Goal: Task Accomplishment & Management: Manage account settings

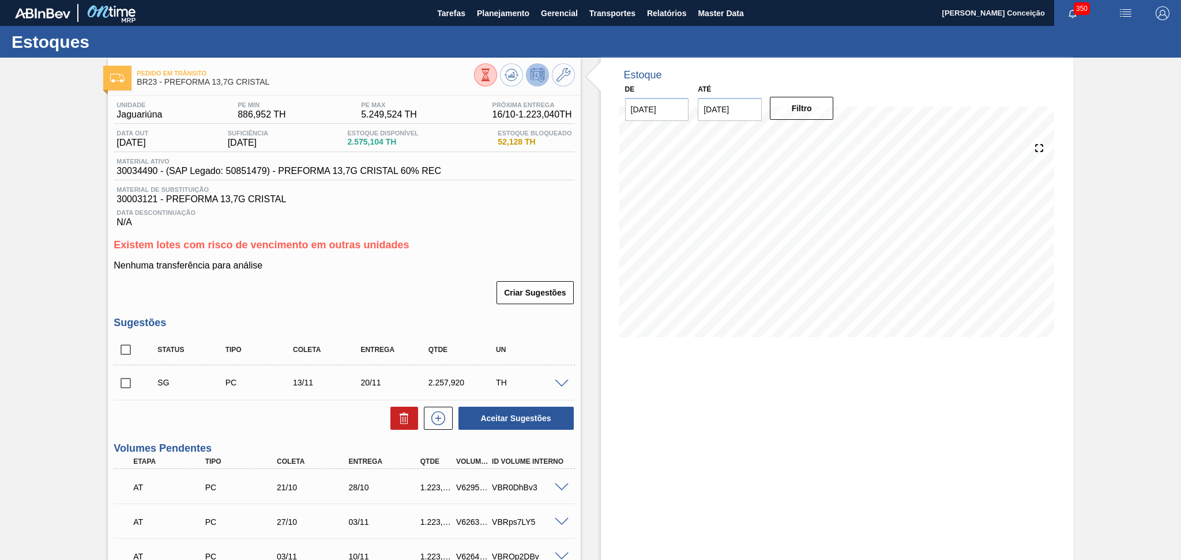
click at [504, 206] on div "Data Descontinuação N/A" at bounding box center [344, 216] width 461 height 23
click at [508, 13] on span "Planejamento" at bounding box center [503, 13] width 52 height 14
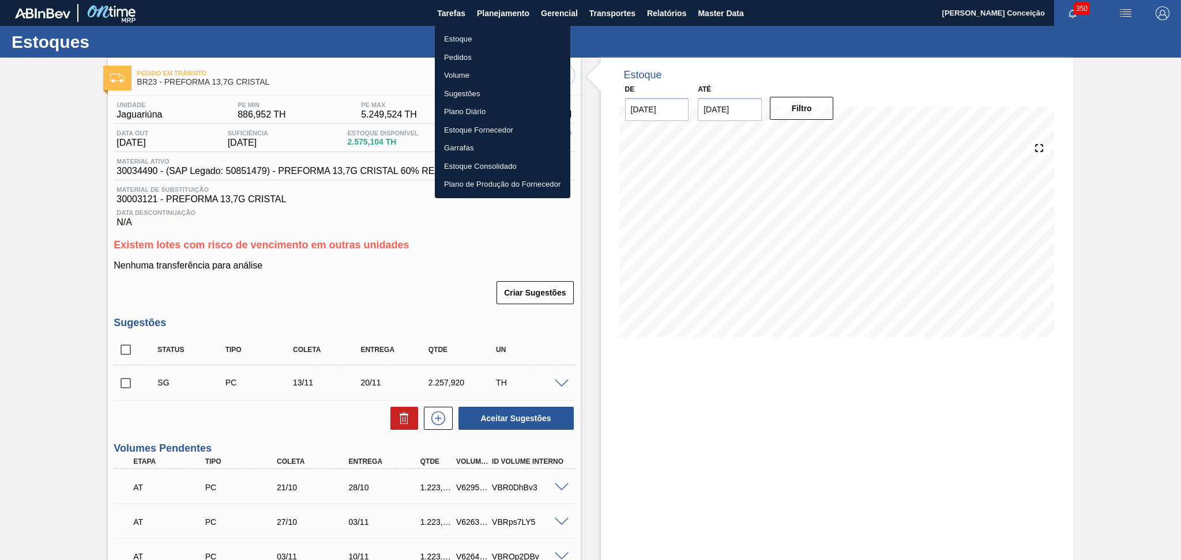
click at [468, 36] on li "Estoque" at bounding box center [502, 39] width 135 height 18
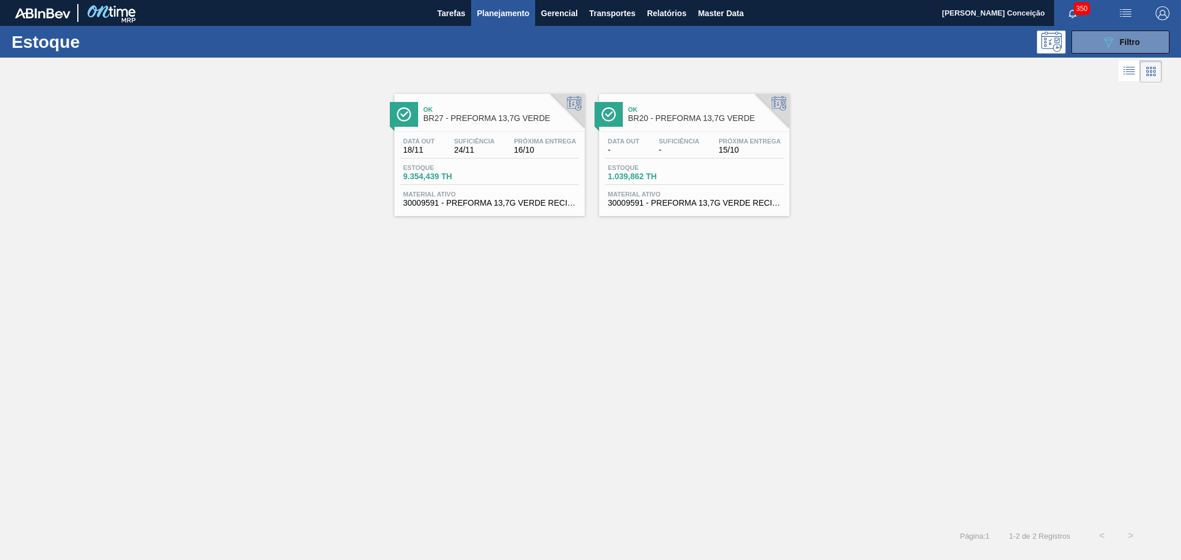
click at [244, 143] on div "Ok BR27 - PREFORMA 13,7G VERDE Data [DATE] Suficiência 24/11 Próxima Entrega 16…" at bounding box center [590, 150] width 1181 height 131
click at [513, 235] on div "Ok BR27 - PREFORMA 13,7G VERDE Data [DATE] Suficiência 24/11 Próxima Entrega 16…" at bounding box center [590, 303] width 1181 height 436
click at [1087, 47] on button "089F7B8B-B2A5-4AFE-B5C0-19BA573D28AC Filtro" at bounding box center [1120, 42] width 98 height 23
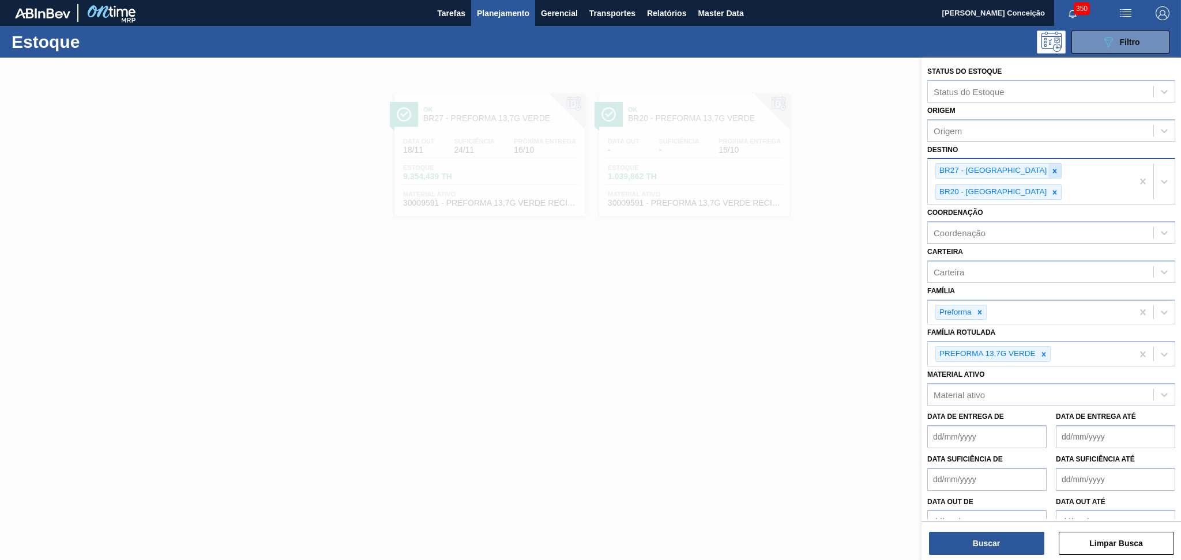
click at [1050, 173] on icon at bounding box center [1054, 171] width 8 height 8
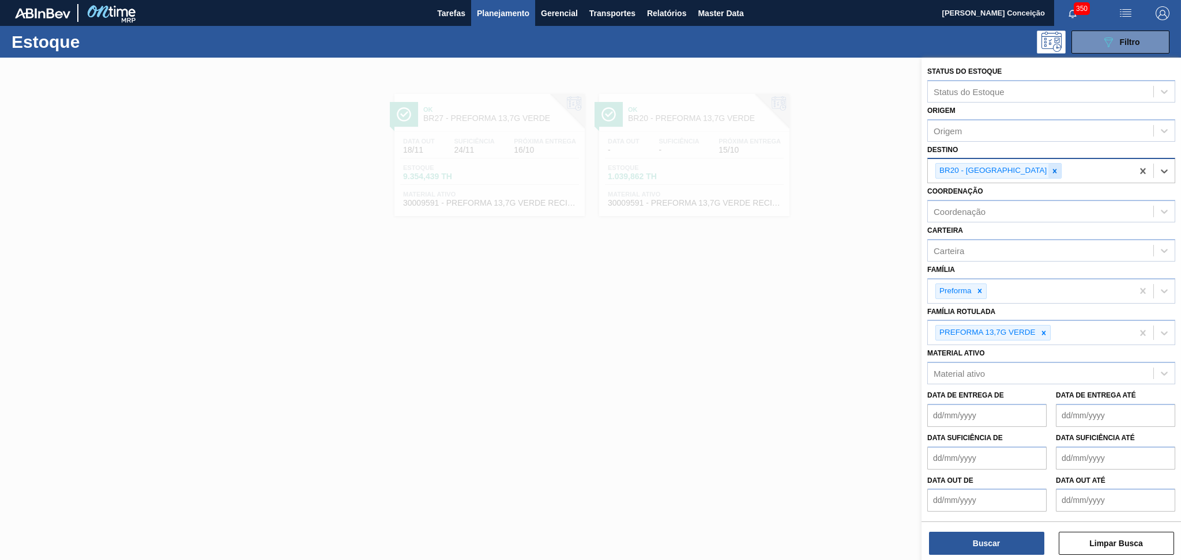
click at [1050, 169] on icon at bounding box center [1054, 171] width 8 height 8
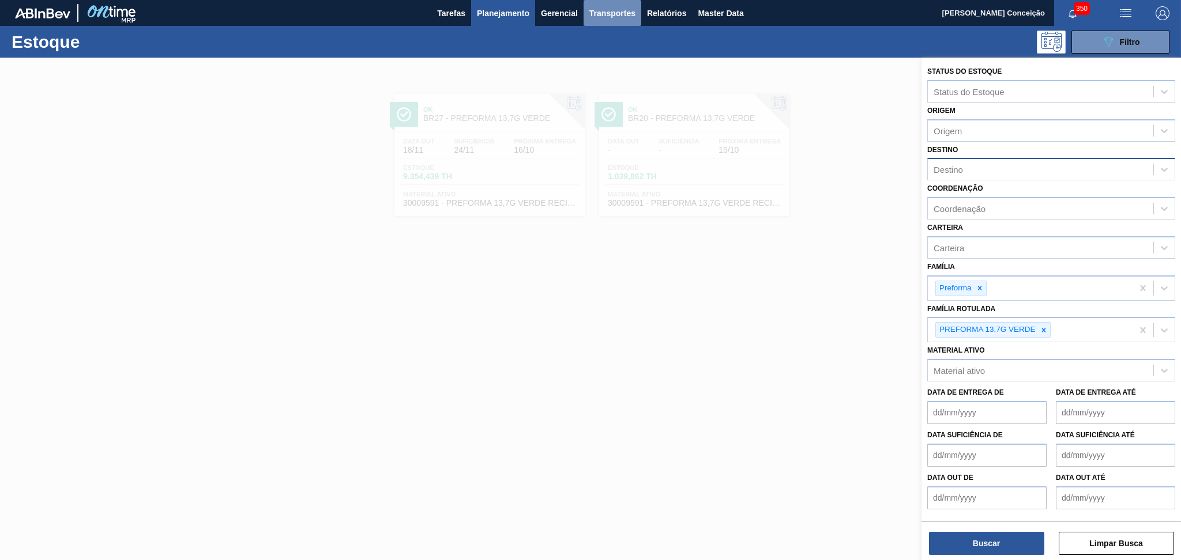
click at [640, 15] on button "Transportes" at bounding box center [612, 13] width 58 height 26
click at [654, 15] on div at bounding box center [590, 280] width 1181 height 560
click at [665, 12] on span "Relatórios" at bounding box center [666, 13] width 39 height 14
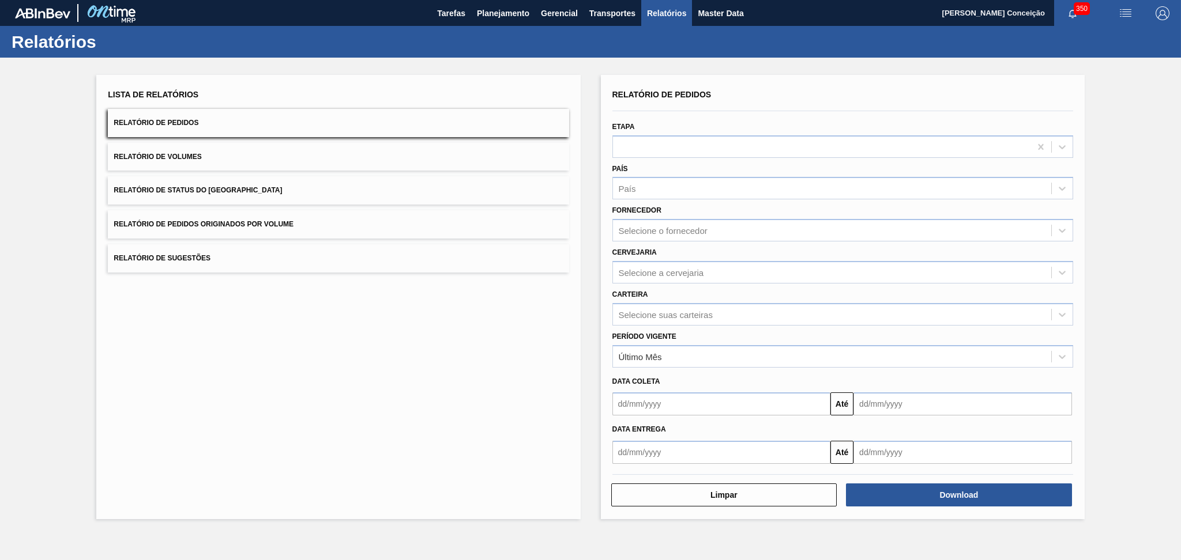
click at [179, 152] on button "Relatório de Volumes" at bounding box center [338, 157] width 461 height 28
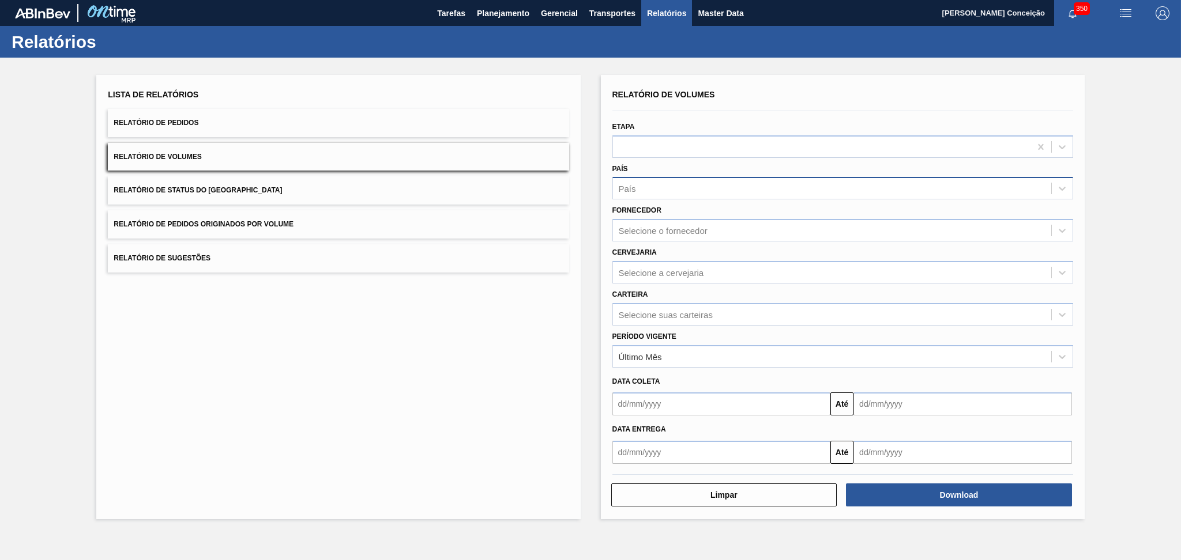
click at [641, 190] on div "País" at bounding box center [832, 188] width 438 height 17
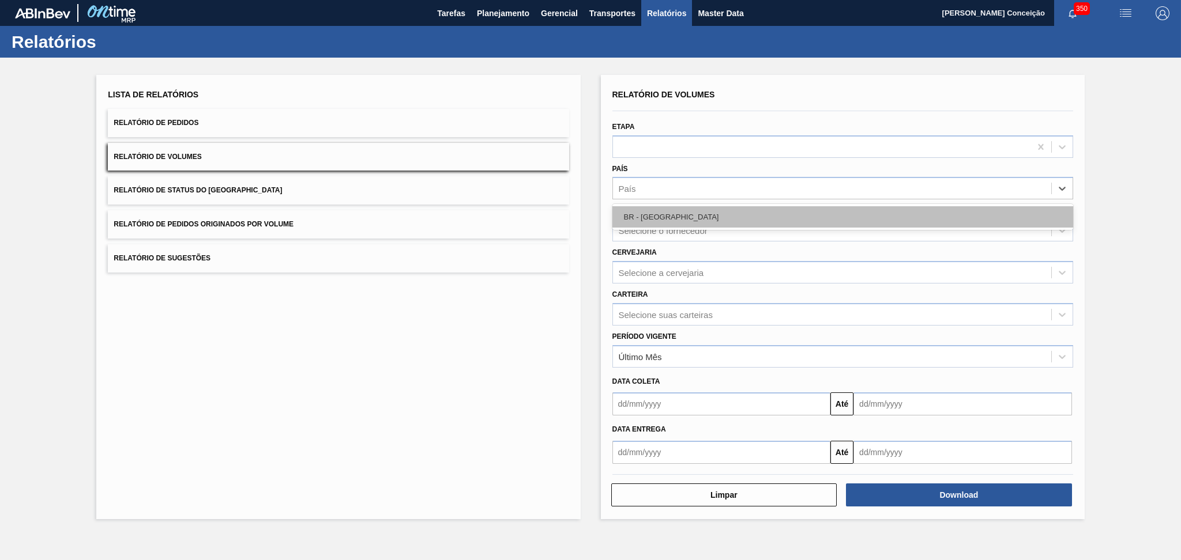
click at [651, 217] on div "BR - [GEOGRAPHIC_DATA]" at bounding box center [842, 216] width 461 height 21
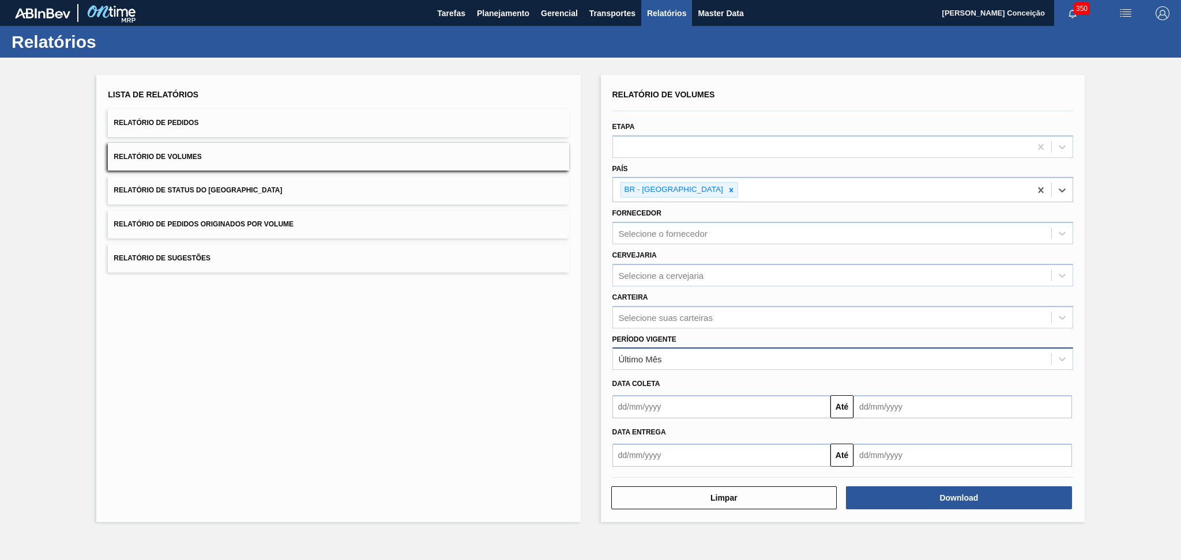
click at [639, 357] on div "Último Mês" at bounding box center [640, 360] width 43 height 10
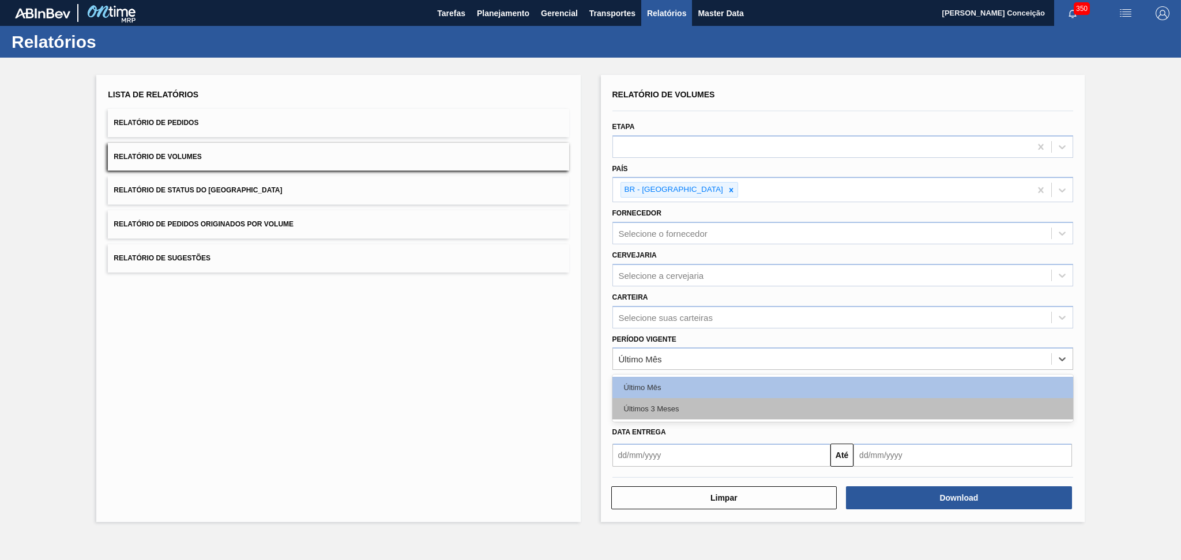
click at [651, 409] on div "Últimos 3 Meses" at bounding box center [842, 408] width 461 height 21
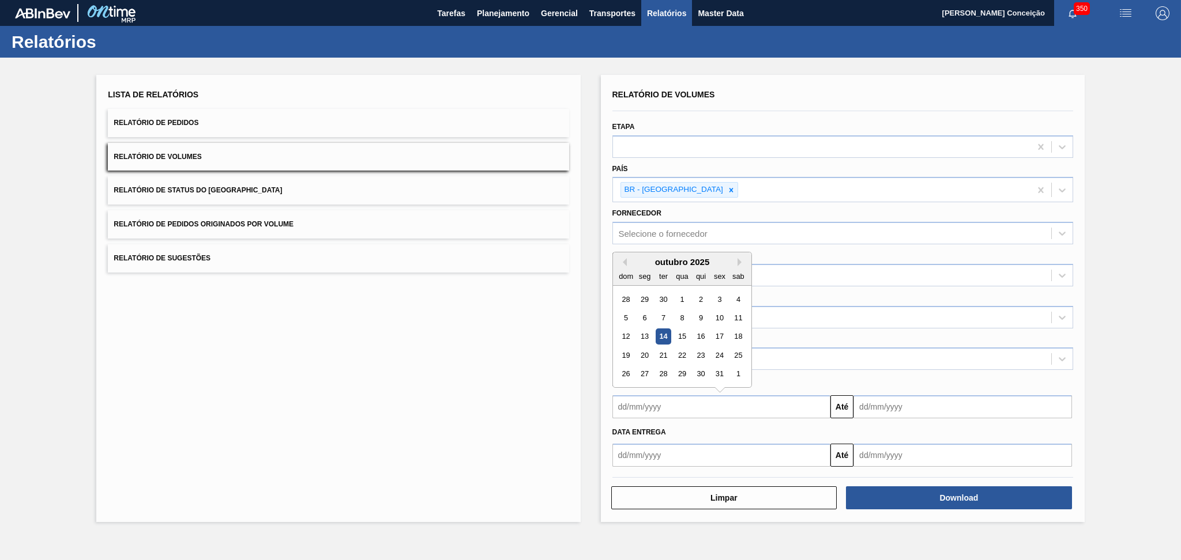
click at [650, 408] on input "text" at bounding box center [721, 406] width 218 height 23
type input "[DATE]"
click at [891, 402] on input "text" at bounding box center [962, 406] width 218 height 23
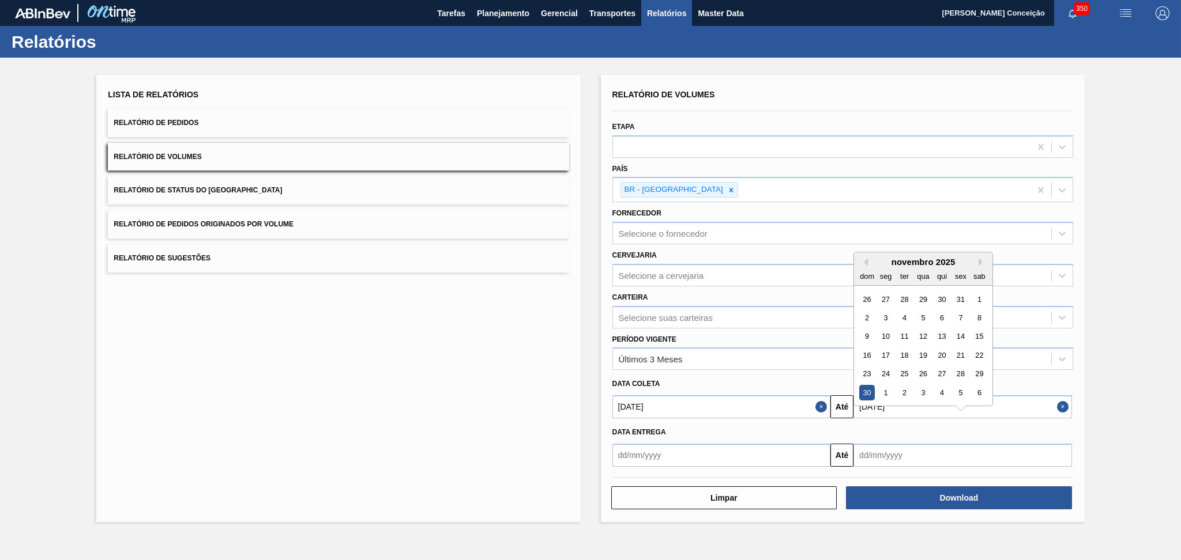
type input "30/11/2025"
click at [1136, 422] on div "Lista de Relatórios Relatório de Pedidos Relatório de Volumes Relatório de Stat…" at bounding box center [590, 297] width 1181 height 479
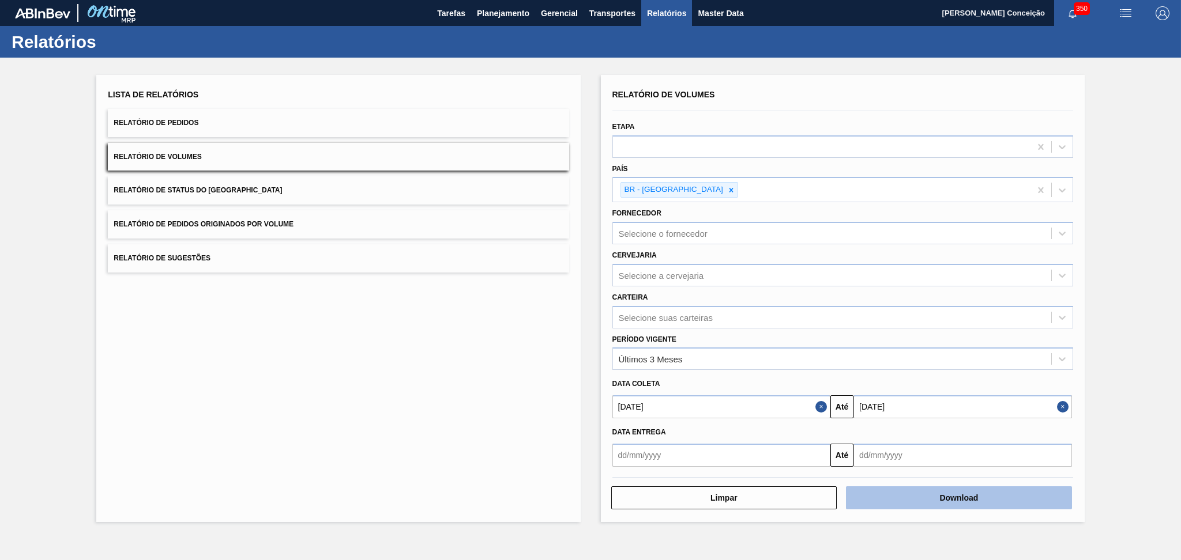
click at [937, 488] on button "Download" at bounding box center [959, 498] width 226 height 23
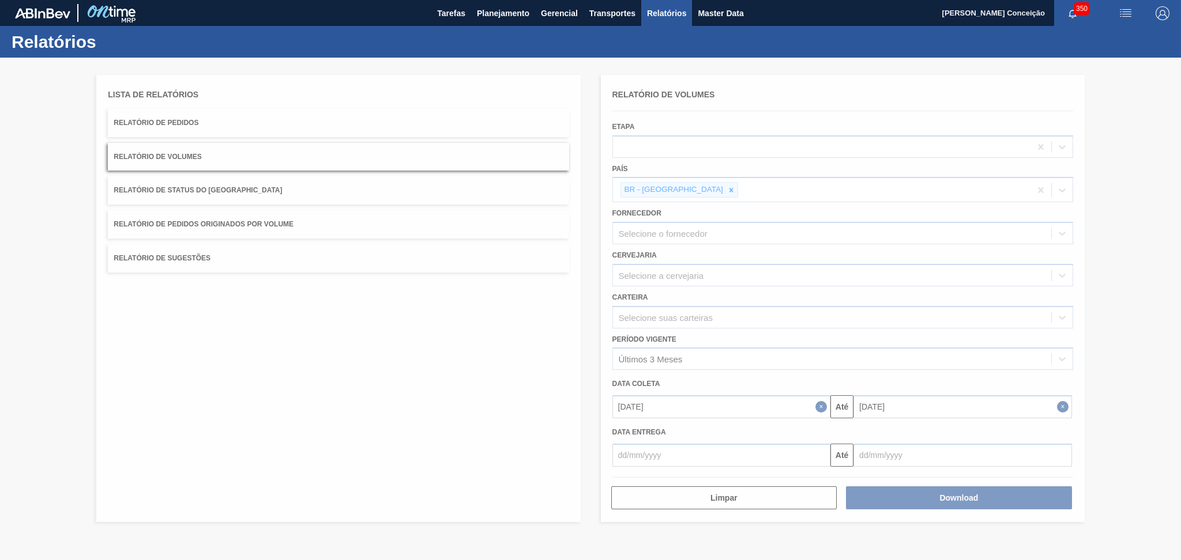
click at [690, 277] on div at bounding box center [590, 309] width 1181 height 503
click at [178, 129] on div at bounding box center [590, 309] width 1181 height 503
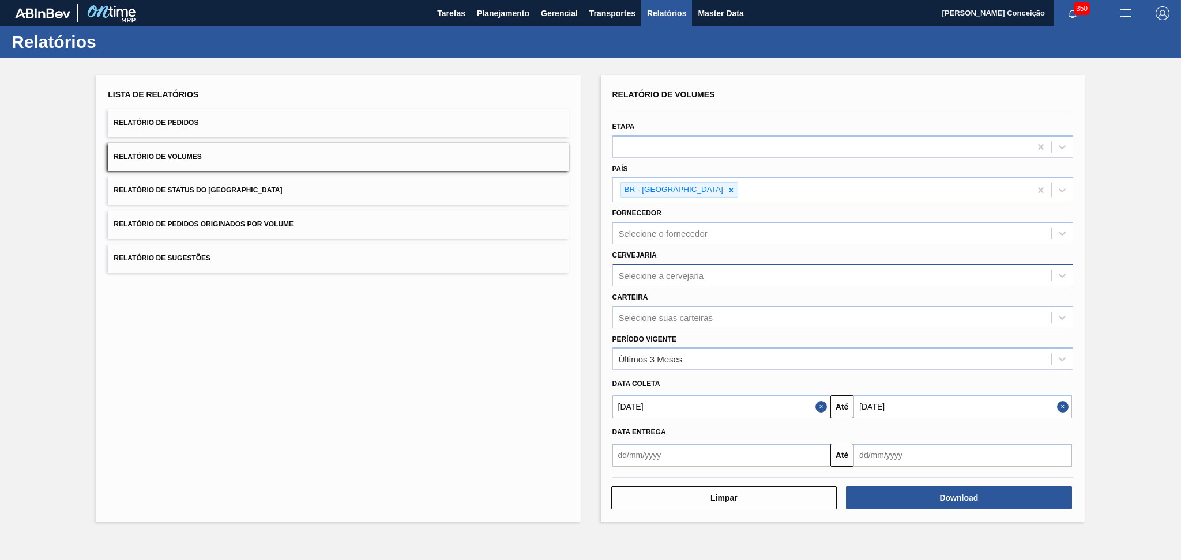
click at [667, 277] on div "Selecione a cervejaria" at bounding box center [661, 275] width 85 height 10
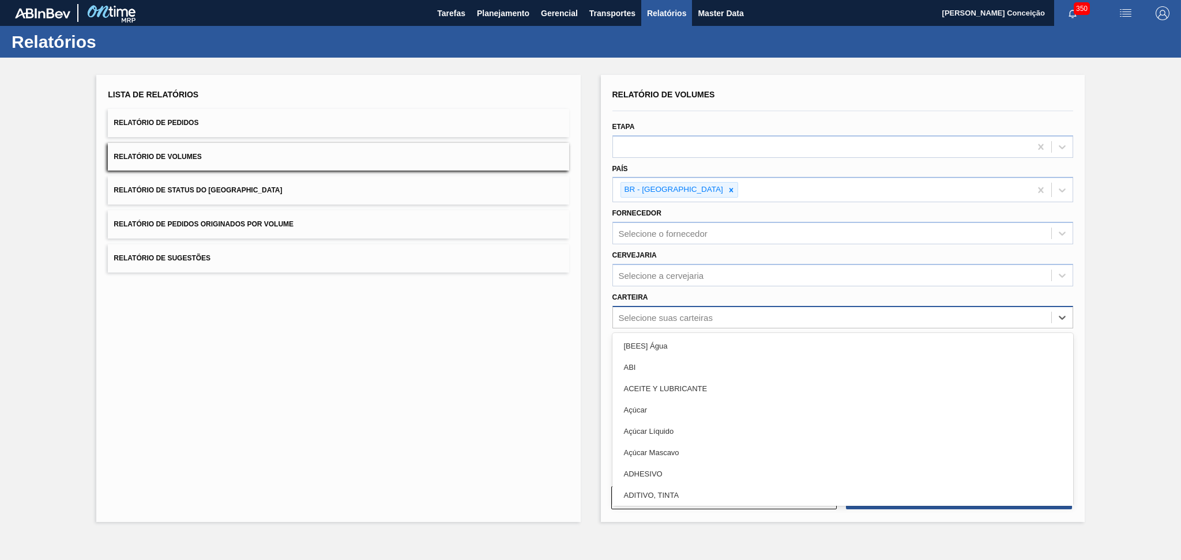
drag, startPoint x: 650, startPoint y: 317, endPoint x: 635, endPoint y: 323, distance: 16.1
click at [650, 318] on div "Selecione suas carteiras" at bounding box center [666, 317] width 94 height 10
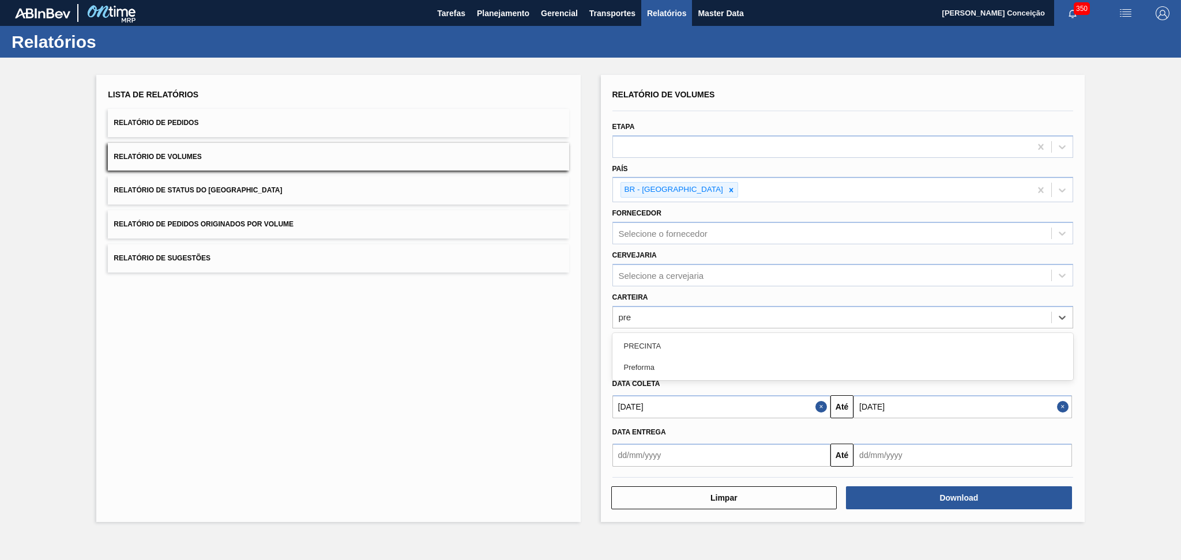
type input "pref"
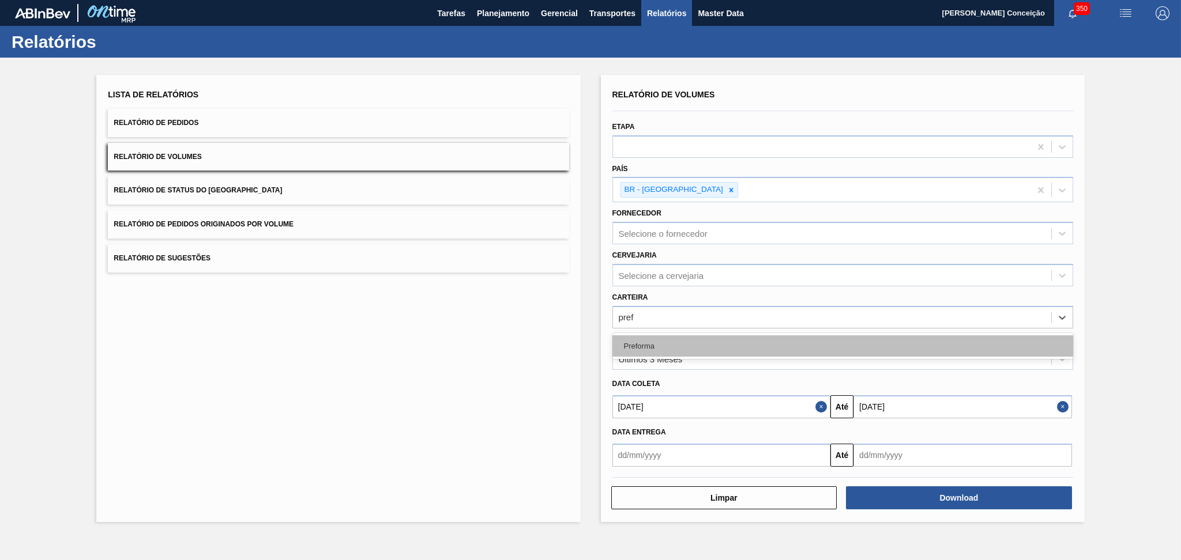
click at [684, 341] on div "Preforma" at bounding box center [842, 345] width 461 height 21
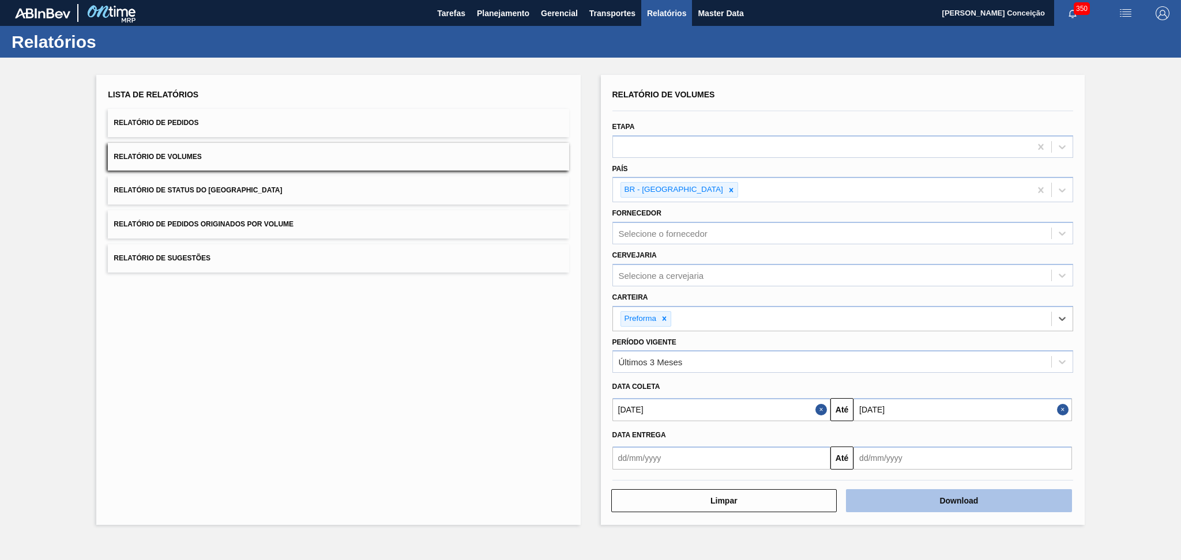
click at [891, 501] on button "Download" at bounding box center [959, 500] width 226 height 23
click at [368, 365] on div "Lista de Relatórios Relatório de Pedidos Relatório de Volumes Relatório de Stat…" at bounding box center [338, 300] width 484 height 450
click at [353, 378] on div "Lista de Relatórios Relatório de Pedidos Relatório de Volumes Relatório de Stat…" at bounding box center [338, 300] width 484 height 450
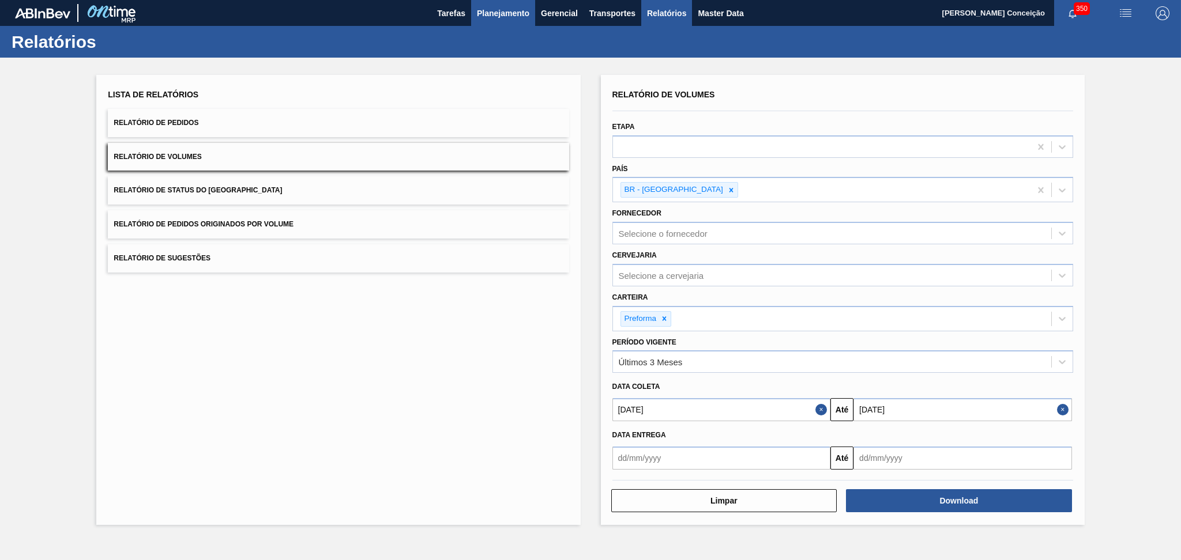
click at [514, 18] on span "Planejamento" at bounding box center [503, 13] width 52 height 14
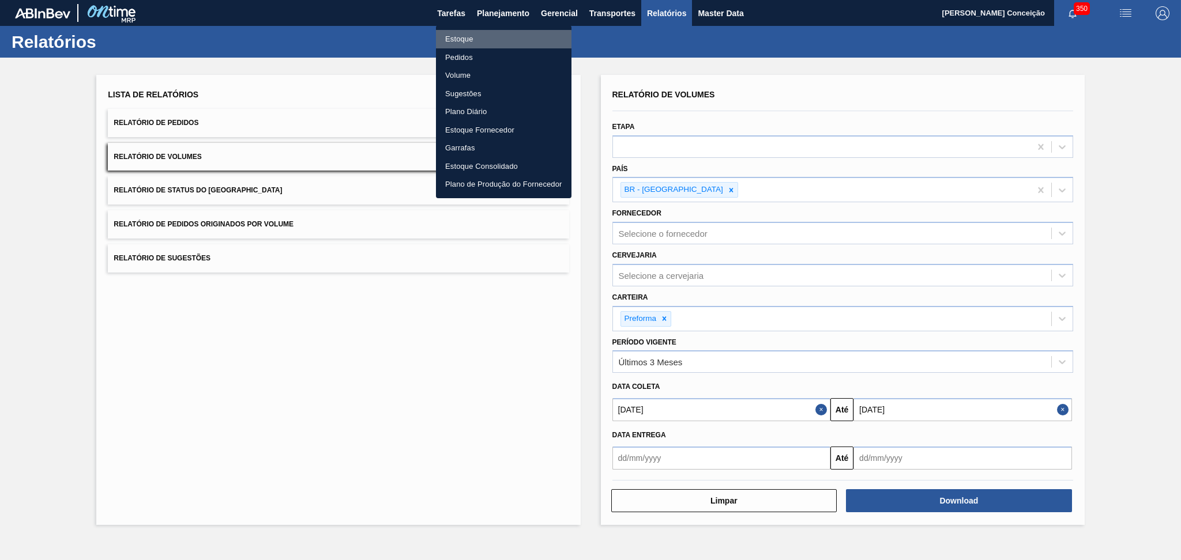
click at [464, 42] on li "Estoque" at bounding box center [503, 39] width 135 height 18
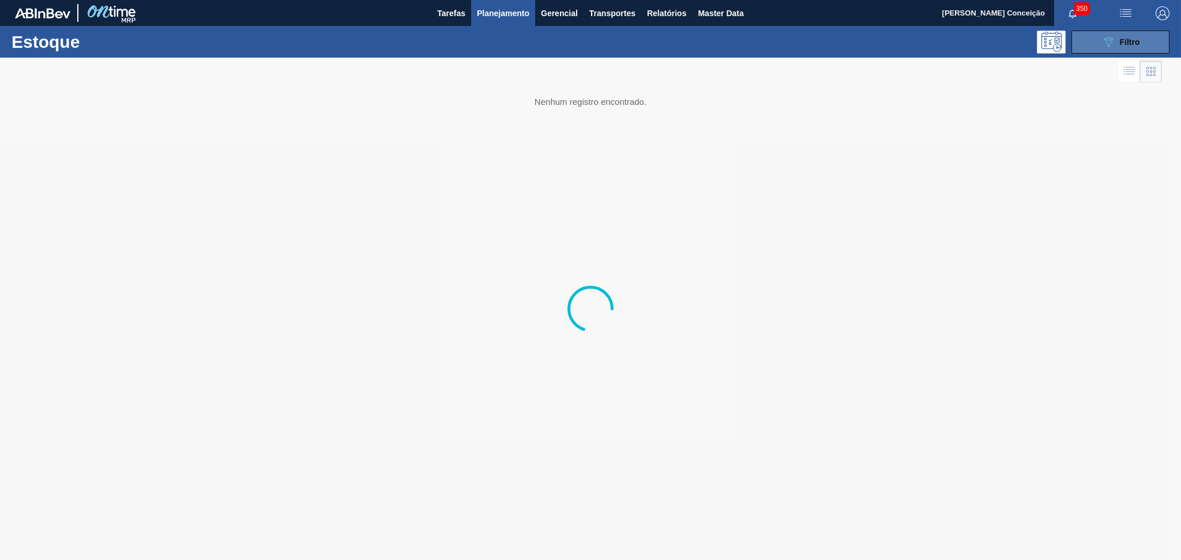
click at [1144, 39] on button "089F7B8B-B2A5-4AFE-B5C0-19BA573D28AC Filtro" at bounding box center [1120, 42] width 98 height 23
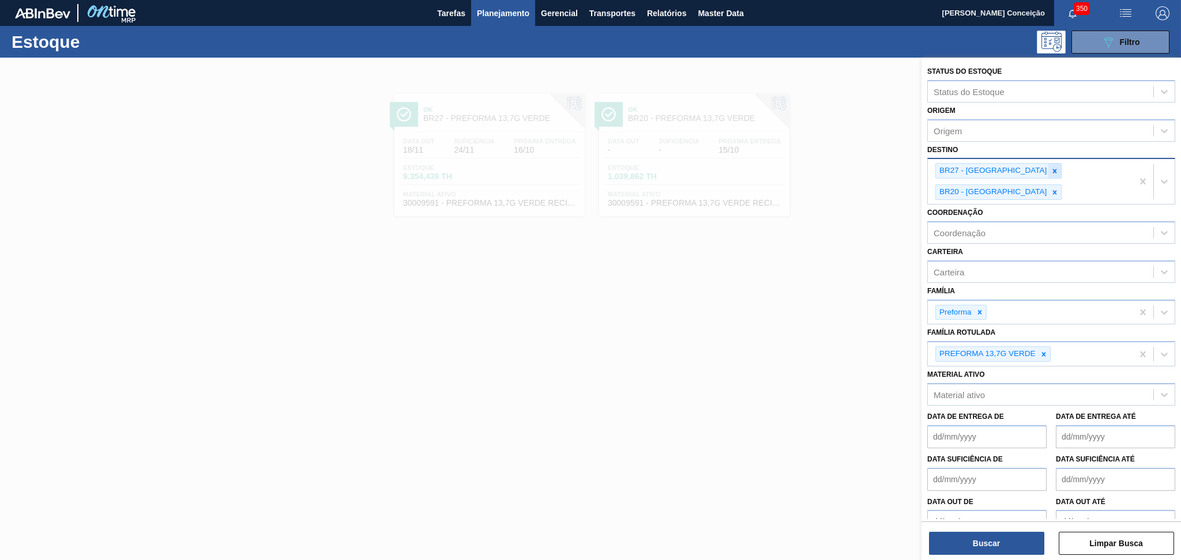
click at [1053, 171] on icon at bounding box center [1055, 171] width 4 height 4
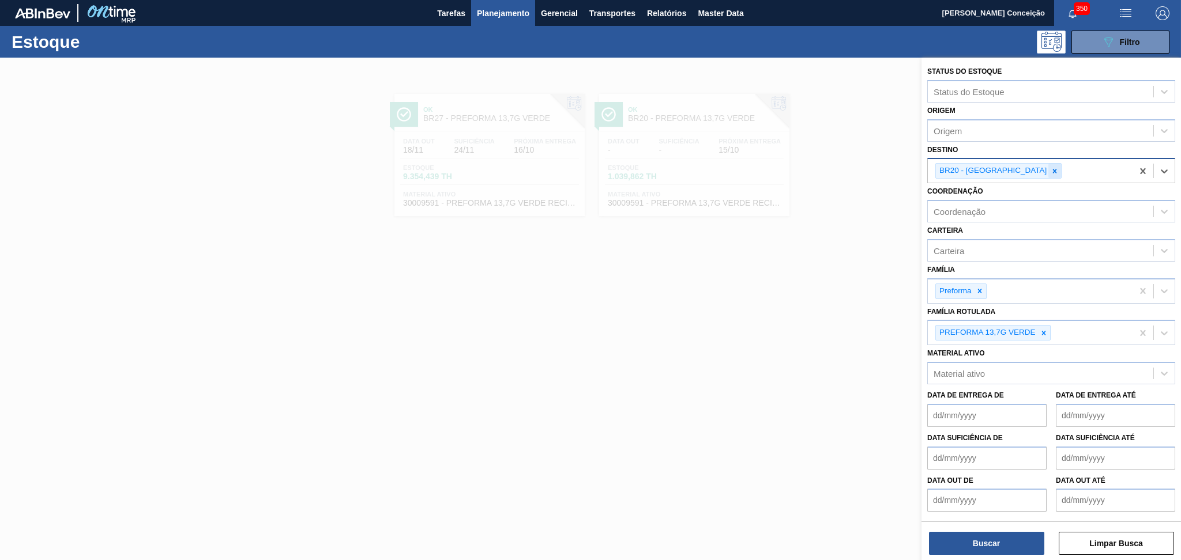
click at [1053, 169] on icon at bounding box center [1055, 171] width 4 height 4
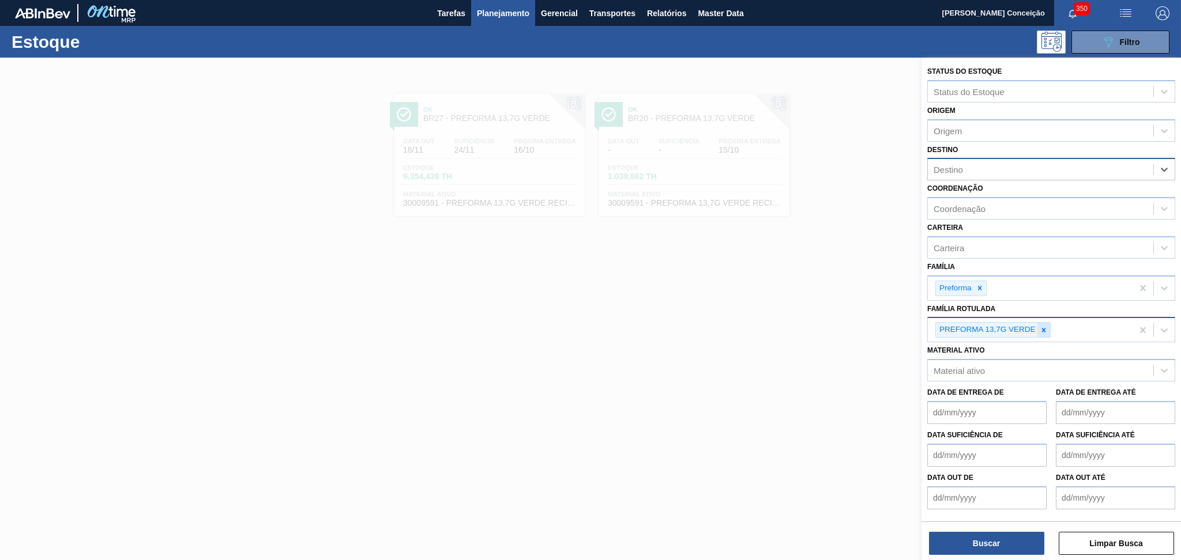
click at [1040, 331] on div at bounding box center [1043, 330] width 13 height 14
click at [981, 284] on icon at bounding box center [979, 288] width 8 height 8
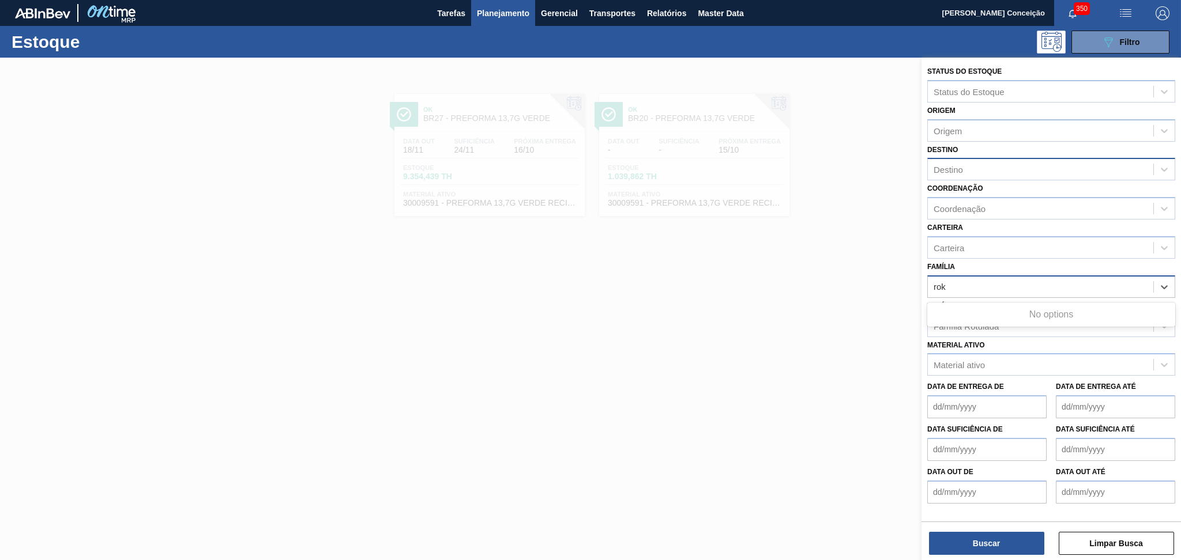
type input "ro"
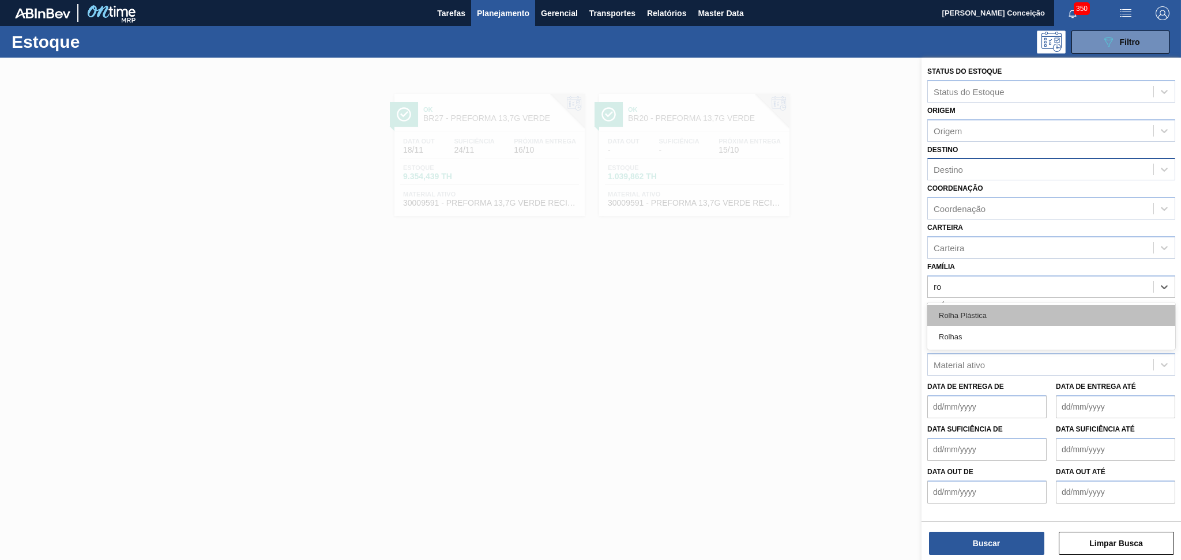
click at [978, 320] on div "Rolha Plástica" at bounding box center [1051, 315] width 248 height 21
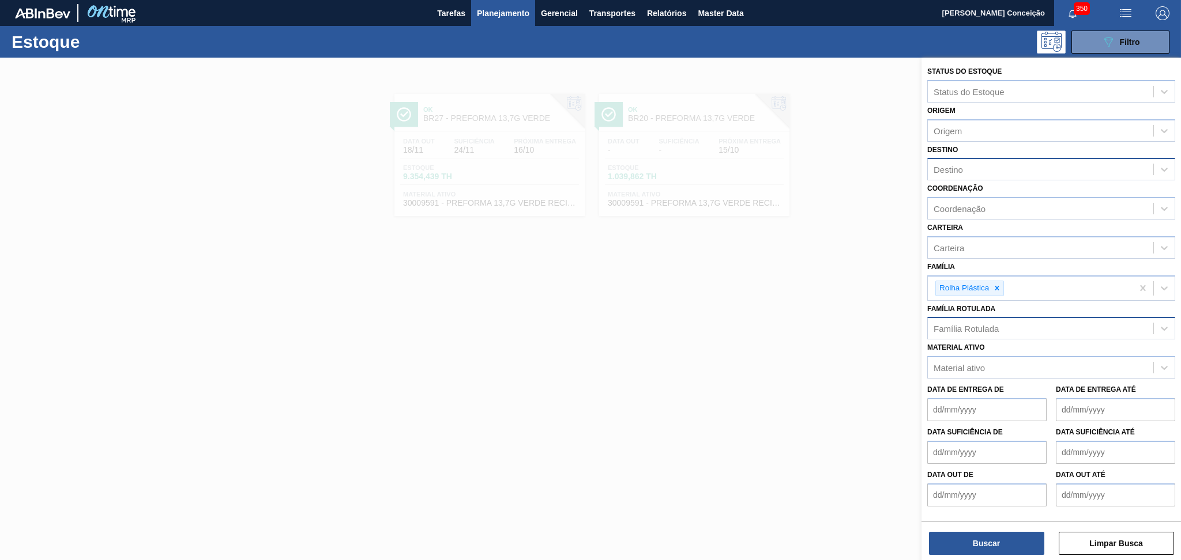
click at [659, 325] on div at bounding box center [590, 338] width 1181 height 560
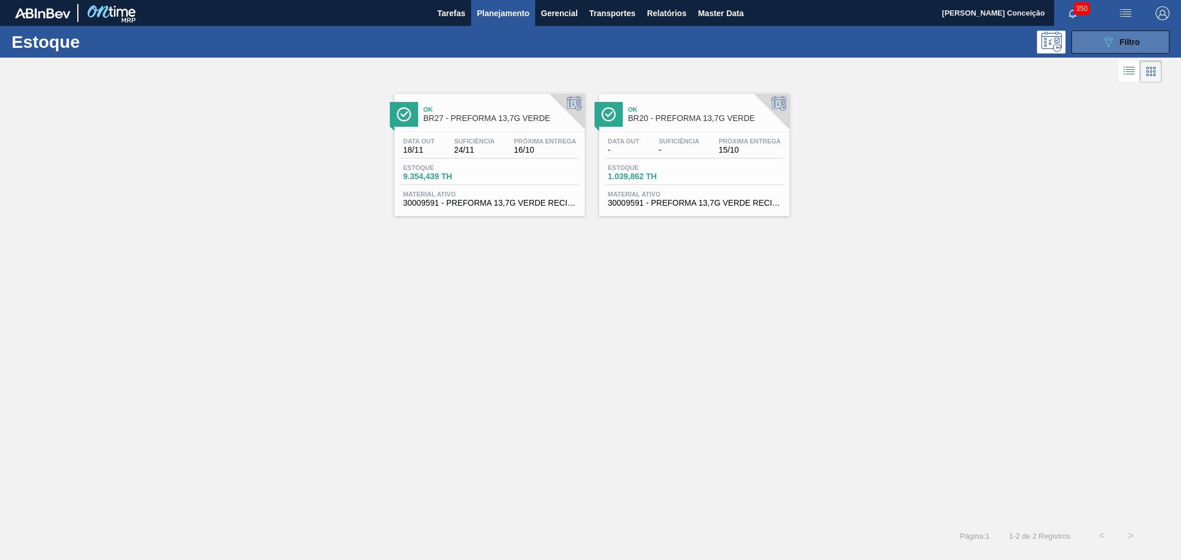
click at [1124, 37] on span "Filtro" at bounding box center [1129, 41] width 20 height 9
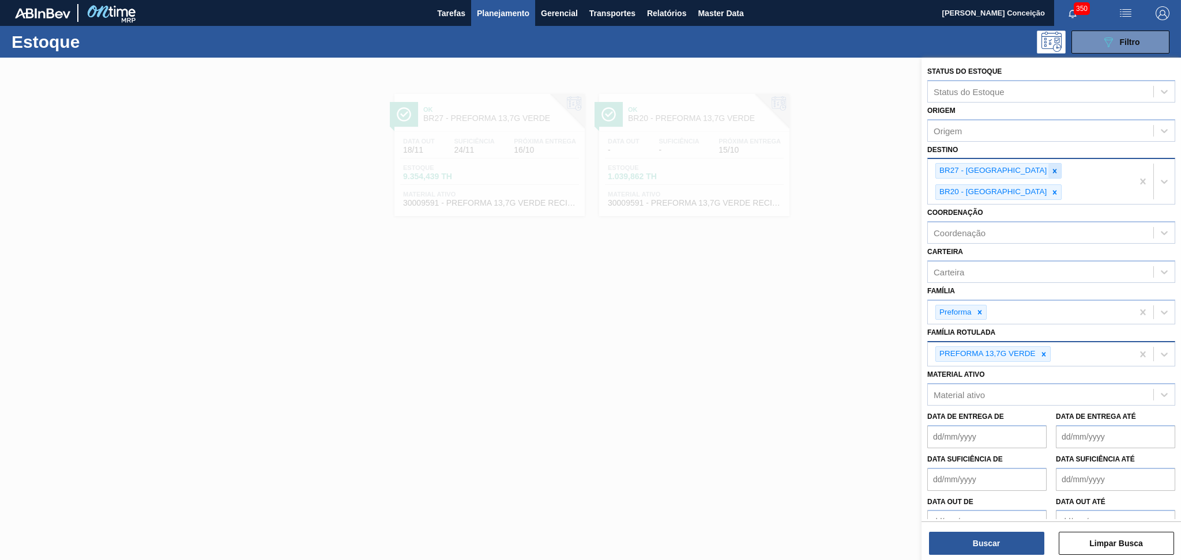
click at [1050, 167] on icon at bounding box center [1054, 171] width 8 height 8
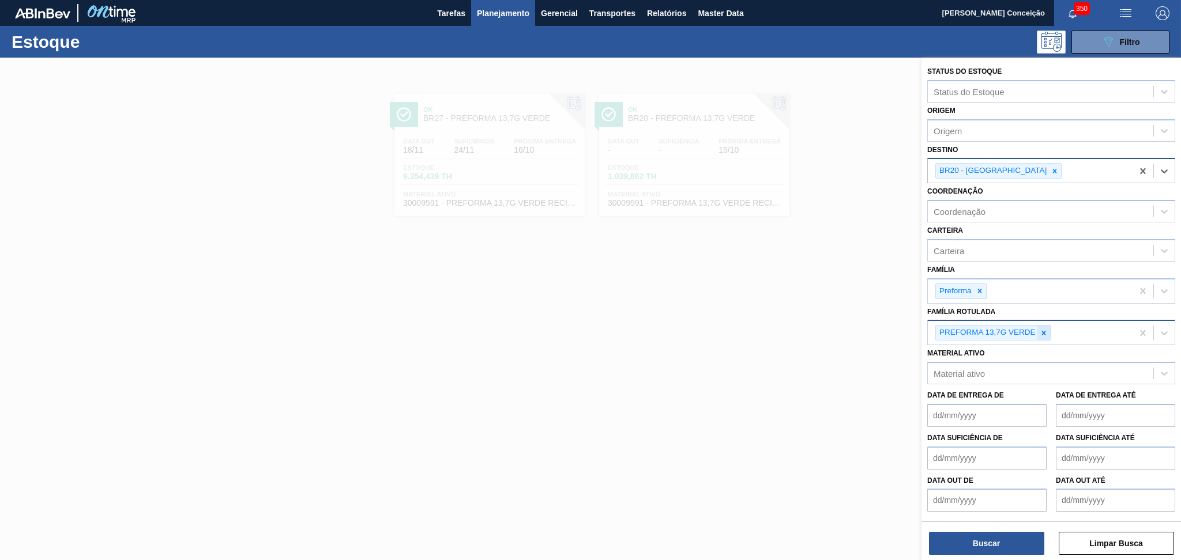
click at [1044, 333] on icon at bounding box center [1043, 333] width 8 height 8
click at [983, 291] on icon at bounding box center [979, 291] width 8 height 8
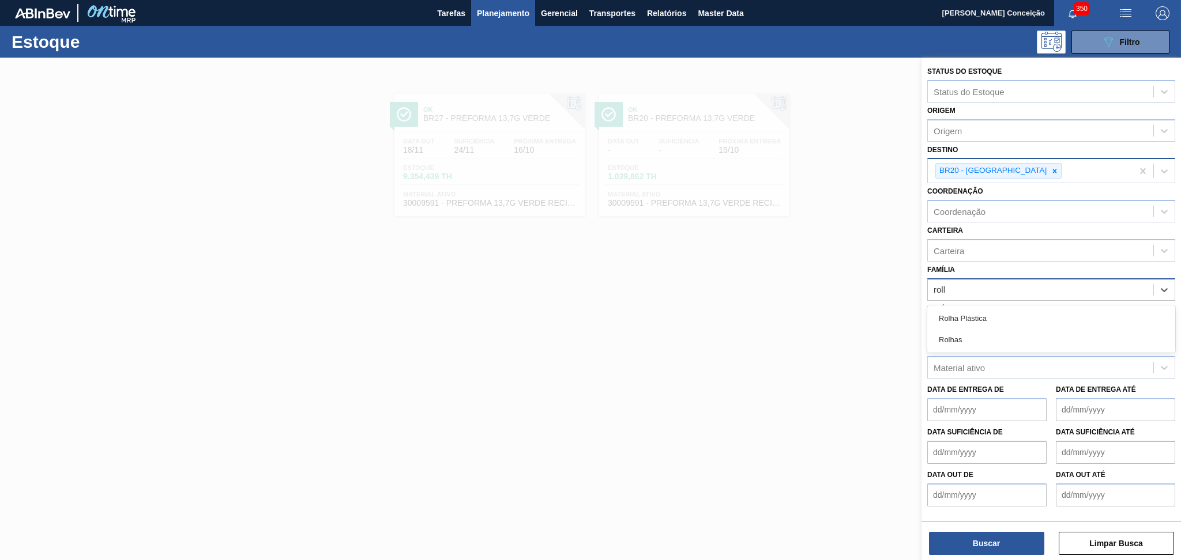
type input "rolha"
click at [964, 320] on div "Rolha Plástica" at bounding box center [1051, 318] width 248 height 21
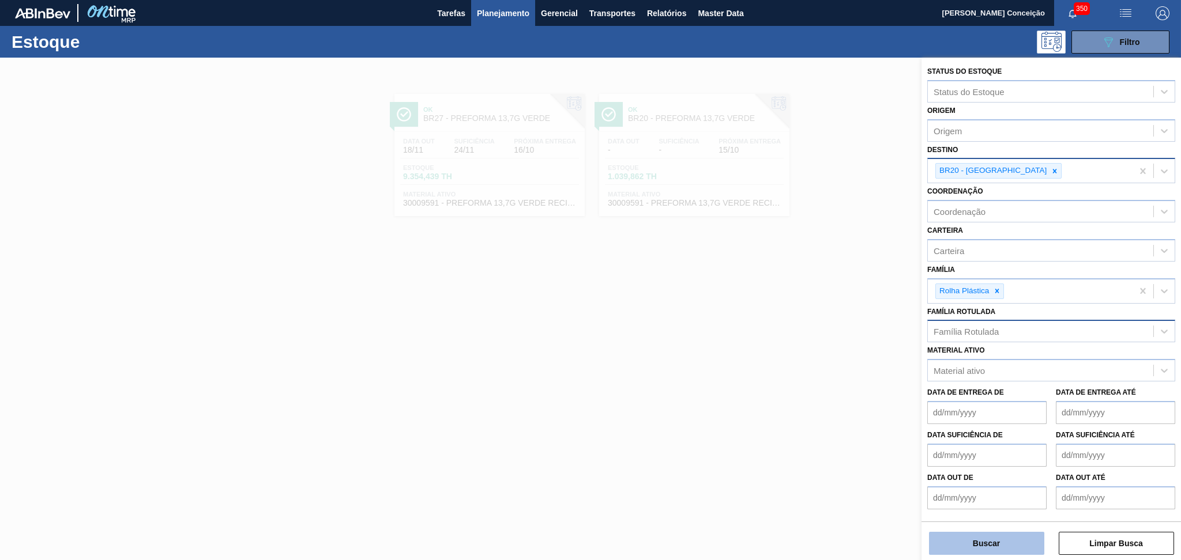
click at [1009, 552] on button "Buscar" at bounding box center [986, 543] width 115 height 23
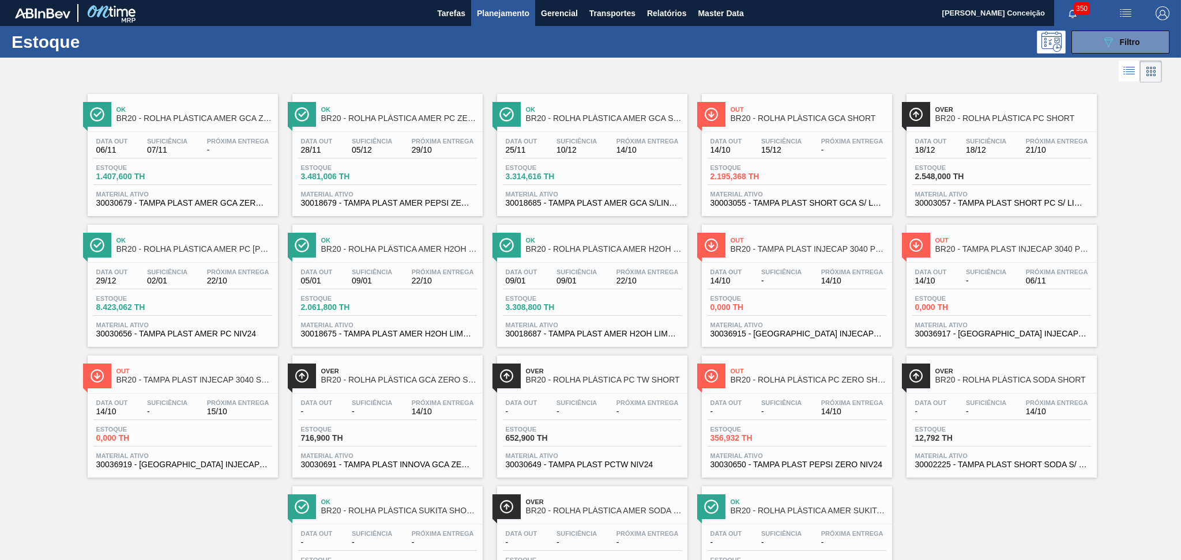
click at [138, 465] on span "30036919 - TAMPA INJECAP 3040 SUKITA S/ LINER" at bounding box center [182, 465] width 173 height 9
click at [800, 330] on span "30036915 - TAMPA INJECAP 3040 PCZERO S/ LINER" at bounding box center [796, 334] width 173 height 9
click at [987, 310] on span "0,000 TH" at bounding box center [955, 307] width 81 height 9
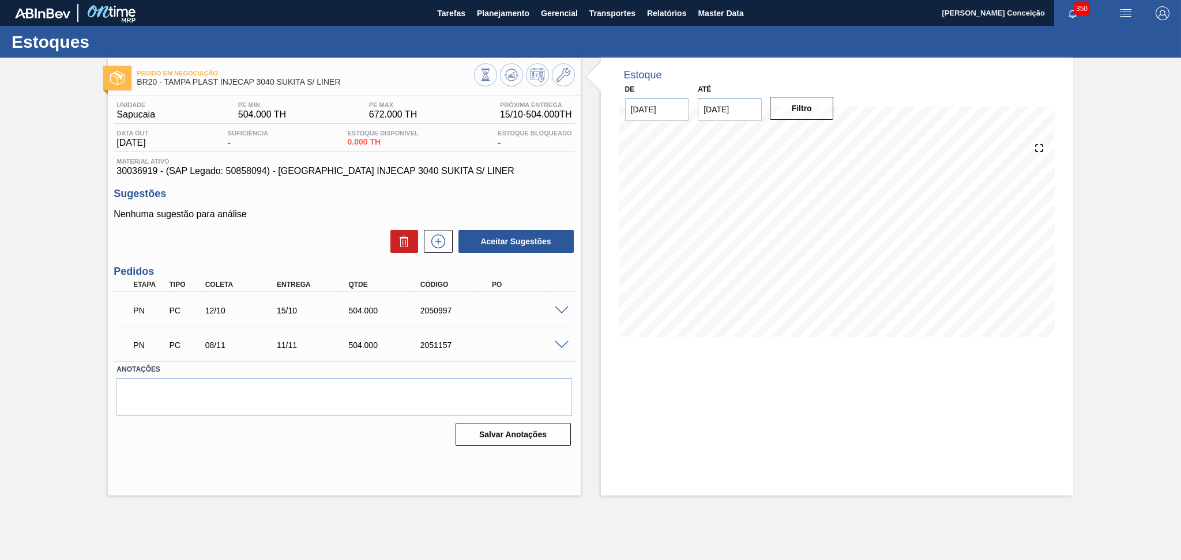
click at [560, 307] on span at bounding box center [562, 311] width 14 height 9
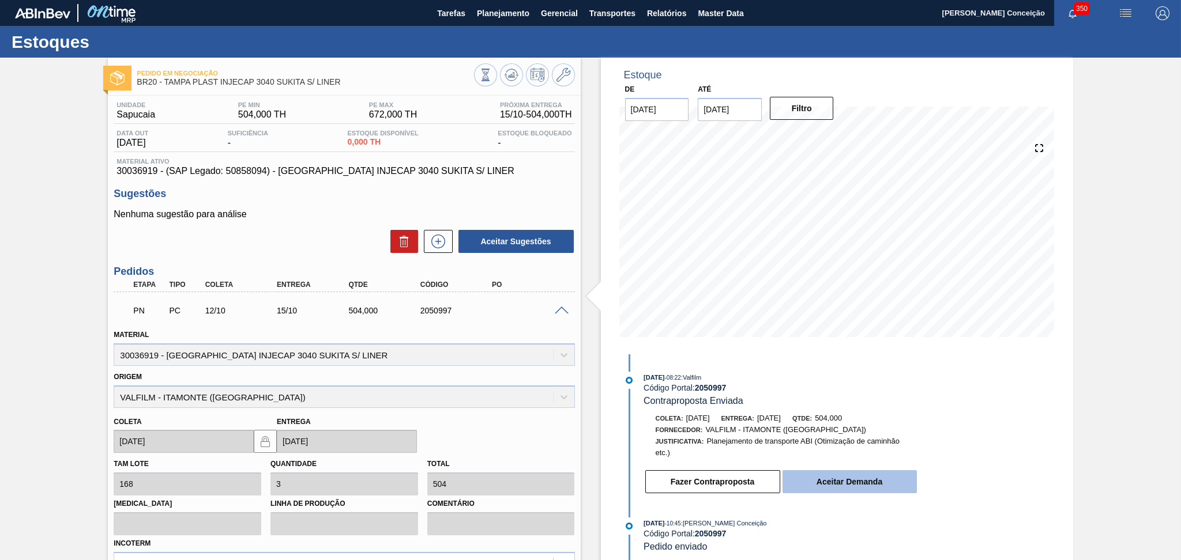
click at [824, 481] on button "Aceitar Demanda" at bounding box center [849, 481] width 134 height 23
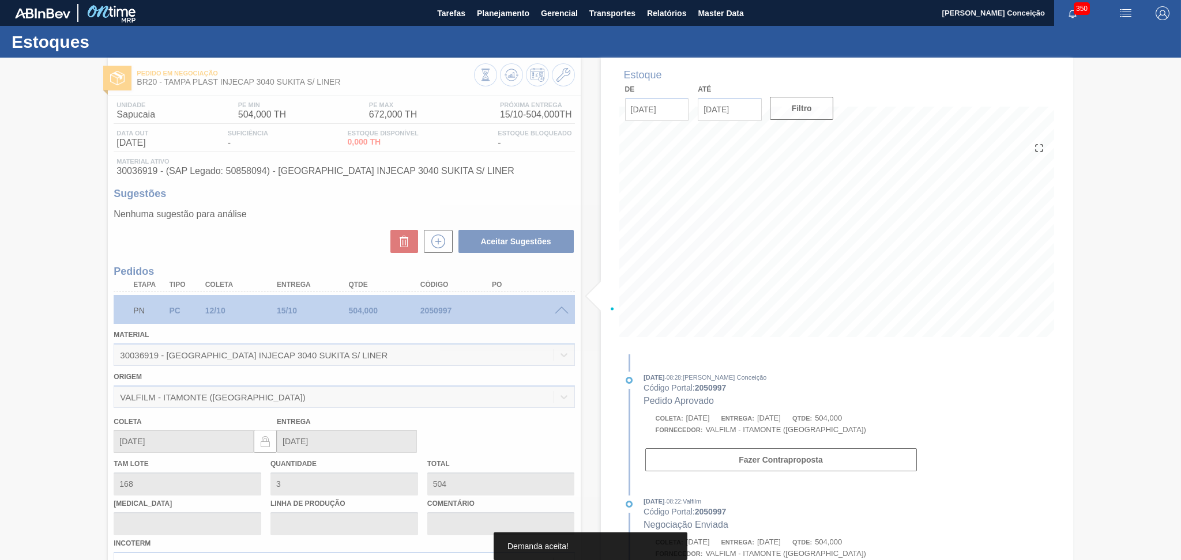
type input "[DATE]"
type input "17/10/2025"
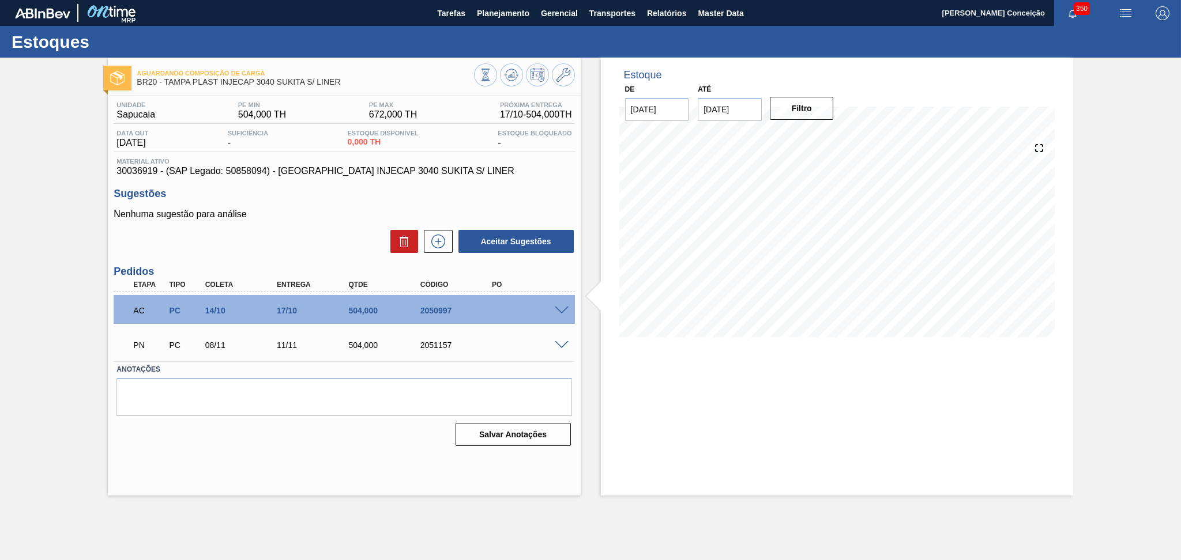
click at [561, 342] on span at bounding box center [562, 345] width 14 height 9
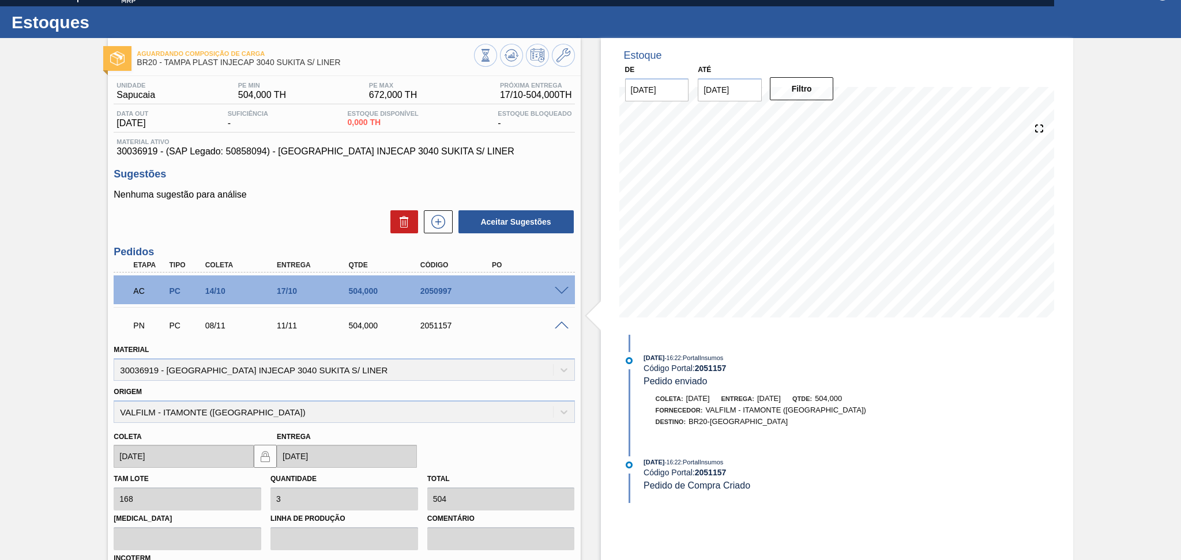
scroll to position [19, 0]
click at [563, 323] on span at bounding box center [562, 326] width 14 height 9
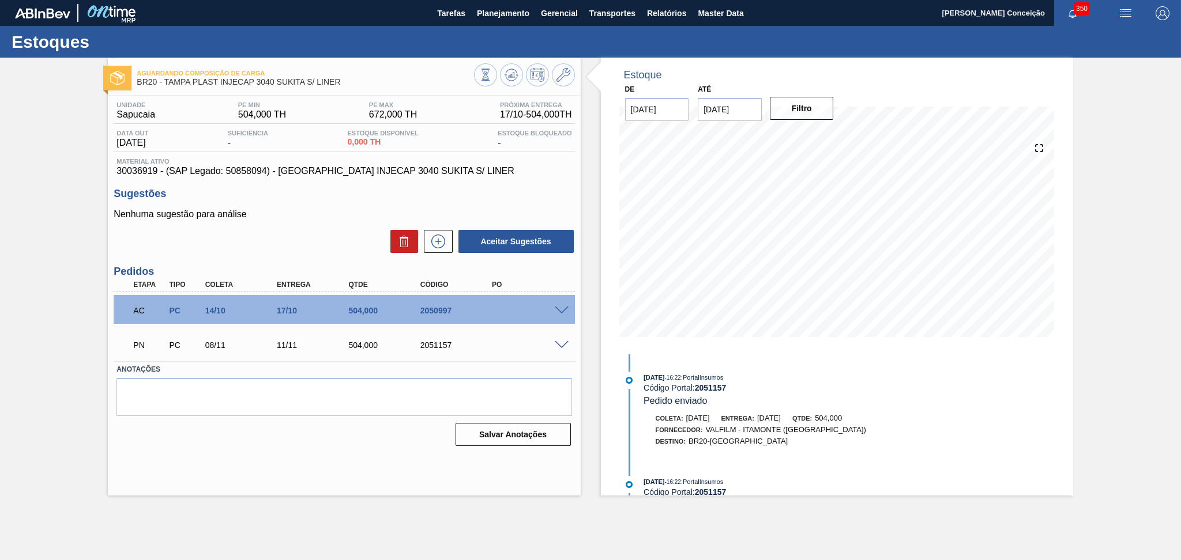
scroll to position [0, 0]
click at [560, 342] on span at bounding box center [562, 345] width 14 height 9
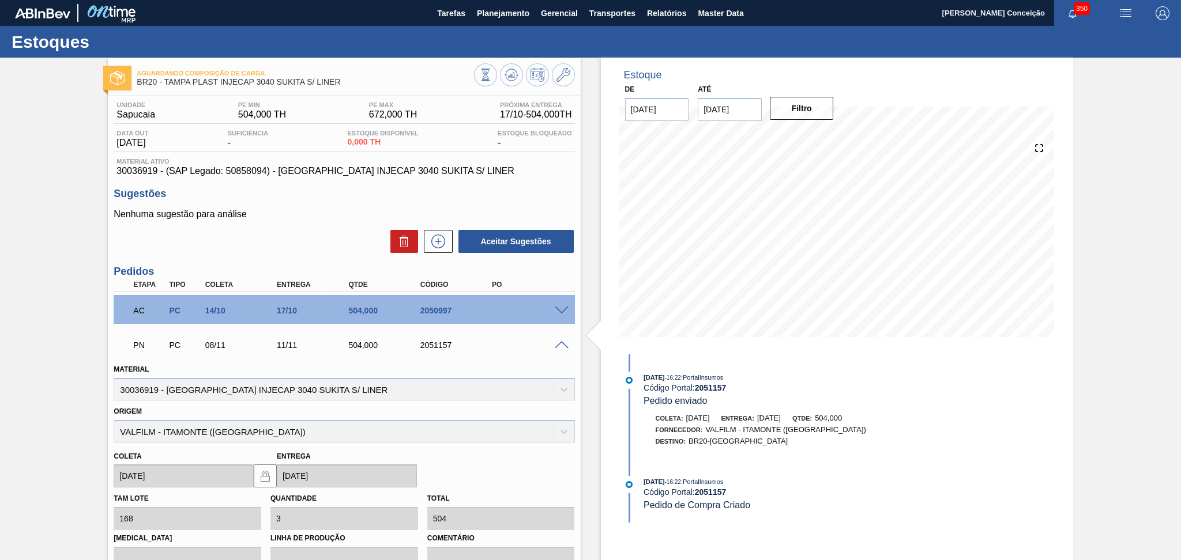
click at [560, 342] on span at bounding box center [562, 345] width 14 height 9
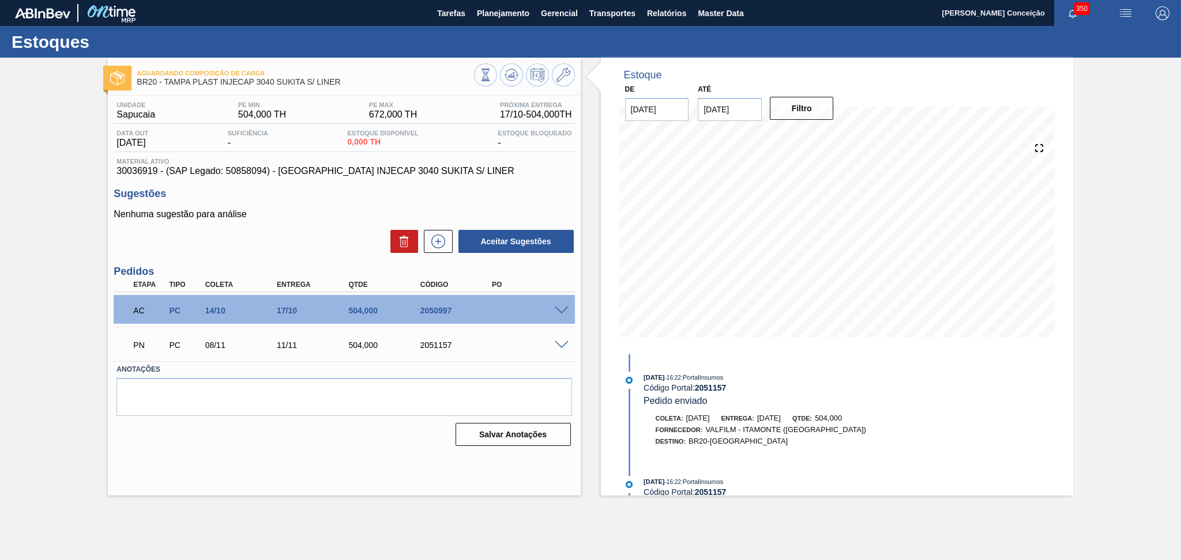
click at [290, 235] on div "Aceitar Sugestões" at bounding box center [344, 241] width 461 height 25
click at [329, 244] on div "Aceitar Sugestões" at bounding box center [344, 241] width 461 height 25
click at [337, 224] on div "Nenhuma sugestão para análise Aceitar Sugestões" at bounding box center [344, 231] width 461 height 45
click at [560, 302] on div "AC PC 14/10 17/10 504,000 2050997" at bounding box center [344, 309] width 461 height 29
click at [560, 309] on span at bounding box center [562, 311] width 14 height 9
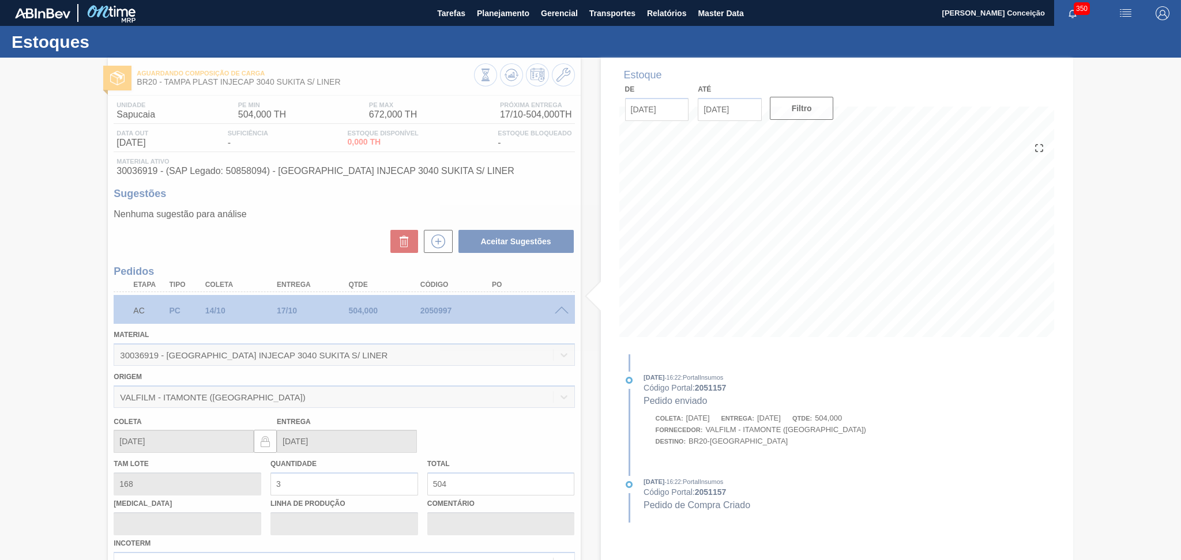
click at [560, 309] on div at bounding box center [590, 309] width 1181 height 503
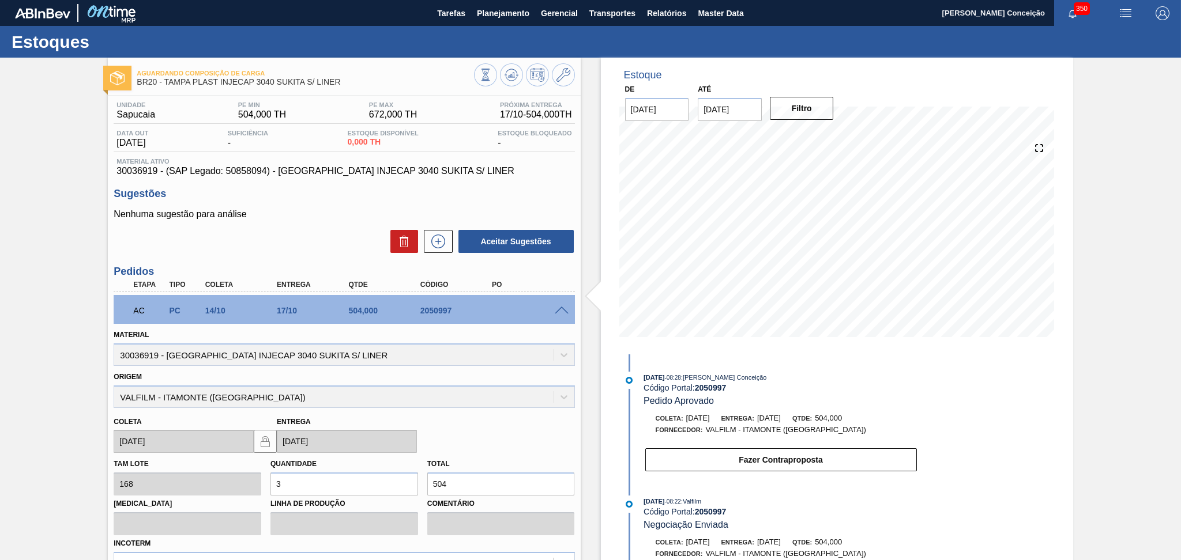
click at [560, 311] on span at bounding box center [562, 311] width 14 height 9
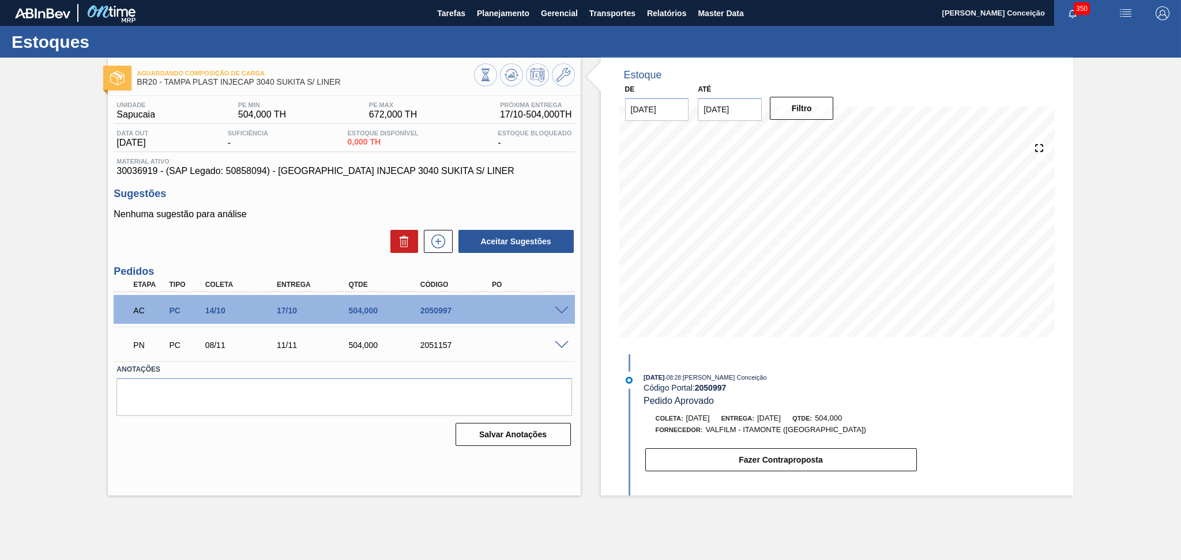
click at [557, 352] on div "PN PC 08/11 11/11 504,000 2051157" at bounding box center [344, 344] width 461 height 29
click at [559, 345] on span at bounding box center [562, 345] width 14 height 9
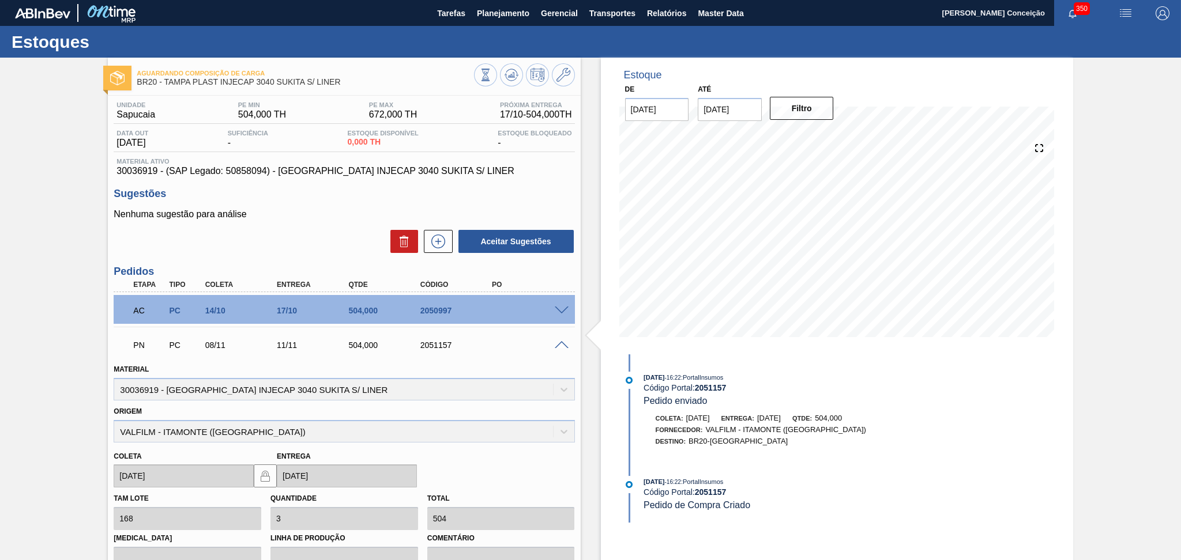
click at [559, 345] on span at bounding box center [562, 345] width 14 height 9
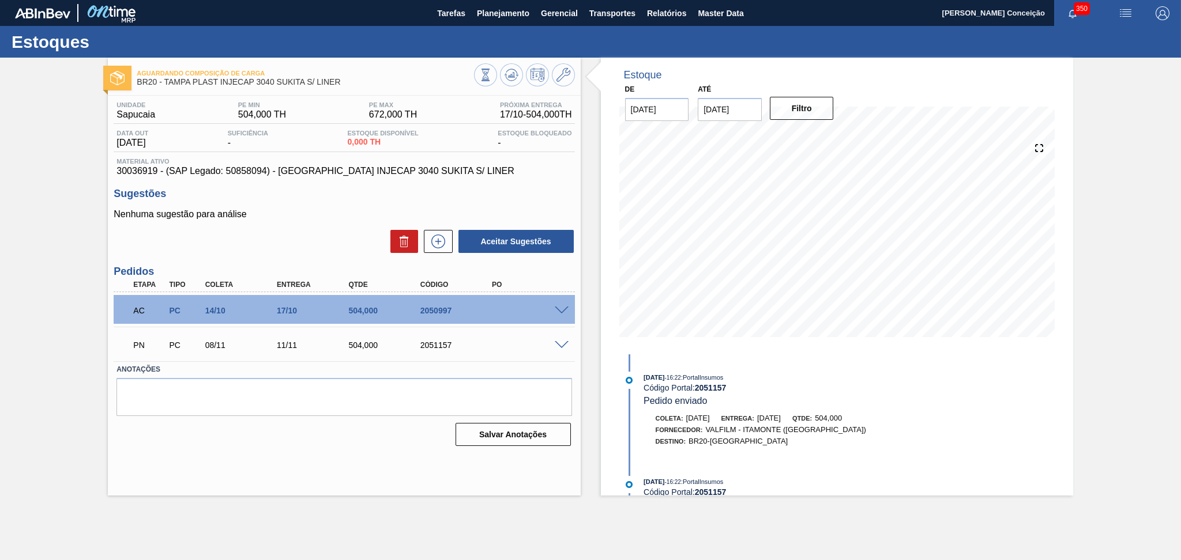
click at [284, 420] on div "Anotações Salvar Anotações" at bounding box center [344, 404] width 461 height 86
click at [343, 447] on div "Unidade Sapucaia PE MIN 504,000 TH PE MAX 672,000 TH Próxima Entrega 17/10 - 50…" at bounding box center [344, 273] width 472 height 355
click at [559, 309] on span at bounding box center [562, 311] width 14 height 9
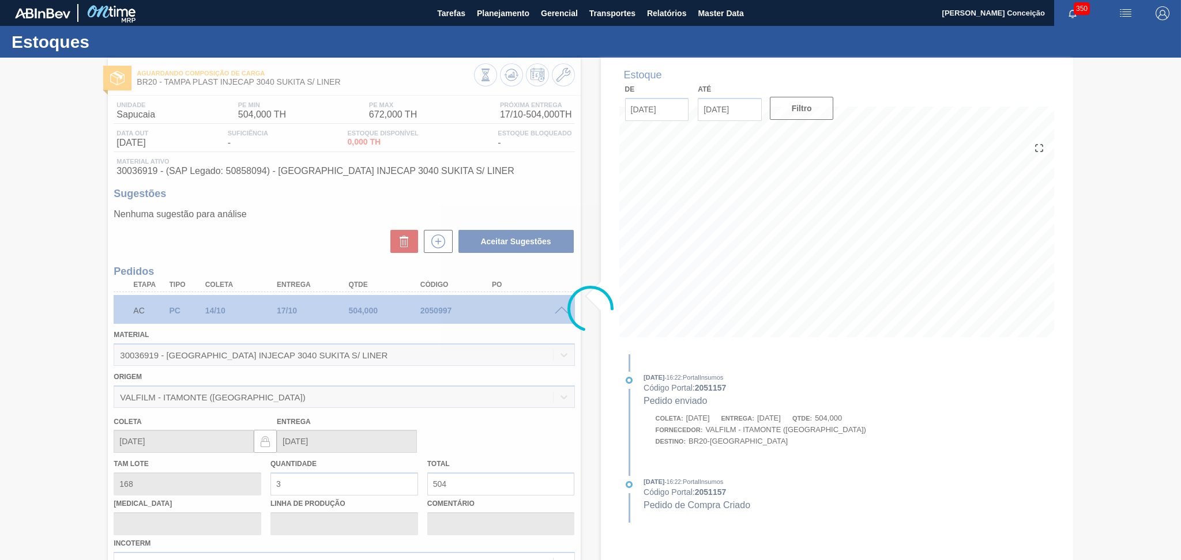
click at [588, 328] on icon at bounding box center [590, 309] width 46 height 46
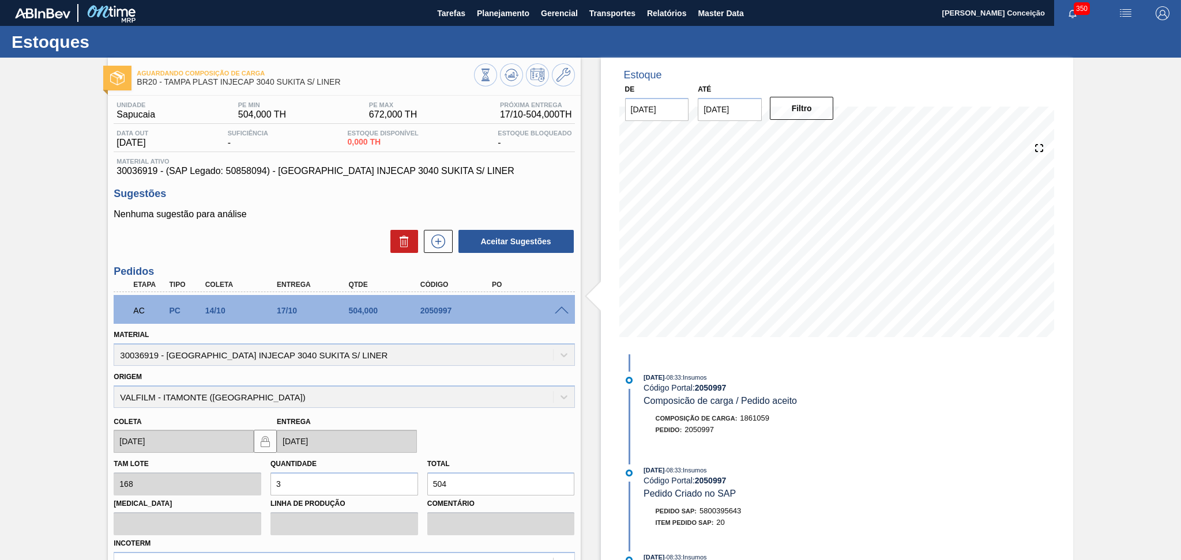
click at [340, 212] on p "Nenhuma sugestão para análise" at bounding box center [344, 214] width 461 height 10
click at [346, 214] on p "Nenhuma sugestão para análise" at bounding box center [344, 214] width 461 height 10
click at [563, 311] on span at bounding box center [562, 311] width 14 height 9
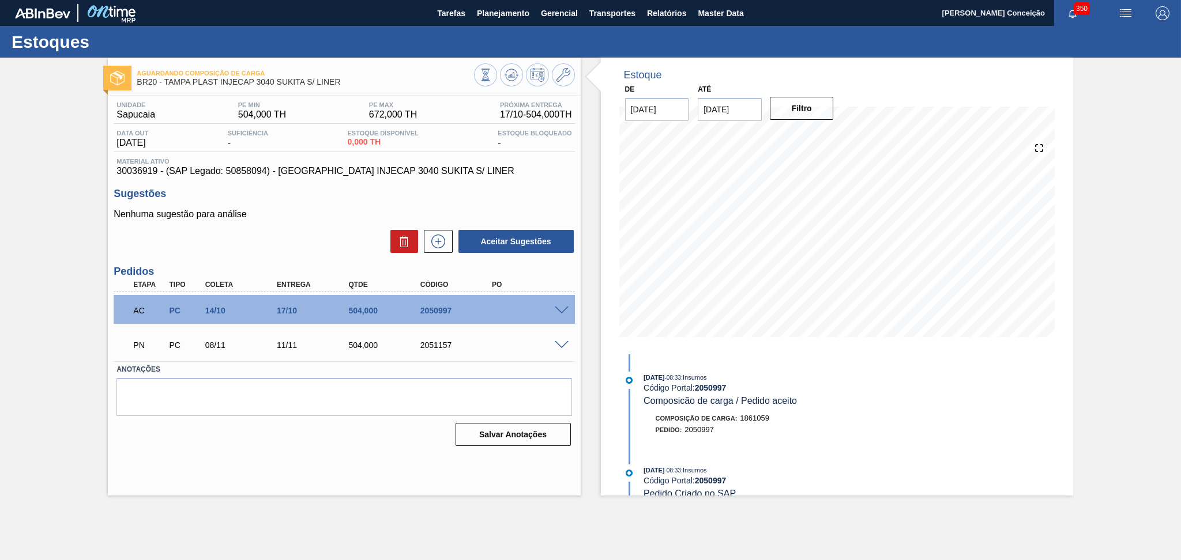
click at [317, 242] on div "Aceitar Sugestões" at bounding box center [344, 241] width 461 height 25
drag, startPoint x: 317, startPoint y: 242, endPoint x: 291, endPoint y: 243, distance: 26.5
click at [291, 243] on div "Aceitar Sugestões" at bounding box center [344, 241] width 461 height 25
click at [557, 346] on span at bounding box center [562, 345] width 14 height 9
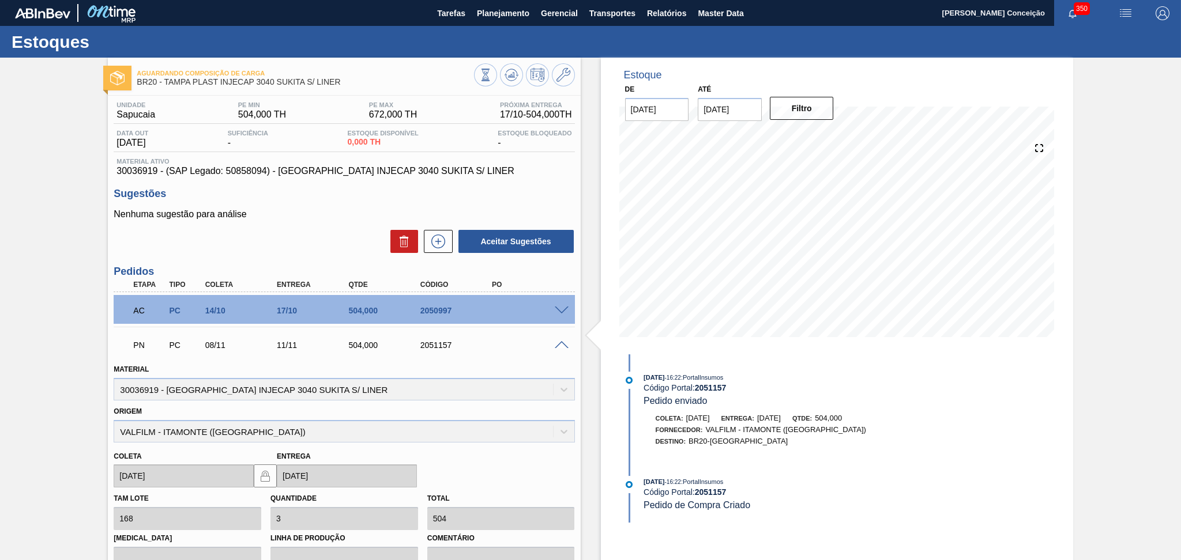
click at [557, 346] on span at bounding box center [562, 345] width 14 height 9
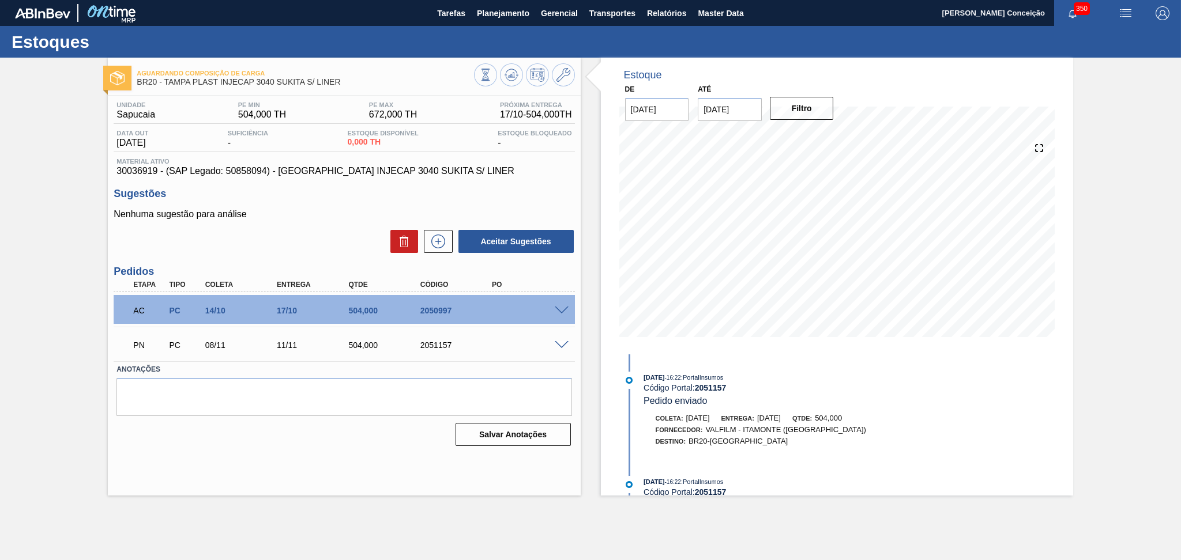
click at [311, 233] on div "Aceitar Sugestões" at bounding box center [344, 241] width 461 height 25
click at [559, 312] on span at bounding box center [562, 311] width 14 height 9
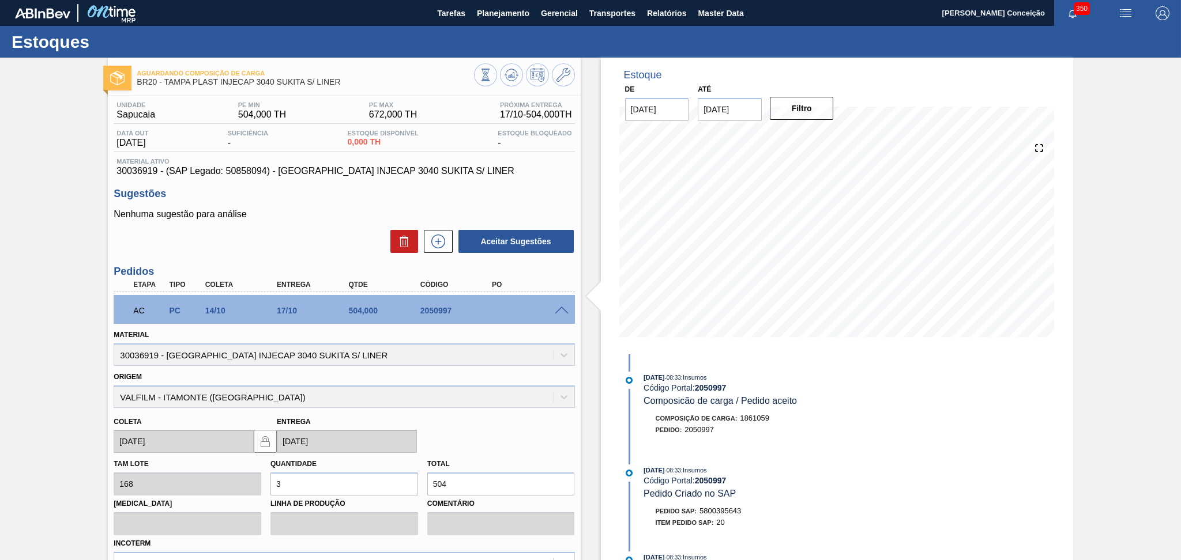
click at [348, 225] on div "Nenhuma sugestão para análise Aceitar Sugestões" at bounding box center [344, 231] width 461 height 45
click at [321, 232] on div "Aceitar Sugestões" at bounding box center [344, 241] width 461 height 25
click at [560, 309] on span at bounding box center [562, 311] width 14 height 9
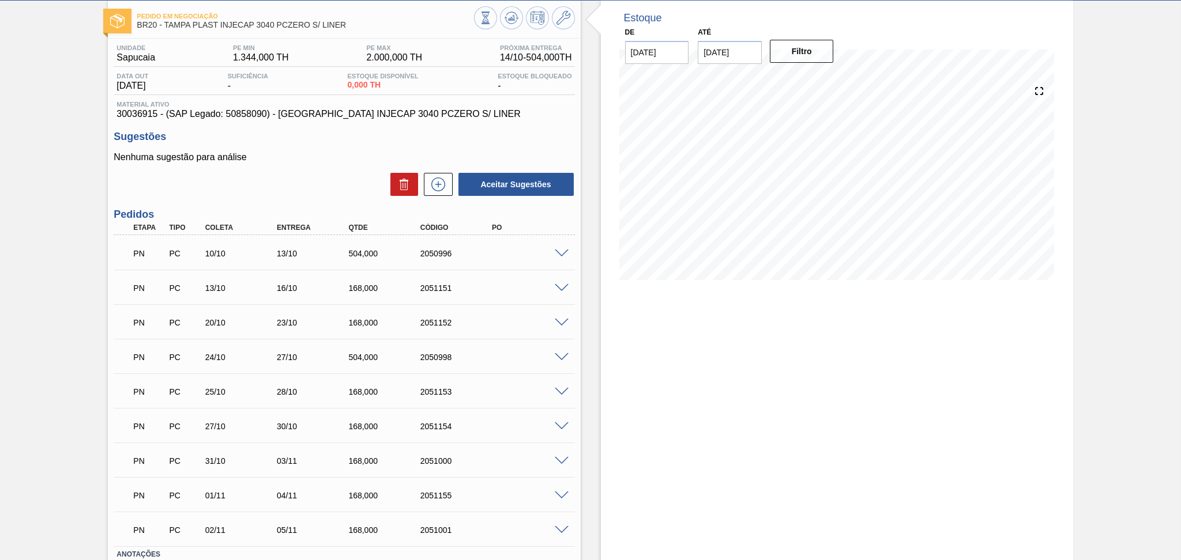
scroll to position [137, 0]
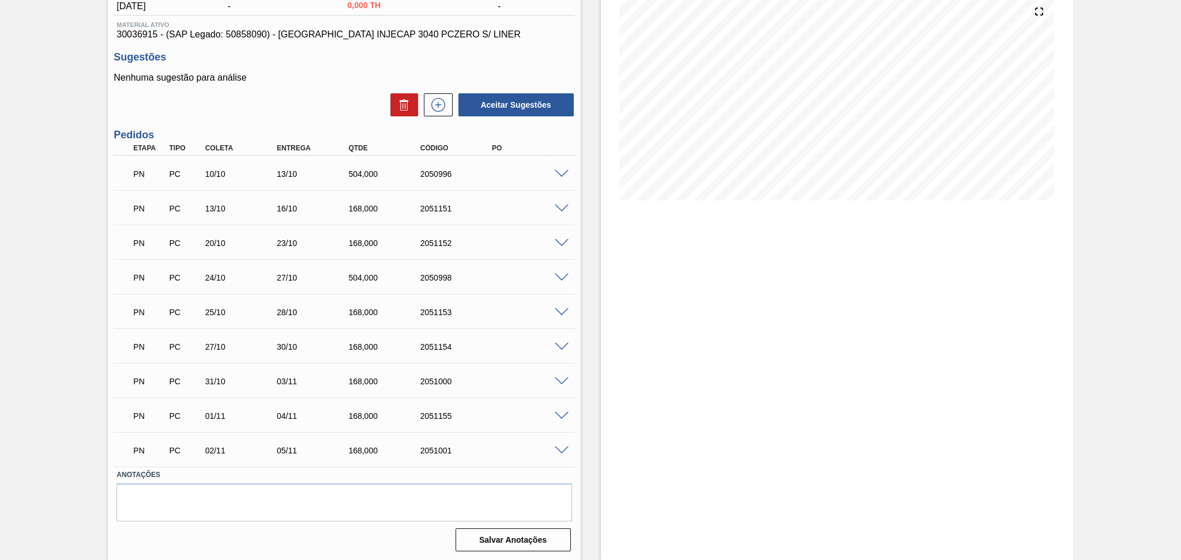
click at [559, 171] on span at bounding box center [562, 174] width 14 height 9
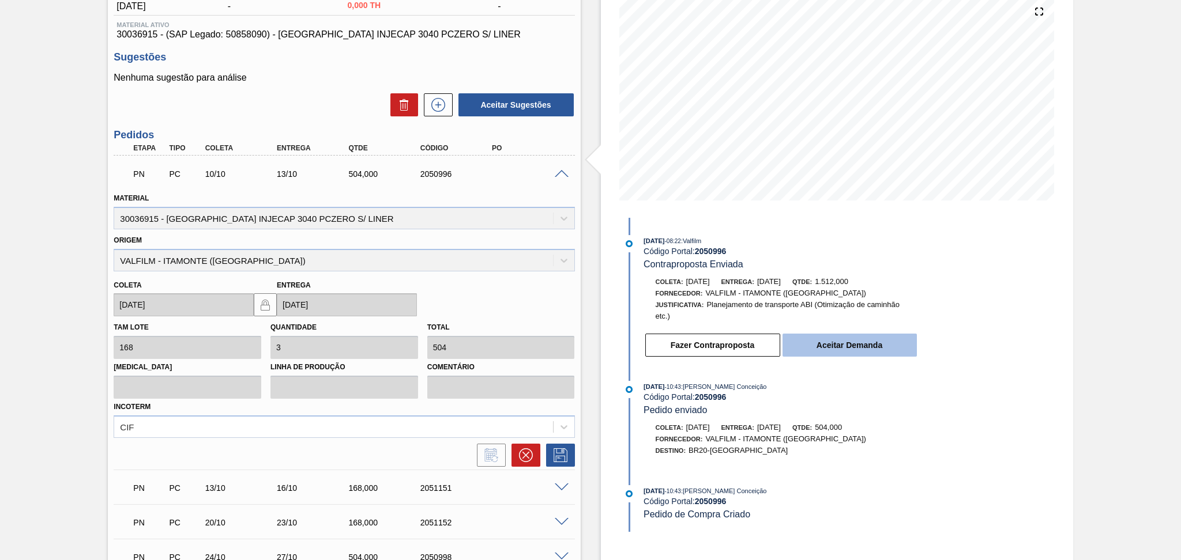
click at [821, 347] on button "Aceitar Demanda" at bounding box center [849, 345] width 134 height 23
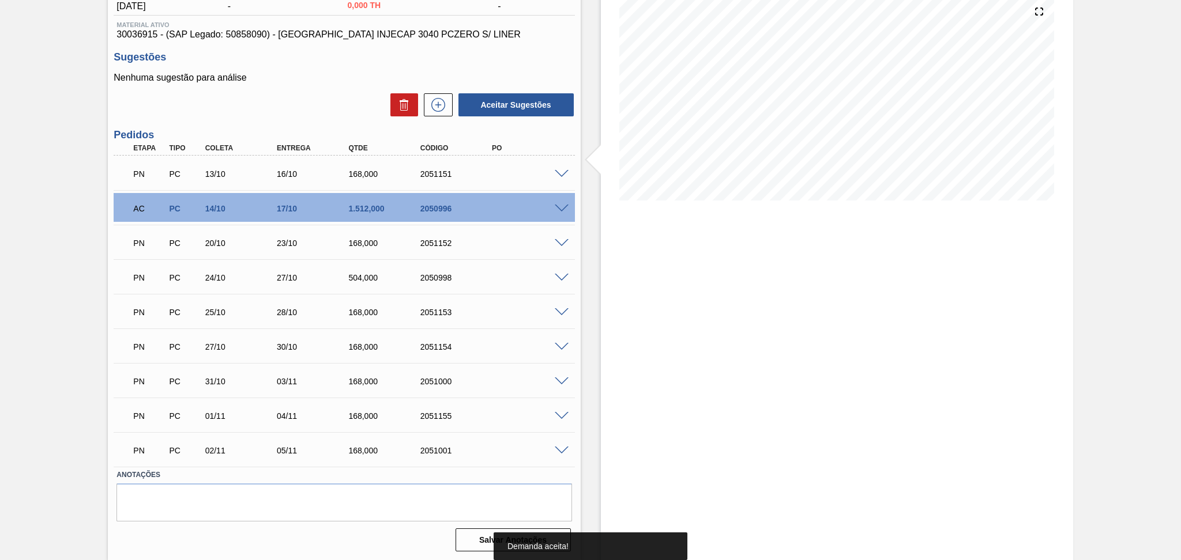
click at [557, 172] on span at bounding box center [562, 174] width 14 height 9
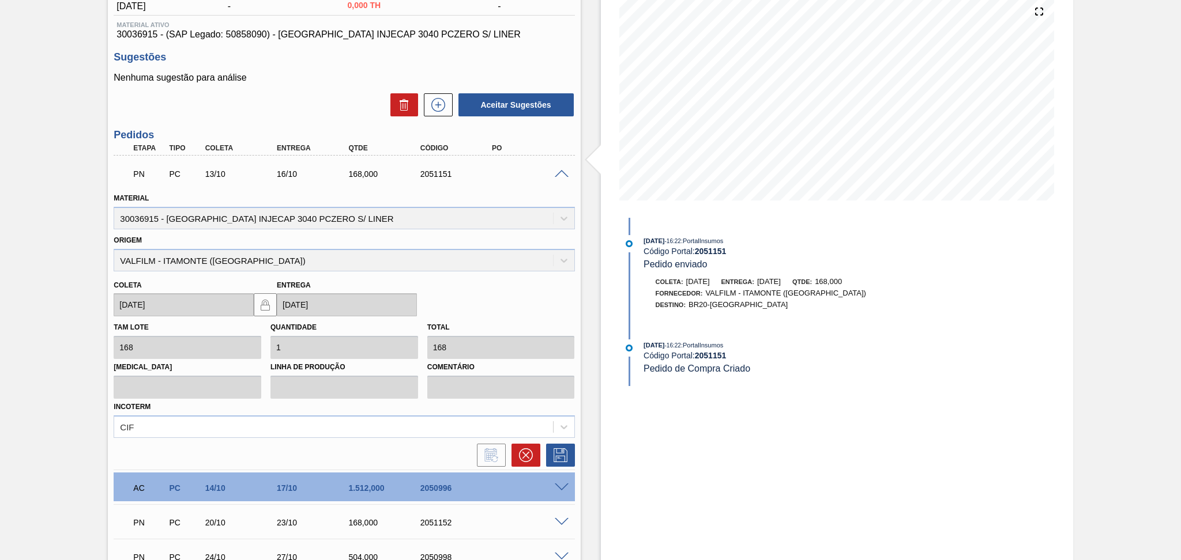
click at [557, 172] on span at bounding box center [562, 174] width 14 height 9
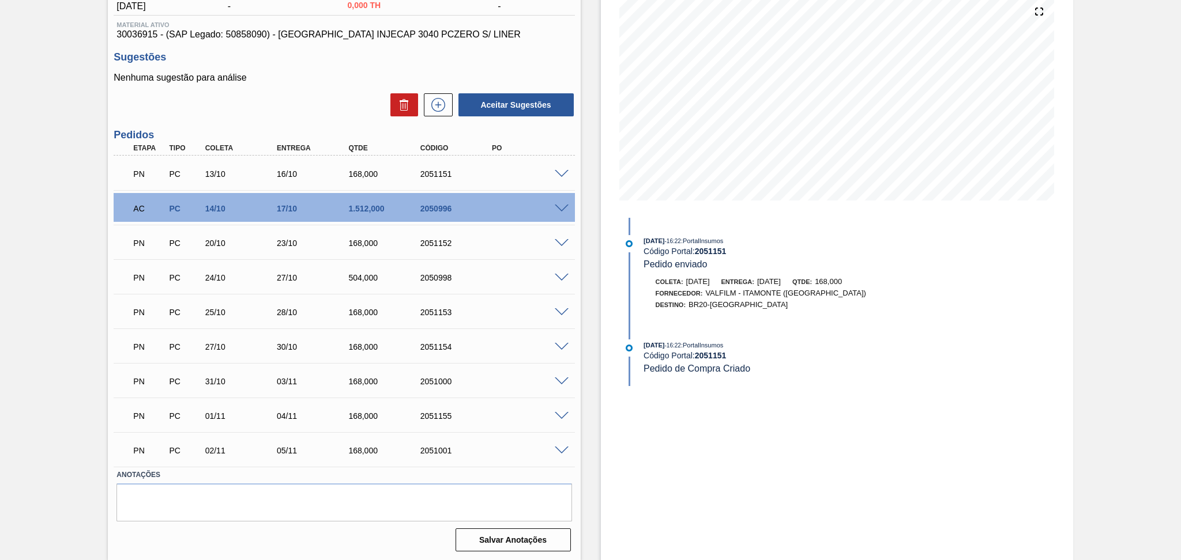
click at [563, 243] on span at bounding box center [562, 243] width 14 height 9
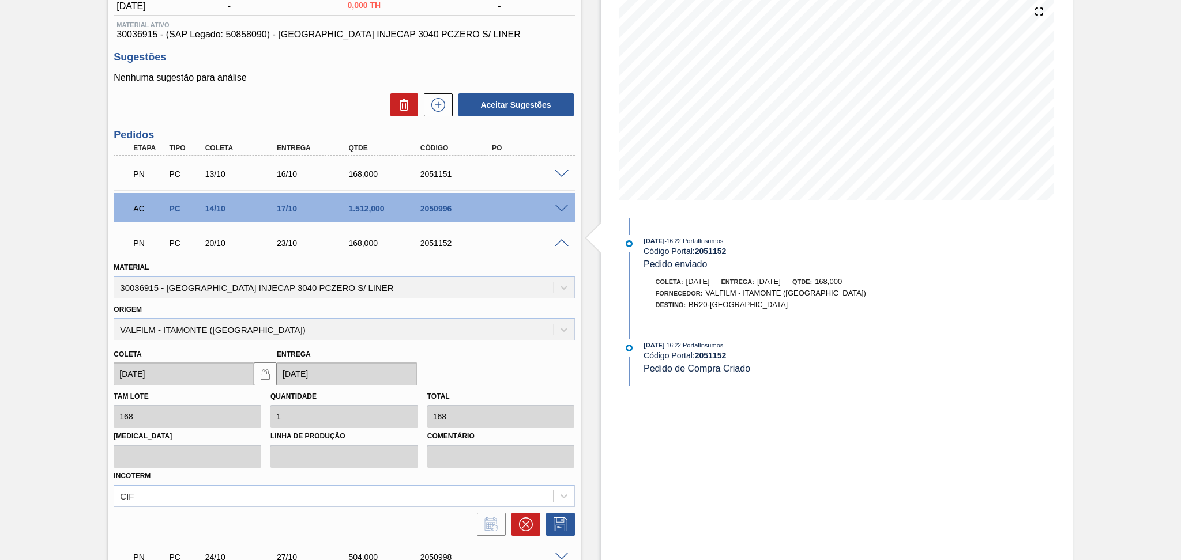
click at [563, 243] on span at bounding box center [562, 243] width 14 height 9
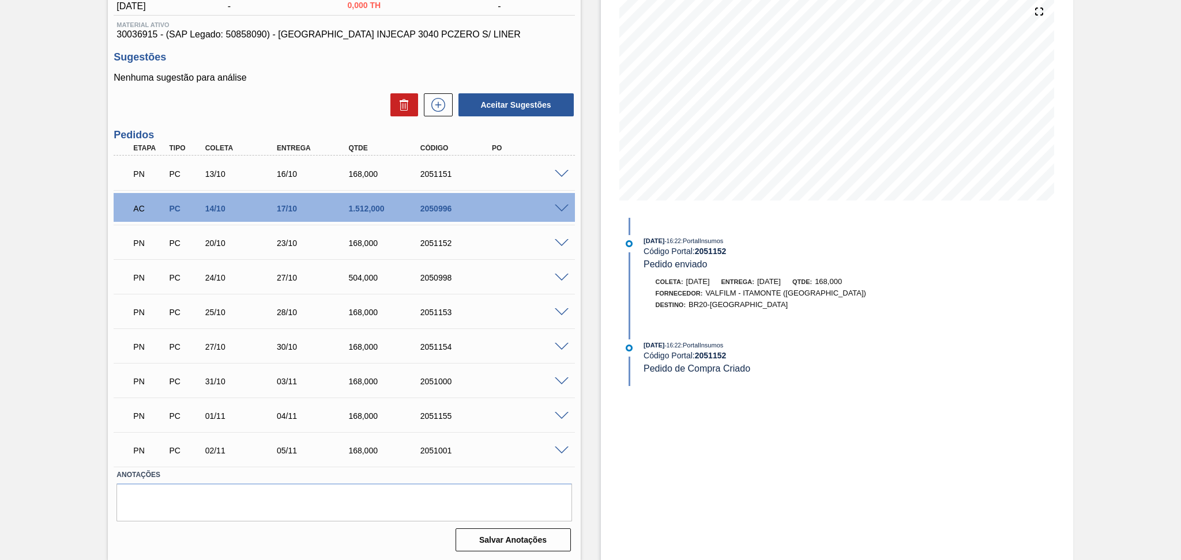
click at [561, 274] on span at bounding box center [562, 278] width 14 height 9
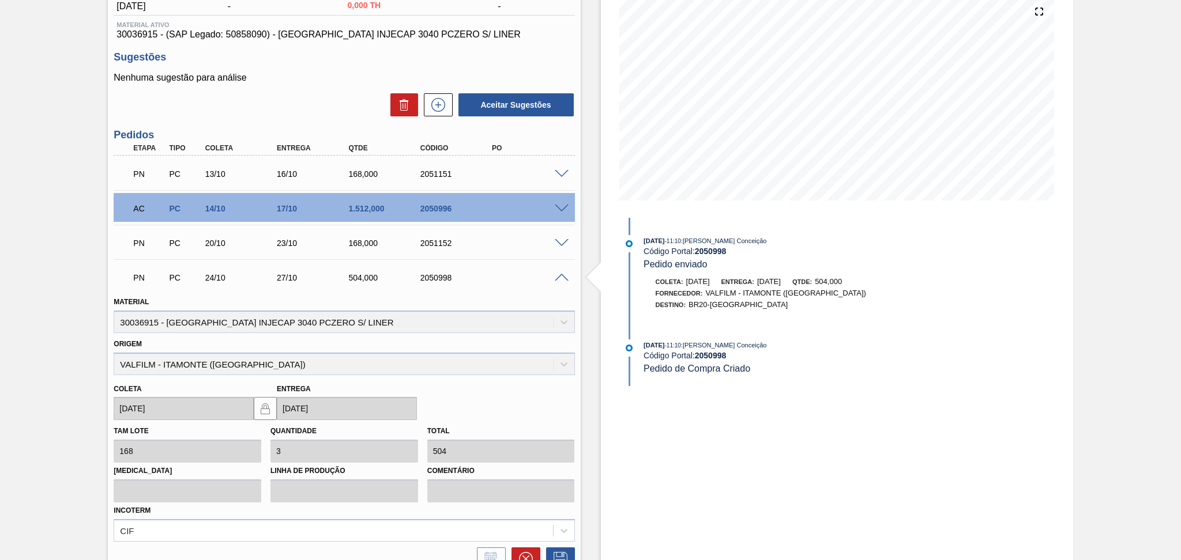
click at [561, 274] on span at bounding box center [562, 278] width 14 height 9
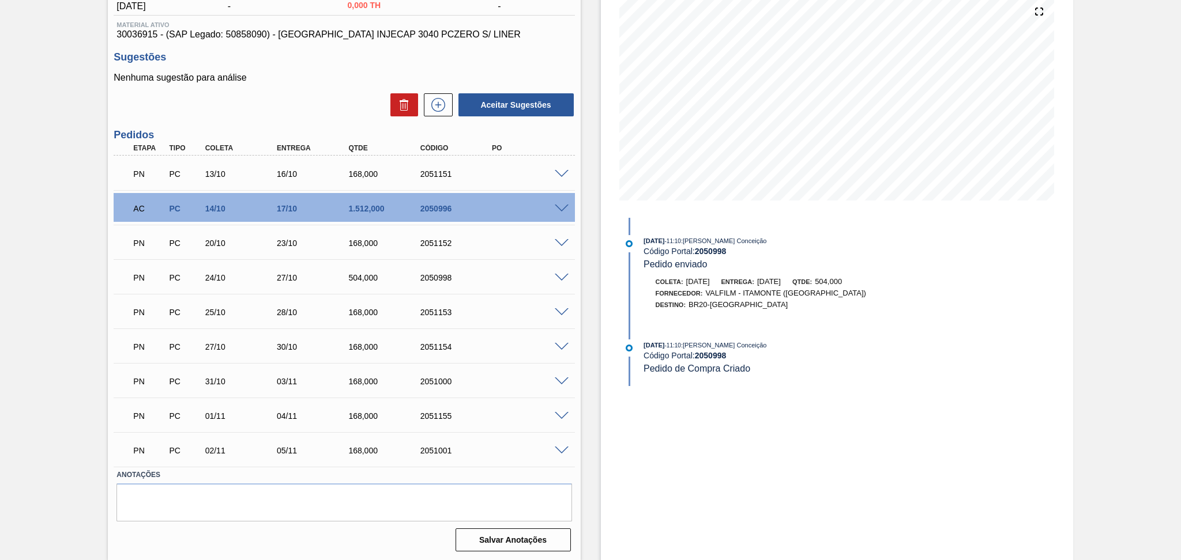
click at [558, 310] on span at bounding box center [562, 312] width 14 height 9
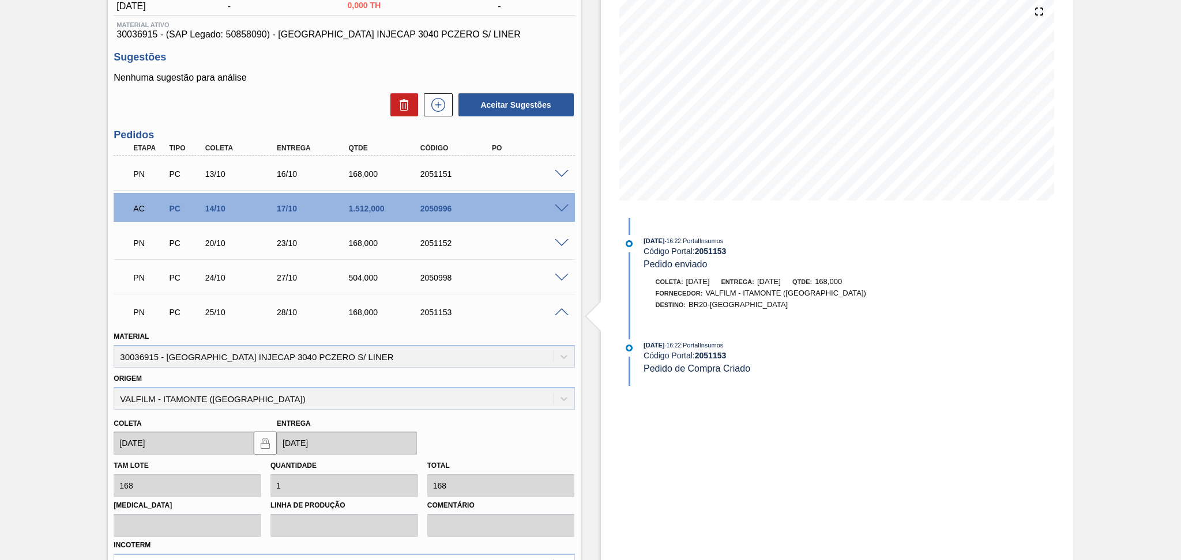
click at [558, 310] on span at bounding box center [562, 312] width 14 height 9
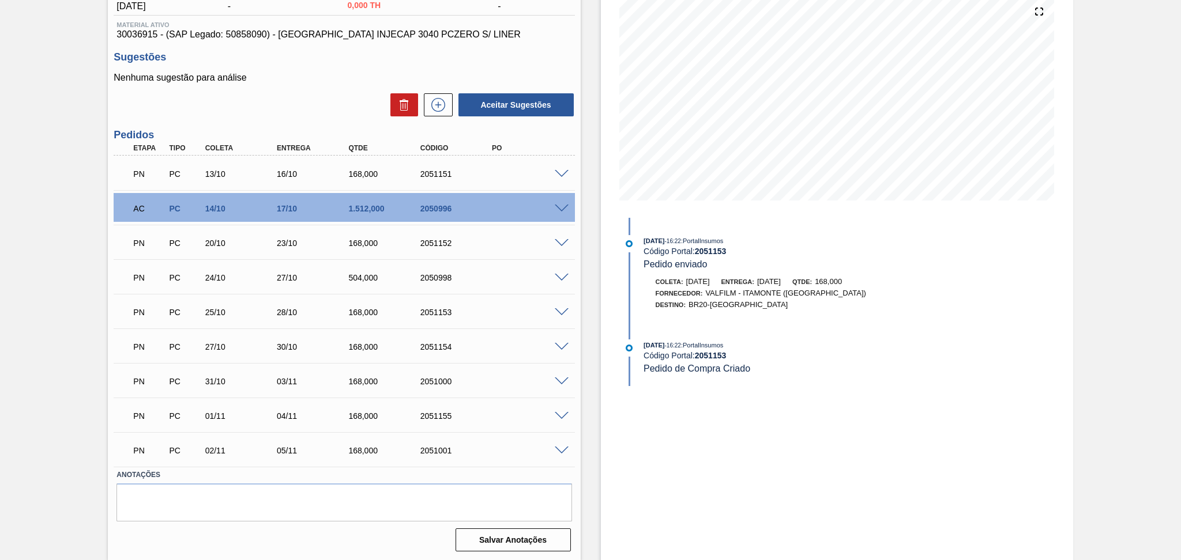
click at [560, 340] on div "PN PC 27/10 30/10 168,000 2051154" at bounding box center [344, 345] width 461 height 29
click at [560, 343] on span at bounding box center [562, 347] width 14 height 9
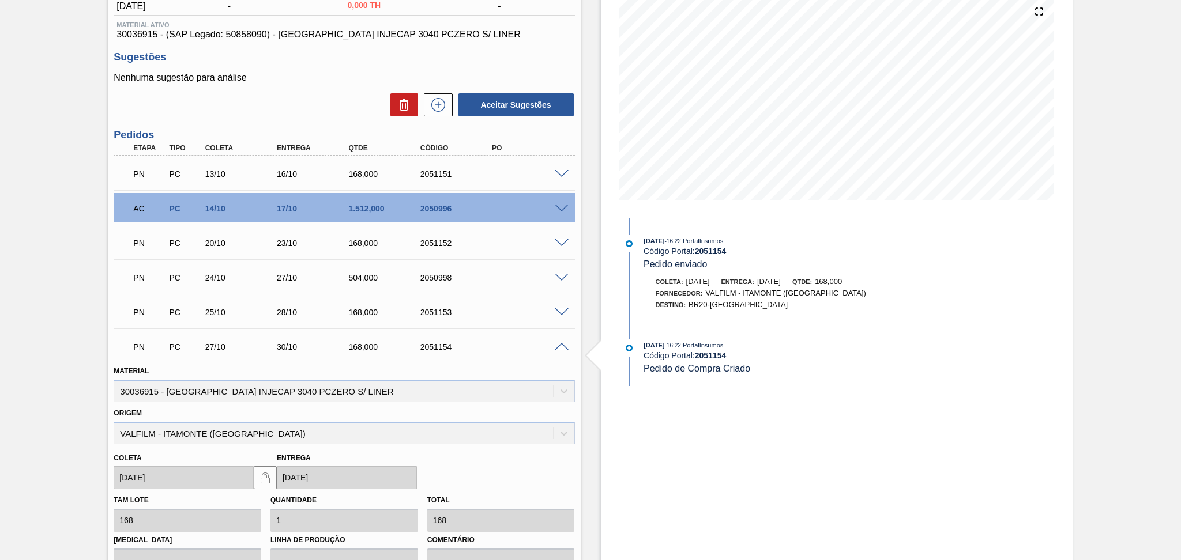
click at [560, 343] on span at bounding box center [562, 347] width 14 height 9
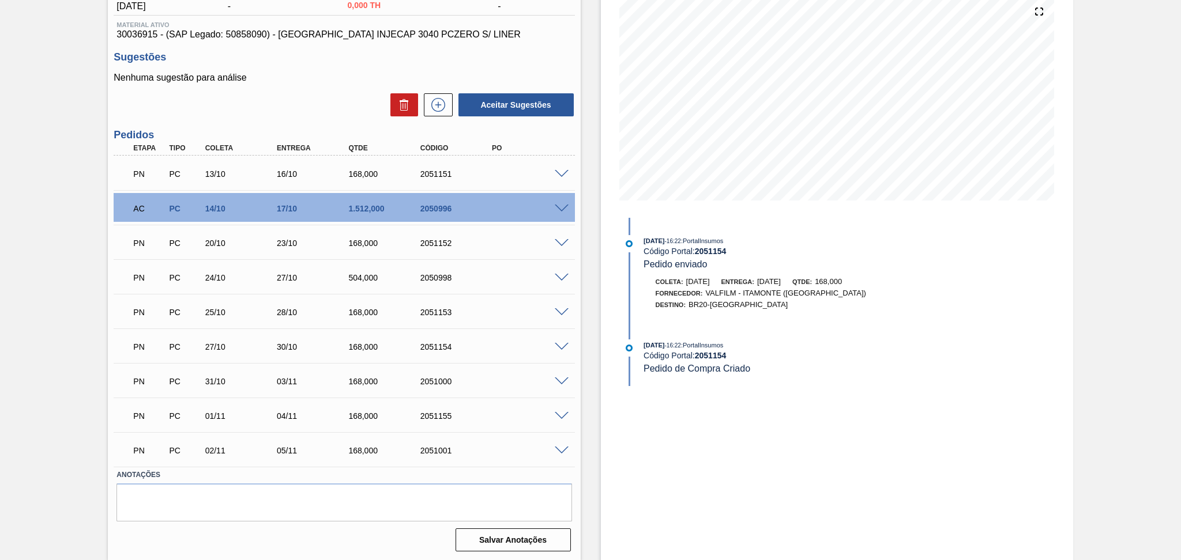
click at [558, 379] on span at bounding box center [562, 382] width 14 height 9
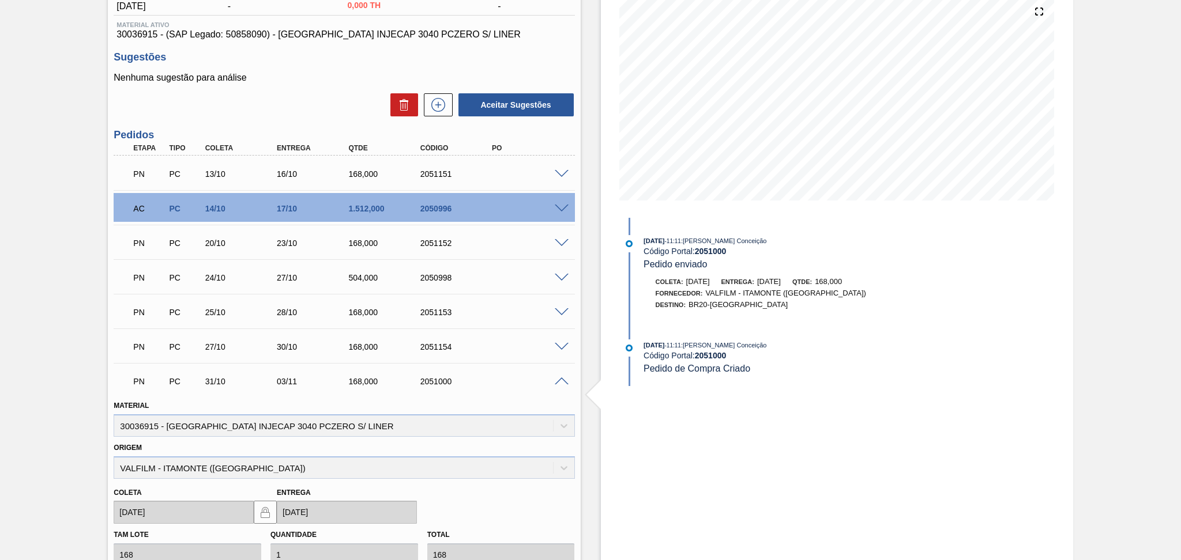
click at [558, 379] on span at bounding box center [562, 382] width 14 height 9
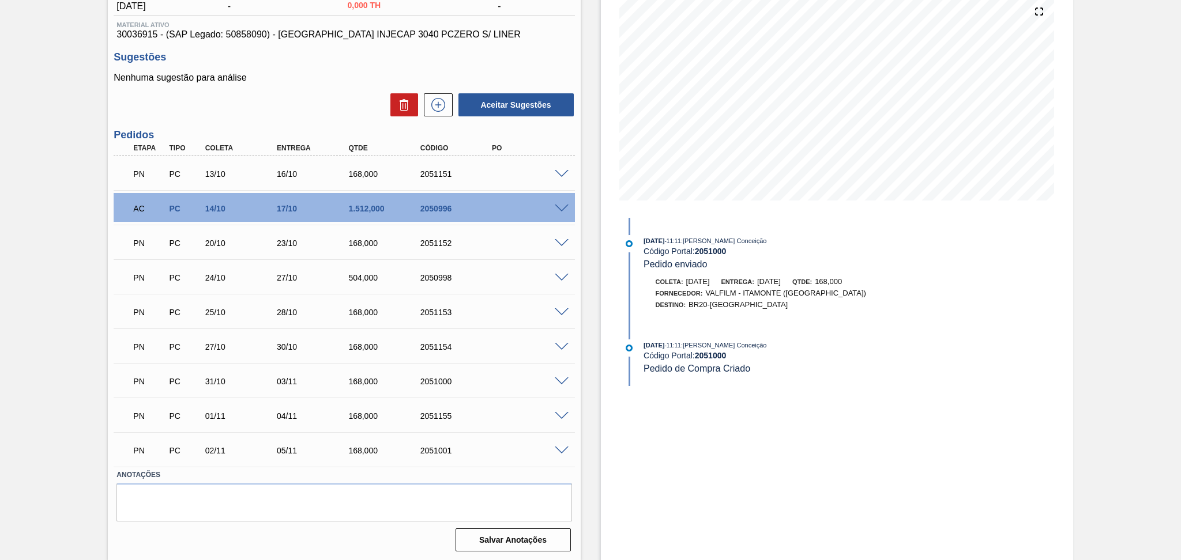
click at [559, 412] on span at bounding box center [562, 416] width 14 height 9
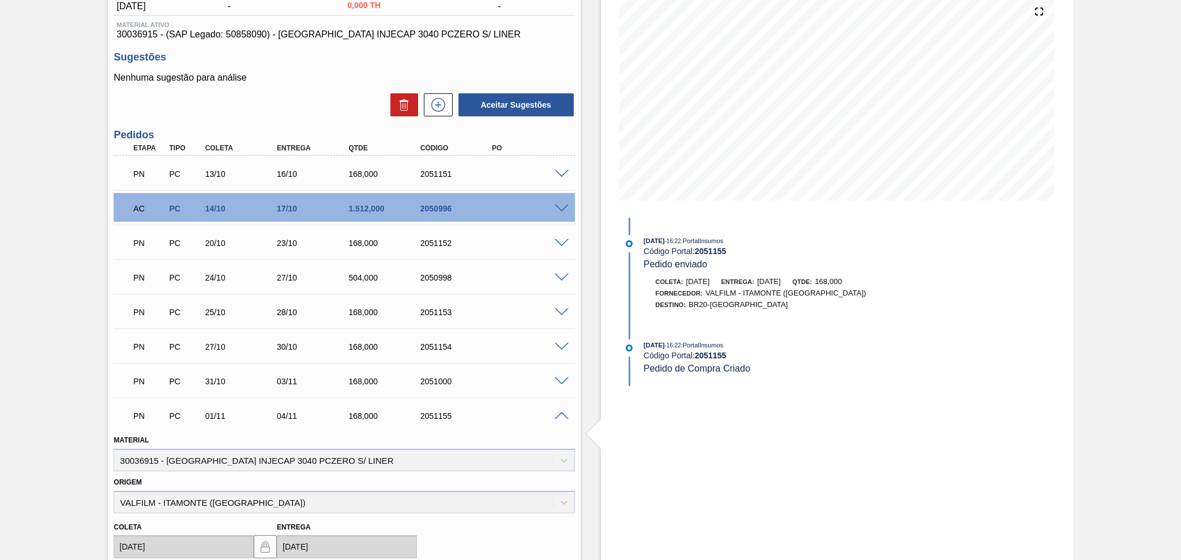
scroll to position [291, 0]
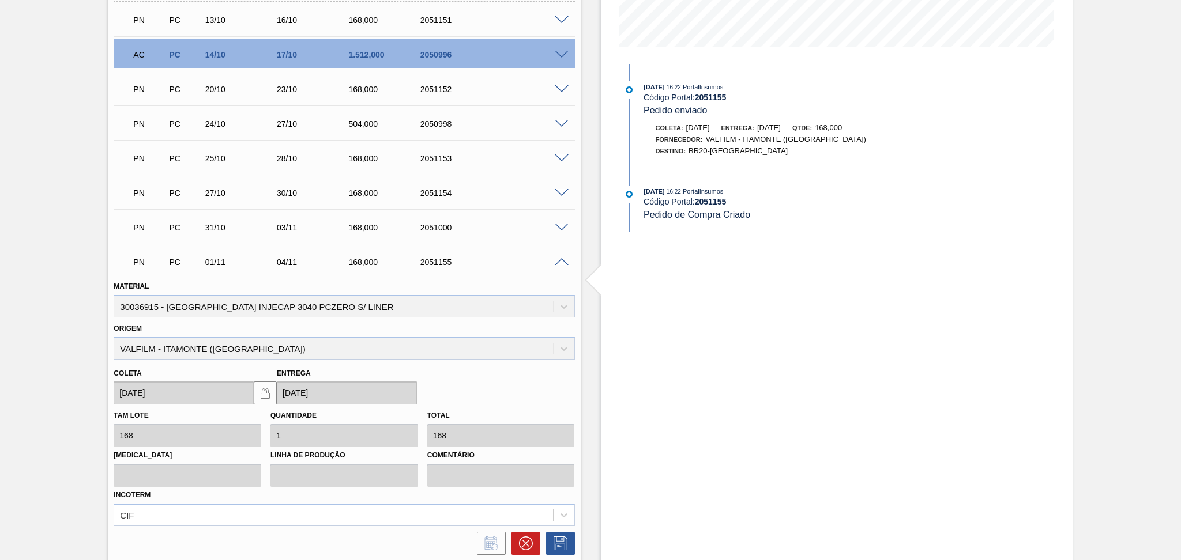
click at [558, 265] on div "PN PC 01/11 04/11 168,000 2051155" at bounding box center [344, 261] width 461 height 29
click at [559, 260] on span at bounding box center [562, 262] width 14 height 9
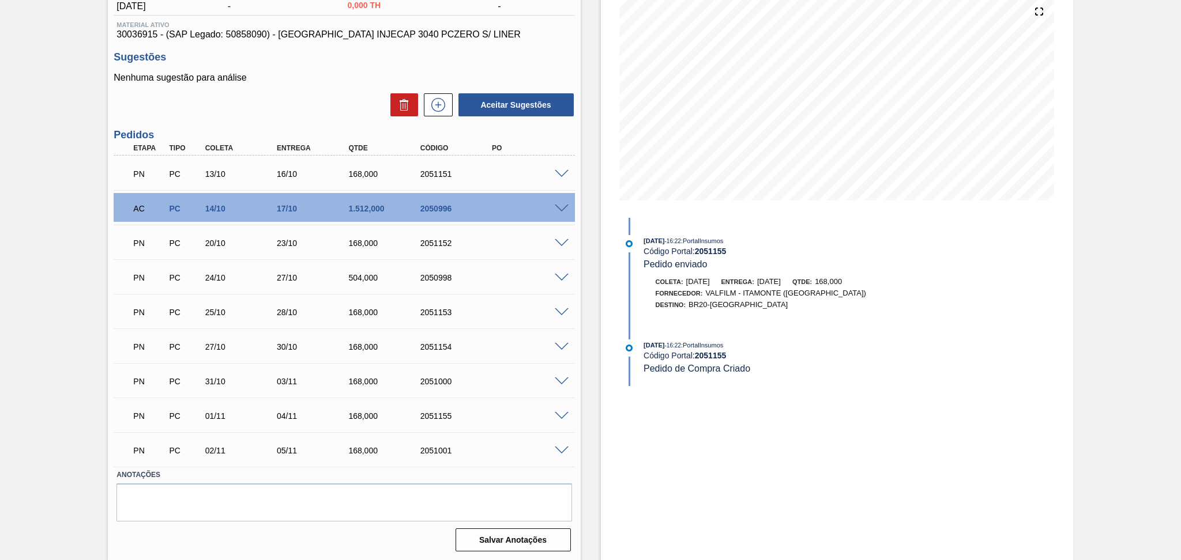
click at [555, 447] on span at bounding box center [562, 451] width 14 height 9
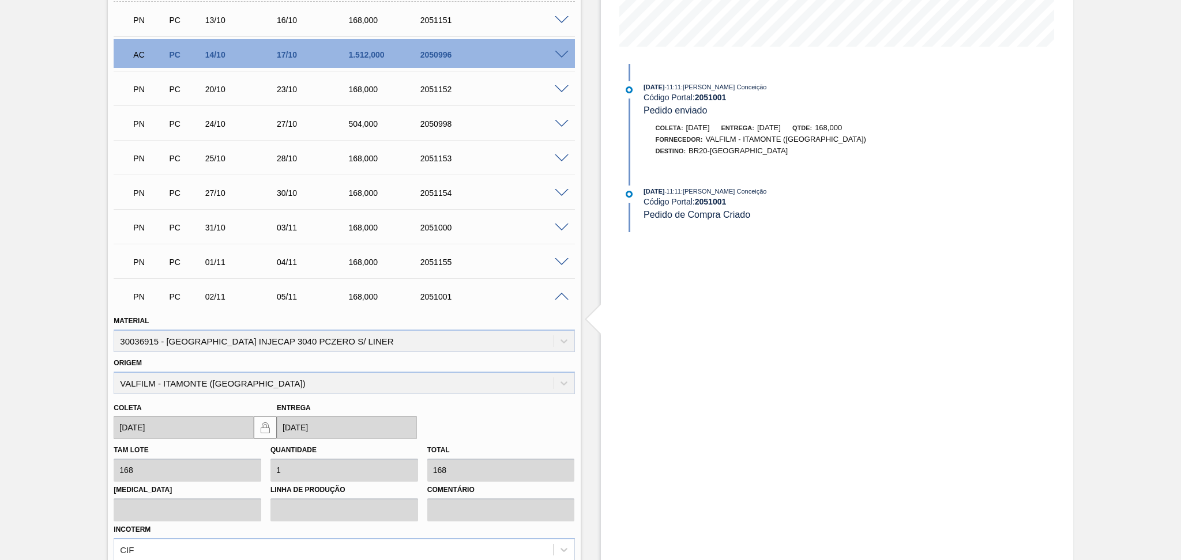
click at [557, 295] on span at bounding box center [562, 297] width 14 height 9
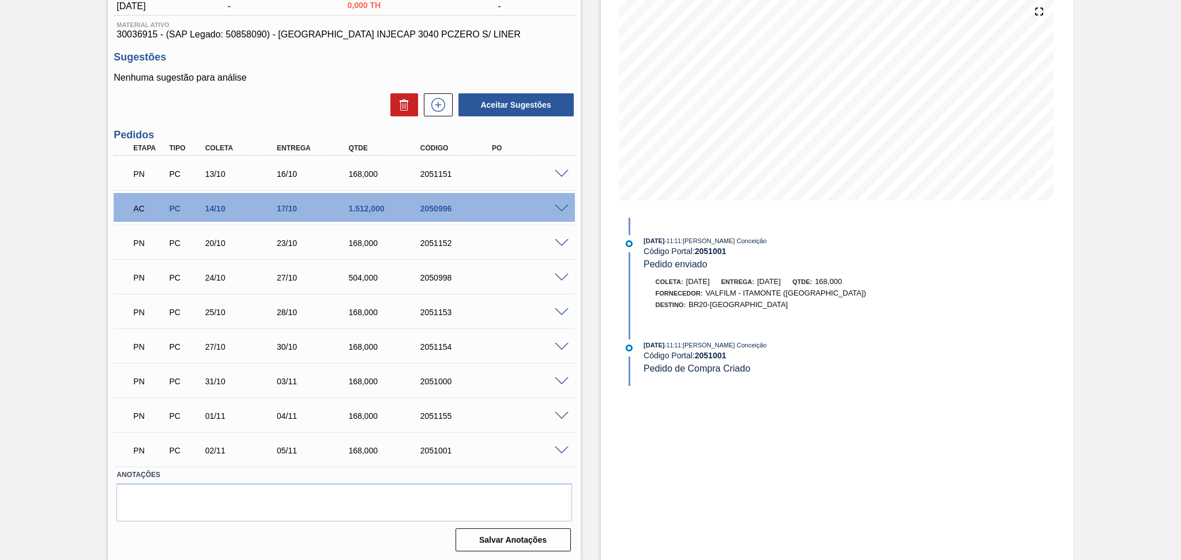
click at [582, 159] on div "Estoque De 14/10/2025 Até 28/10/2025 Filtro 09/10/2025 - 11:11 : Aline Aparecid…" at bounding box center [826, 241] width 492 height 640
click at [588, 205] on div "Estoque De 14/10/2025 Até 28/10/2025 Filtro 09/10/2025 - 11:11 : Aline Aparecid…" at bounding box center [826, 241] width 492 height 640
click at [565, 205] on span at bounding box center [562, 209] width 14 height 9
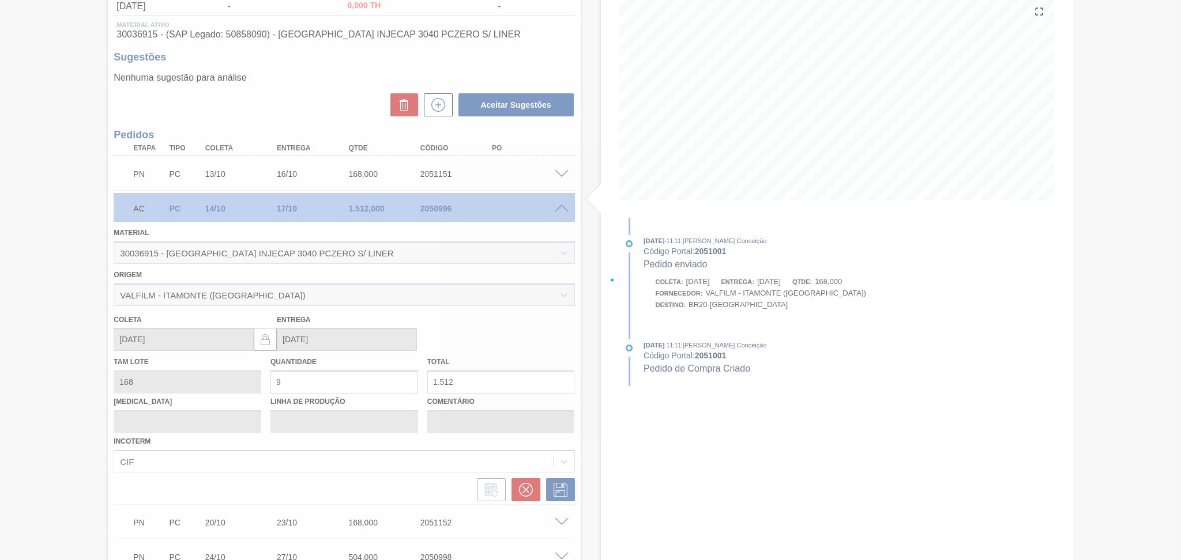
scroll to position [291, 0]
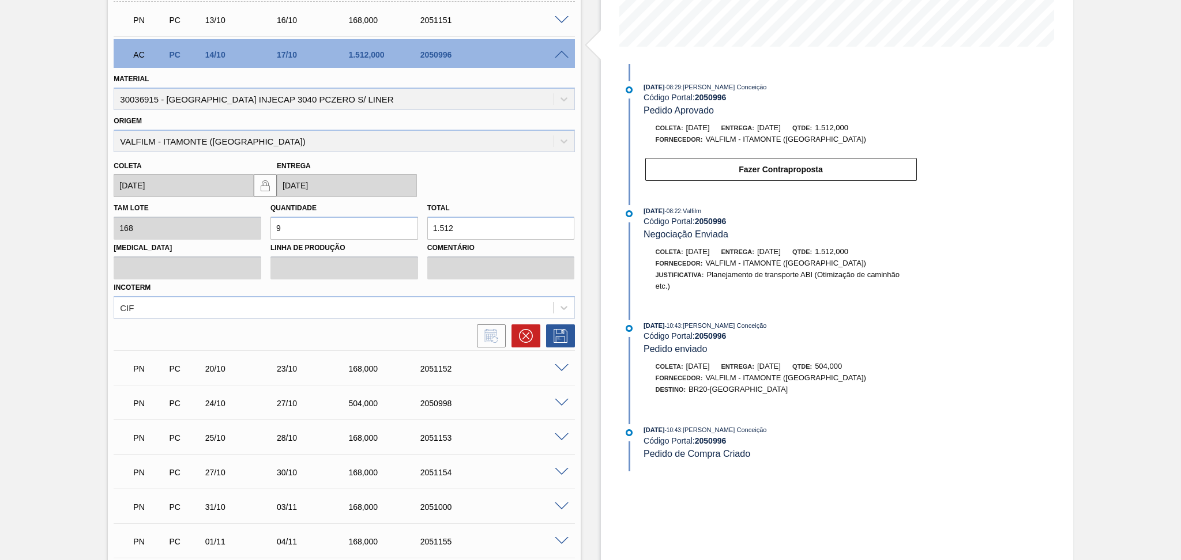
click at [559, 55] on span at bounding box center [562, 55] width 14 height 9
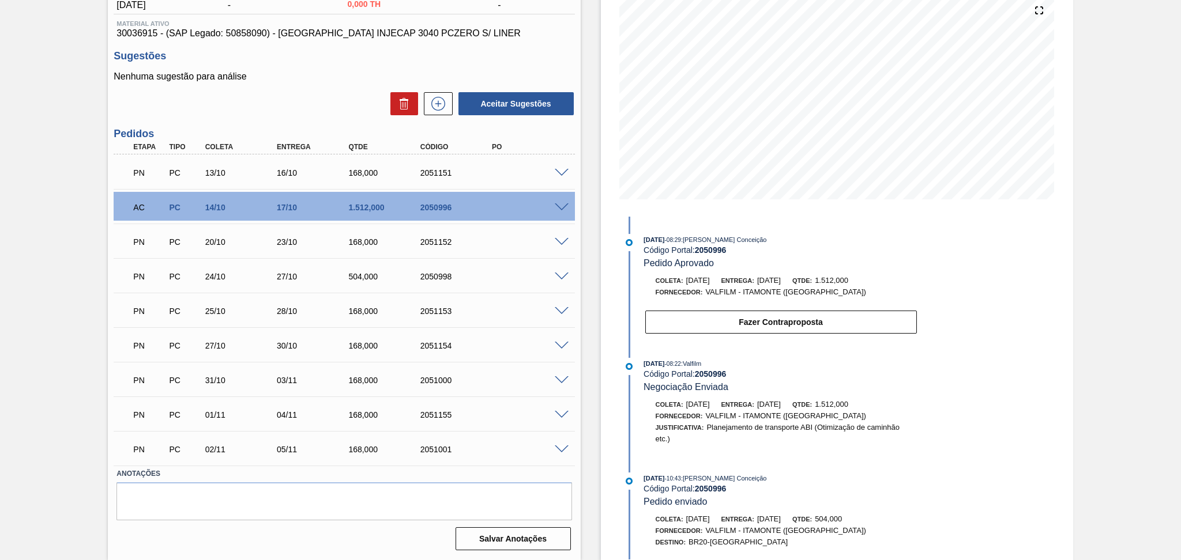
scroll to position [137, 0]
click at [364, 446] on div "168,000" at bounding box center [385, 450] width 81 height 9
click at [359, 425] on div "PN PC 01/11 04/11 168,000 2051155" at bounding box center [341, 415] width 430 height 23
click at [361, 380] on div "168,000" at bounding box center [385, 381] width 81 height 9
click at [357, 345] on div "168,000" at bounding box center [385, 346] width 81 height 9
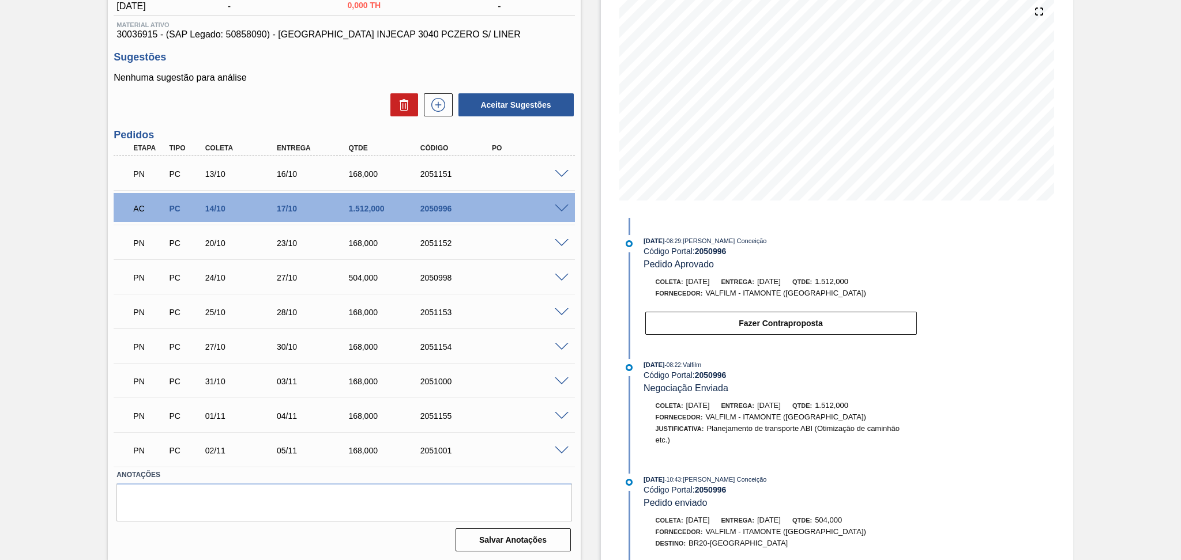
click at [359, 317] on div "PN PC 25/10 28/10 168,000 2051153" at bounding box center [341, 311] width 430 height 23
click at [364, 250] on div "PN PC 20/10 23/10 168,000 2051152" at bounding box center [341, 242] width 430 height 23
click at [374, 180] on div "PN PC 13/10 16/10 168,000 2051151" at bounding box center [341, 172] width 430 height 23
click at [363, 278] on div "504,000" at bounding box center [385, 277] width 81 height 9
click at [557, 274] on span at bounding box center [562, 278] width 14 height 9
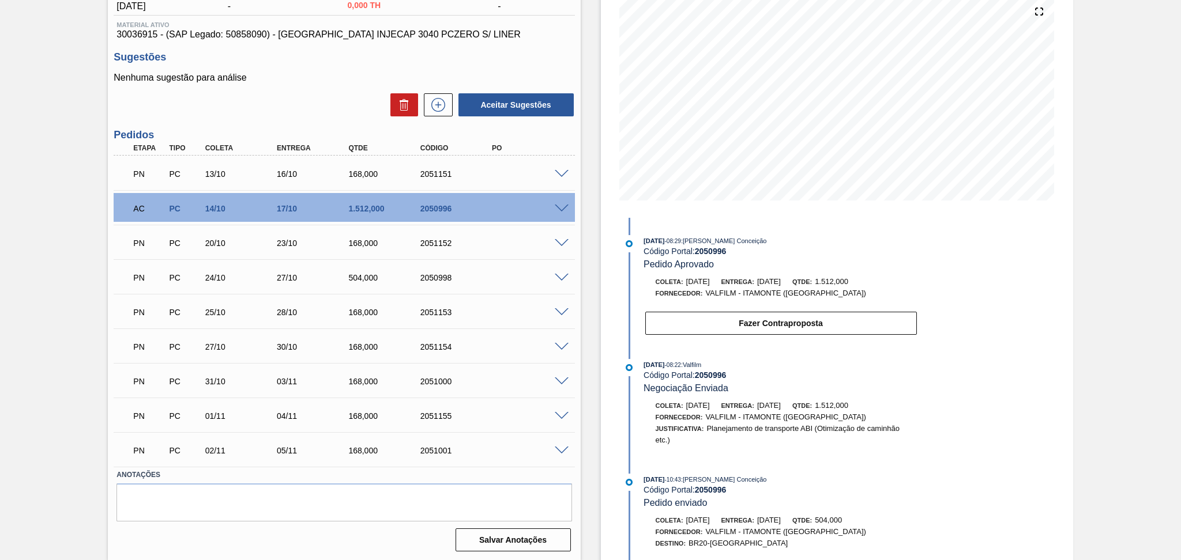
scroll to position [291, 0]
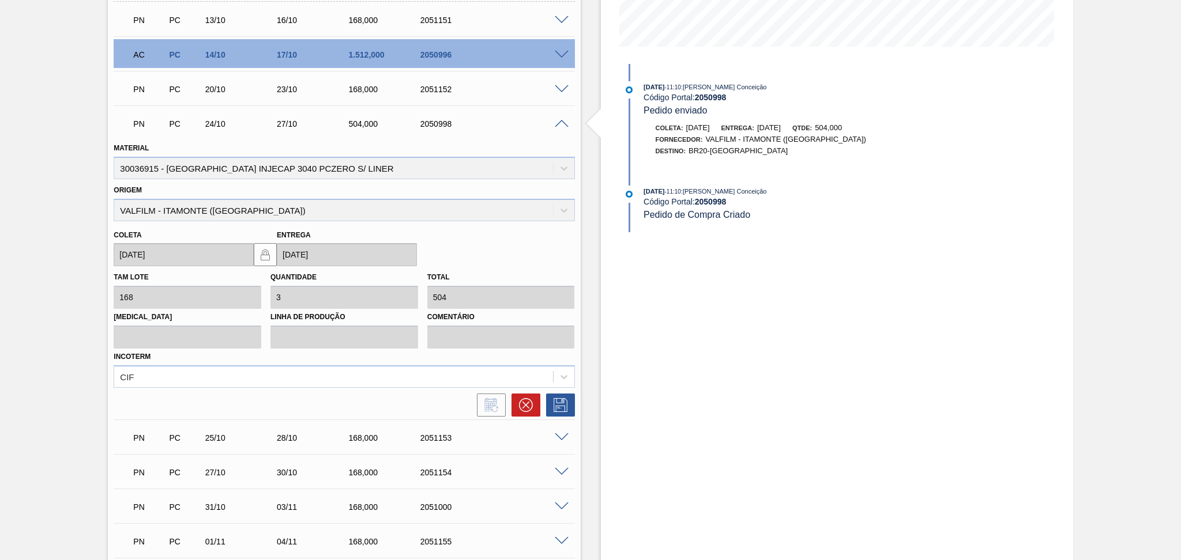
click at [564, 120] on span at bounding box center [562, 124] width 14 height 9
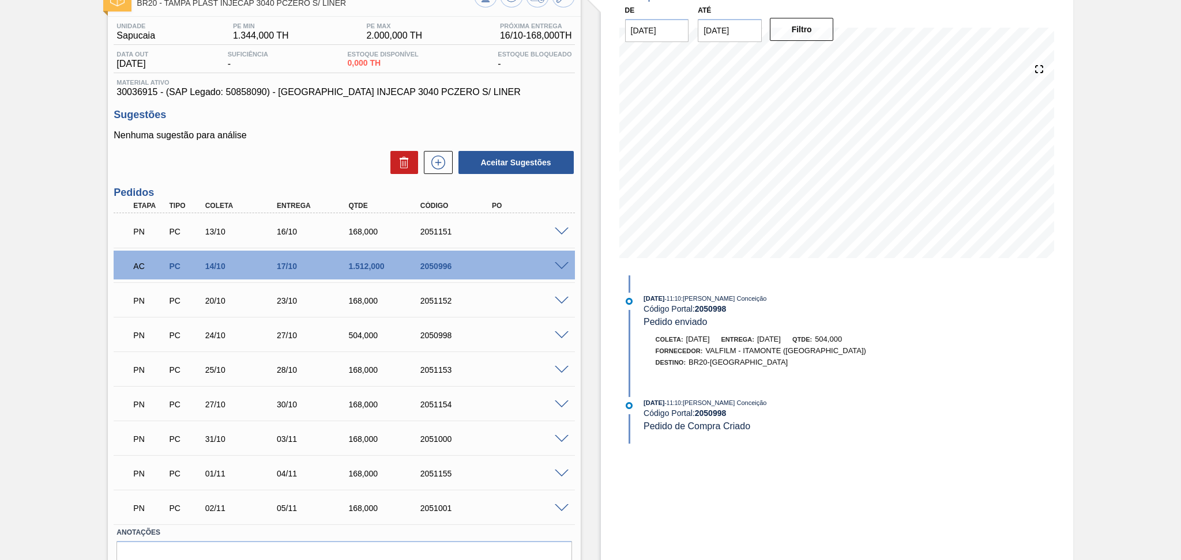
scroll to position [0, 0]
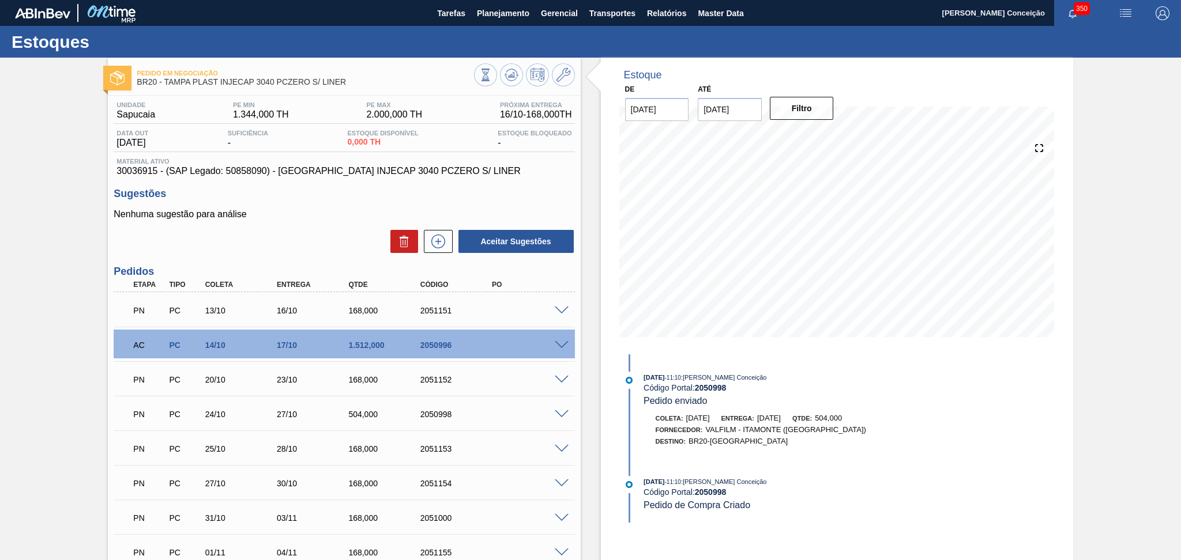
click at [327, 206] on div "Sugestões Nenhuma sugestão para análise Aceitar Sugestões" at bounding box center [344, 221] width 461 height 66
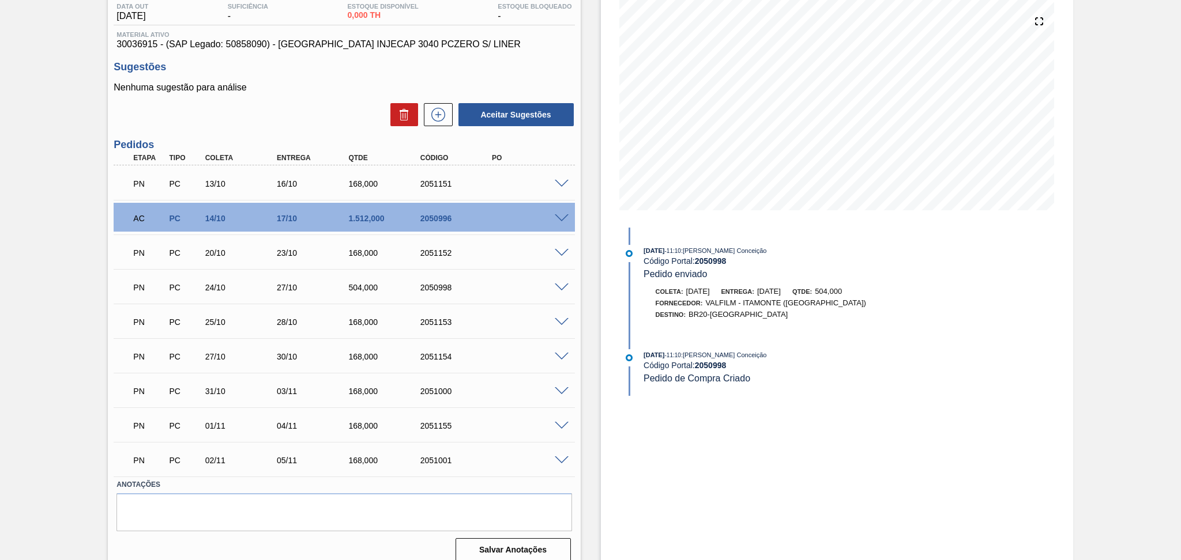
scroll to position [137, 0]
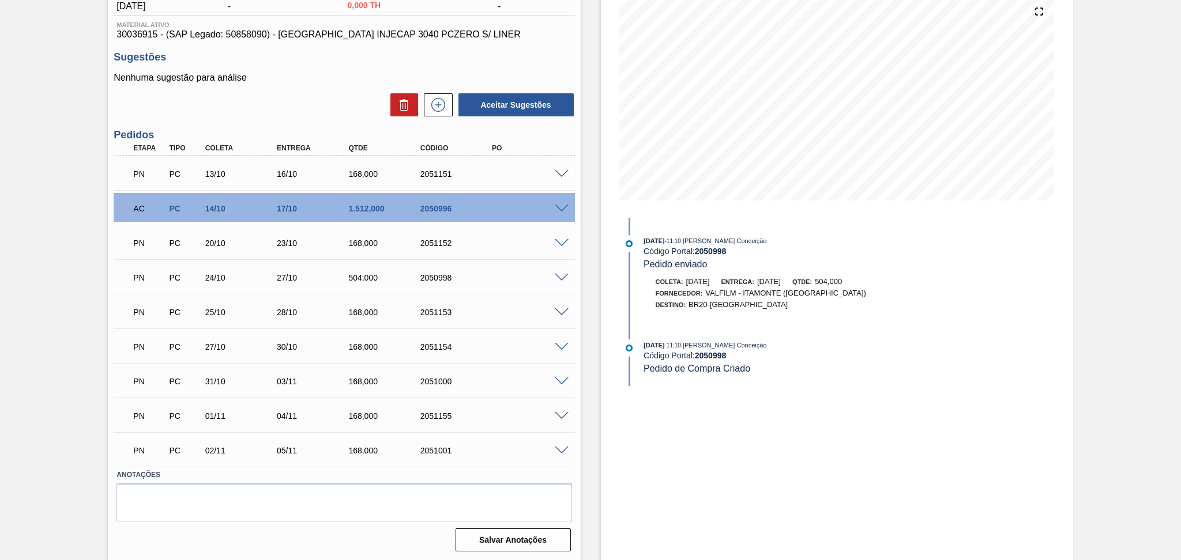
click at [561, 206] on span at bounding box center [562, 209] width 14 height 9
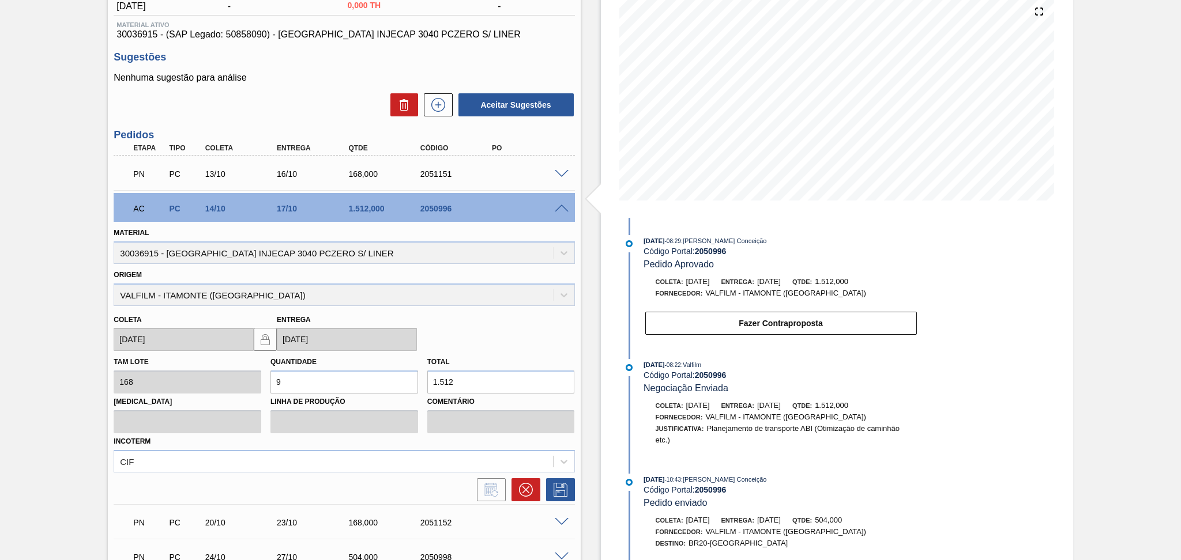
click at [561, 206] on span at bounding box center [562, 209] width 14 height 9
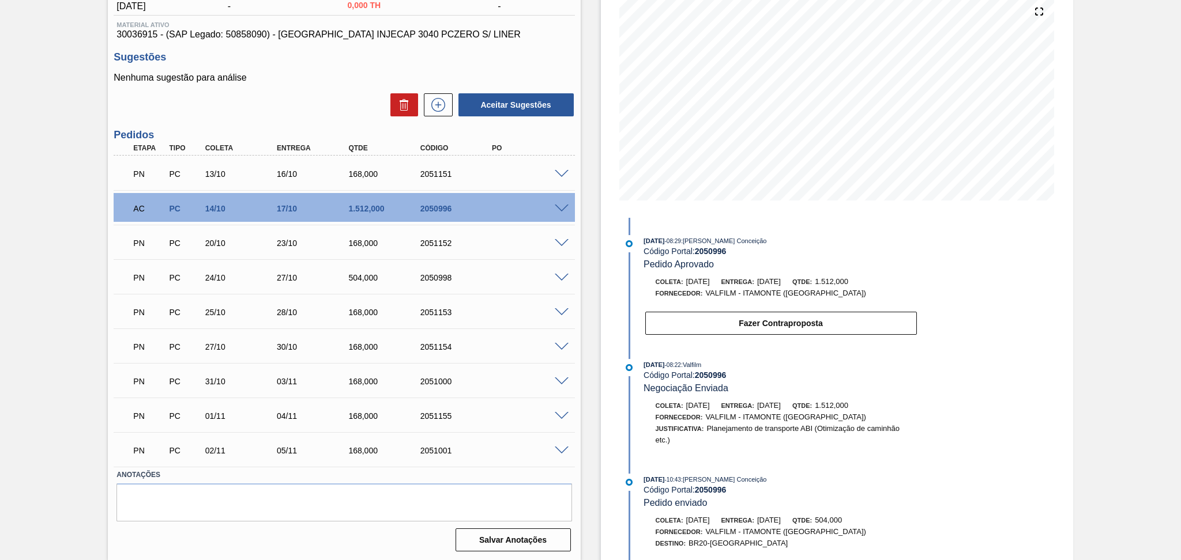
scroll to position [0, 0]
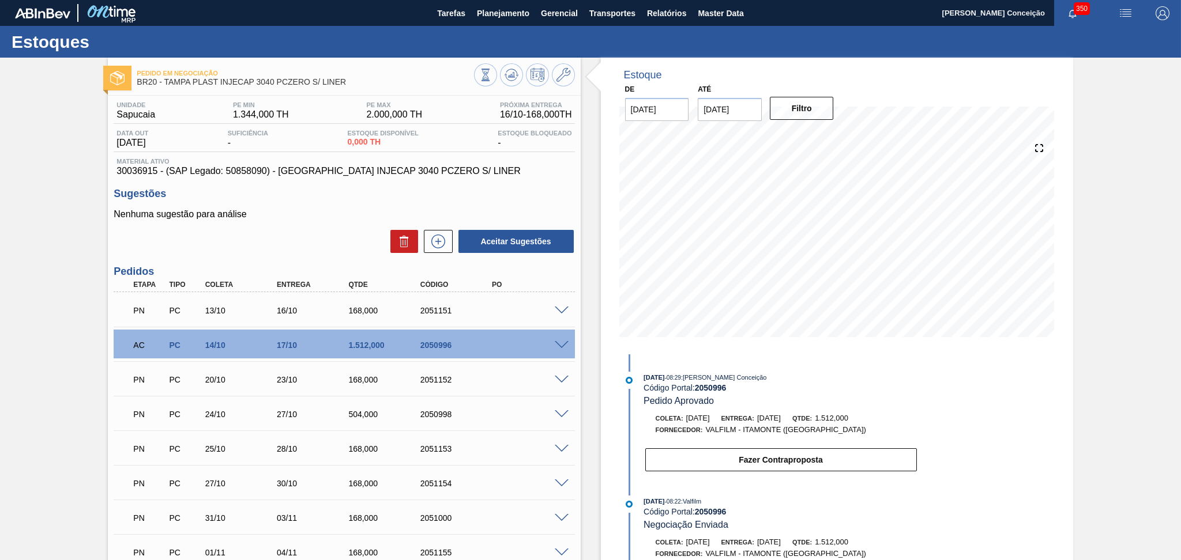
click at [336, 201] on div "Sugestões Nenhuma sugestão para análise Aceitar Sugestões" at bounding box center [344, 221] width 461 height 66
click at [281, 239] on div "Aceitar Sugestões" at bounding box center [344, 241] width 461 height 25
click at [519, 76] on button at bounding box center [511, 74] width 23 height 23
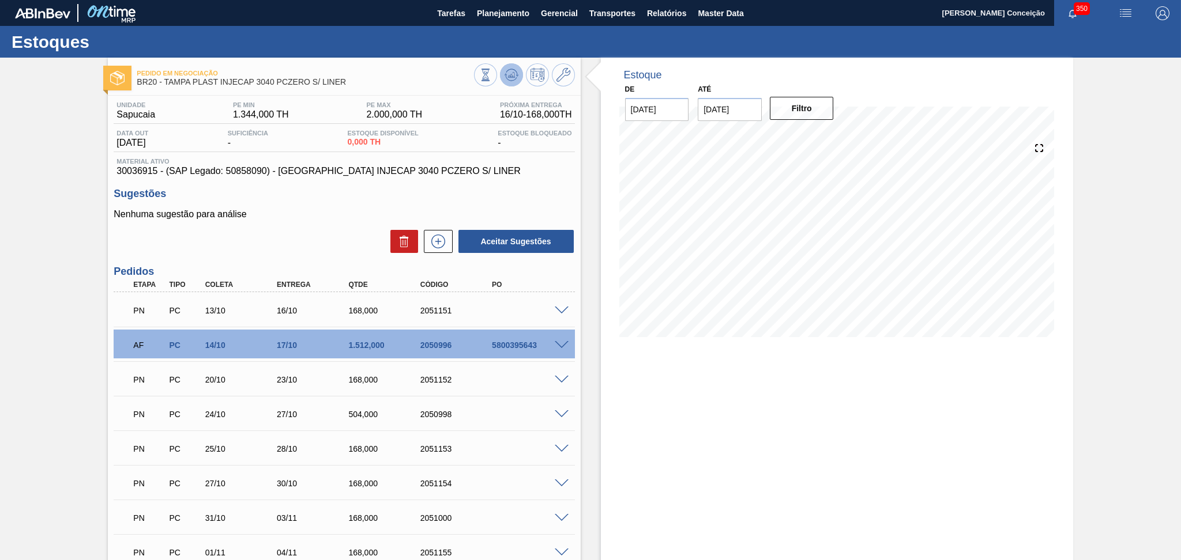
click at [504, 78] on icon at bounding box center [511, 75] width 14 height 14
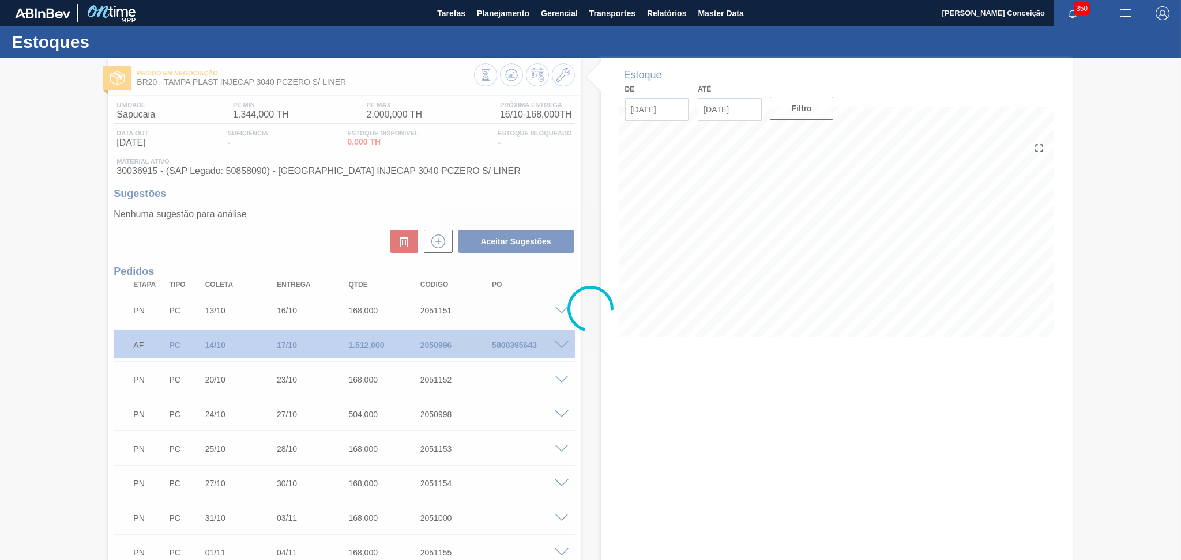
click at [629, 439] on div at bounding box center [590, 309] width 1181 height 503
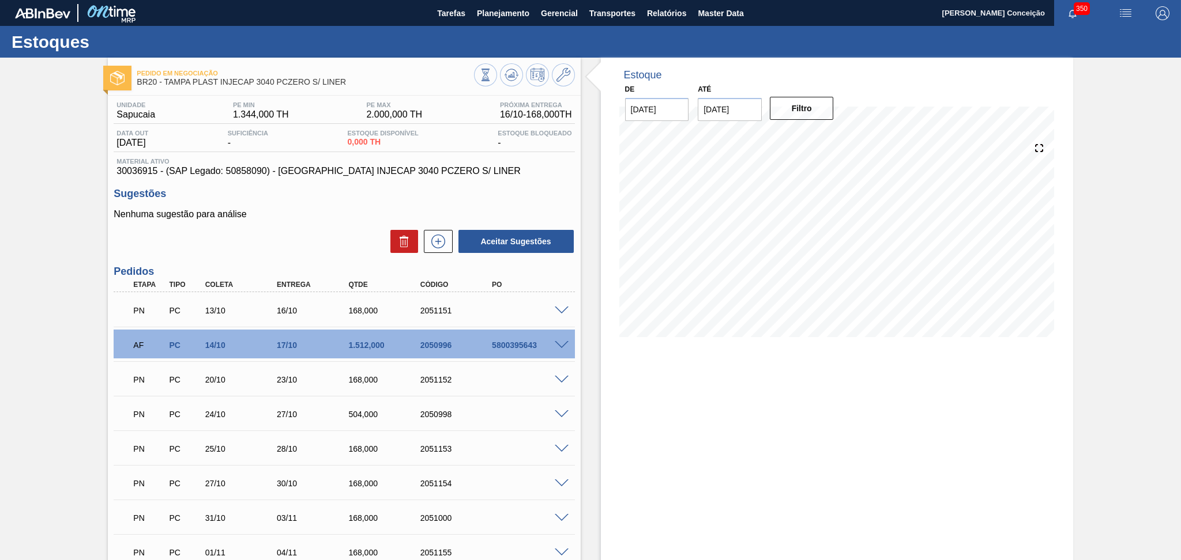
click at [692, 451] on div "Estoque De 14/10/2025 Até 28/10/2025 Filtro 25/10 Projeção de Estoque 1,848 Nec…" at bounding box center [837, 378] width 472 height 640
click at [345, 228] on div "Nenhuma sugestão para análise Aceitar Sugestões" at bounding box center [344, 231] width 461 height 45
click at [456, 203] on div "Sugestões Nenhuma sugestão para análise Aceitar Sugestões" at bounding box center [344, 221] width 461 height 66
click at [459, 204] on div "Sugestões Nenhuma sugestão para análise Aceitar Sugestões" at bounding box center [344, 221] width 461 height 66
click at [531, 193] on h3 "Sugestões" at bounding box center [344, 194] width 461 height 12
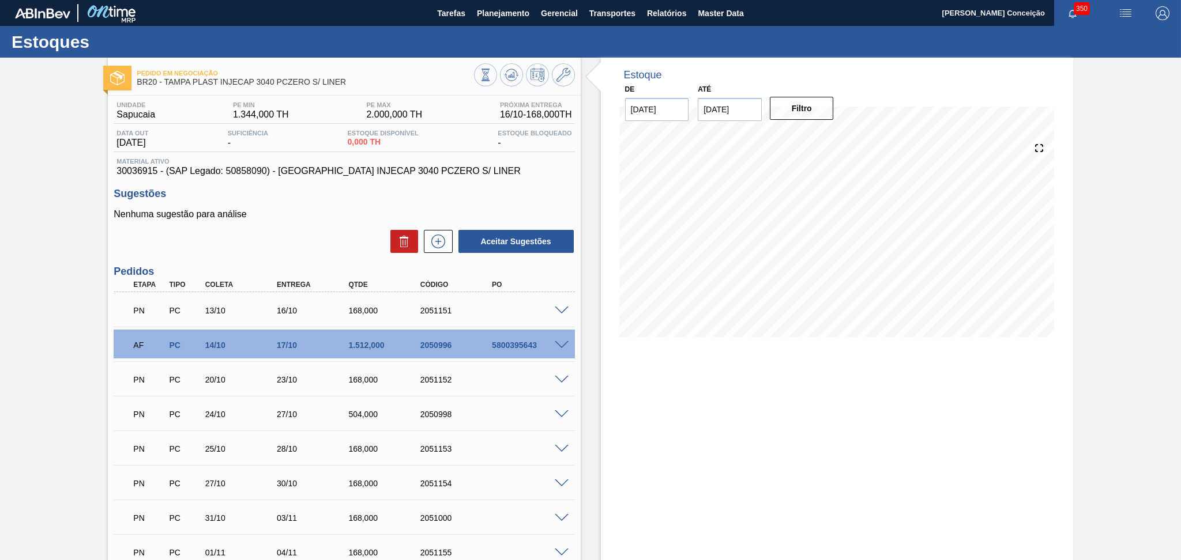
click at [371, 221] on div "Nenhuma sugestão para análise Aceitar Sugestões" at bounding box center [344, 231] width 461 height 45
click at [274, 201] on div "Sugestões Nenhuma sugestão para análise Aceitar Sugestões" at bounding box center [344, 221] width 461 height 66
click at [323, 211] on p "Nenhuma sugestão para análise" at bounding box center [344, 214] width 461 height 10
click at [591, 335] on div "Estoque De 14/10/2025 Até 28/10/2025 Filtro 14/10 Projeção de Estoque 0 Nec.SAP…" at bounding box center [826, 378] width 492 height 640
click at [328, 237] on div "Aceitar Sugestões" at bounding box center [344, 241] width 461 height 25
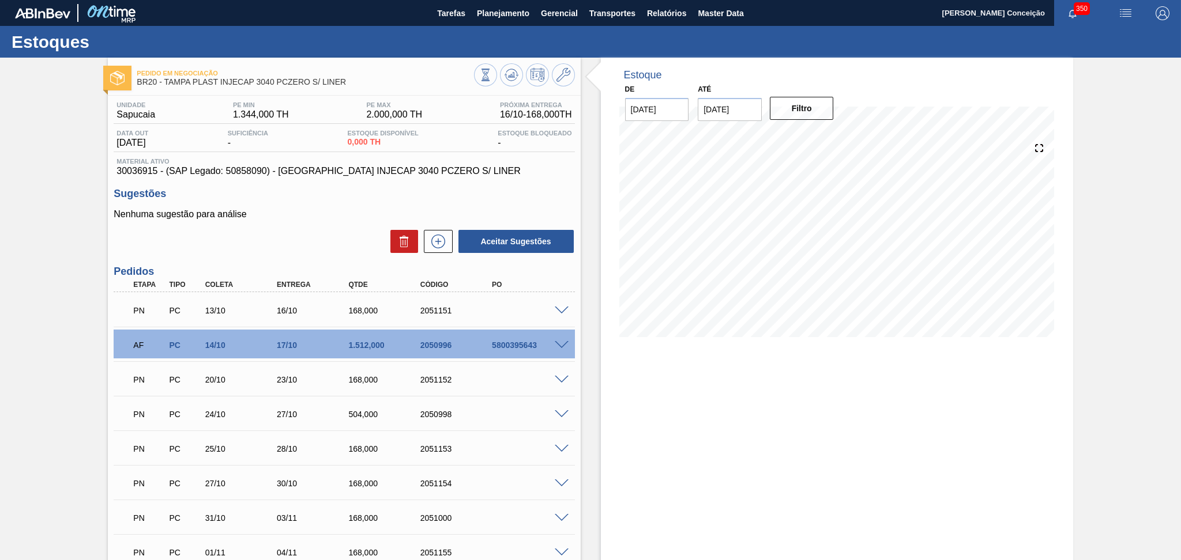
click at [321, 193] on h3 "Sugestões" at bounding box center [344, 194] width 461 height 12
click at [376, 344] on div "1.512,000" at bounding box center [385, 345] width 81 height 9
click at [559, 346] on span at bounding box center [562, 345] width 14 height 9
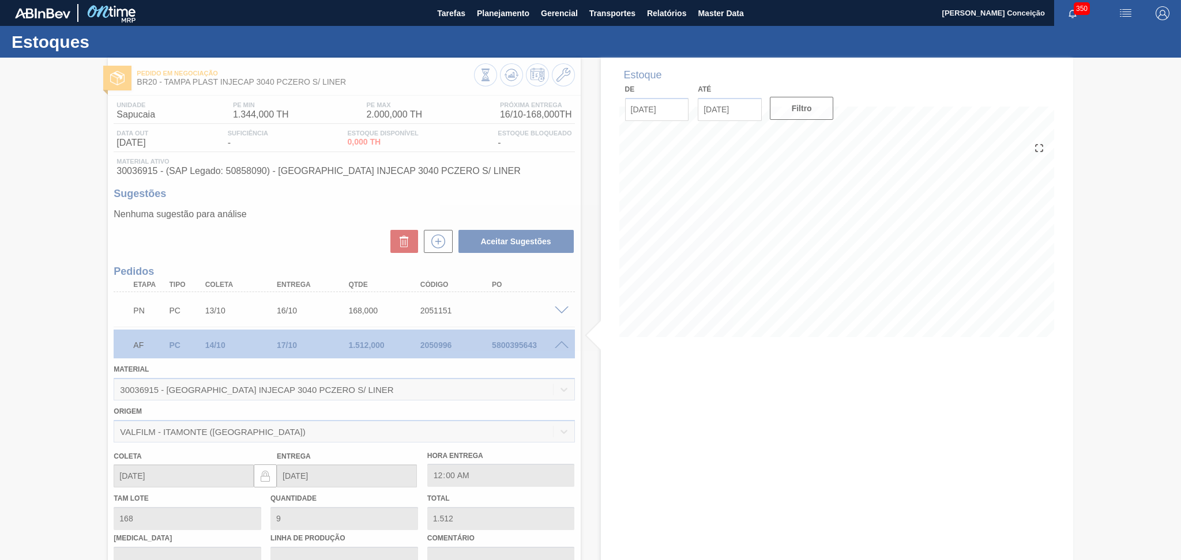
click at [560, 347] on div at bounding box center [590, 309] width 1181 height 503
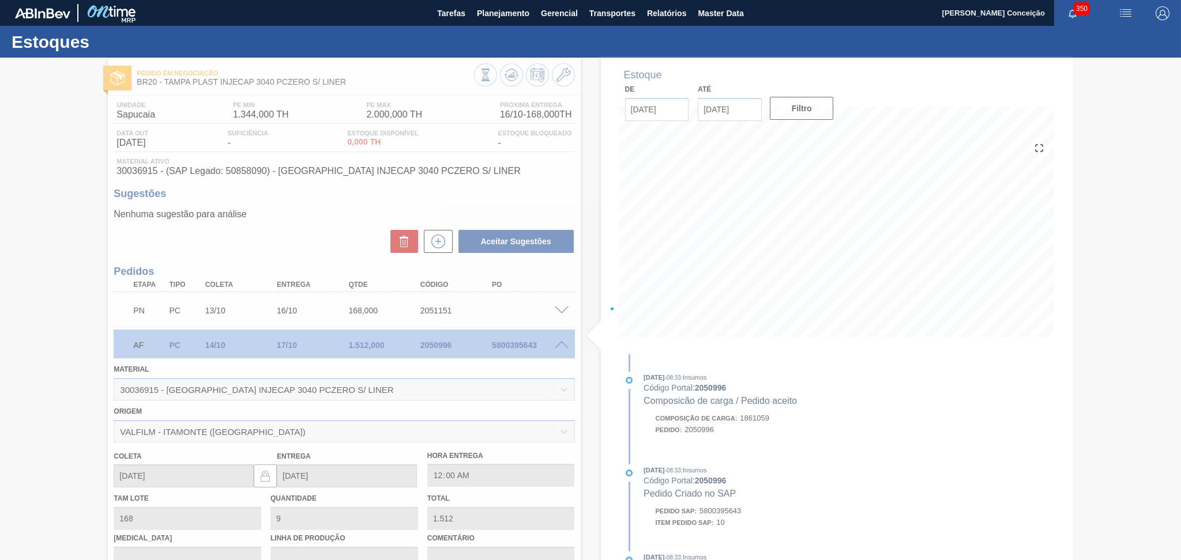
click at [560, 345] on div at bounding box center [590, 309] width 1181 height 503
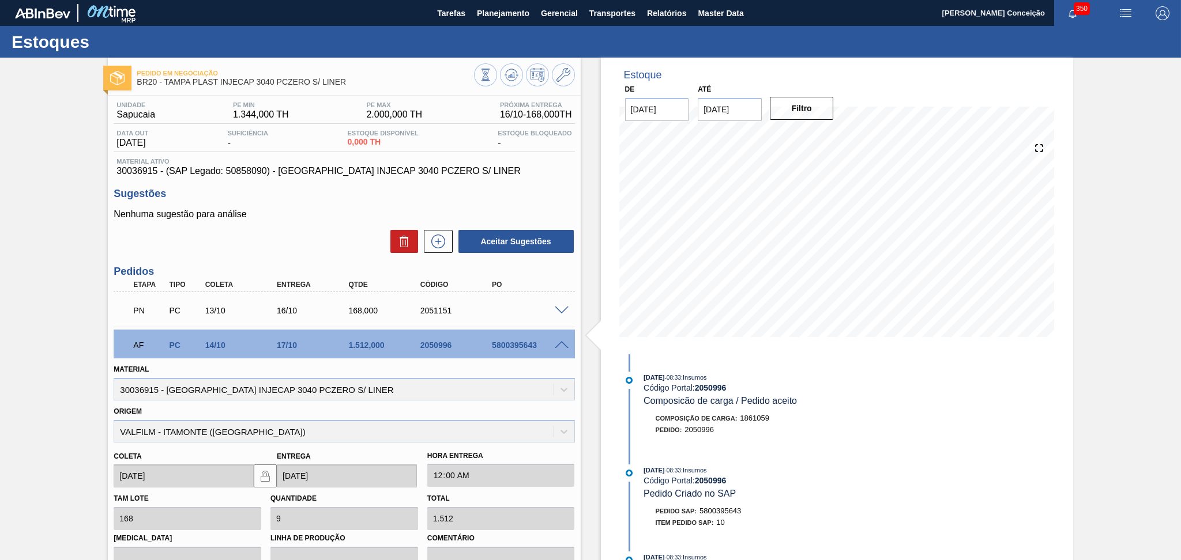
click at [309, 240] on div "Aceitar Sugestões" at bounding box center [344, 241] width 461 height 25
click at [564, 345] on span at bounding box center [562, 345] width 14 height 9
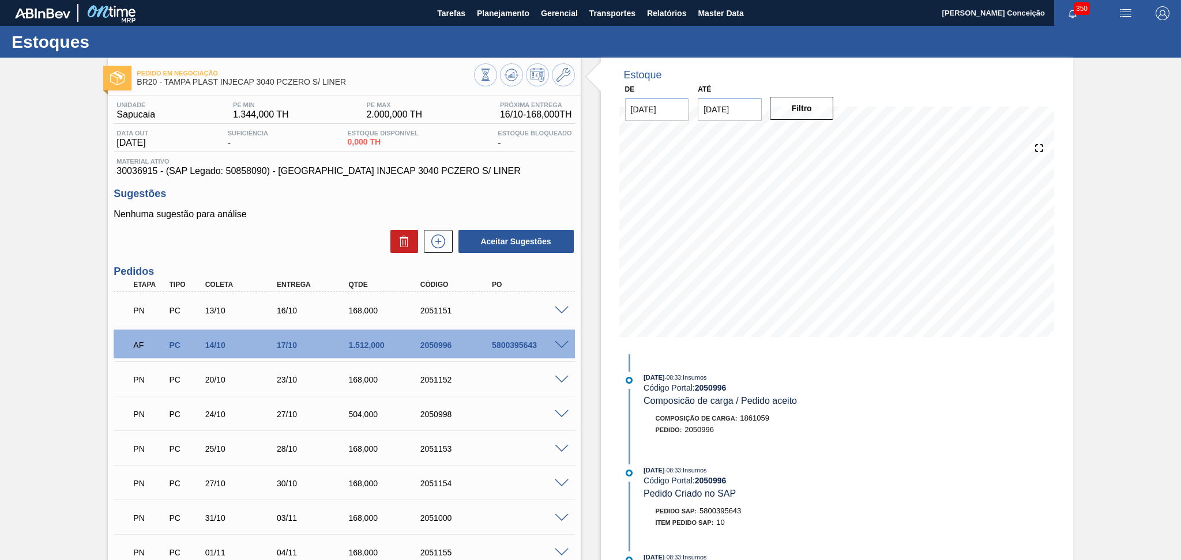
click at [330, 211] on p "Nenhuma sugestão para análise" at bounding box center [344, 214] width 461 height 10
click at [564, 342] on span at bounding box center [562, 345] width 14 height 9
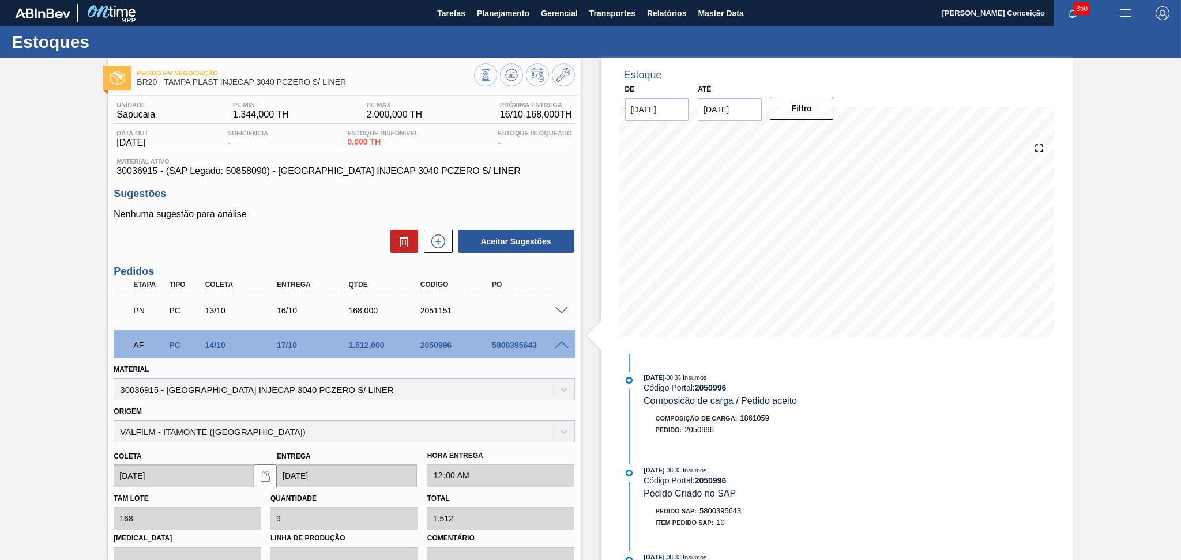
click at [564, 342] on span at bounding box center [562, 345] width 14 height 9
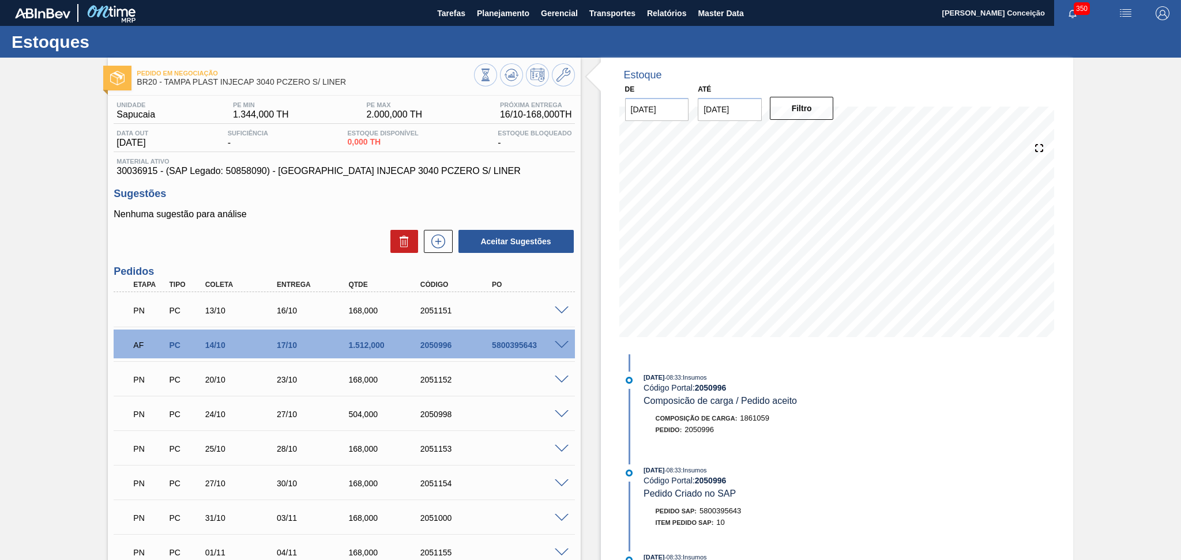
click at [559, 344] on span at bounding box center [562, 345] width 14 height 9
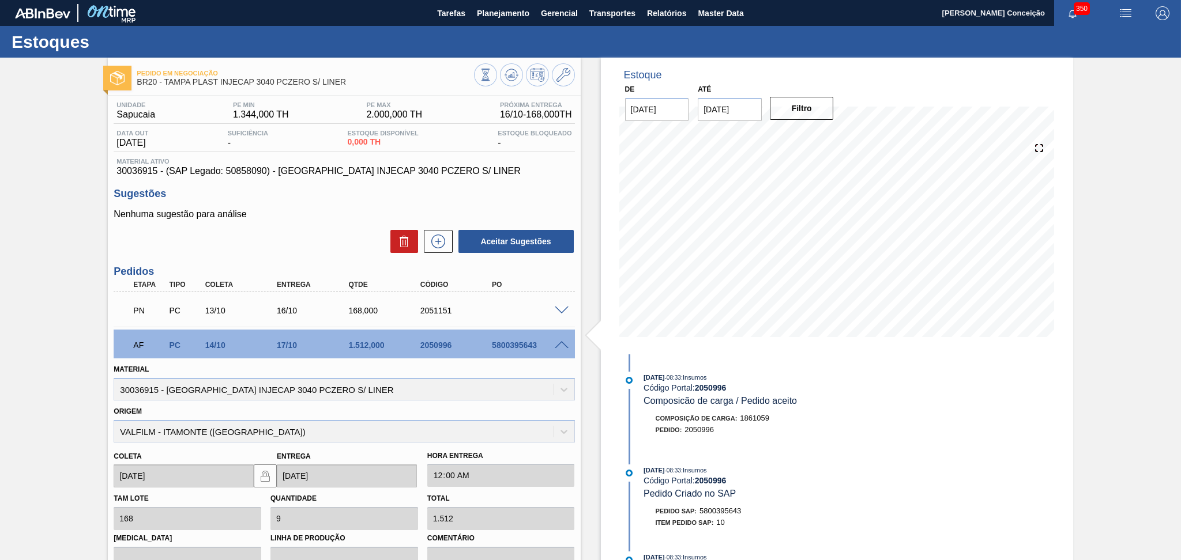
click at [559, 344] on span at bounding box center [562, 345] width 14 height 9
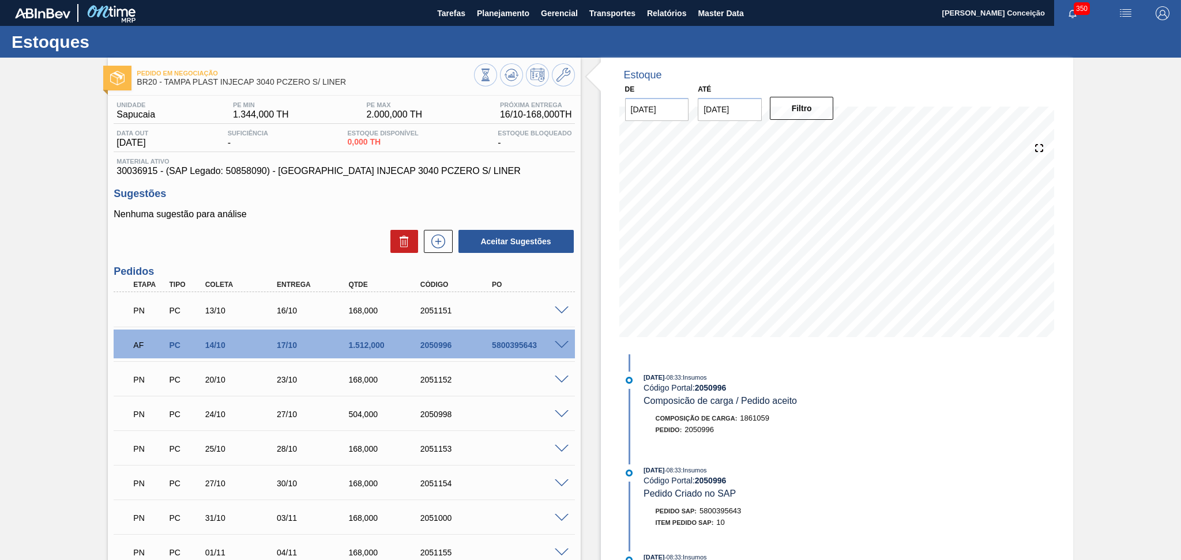
click at [559, 344] on span at bounding box center [562, 345] width 14 height 9
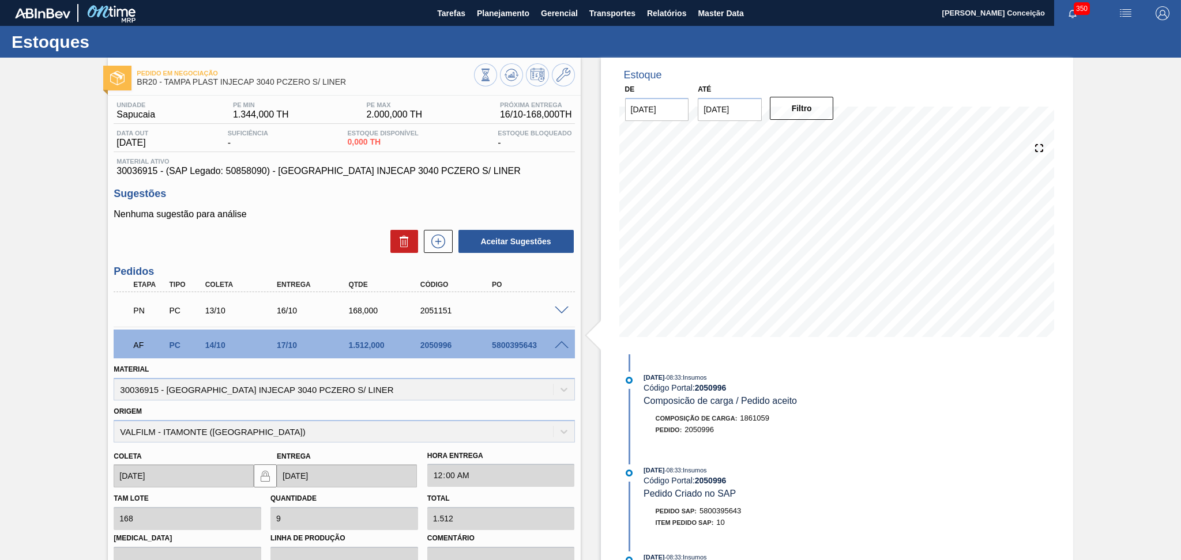
click at [559, 344] on span at bounding box center [562, 345] width 14 height 9
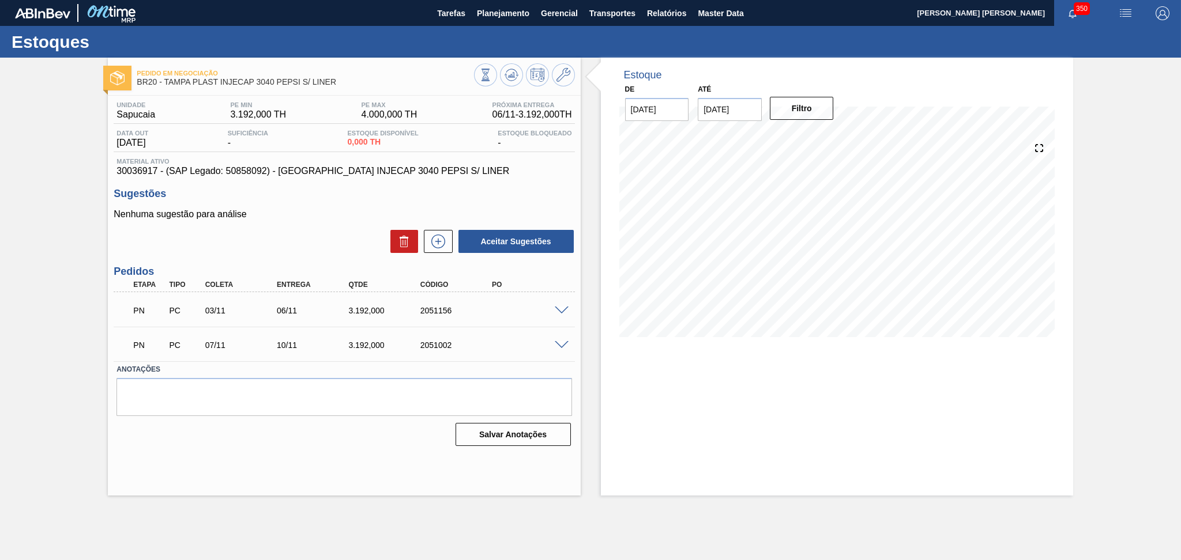
click at [297, 236] on div "Aceitar Sugestões" at bounding box center [344, 241] width 461 height 25
click at [558, 312] on span at bounding box center [562, 311] width 14 height 9
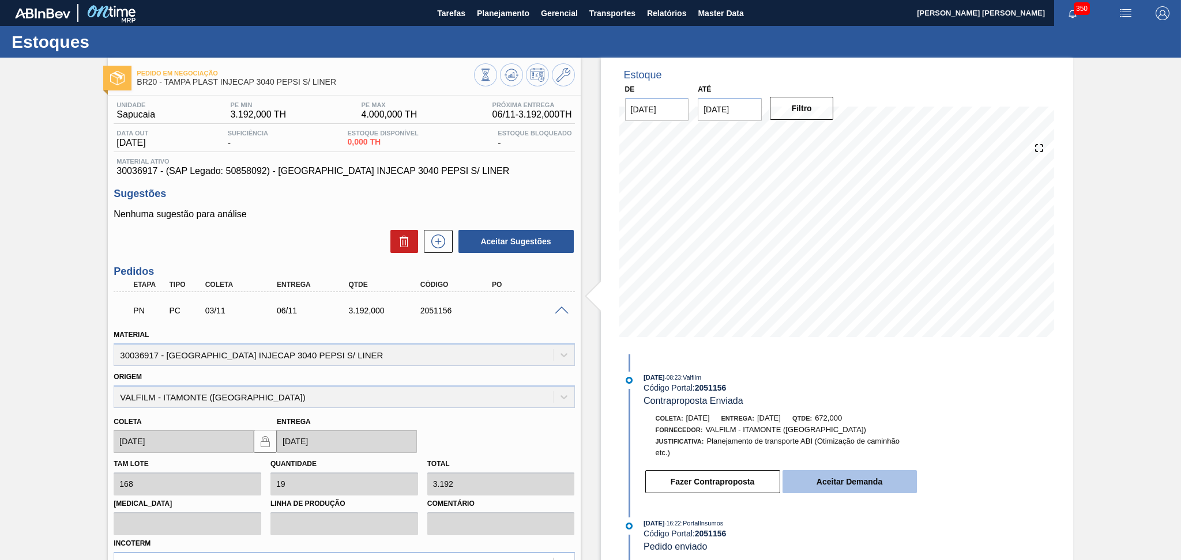
click at [853, 487] on button "Aceitar Demanda" at bounding box center [849, 481] width 134 height 23
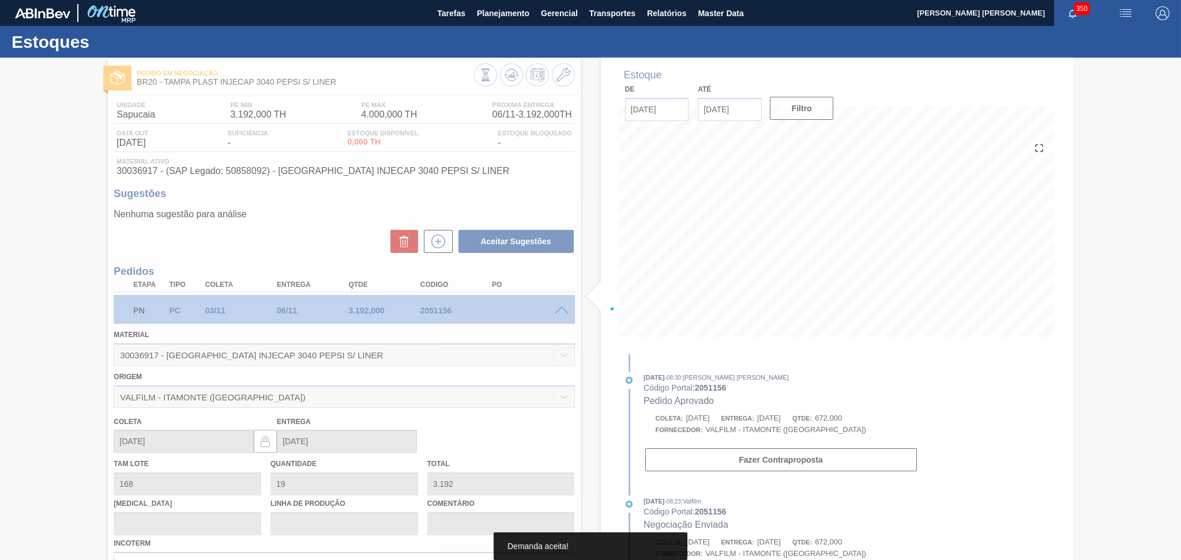
type input "4"
type input "672"
type input "[DATE]"
type input "17/10/2025"
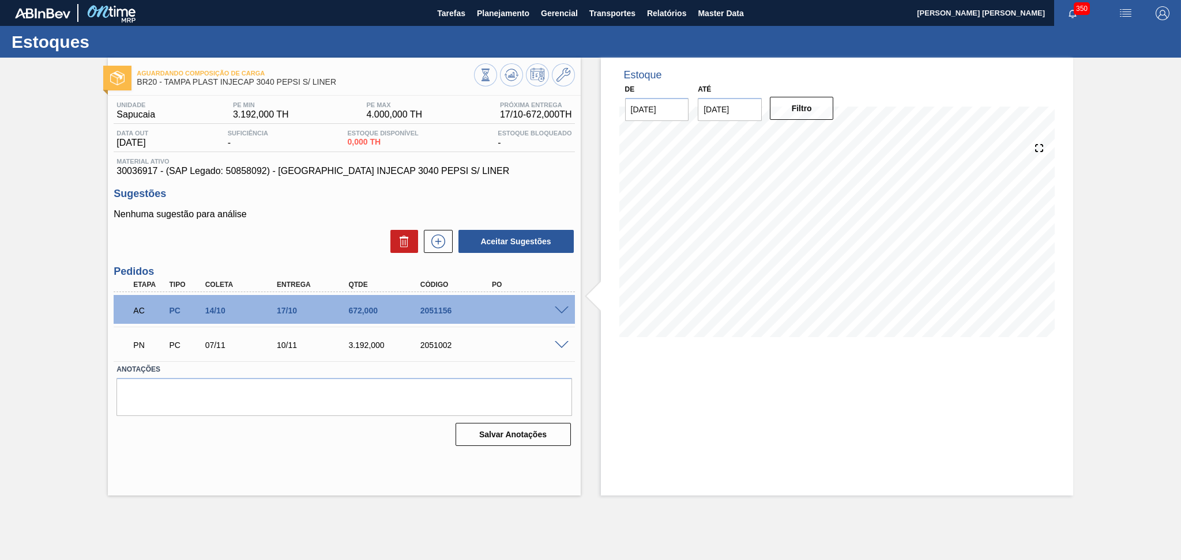
click at [560, 345] on span at bounding box center [562, 345] width 14 height 9
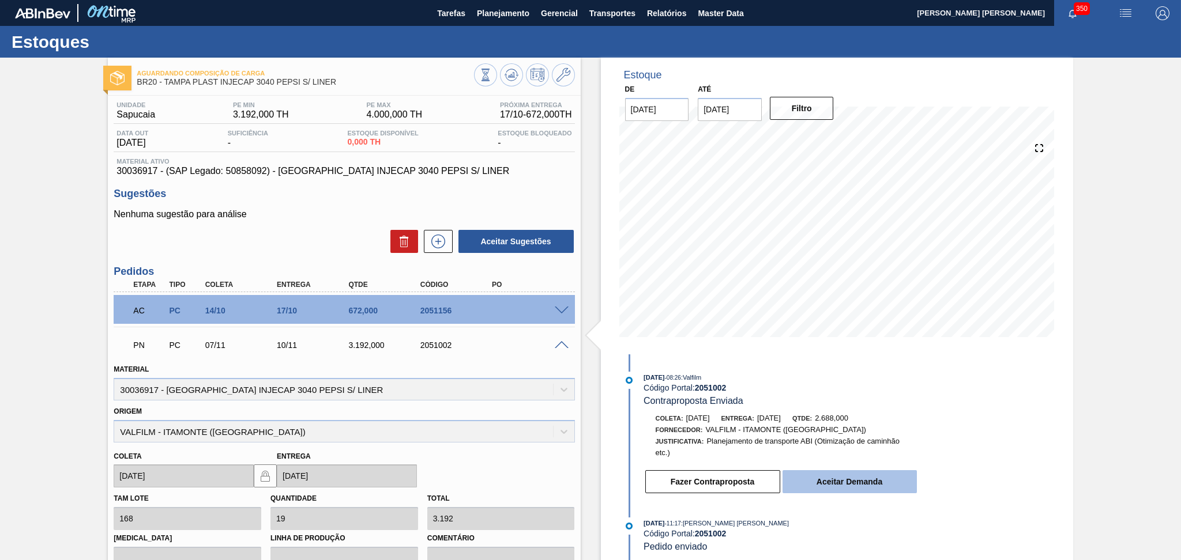
click at [850, 487] on button "Aceitar Demanda" at bounding box center [849, 481] width 134 height 23
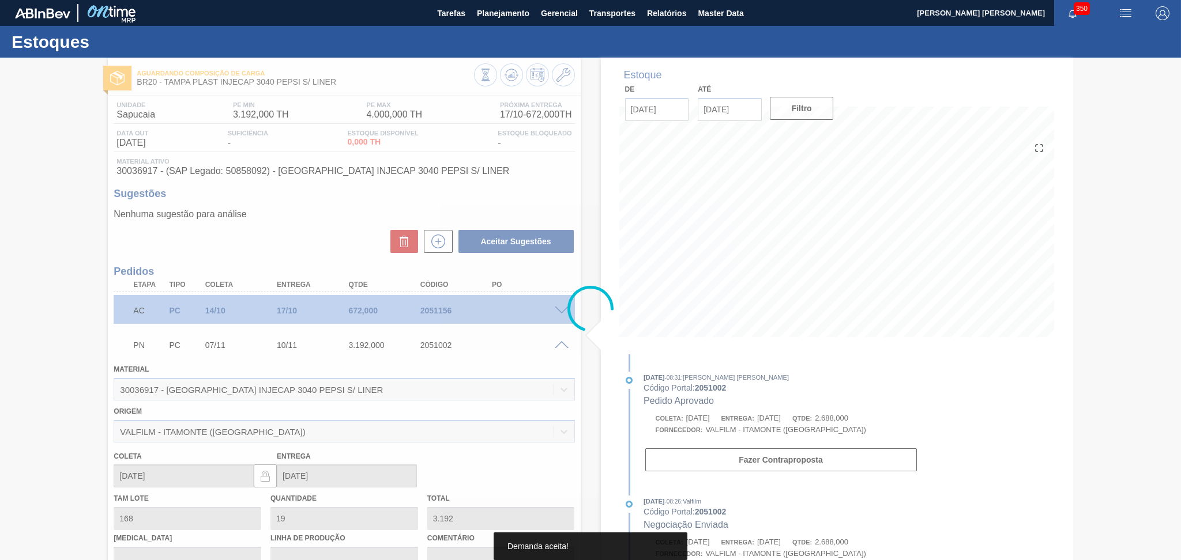
type input "16"
type input "2.688"
type input "17/10/2025"
type input "20/10/2025"
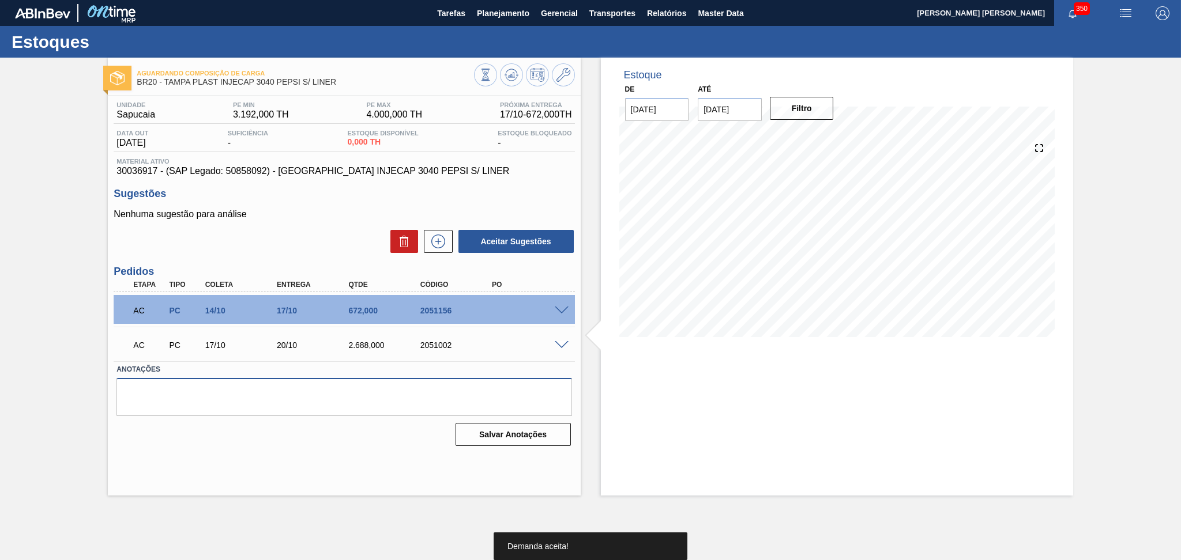
click at [251, 413] on textarea at bounding box center [343, 397] width 455 height 38
click at [561, 345] on span at bounding box center [562, 345] width 14 height 9
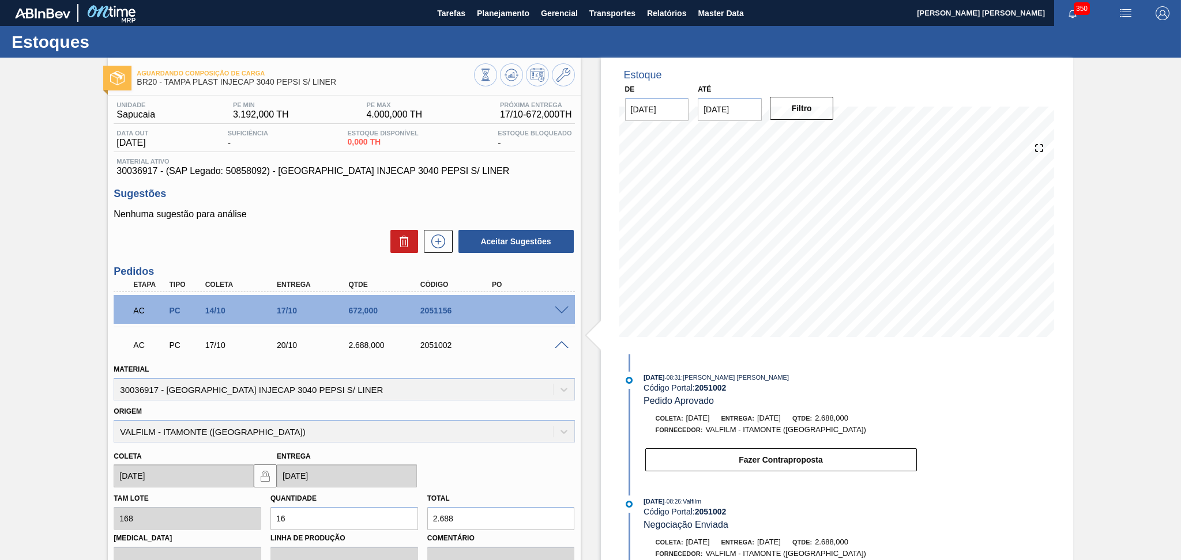
click at [561, 345] on span at bounding box center [562, 345] width 14 height 9
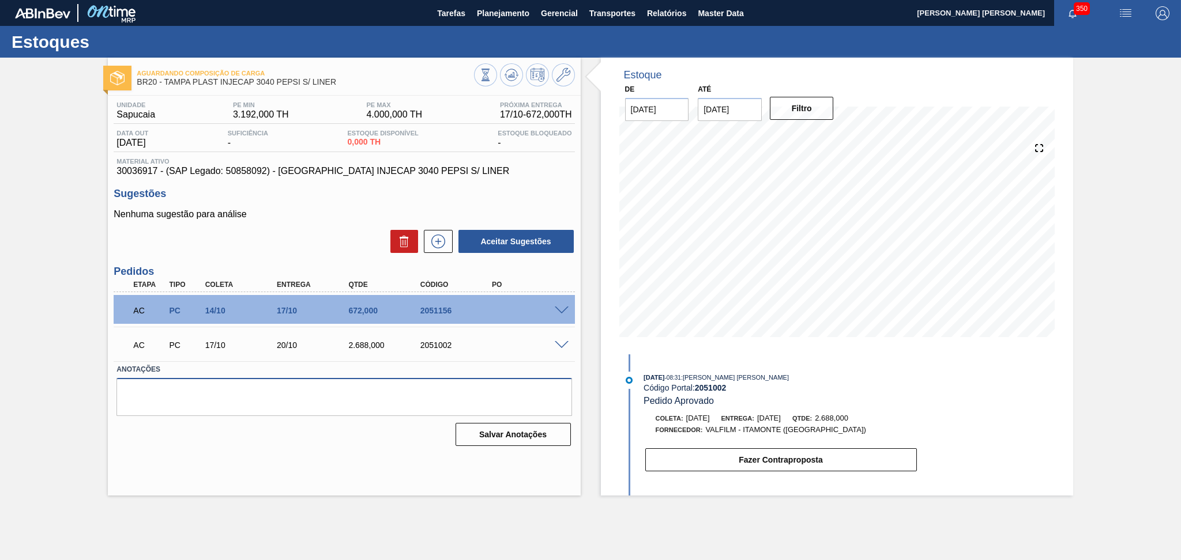
click at [295, 389] on textarea at bounding box center [343, 397] width 455 height 38
click at [557, 347] on span at bounding box center [562, 345] width 14 height 9
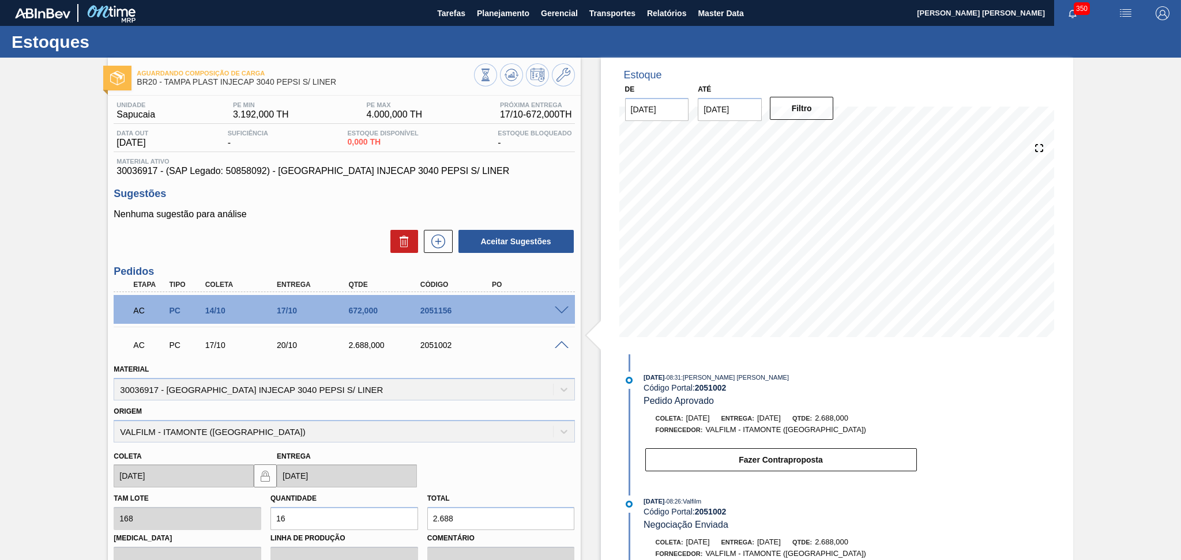
click at [558, 346] on span at bounding box center [562, 345] width 14 height 9
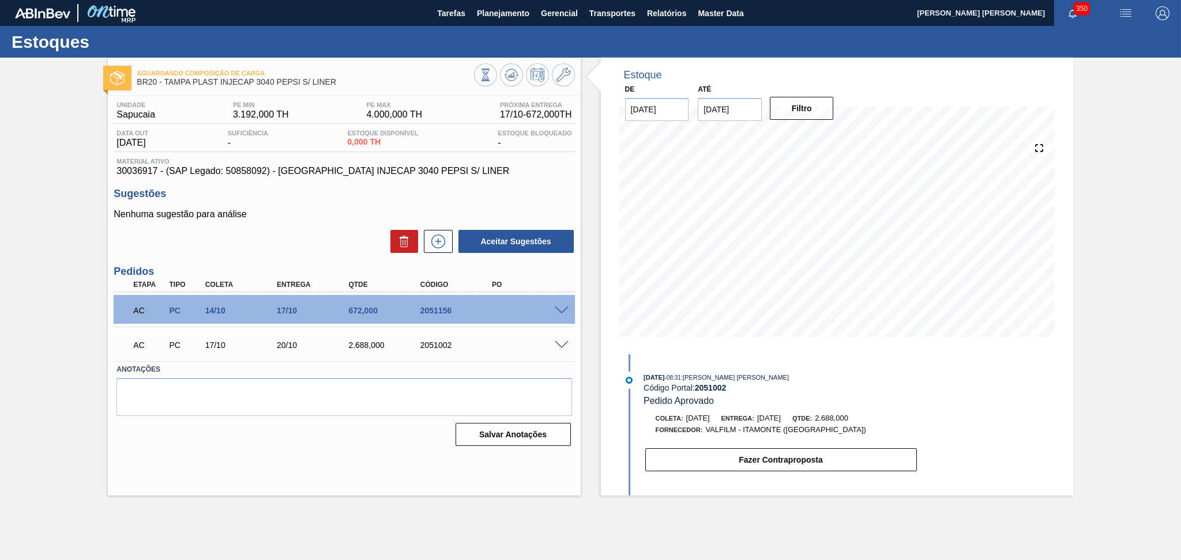
click at [557, 346] on span at bounding box center [562, 345] width 14 height 9
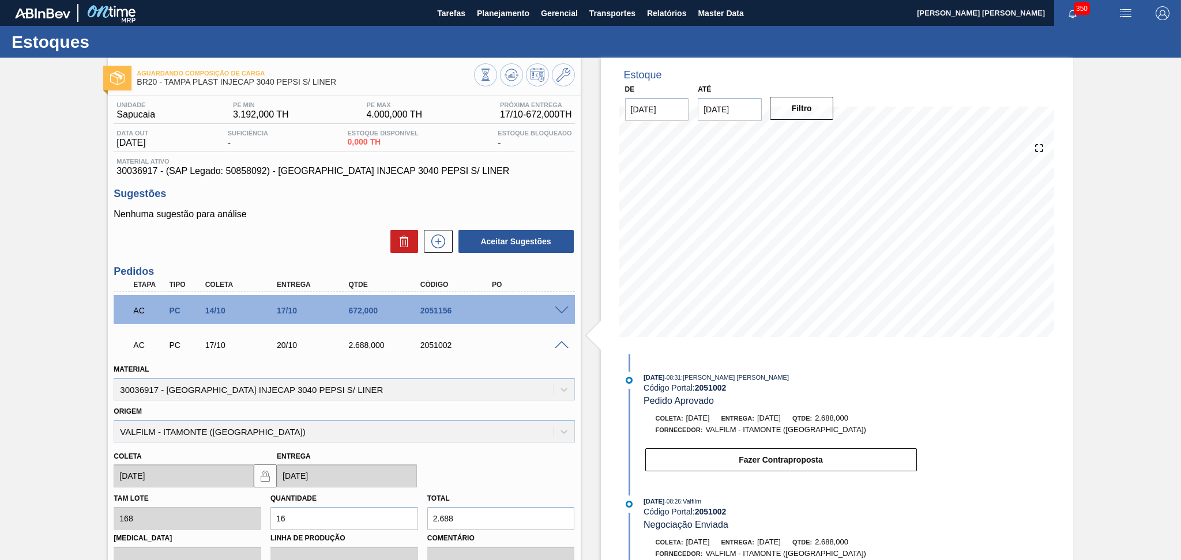
click at [557, 346] on span at bounding box center [562, 345] width 14 height 9
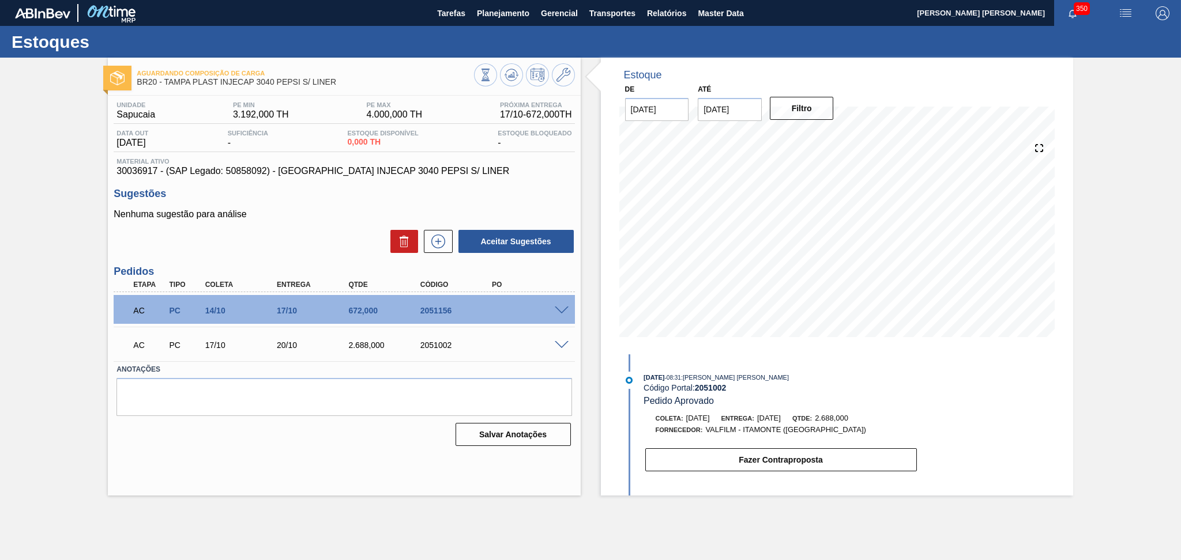
click at [561, 312] on span at bounding box center [562, 311] width 14 height 9
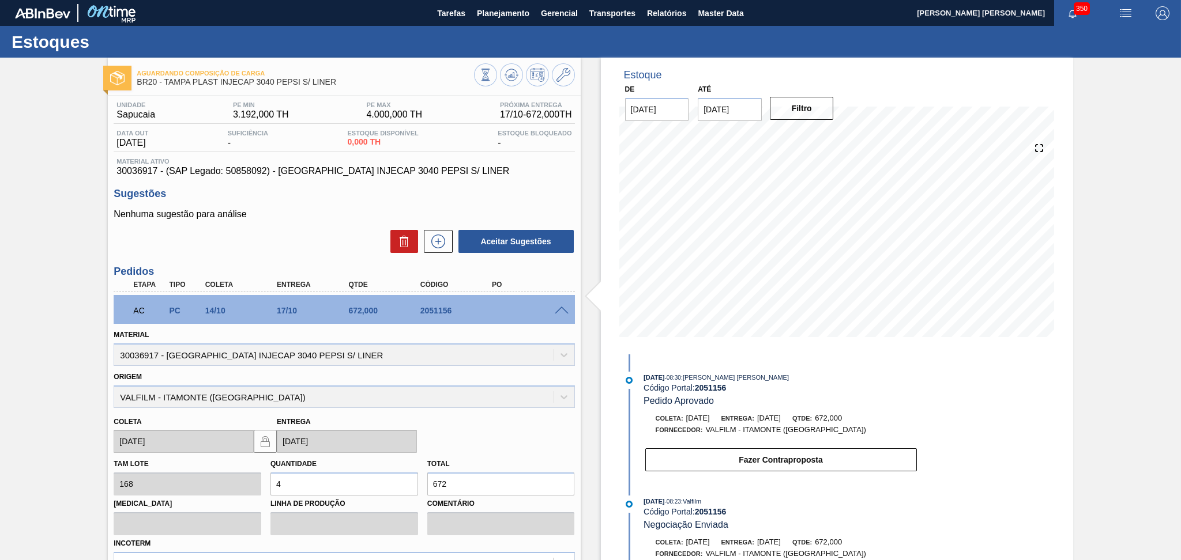
click at [561, 312] on span at bounding box center [562, 311] width 14 height 9
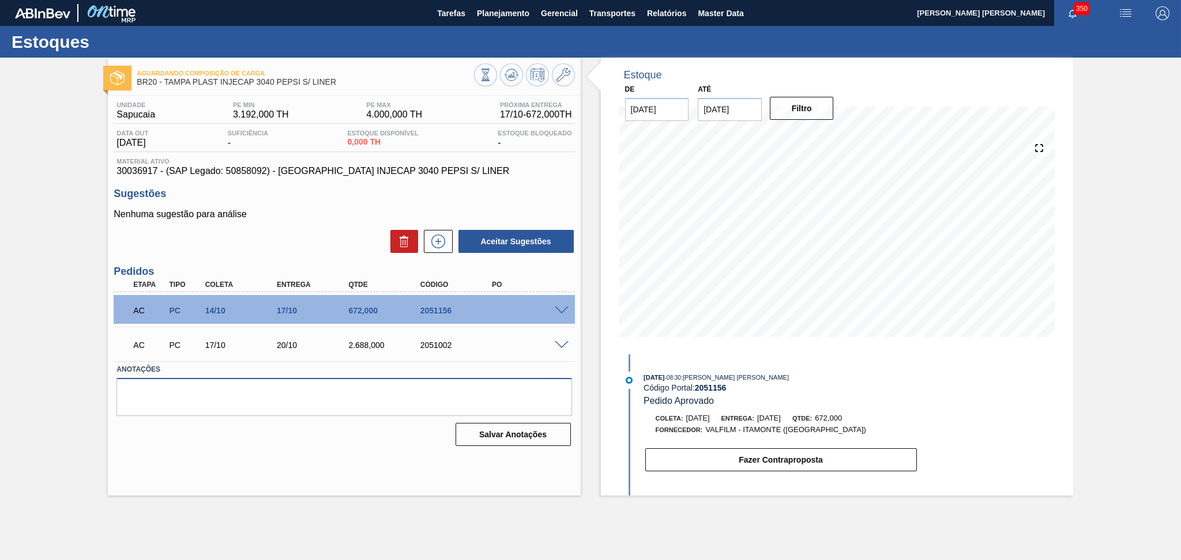
click at [316, 406] on textarea at bounding box center [343, 397] width 455 height 38
click at [318, 231] on div "Aceitar Sugestões" at bounding box center [344, 241] width 461 height 25
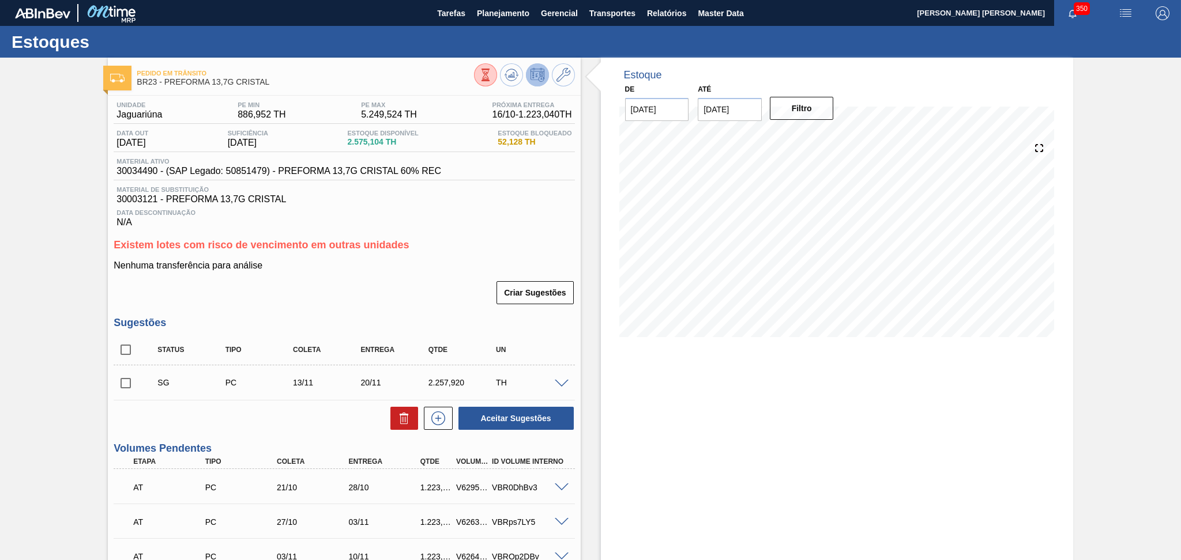
click at [666, 432] on div "Estoque De [DATE] Até [DATE] Filtro" at bounding box center [837, 416] width 472 height 717
click at [462, 205] on div "Data Descontinuação N/A" at bounding box center [344, 216] width 461 height 23
click at [423, 281] on div "Criar Sugestões" at bounding box center [344, 292] width 461 height 25
click at [507, 73] on icon at bounding box center [511, 75] width 14 height 14
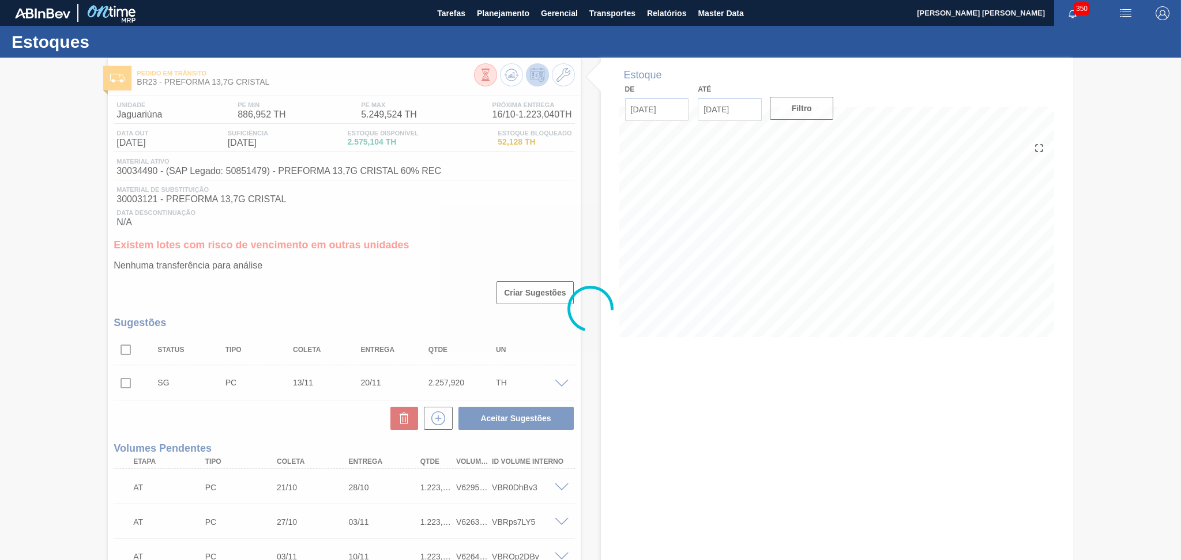
click at [637, 383] on div at bounding box center [590, 309] width 1181 height 503
click at [429, 221] on div at bounding box center [590, 309] width 1181 height 503
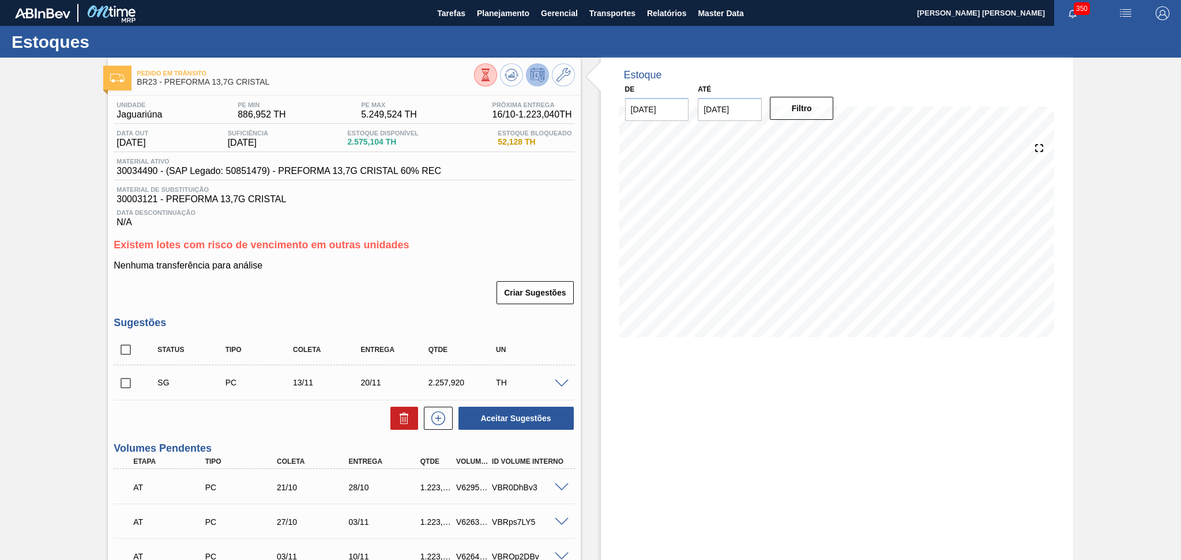
click at [480, 317] on h3 "Sugestões" at bounding box center [344, 323] width 461 height 12
click at [404, 323] on h3 "Sugestões" at bounding box center [344, 323] width 461 height 12
click at [465, 265] on p "Nenhuma transferência para análise" at bounding box center [344, 266] width 461 height 10
click at [532, 194] on span "30003121 - PREFORMA 13,7G CRISTAL" at bounding box center [343, 199] width 455 height 10
click at [393, 276] on div "Nenhuma transferência para análise Criar Sugestões" at bounding box center [344, 283] width 461 height 45
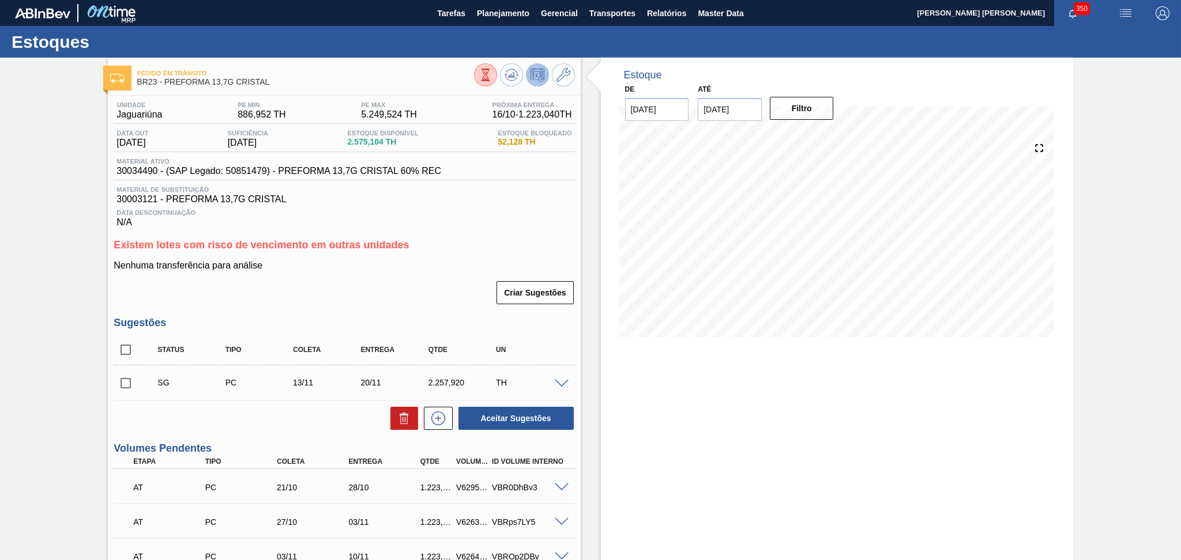
click at [478, 236] on div "Unidade Jaguariúna PE MIN 886,952 TH PE MAX 5.249,524 TH Próxima Entrega 16/10 …" at bounding box center [344, 432] width 472 height 673
click at [487, 11] on span "Planejamento" at bounding box center [503, 13] width 52 height 14
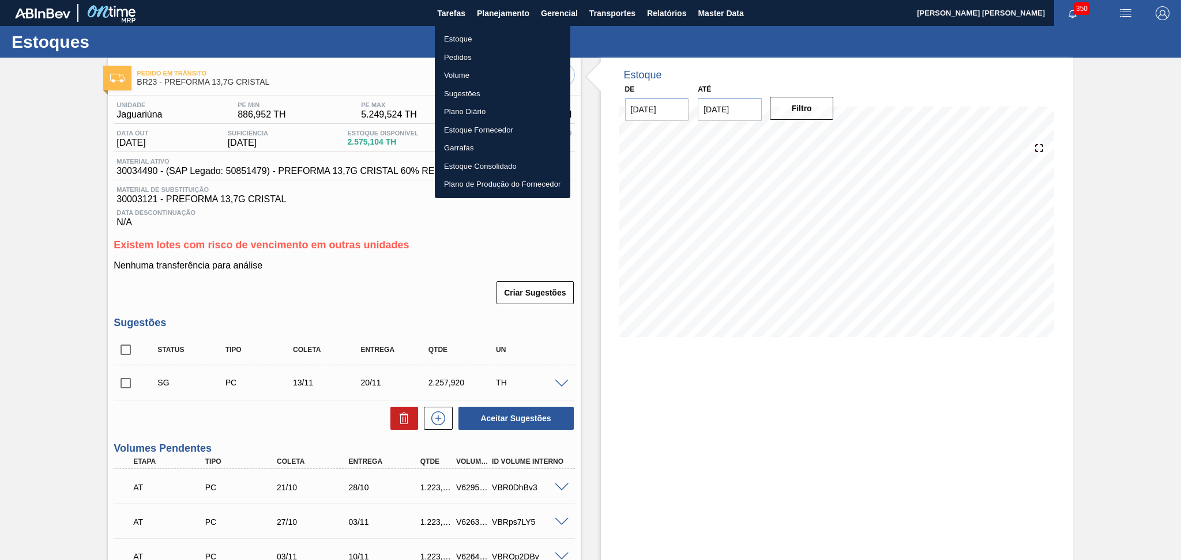
click at [457, 39] on li "Estoque" at bounding box center [502, 39] width 135 height 18
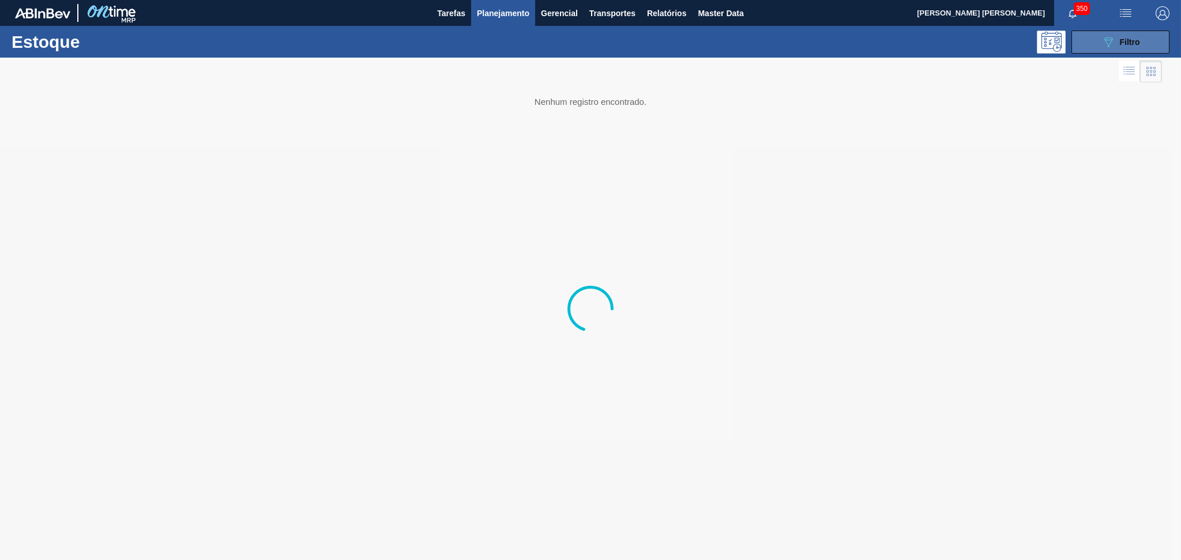
click at [1095, 42] on button "089F7B8B-B2A5-4AFE-B5C0-19BA573D28AC Filtro" at bounding box center [1120, 42] width 98 height 23
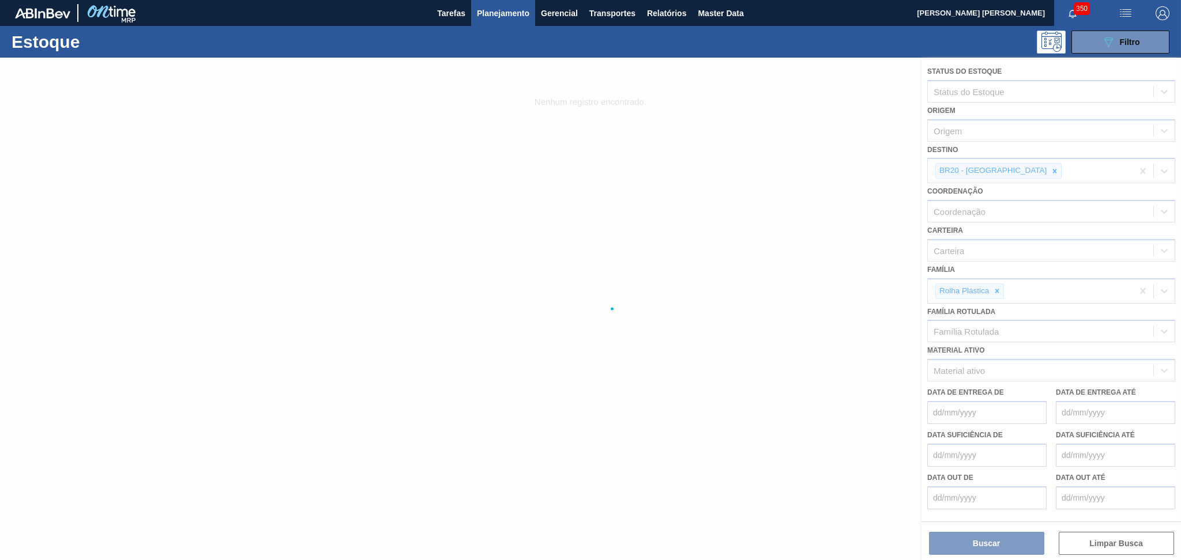
click at [1003, 170] on div at bounding box center [590, 309] width 1181 height 503
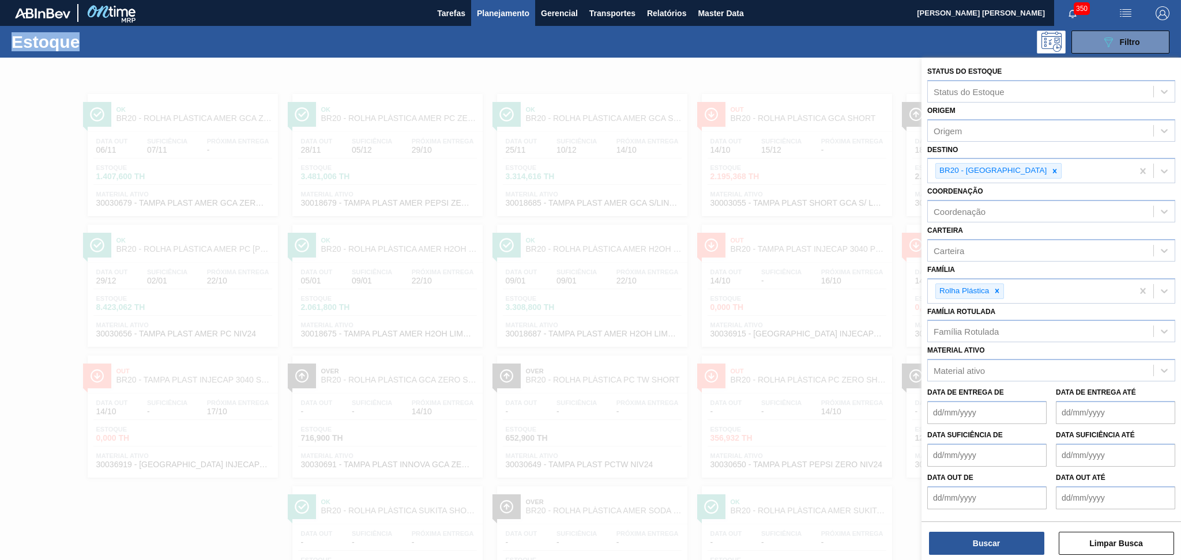
click at [1050, 170] on icon at bounding box center [1054, 171] width 8 height 8
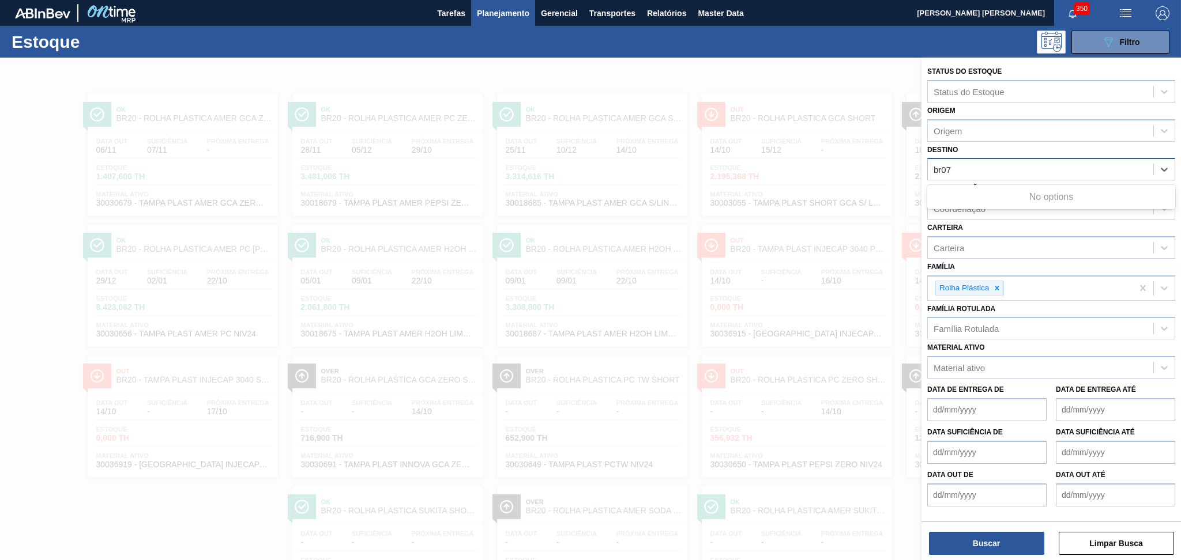
type input "br07"
click at [1013, 194] on div "BR07 - Macacu" at bounding box center [1051, 200] width 248 height 21
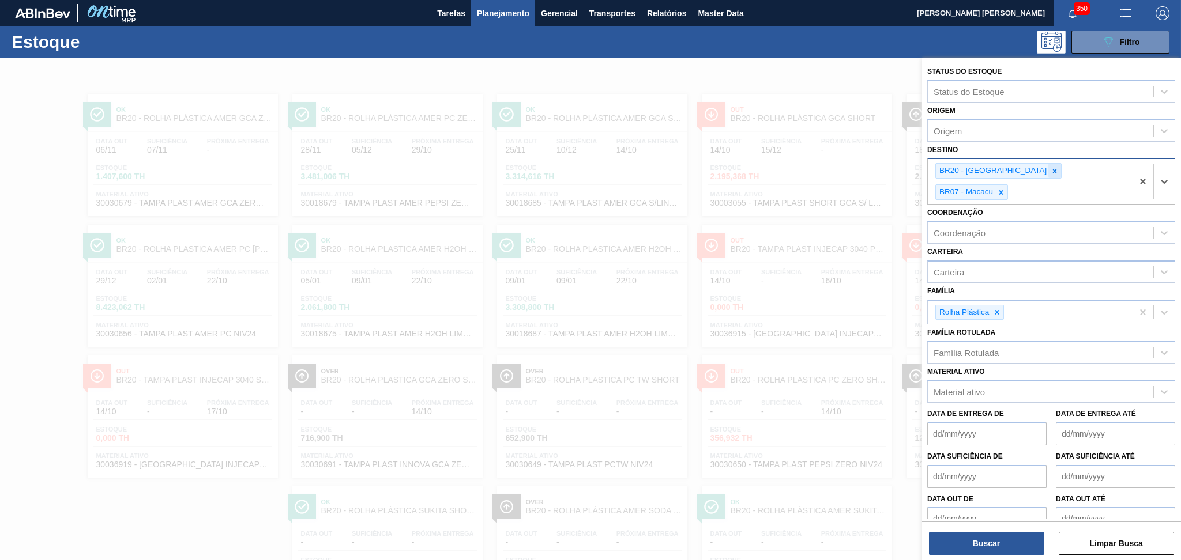
click at [1050, 168] on icon at bounding box center [1054, 171] width 8 height 8
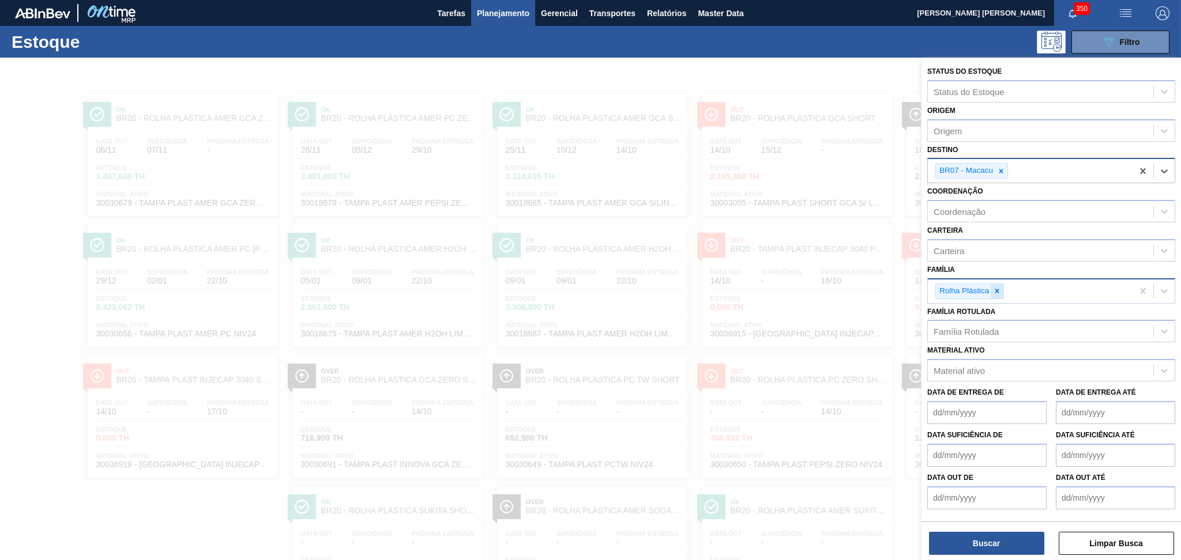
click at [999, 287] on icon at bounding box center [997, 291] width 8 height 8
type input "preforma"
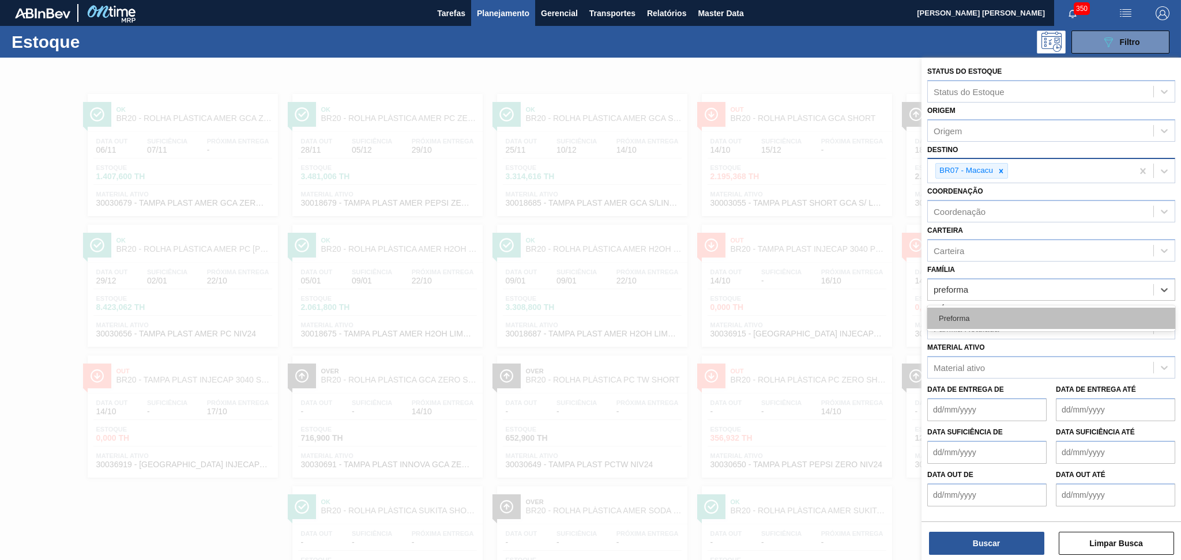
click at [967, 320] on div "Preforma" at bounding box center [1051, 318] width 248 height 21
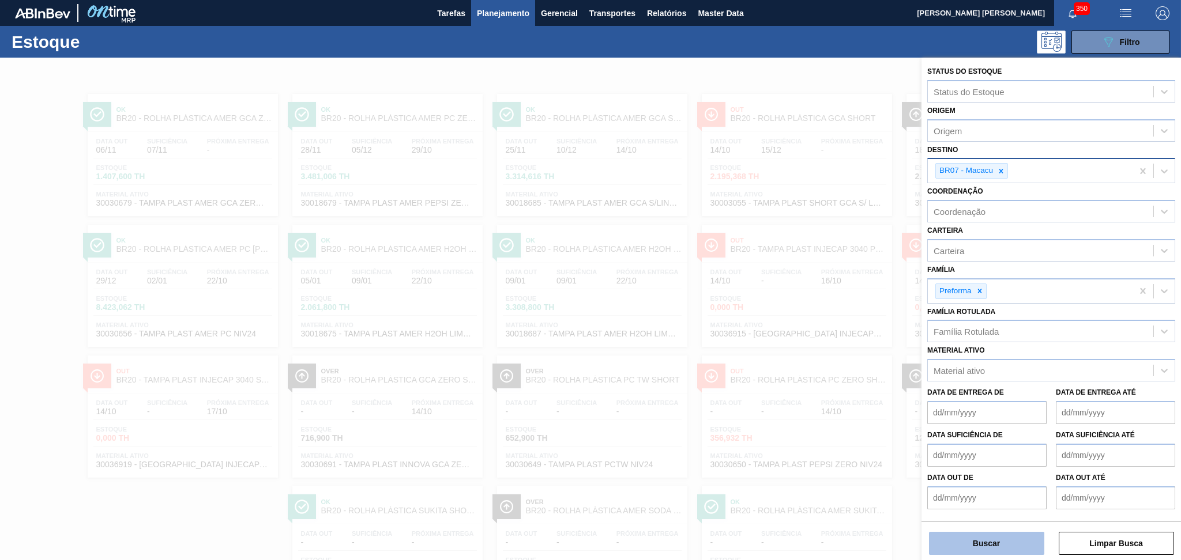
click at [987, 534] on button "Buscar" at bounding box center [986, 543] width 115 height 23
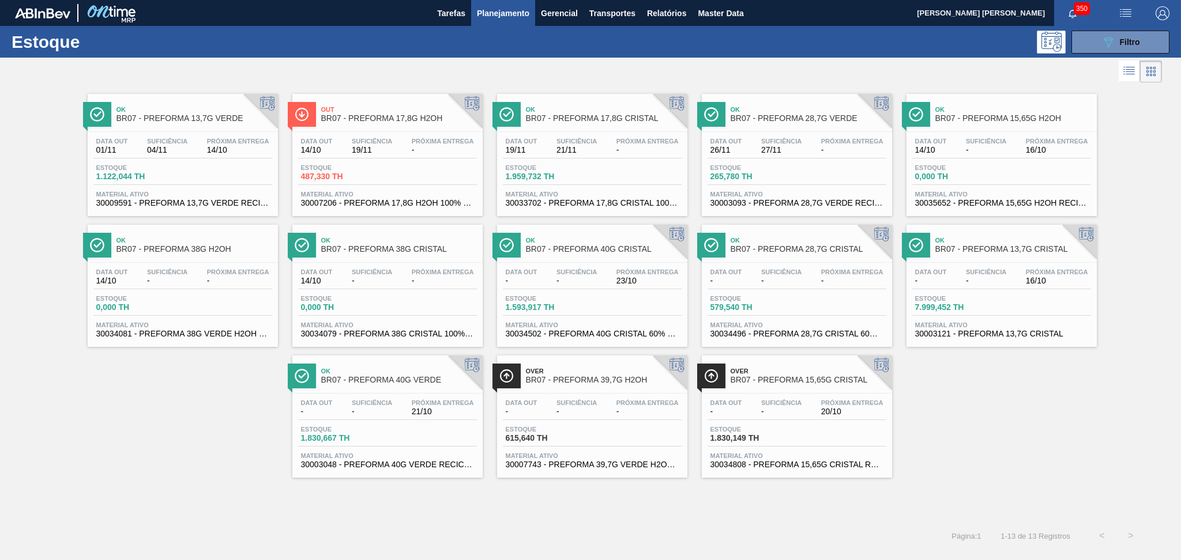
click at [401, 123] on div "Out BR07 - PREFORMA 17,8G H2OH" at bounding box center [399, 114] width 156 height 26
click at [990, 159] on div "Data out 14/10 Suficiência - Próxima Entrega 16/10 Estoque 0,000 TH Material at…" at bounding box center [1001, 171] width 190 height 78
click at [568, 159] on div "Data out 19/11 Suficiência 21/11 Próxima Entrega - Estoque 1.959,732 TH Materia…" at bounding box center [592, 171] width 190 height 78
click at [798, 410] on span "-" at bounding box center [781, 412] width 40 height 9
click at [416, 149] on span "-" at bounding box center [443, 150] width 62 height 9
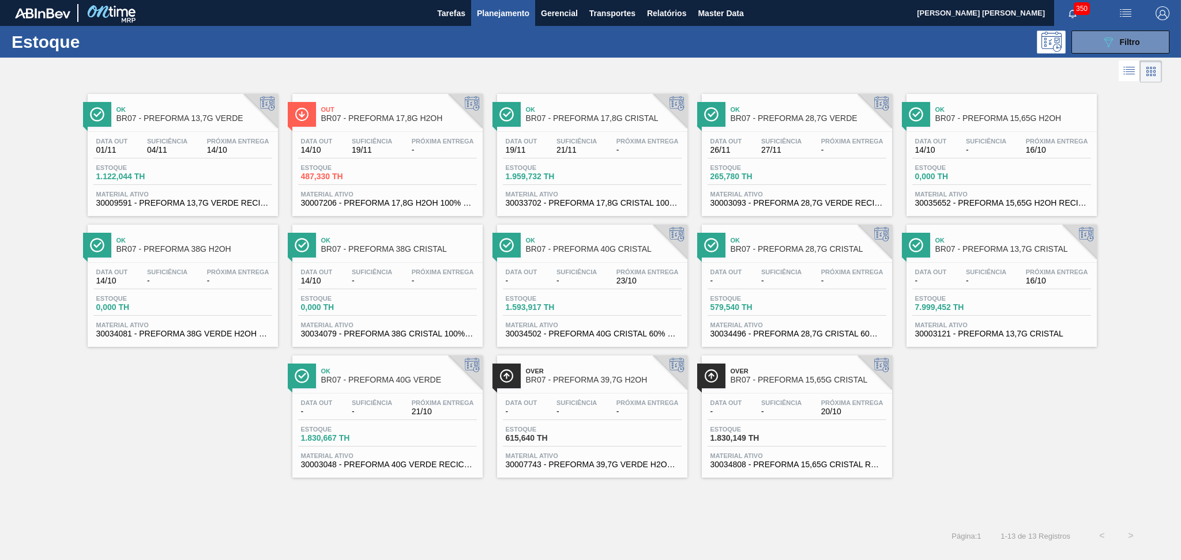
click at [595, 146] on span "21/11" at bounding box center [576, 150] width 40 height 9
click at [772, 402] on span "Suficiência" at bounding box center [781, 402] width 40 height 7
click at [184, 158] on div "Data out 01/11 Suficiência 04/11 Próxima Entrega 14/10" at bounding box center [182, 148] width 179 height 21
click at [985, 269] on span "Suficiência" at bounding box center [986, 272] width 40 height 7
click at [149, 414] on div "Ok BR07 - PREFORMA 13,7G VERDE Data out 01/11 Suficiência 04/11 Próxima Entrega…" at bounding box center [590, 281] width 1181 height 393
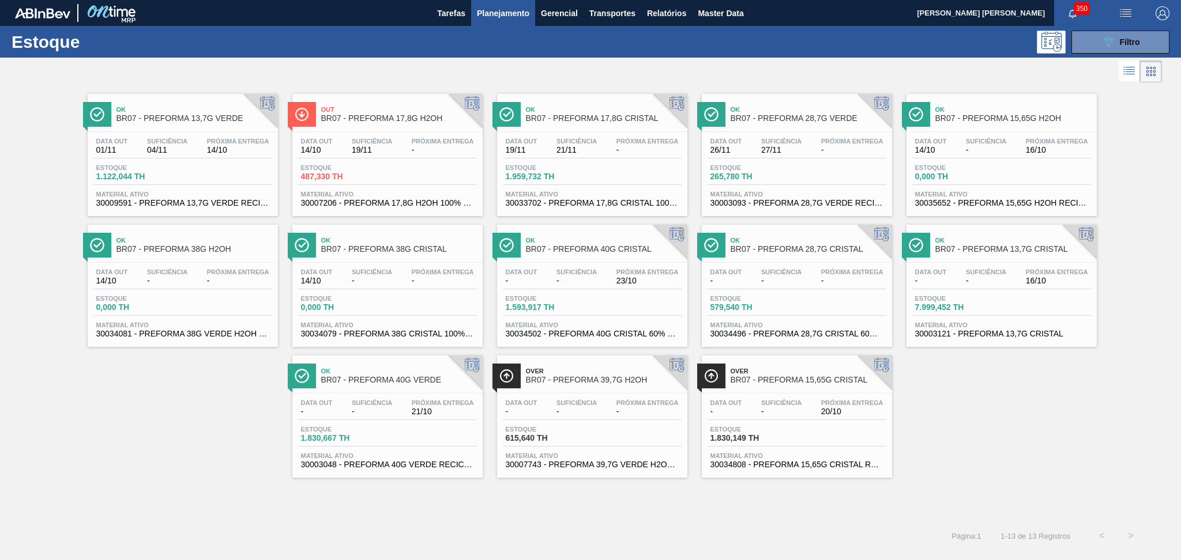
click at [153, 468] on div "Ok BR07 - PREFORMA 13,7G VERDE Data out 01/11 Suficiência 04/11 Próxima Entrega…" at bounding box center [590, 281] width 1181 height 393
click at [1052, 451] on div "Ok BR07 - PREFORMA 13,7G VERDE Data out 01/11 Suficiência 04/11 Próxima Entrega…" at bounding box center [590, 281] width 1181 height 393
click at [148, 444] on div "Ok BR07 - PREFORMA 13,7G VERDE Data out 01/11 Suficiência 04/11 Próxima Entrega…" at bounding box center [590, 281] width 1181 height 393
click at [521, 13] on span "Planejamento" at bounding box center [503, 13] width 52 height 14
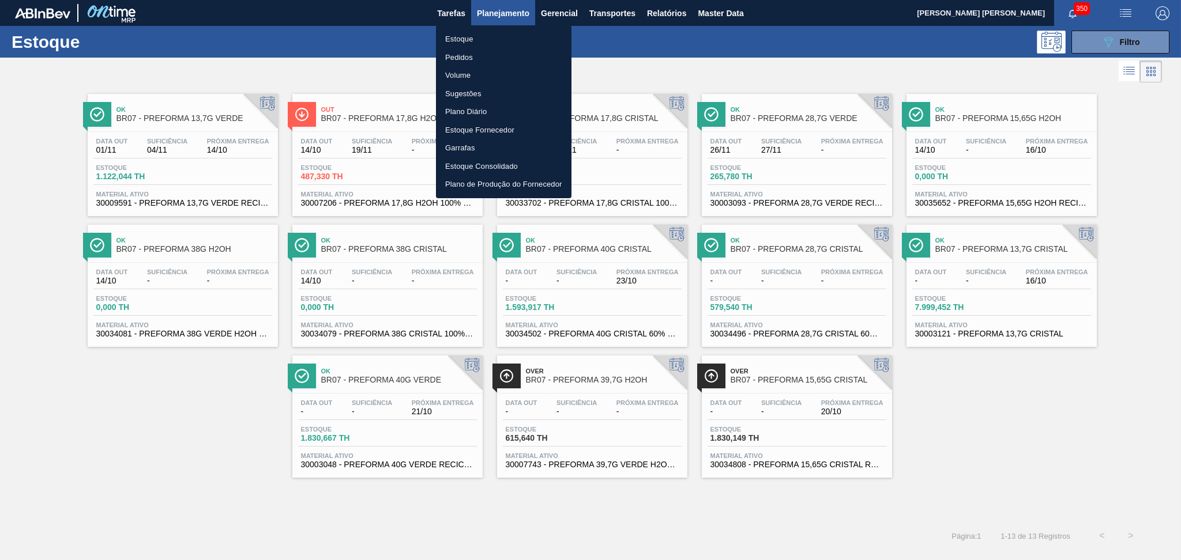
click at [484, 35] on li "Estoque" at bounding box center [503, 39] width 135 height 18
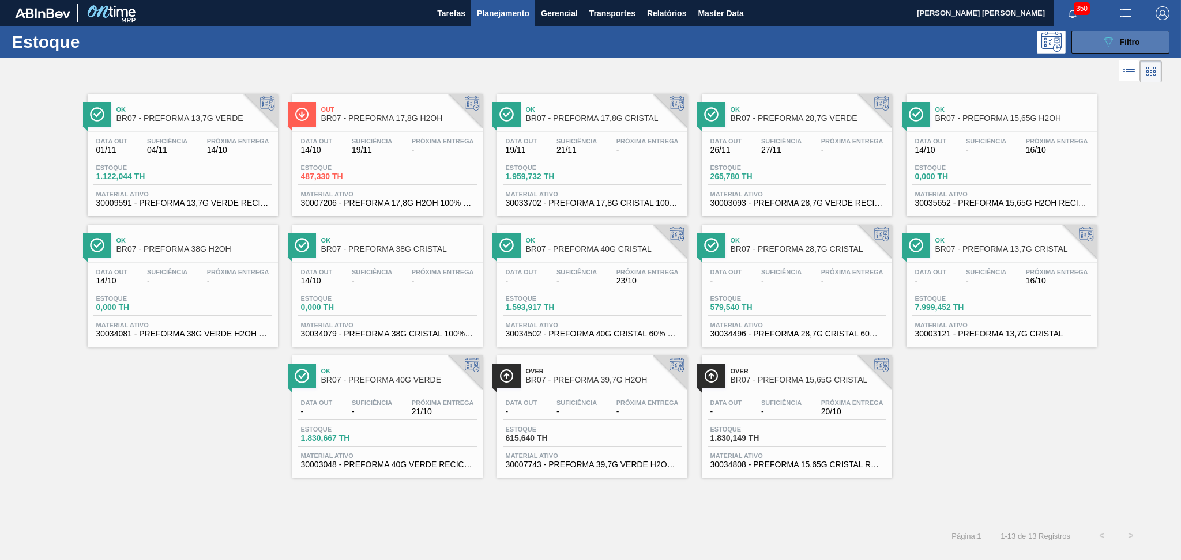
click at [1156, 53] on button "089F7B8B-B2A5-4AFE-B5C0-19BA573D28AC Filtro" at bounding box center [1120, 42] width 98 height 23
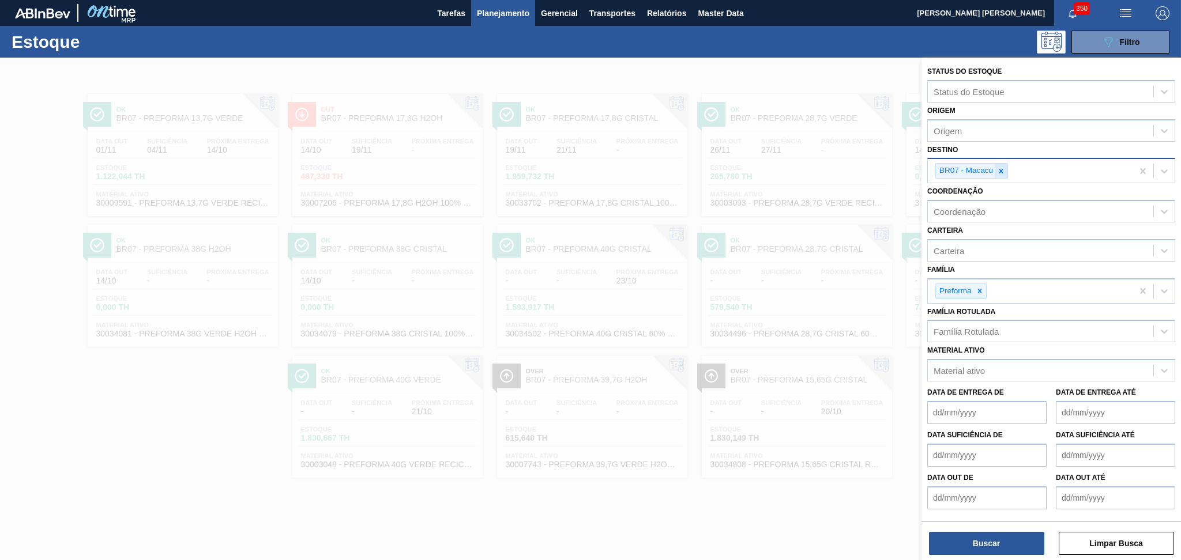
click at [1000, 168] on icon at bounding box center [1001, 171] width 8 height 8
click at [955, 167] on div "Destino" at bounding box center [947, 170] width 29 height 10
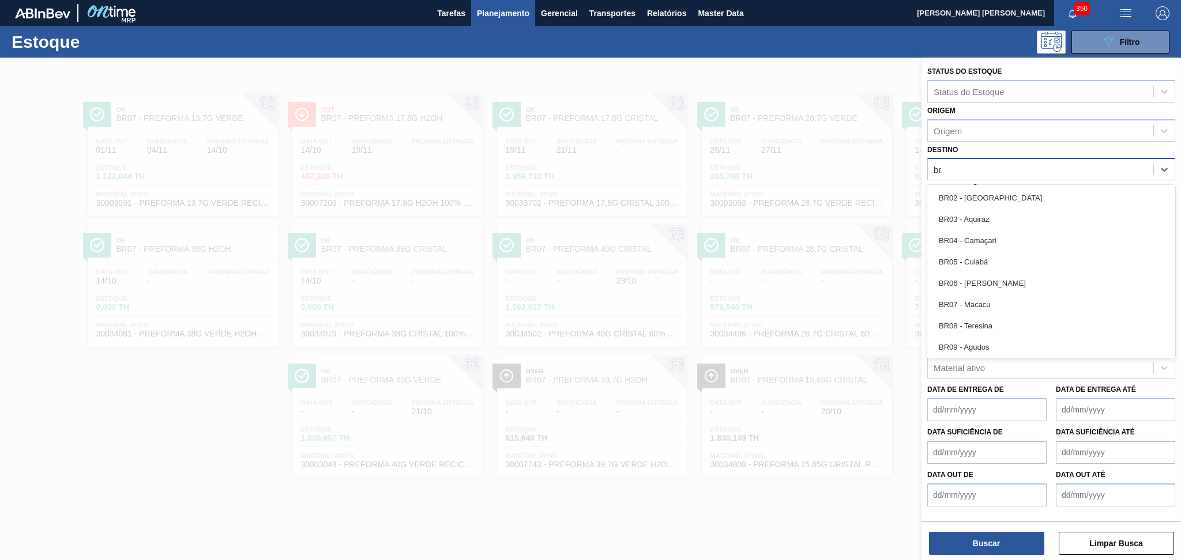
type input "br18"
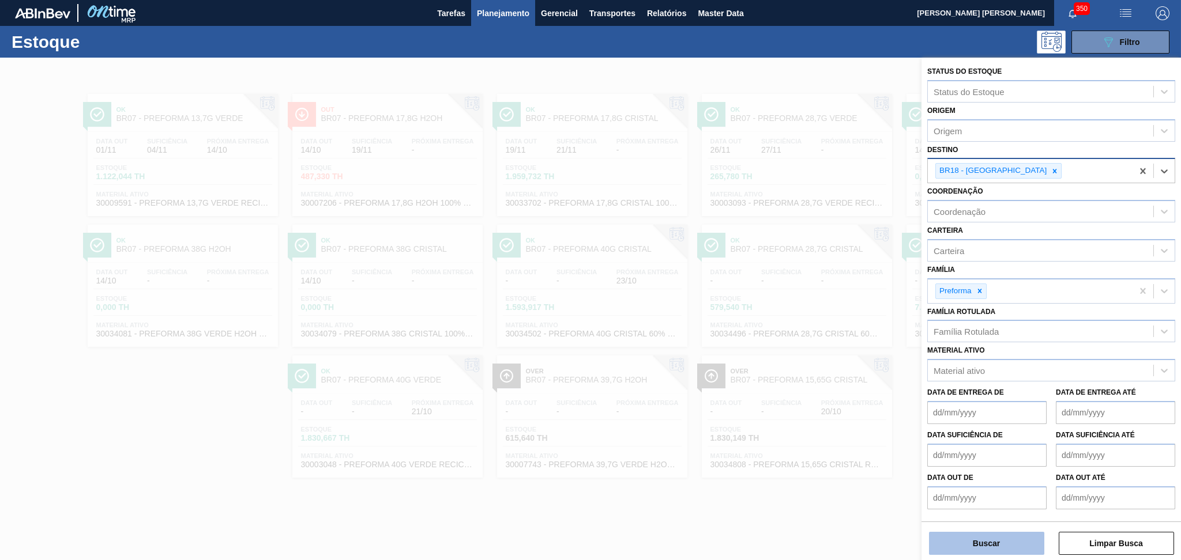
click at [1000, 549] on button "Buscar" at bounding box center [986, 543] width 115 height 23
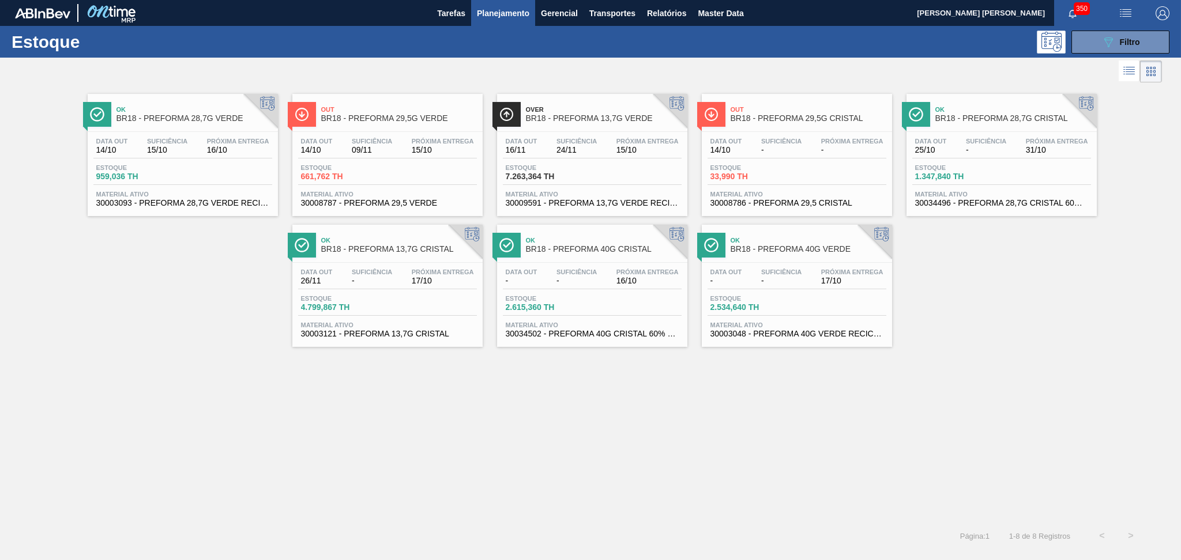
click at [406, 491] on div "Ok BR18 - PREFORMA 28,7G VERDE Data out 14/10 Suficiência 15/10 Próxima Entrega…" at bounding box center [590, 303] width 1181 height 436
click at [583, 152] on span "24/11" at bounding box center [576, 150] width 40 height 9
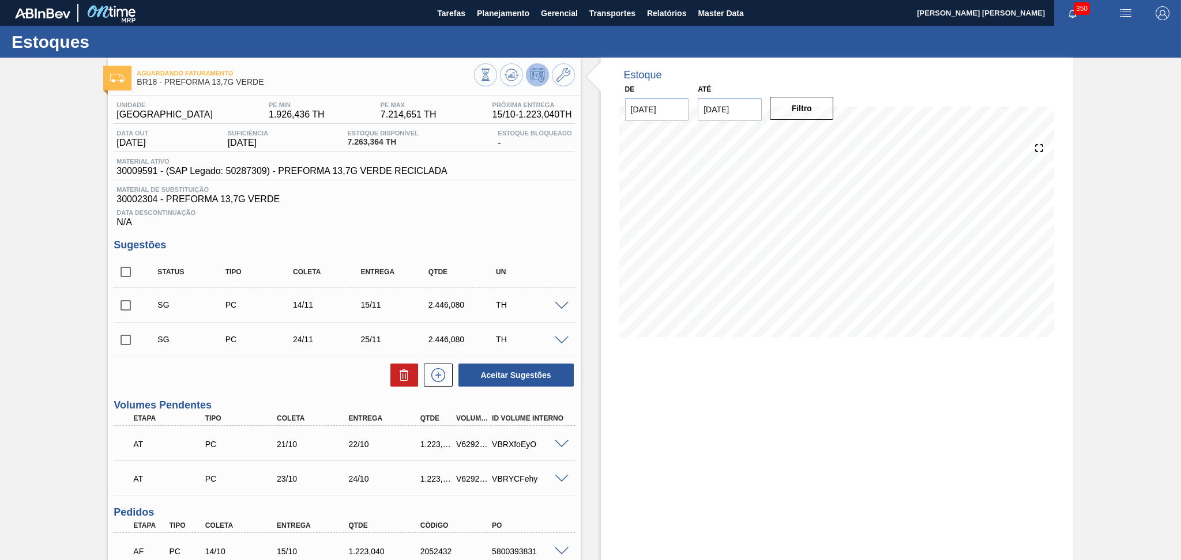
click at [476, 223] on div "Data Descontinuação N/A" at bounding box center [344, 216] width 461 height 23
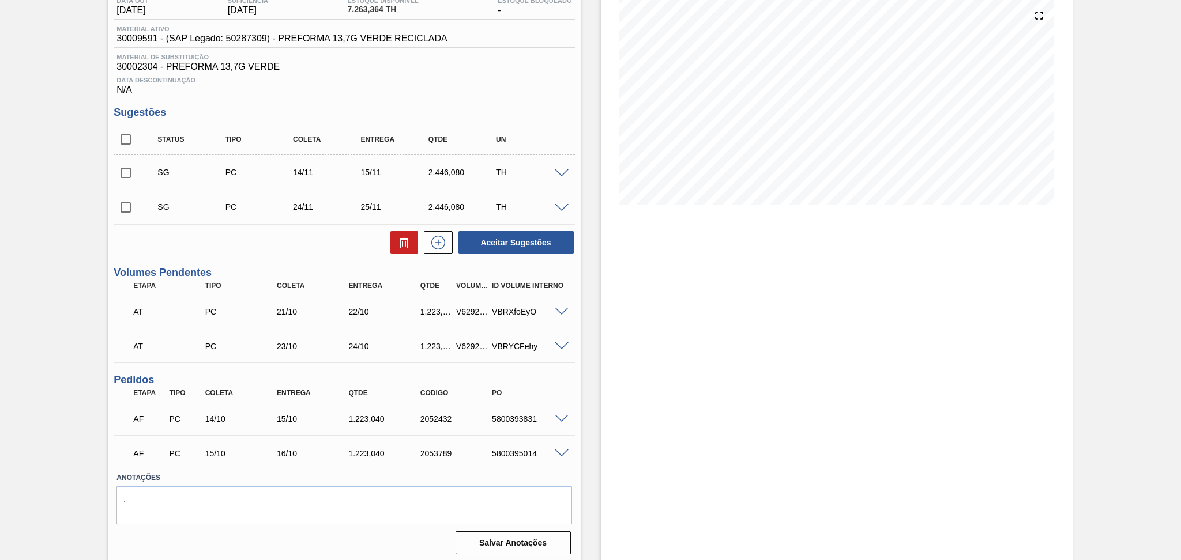
scroll to position [135, 0]
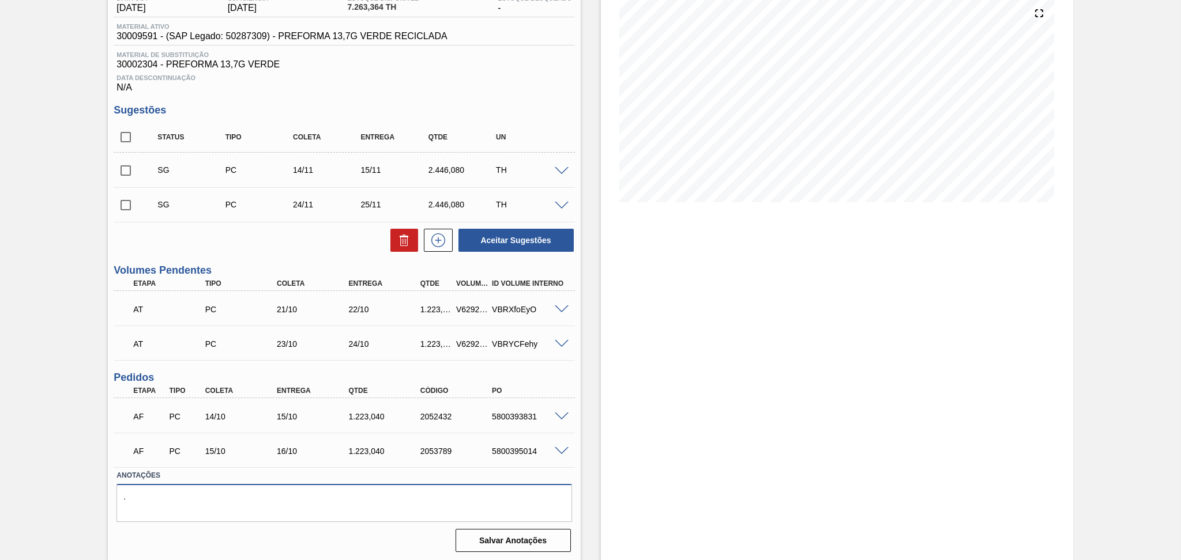
click at [267, 504] on textarea "." at bounding box center [343, 503] width 455 height 38
click at [619, 434] on div "Estoque De 14/10/2025 Até 30/11/2025 Filtro 15/10 Projeção de Estoque 8,486.404…" at bounding box center [837, 242] width 472 height 639
click at [604, 432] on div "Estoque De 14/10/2025 Até 30/11/2025 Filtro 15/10 Projeção de Estoque 8,486.404…" at bounding box center [837, 242] width 472 height 639
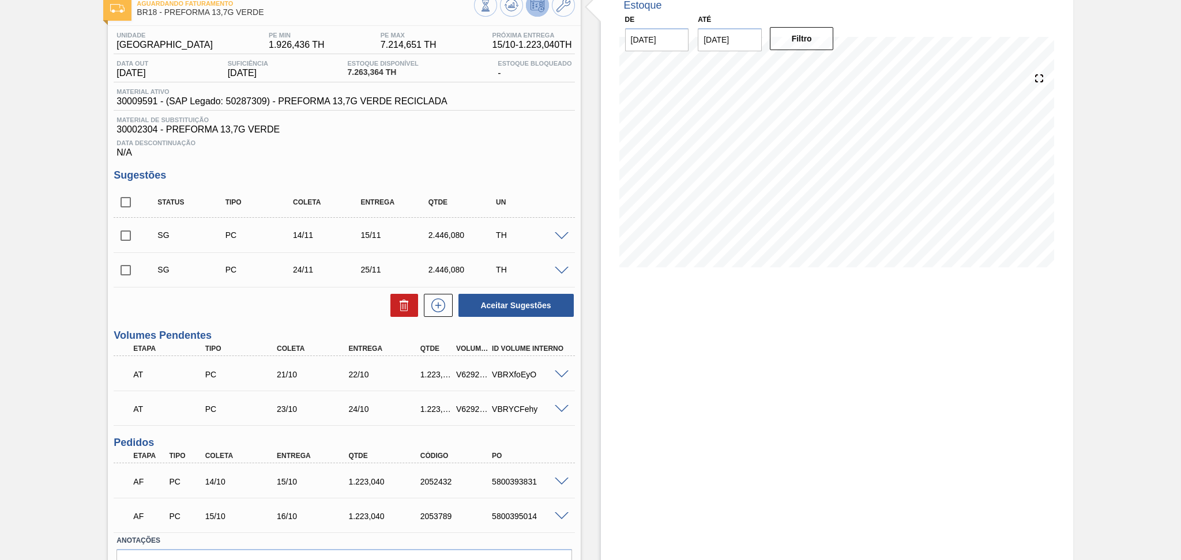
scroll to position [0, 0]
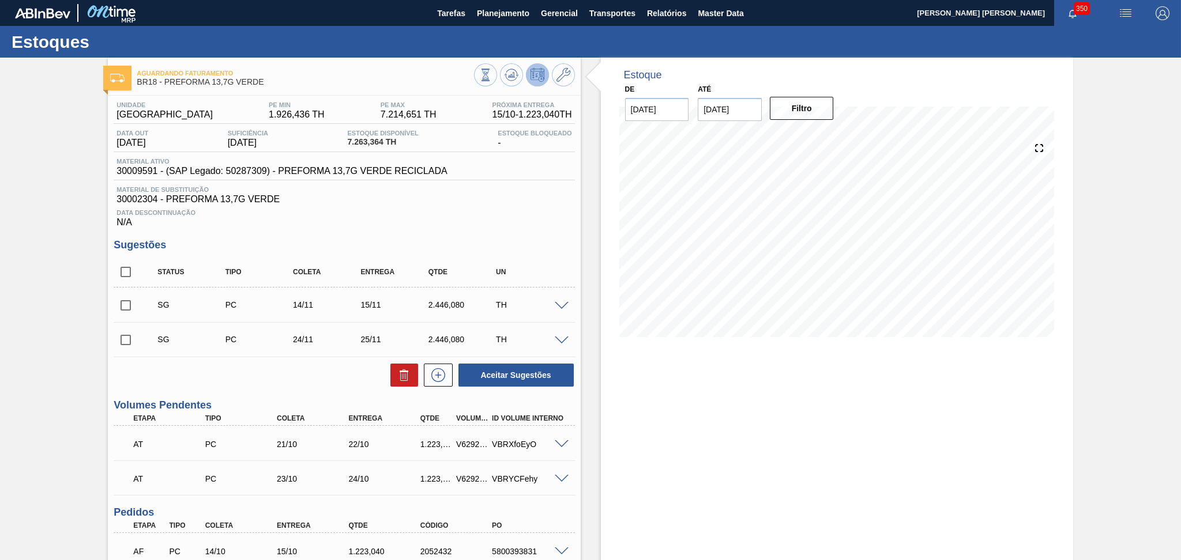
click at [609, 336] on div "Estoque De 14/10/2025 Até 30/11/2025 Filtro 30/10 Projeção de Estoque 6,805.516…" at bounding box center [837, 206] width 472 height 297
click at [430, 217] on div "Data Descontinuação N/A" at bounding box center [344, 216] width 461 height 23
click at [563, 305] on span at bounding box center [562, 306] width 14 height 9
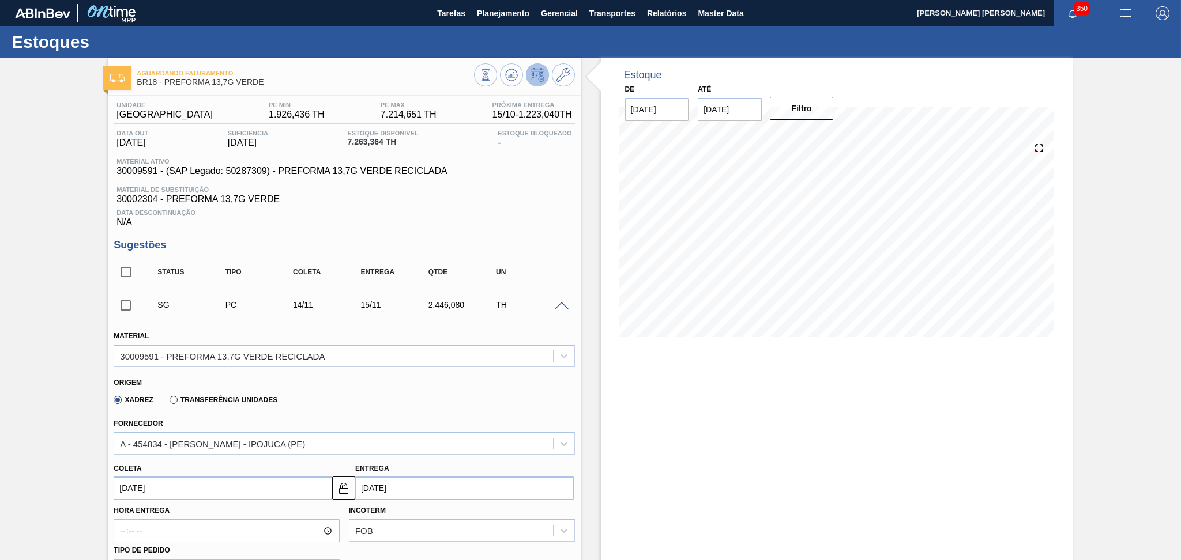
click at [559, 306] on span at bounding box center [562, 306] width 14 height 9
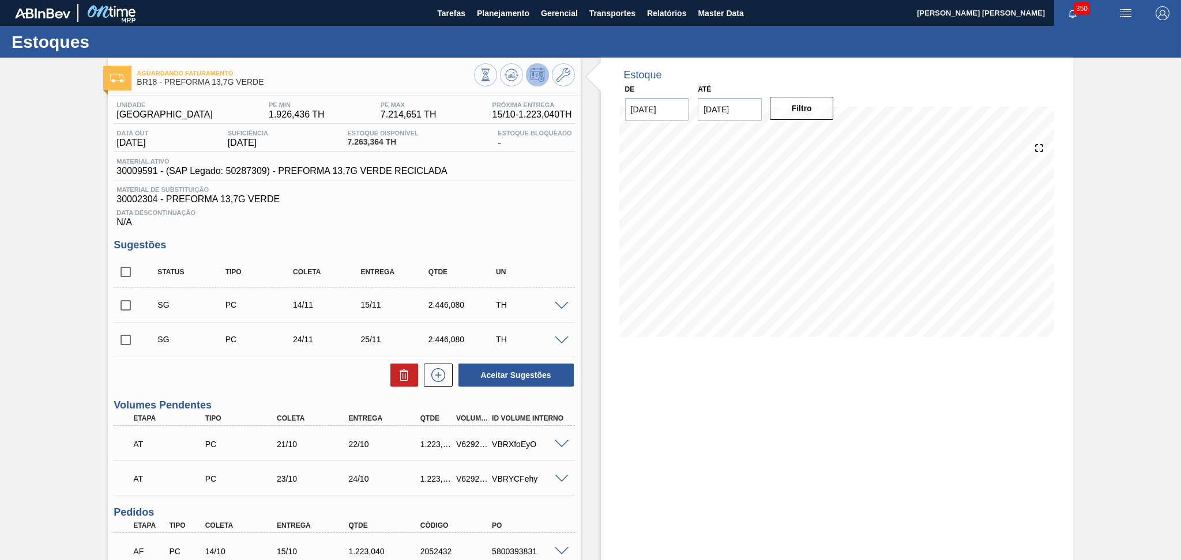
click at [211, 382] on div "Aceitar Sugestões" at bounding box center [344, 375] width 461 height 25
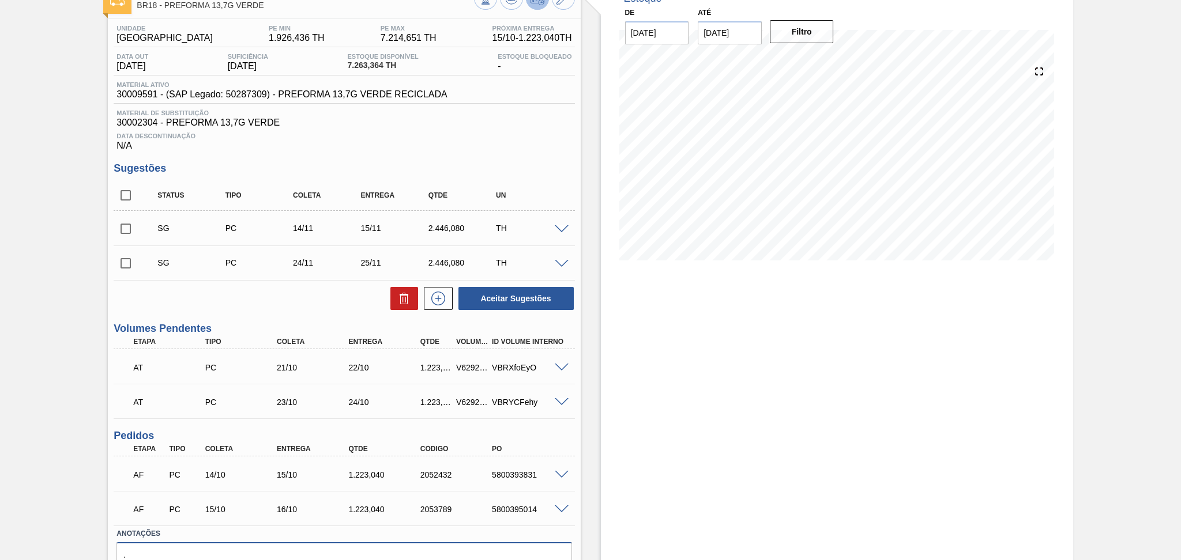
click at [208, 546] on textarea "." at bounding box center [343, 561] width 455 height 38
click at [594, 465] on div "Estoque De 14/10/2025 Até 30/11/2025 Filtro 15/10 Projeção de Estoque 8,486.404…" at bounding box center [826, 300] width 492 height 639
click at [495, 126] on span "30002304 - PREFORMA 13,7G VERDE" at bounding box center [343, 123] width 455 height 10
click at [508, 134] on span "Data Descontinuação" at bounding box center [343, 136] width 455 height 7
click at [501, 105] on div "Unidade Pernambuco PE MIN 1.926,436 TH PE MAX 7.214,651 TH Próxima Entrega 15/1…" at bounding box center [344, 88] width 461 height 126
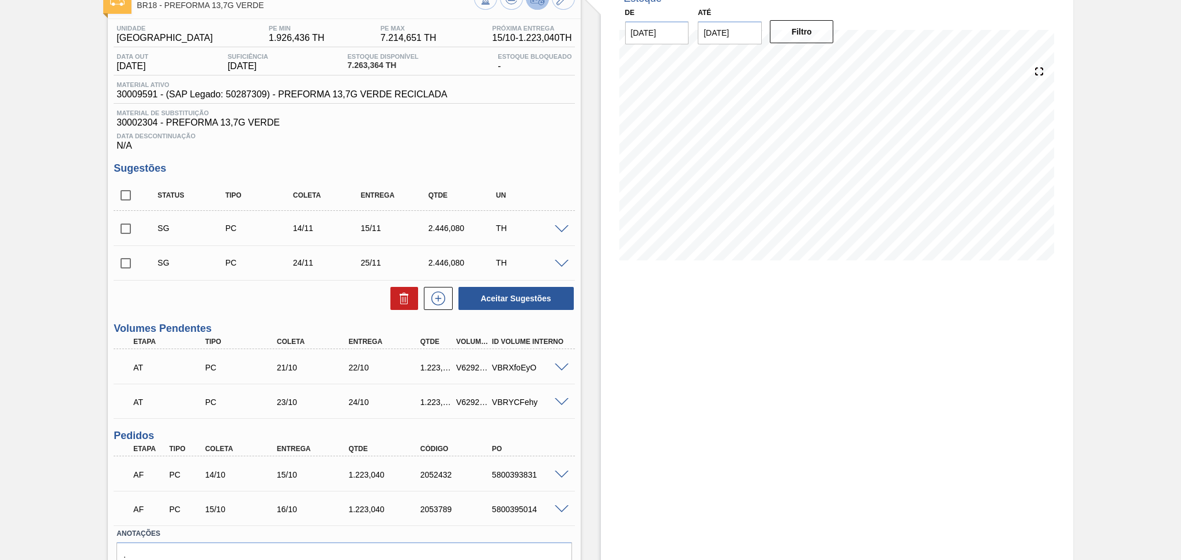
click at [490, 173] on h3 "Sugestões" at bounding box center [344, 169] width 461 height 12
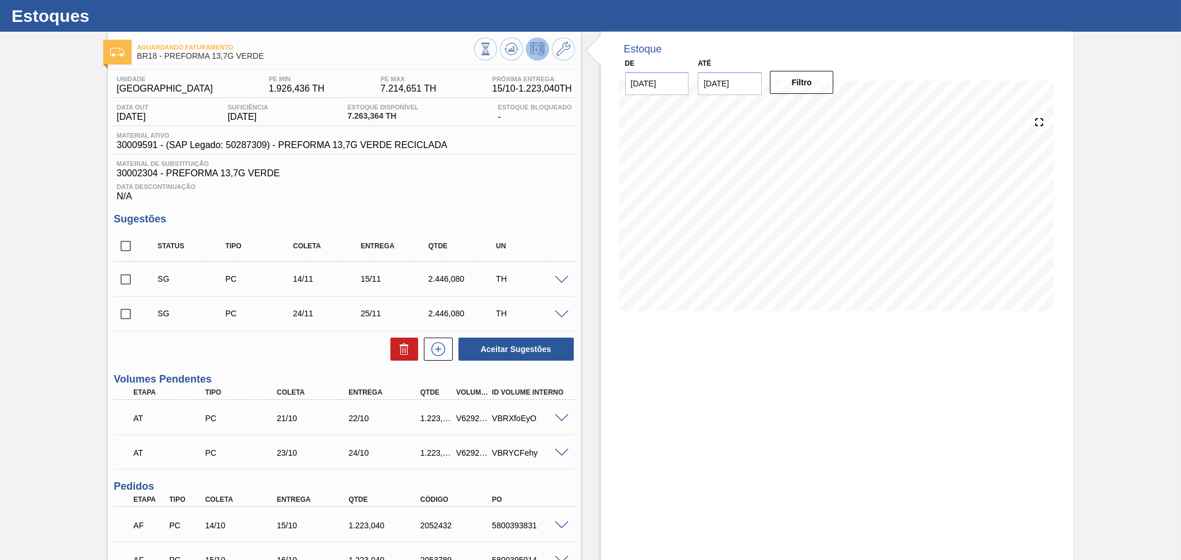
scroll to position [0, 0]
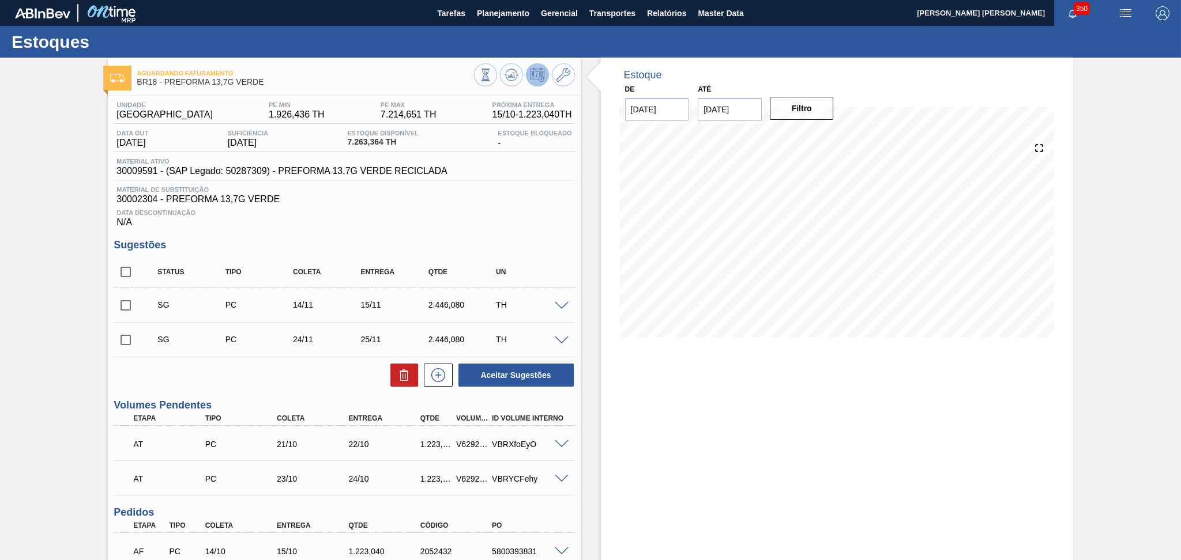
click at [515, 249] on h3 "Sugestões" at bounding box center [344, 245] width 461 height 12
click at [263, 382] on div "Aceitar Sugestões" at bounding box center [344, 375] width 461 height 25
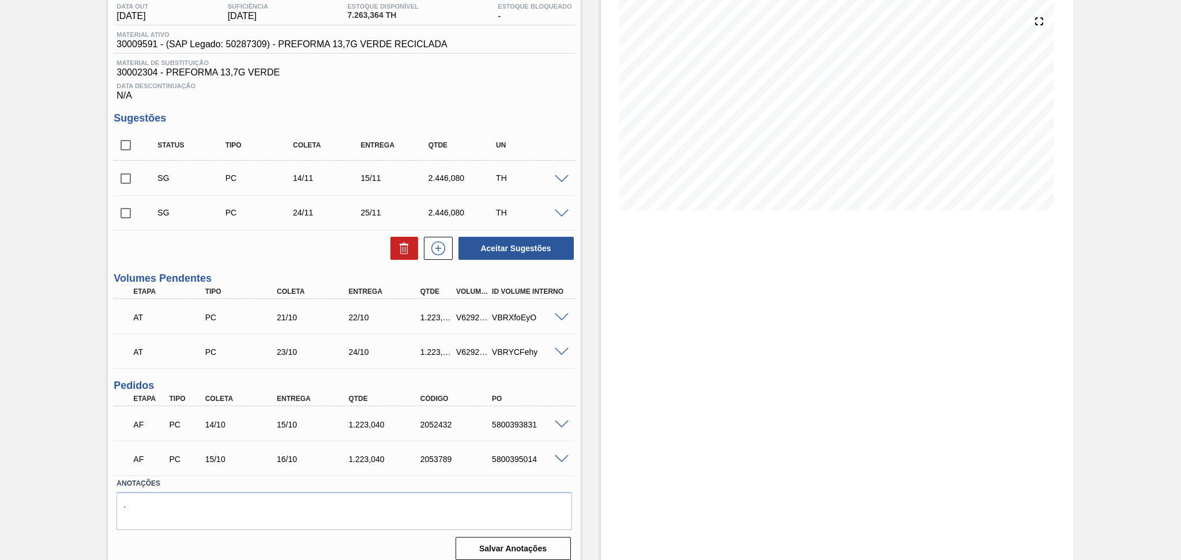
scroll to position [135, 0]
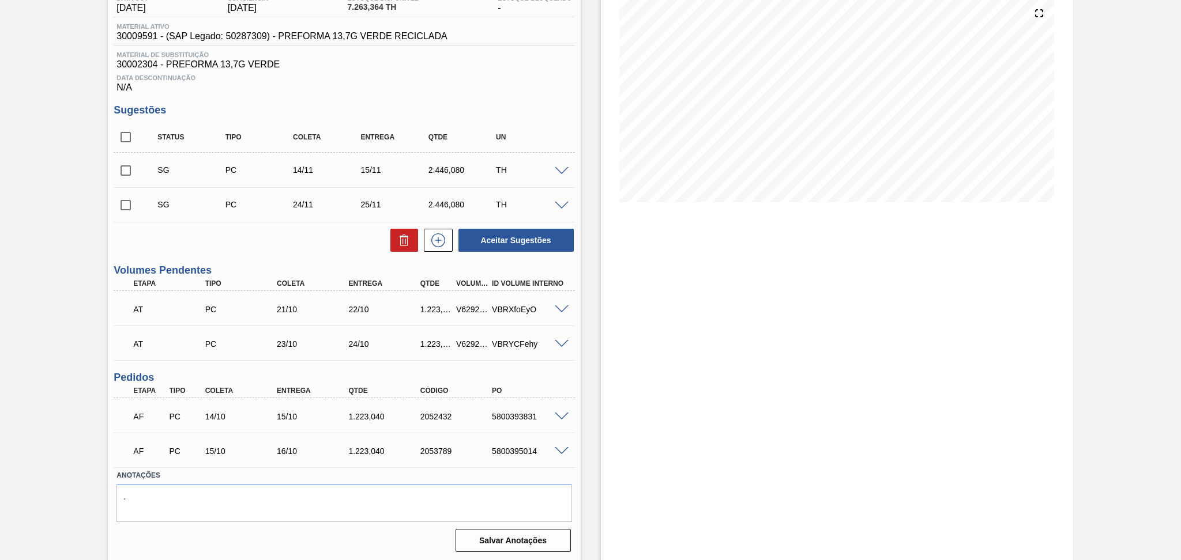
click at [330, 234] on div "Aceitar Sugestões" at bounding box center [344, 240] width 461 height 25
click at [613, 379] on div "Estoque De 14/10/2025 Até 30/11/2025 Filtro 17/10 Projeção de Estoque 9,459.448…" at bounding box center [837, 242] width 472 height 639
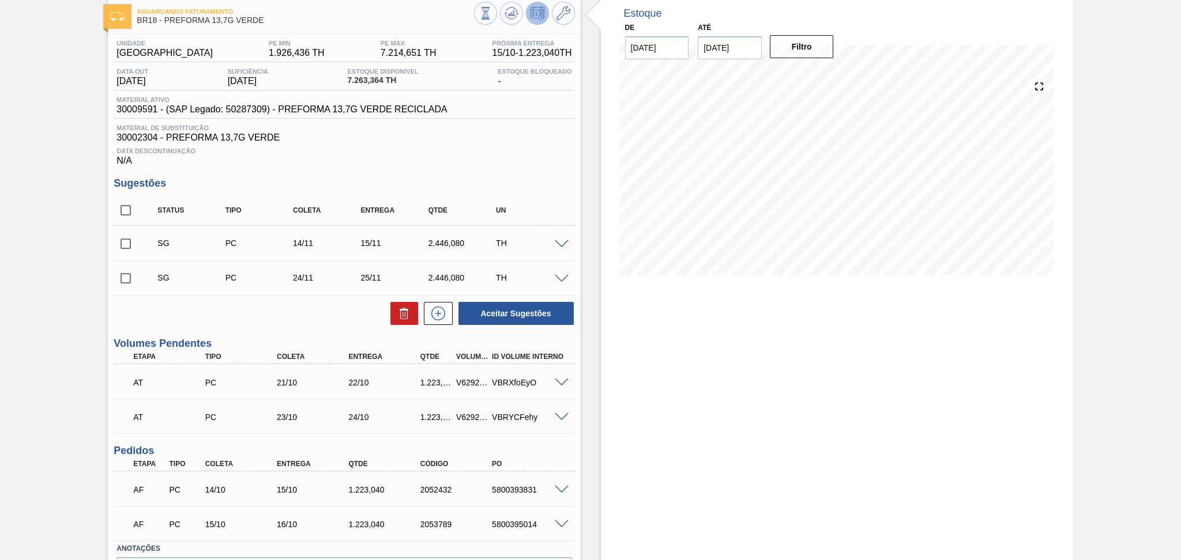
scroll to position [0, 0]
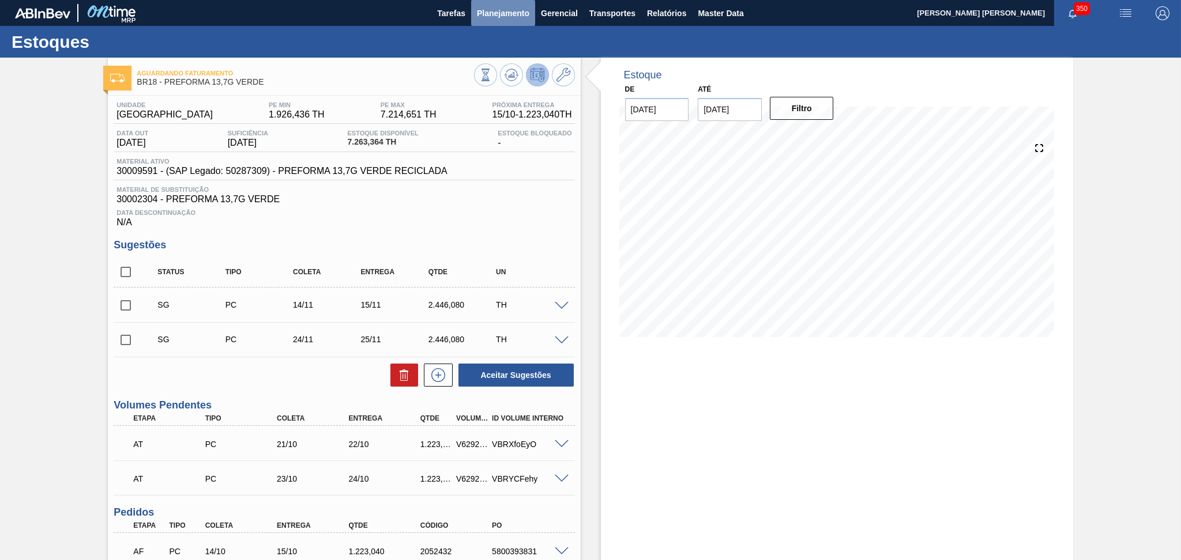
click at [492, 16] on span "Planejamento" at bounding box center [503, 13] width 52 height 14
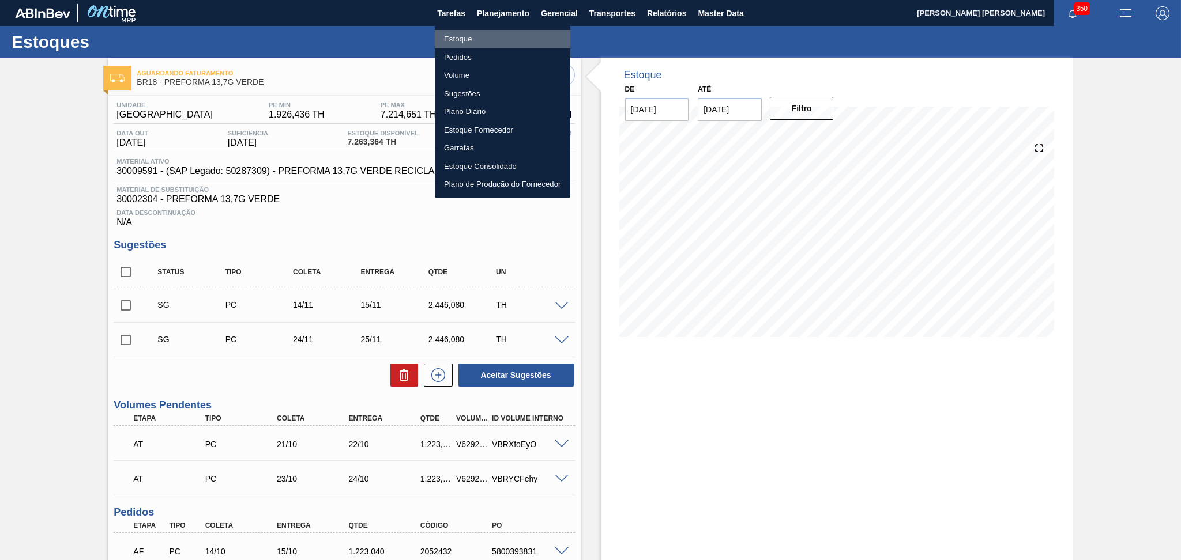
click at [463, 45] on li "Estoque" at bounding box center [502, 39] width 135 height 18
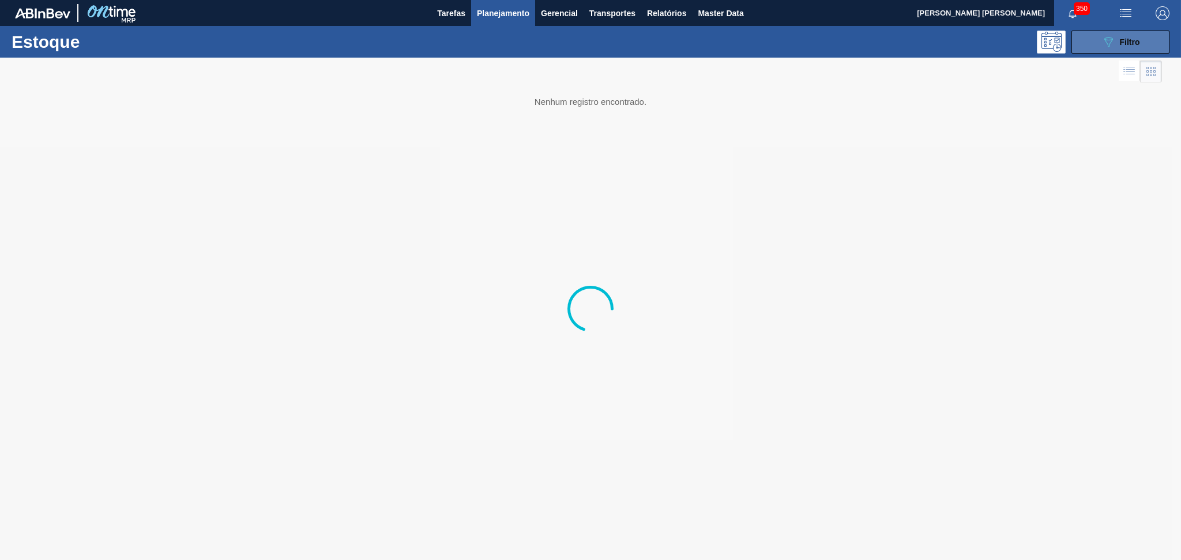
click at [1114, 39] on div "089F7B8B-B2A5-4AFE-B5C0-19BA573D28AC Filtro" at bounding box center [1120, 42] width 39 height 14
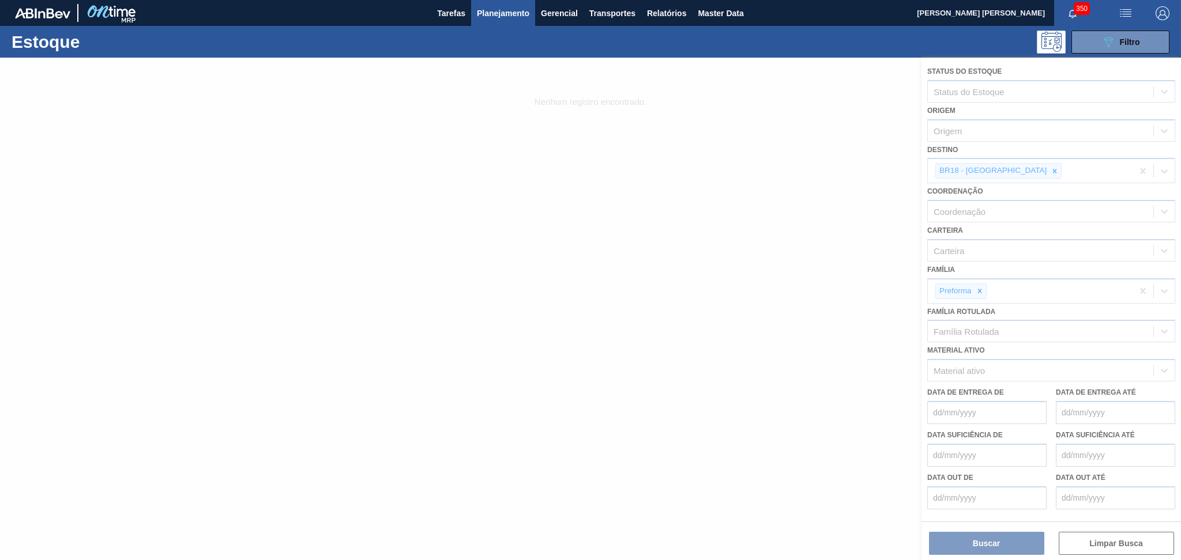
click at [1019, 168] on div at bounding box center [590, 309] width 1181 height 503
click at [504, 13] on span "Planejamento" at bounding box center [503, 13] width 52 height 14
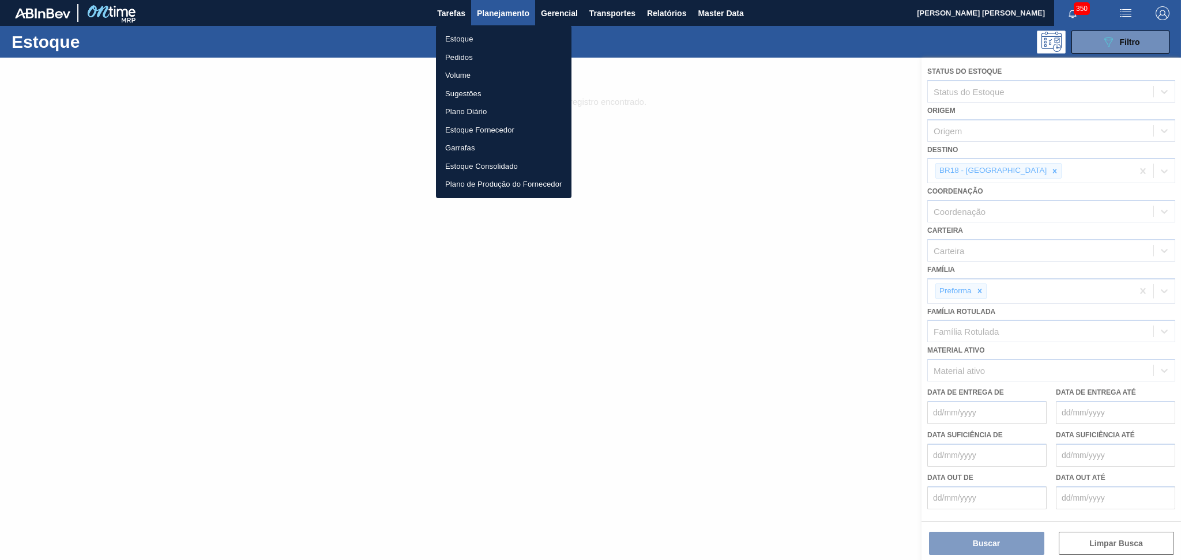
click at [462, 59] on li "Pedidos" at bounding box center [503, 57] width 135 height 18
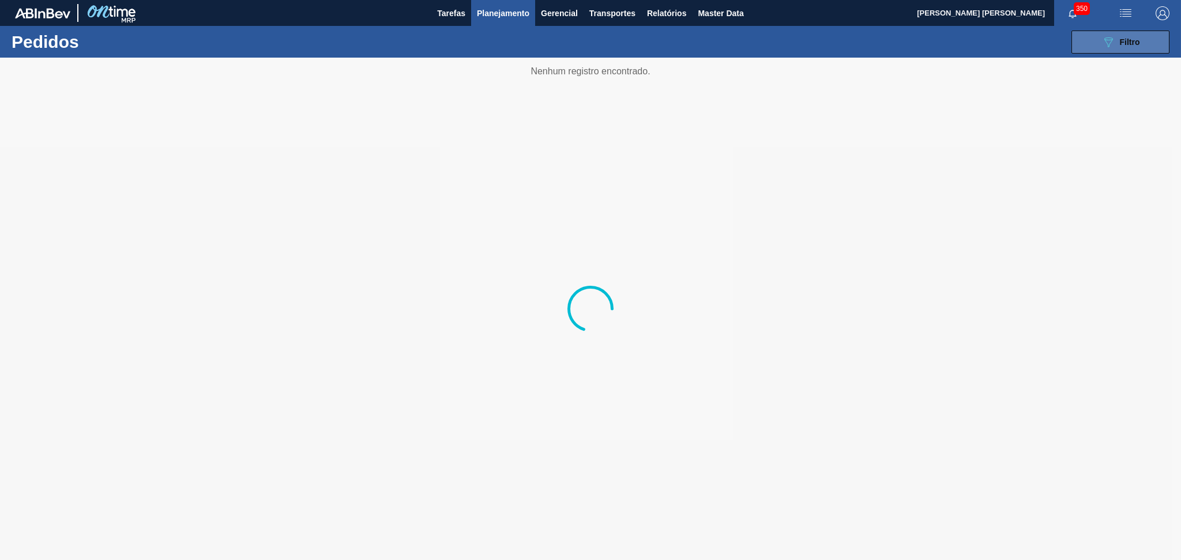
click at [1132, 37] on span "Filtro" at bounding box center [1129, 41] width 20 height 9
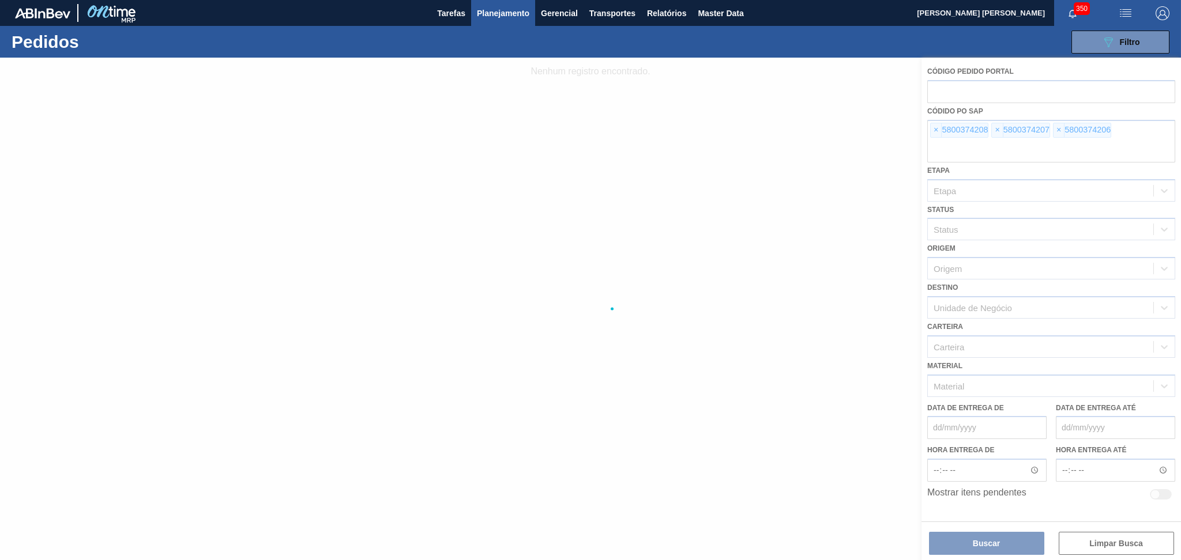
click at [933, 130] on div at bounding box center [590, 309] width 1181 height 503
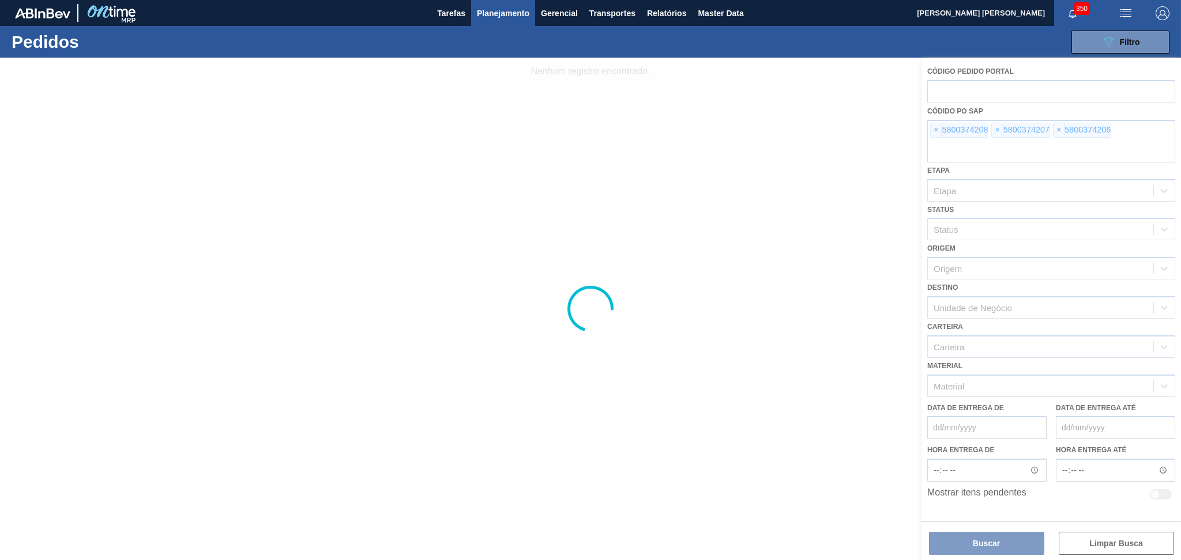
click at [933, 130] on div at bounding box center [590, 309] width 1181 height 503
click at [934, 131] on div at bounding box center [590, 309] width 1181 height 503
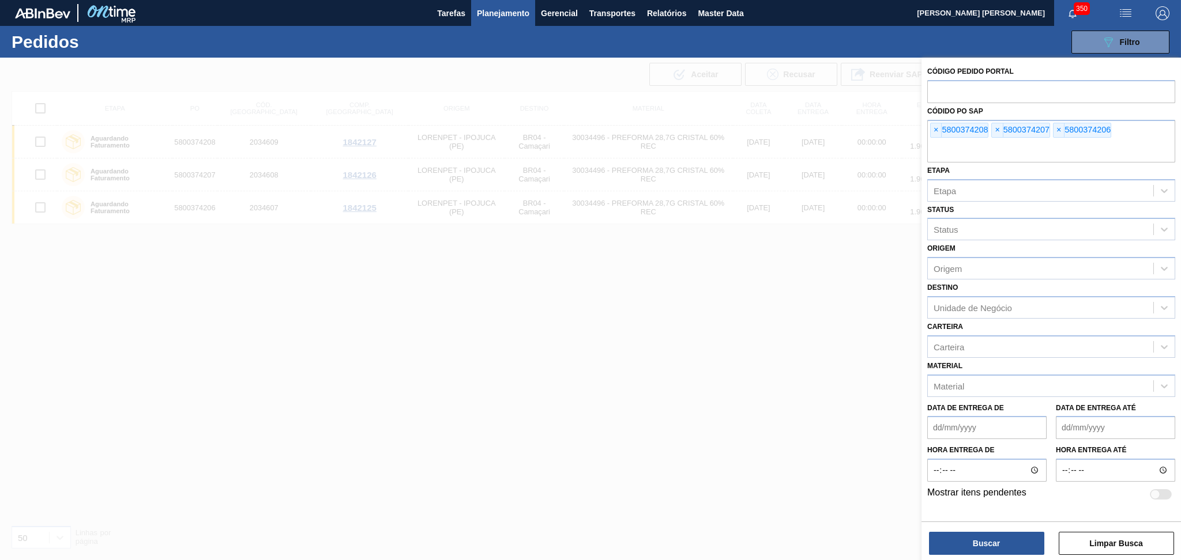
click at [934, 131] on span "×" at bounding box center [935, 130] width 11 height 14
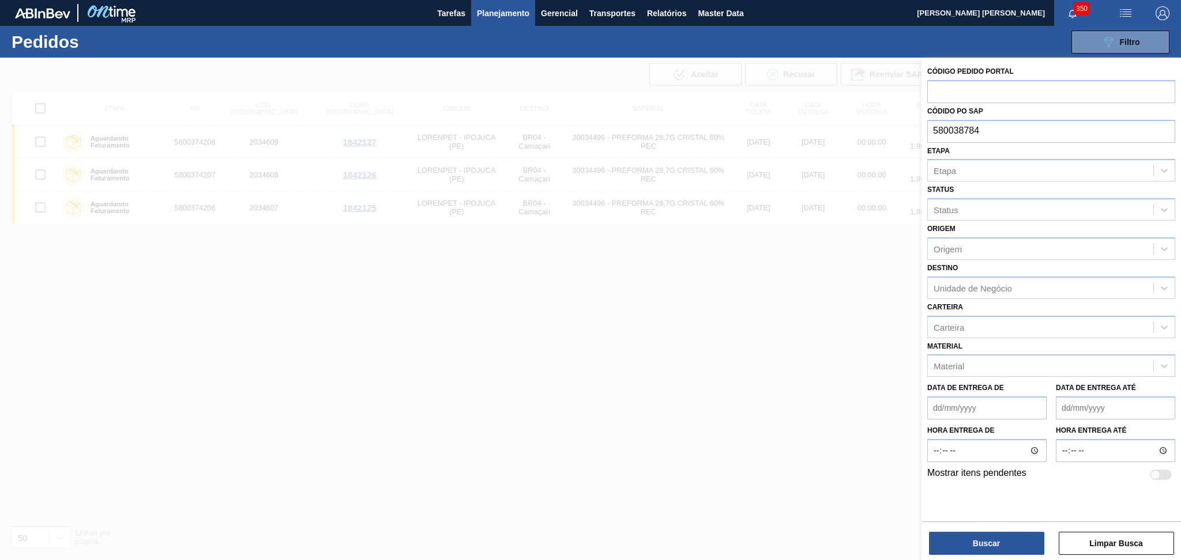
type input "5800387849"
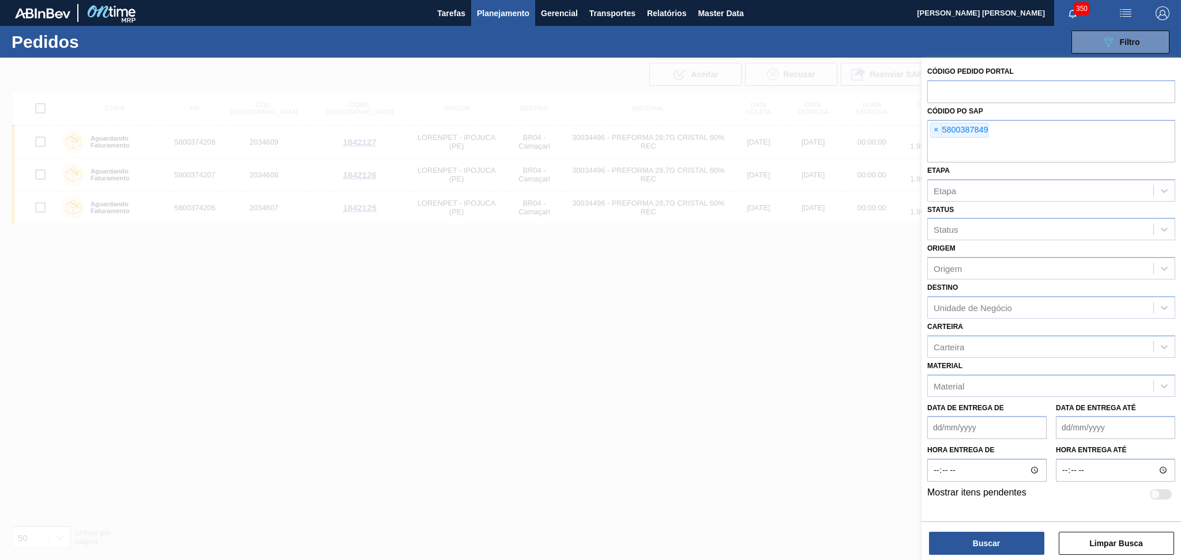
click at [951, 529] on div "Buscar Limpar Busca" at bounding box center [1050, 538] width 259 height 32
click at [942, 542] on button "Buscar" at bounding box center [986, 543] width 115 height 23
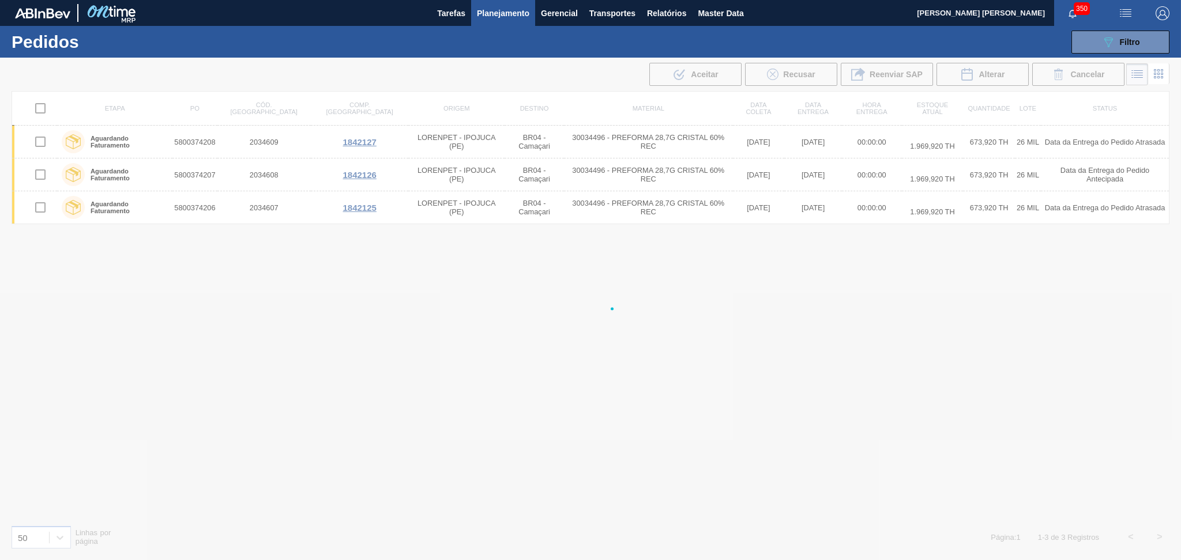
click at [942, 542] on div at bounding box center [590, 309] width 1181 height 503
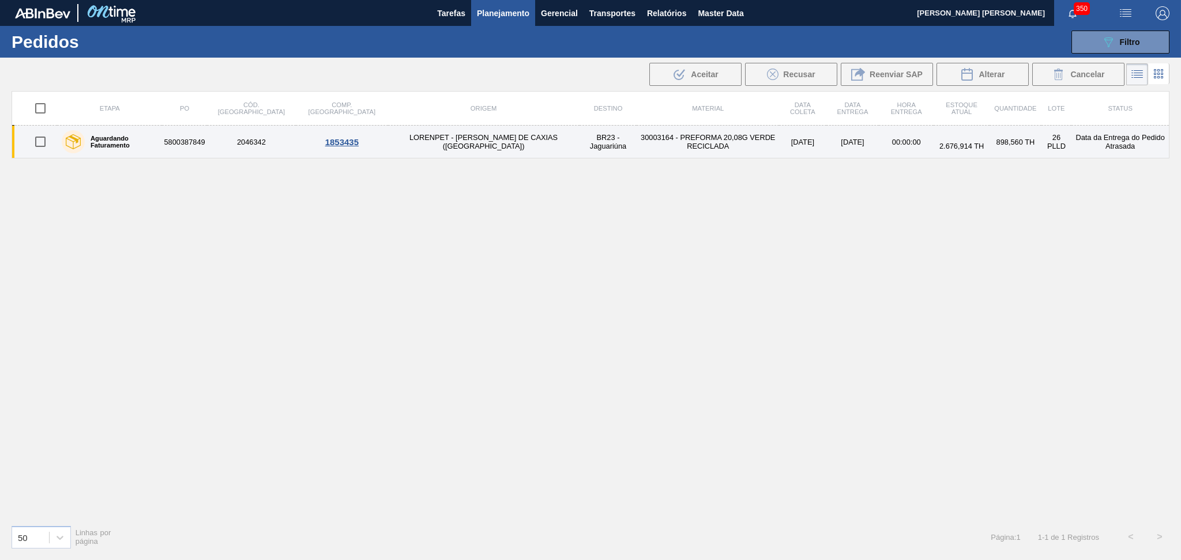
click at [579, 141] on td "BR23 - Jaguariúna" at bounding box center [608, 142] width 58 height 33
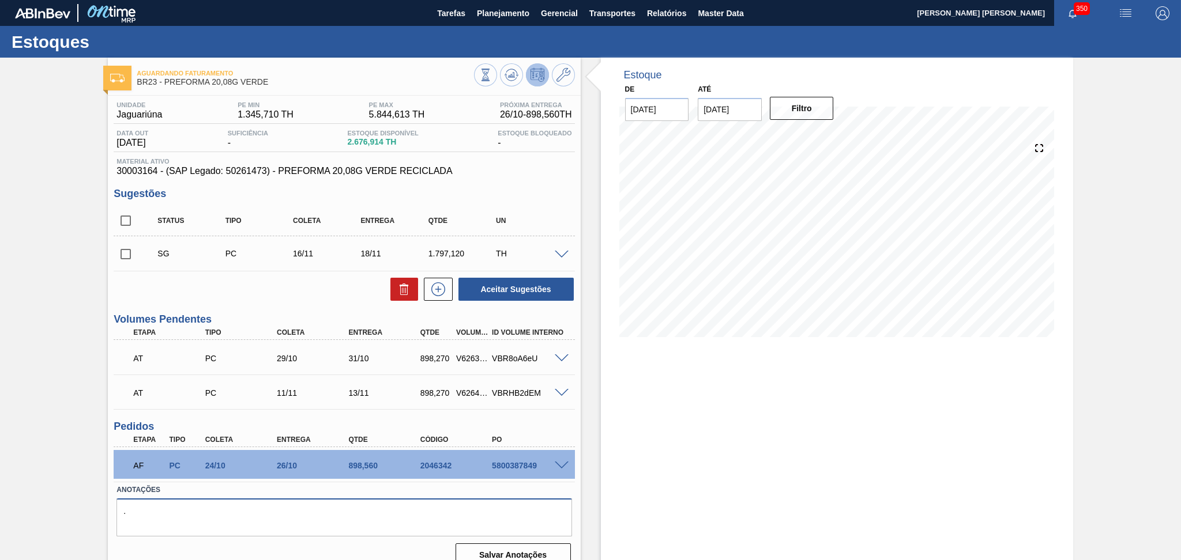
click at [223, 516] on textarea "." at bounding box center [343, 518] width 455 height 38
click at [306, 296] on div "Aceitar Sugestões" at bounding box center [344, 289] width 461 height 25
click at [565, 464] on span at bounding box center [562, 466] width 14 height 9
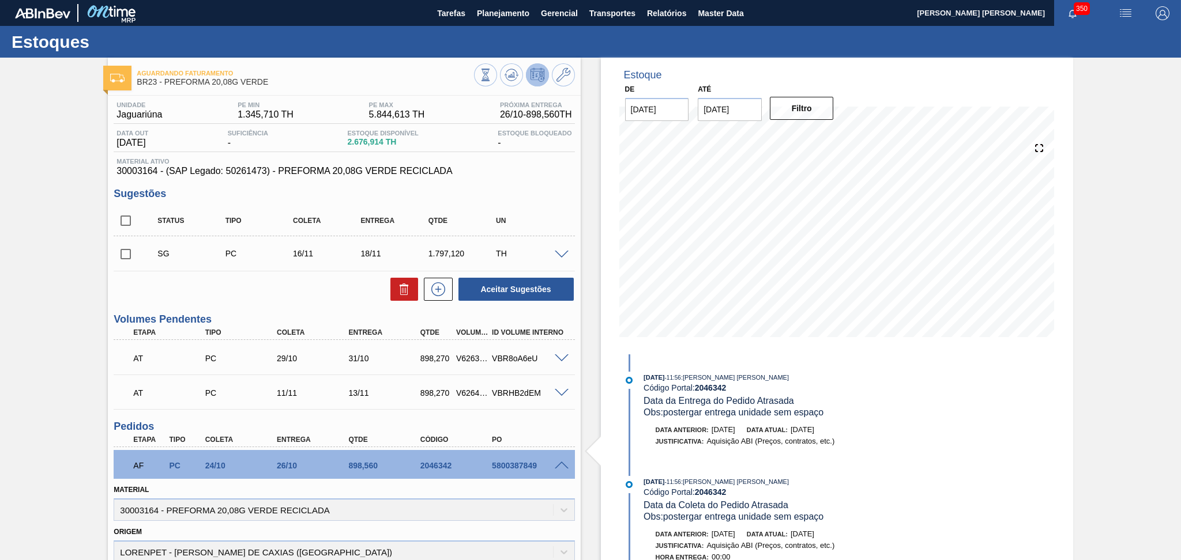
click at [557, 462] on span at bounding box center [562, 466] width 14 height 9
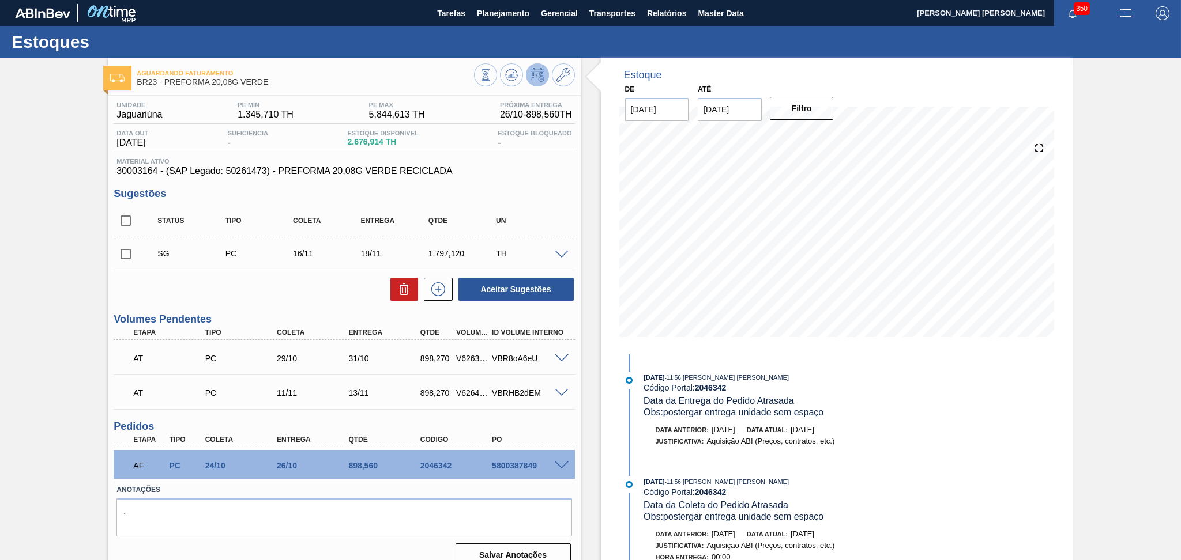
click at [243, 286] on div "Aceitar Sugestões" at bounding box center [344, 289] width 461 height 25
click at [597, 178] on div "Estoque De 14/10/2025 Até 30/11/2025 Filtro 18/10 Projeção de Estoque 2,676.914…" at bounding box center [826, 317] width 492 height 519
click at [224, 281] on div "Aceitar Sugestões" at bounding box center [344, 289] width 461 height 25
click at [506, 23] on button "Planejamento" at bounding box center [503, 13] width 64 height 26
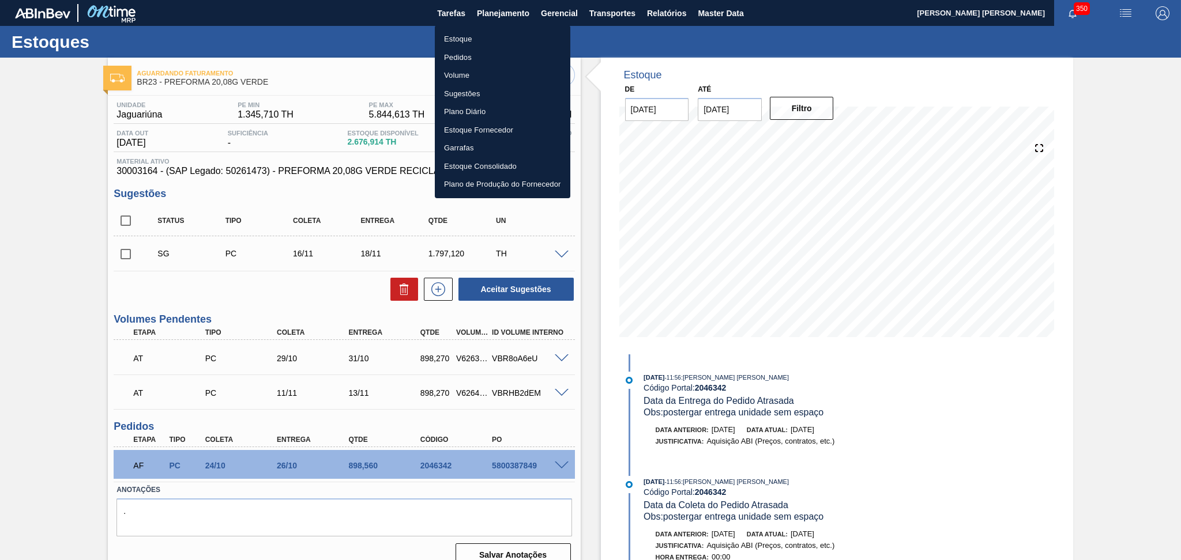
click at [474, 36] on li "Estoque" at bounding box center [502, 39] width 135 height 18
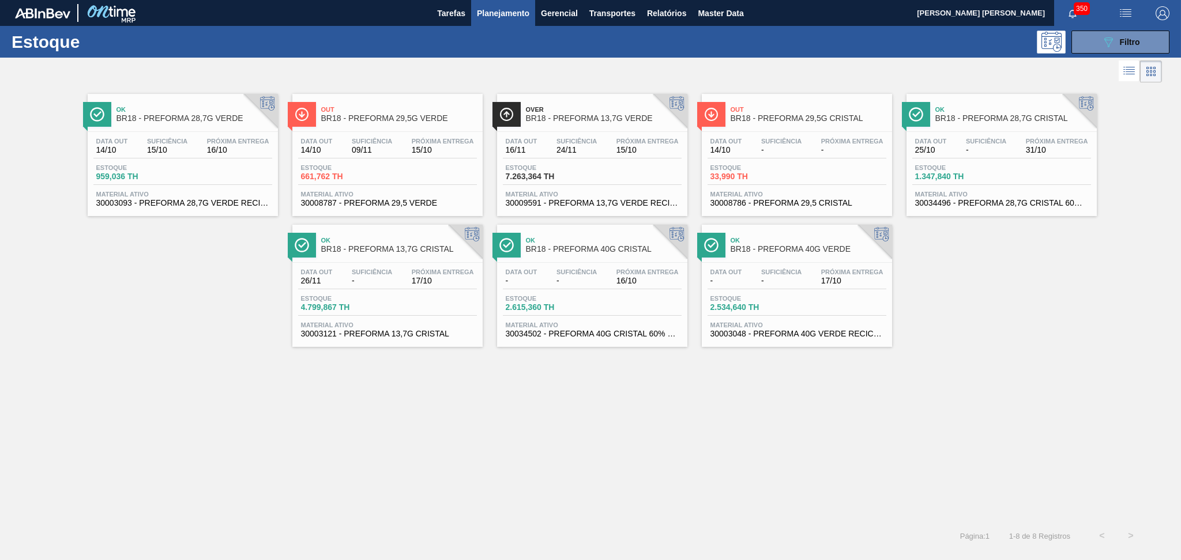
click at [169, 402] on div "Ok BR18 - PREFORMA 28,7G VERDE Data out 14/10 Suficiência 15/10 Próxima Entrega…" at bounding box center [590, 303] width 1181 height 436
click at [701, 416] on div "Ok BR18 - PREFORMA 28,7G VERDE Data out 14/10 Suficiência 15/10 Próxima Entrega…" at bounding box center [590, 303] width 1181 height 436
click at [549, 477] on div "Ok BR18 - PREFORMA 28,7G VERDE Data out 14/10 Suficiência 15/10 Próxima Entrega…" at bounding box center [590, 303] width 1181 height 436
click at [524, 14] on span "Planejamento" at bounding box center [503, 13] width 52 height 14
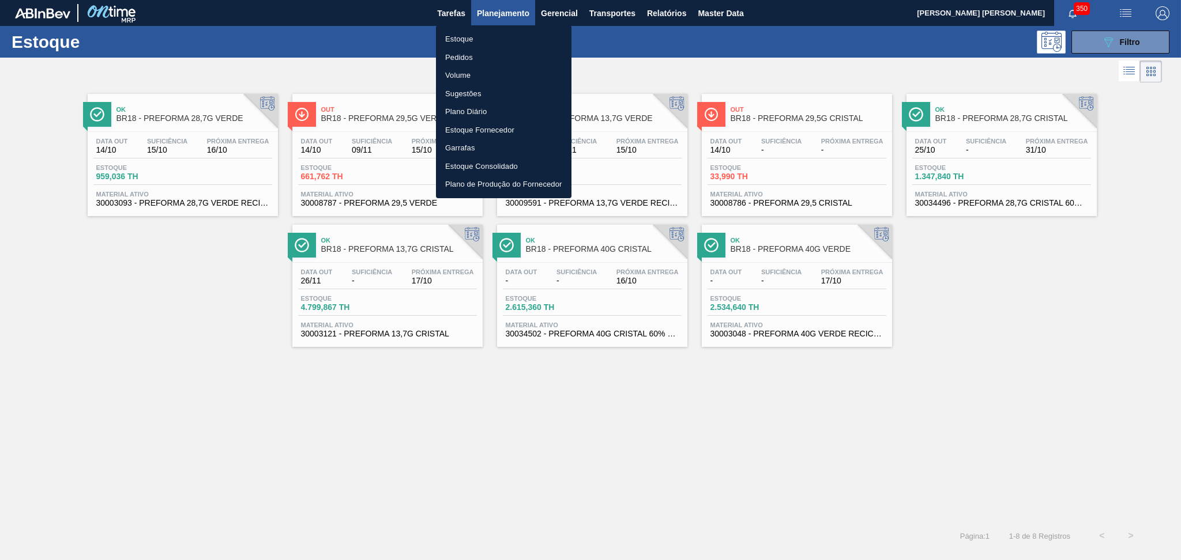
click at [975, 432] on div at bounding box center [590, 280] width 1181 height 560
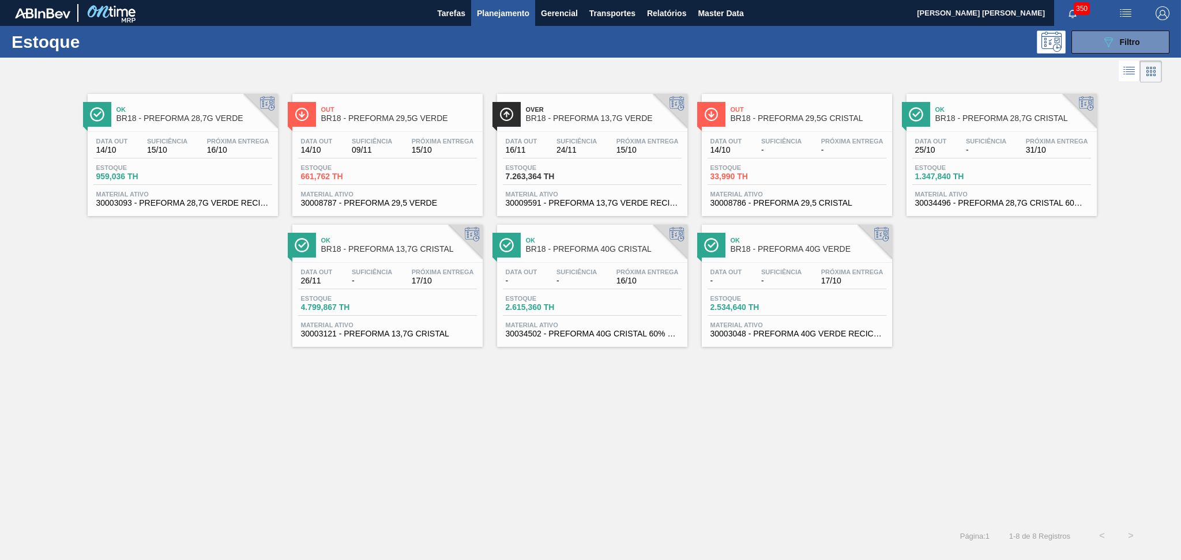
click at [529, 424] on div "Ok BR18 - PREFORMA 28,7G VERDE Data out 14/10 Suficiência 15/10 Próxima Entrega…" at bounding box center [590, 303] width 1181 height 436
click at [374, 389] on div "Ok BR18 - PREFORMA 28,7G VERDE Data out 14/10 Suficiência 15/10 Próxima Entrega…" at bounding box center [590, 303] width 1181 height 436
click at [177, 434] on div "Ok BR18 - PREFORMA 28,7G VERDE Data out 14/10 Suficiência 15/10 Próxima Entrega…" at bounding box center [590, 303] width 1181 height 436
click at [289, 432] on div "Ok BR18 - PREFORMA 28,7G VERDE Data out 14/10 Suficiência 15/10 Próxima Entrega…" at bounding box center [590, 303] width 1181 height 436
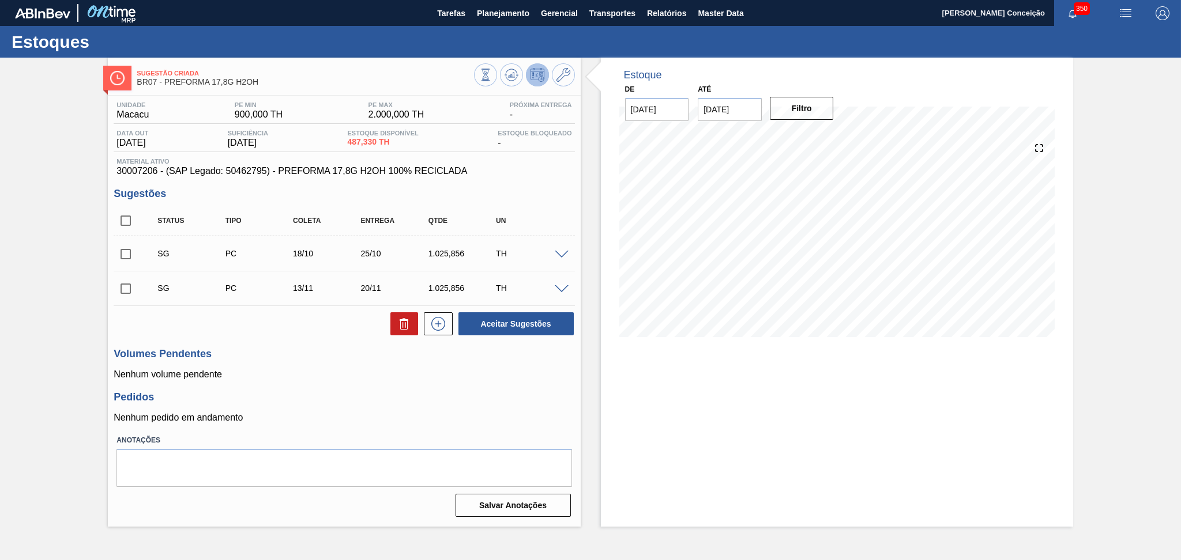
click at [427, 369] on p "Nenhum volume pendente" at bounding box center [344, 374] width 461 height 10
click at [126, 225] on input "checkbox" at bounding box center [126, 221] width 24 height 24
checkbox input "true"
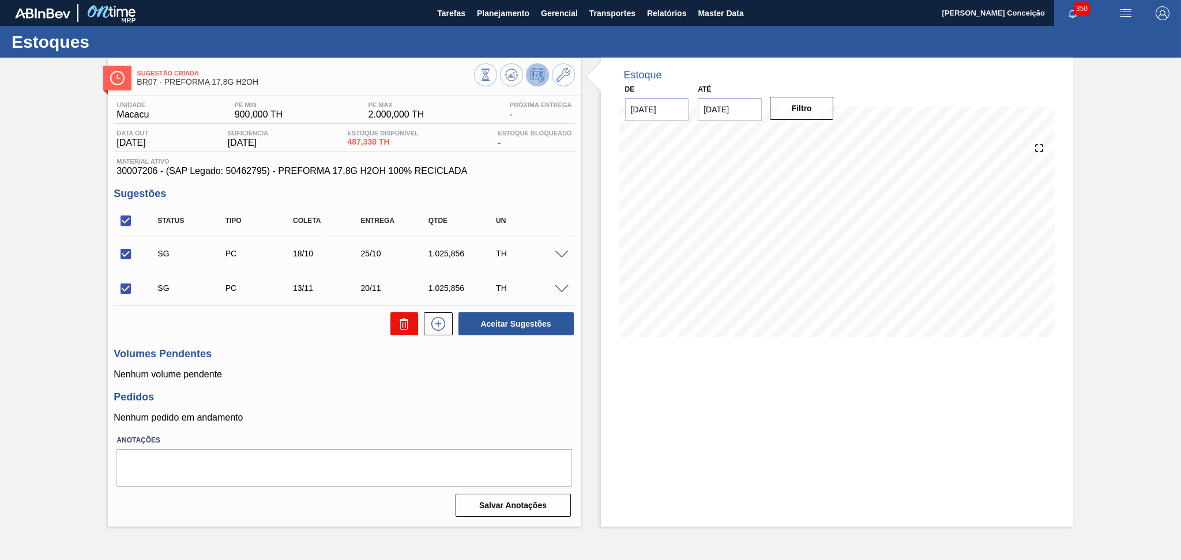
click at [404, 325] on icon at bounding box center [404, 324] width 14 height 14
checkbox input "false"
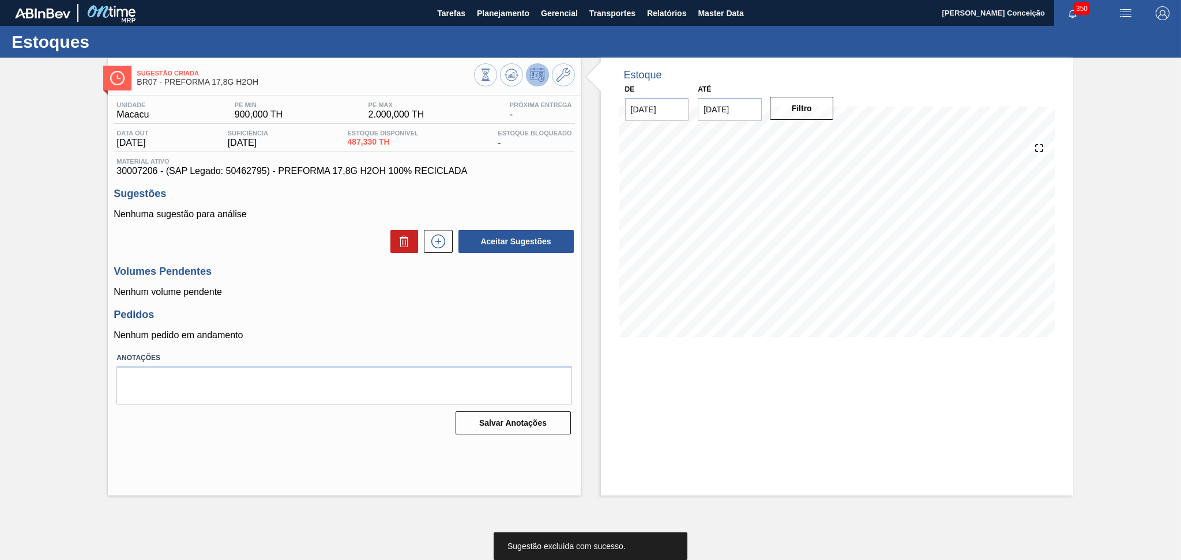
click at [326, 298] on div "Unidade Macacu PE MIN 900,000 TH PE MAX 2.000,000 TH Próxima Entrega - Data out…" at bounding box center [344, 267] width 472 height 343
click at [349, 307] on div "Unidade Macacu PE MIN 900,000 TH PE MAX 2.000,000 TH Próxima Entrega - Data out…" at bounding box center [344, 267] width 472 height 343
click at [510, 81] on icon at bounding box center [511, 75] width 14 height 14
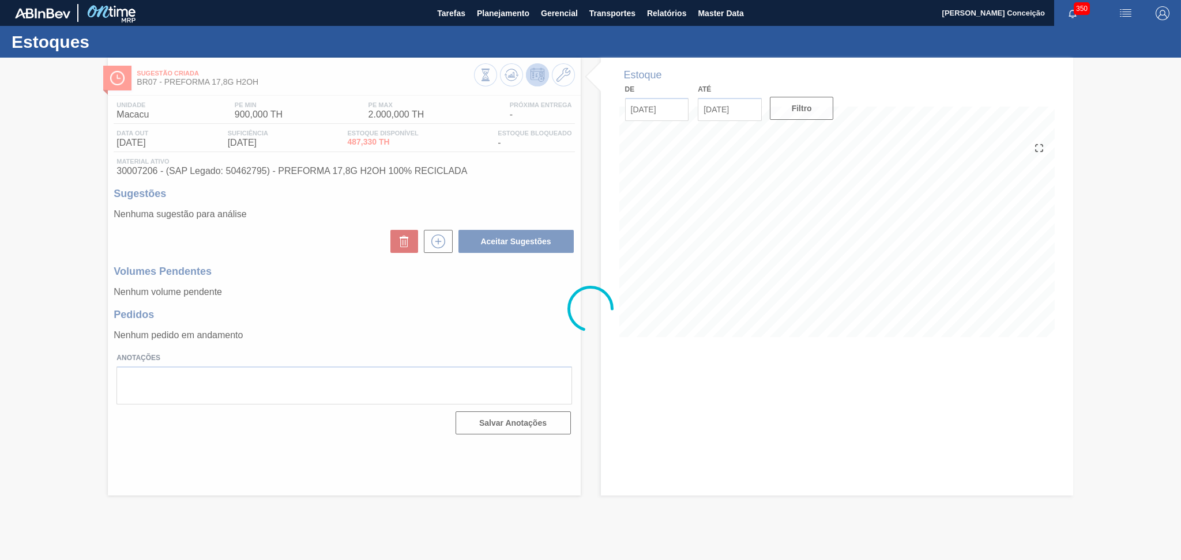
click at [463, 346] on div at bounding box center [590, 309] width 1181 height 503
click at [367, 322] on div at bounding box center [590, 309] width 1181 height 503
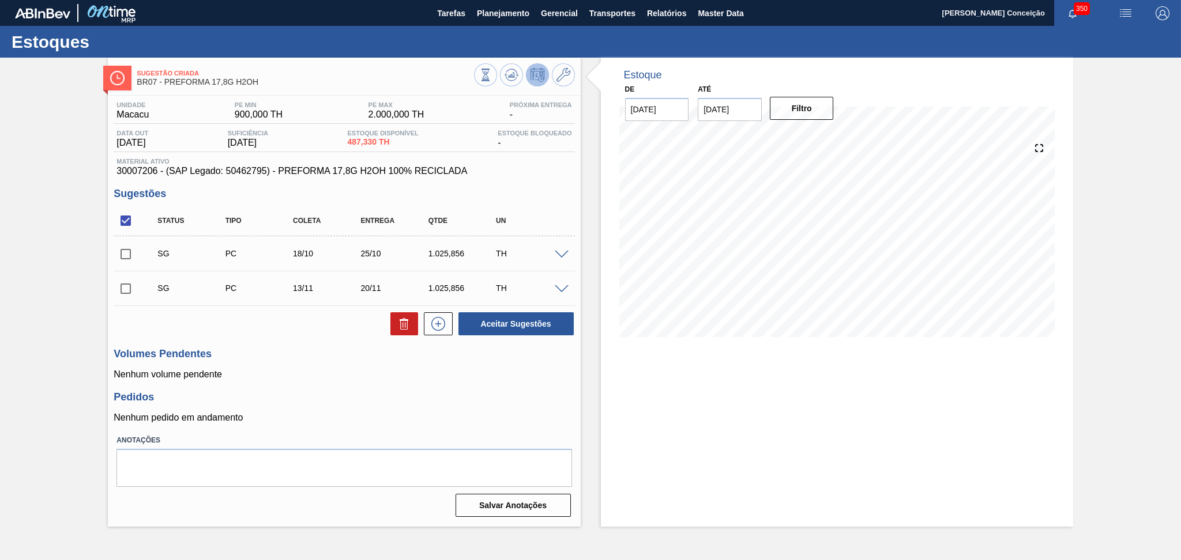
click at [318, 347] on div "Unidade Macacu PE MIN 900,000 TH PE MAX 2.000,000 TH Próxima Entrega - Data out…" at bounding box center [344, 308] width 472 height 425
click at [300, 391] on h3 "Pedidos" at bounding box center [344, 397] width 461 height 12
click at [125, 225] on input "checkbox" at bounding box center [126, 221] width 24 height 24
click at [125, 221] on input "checkbox" at bounding box center [126, 221] width 24 height 24
checkbox input "true"
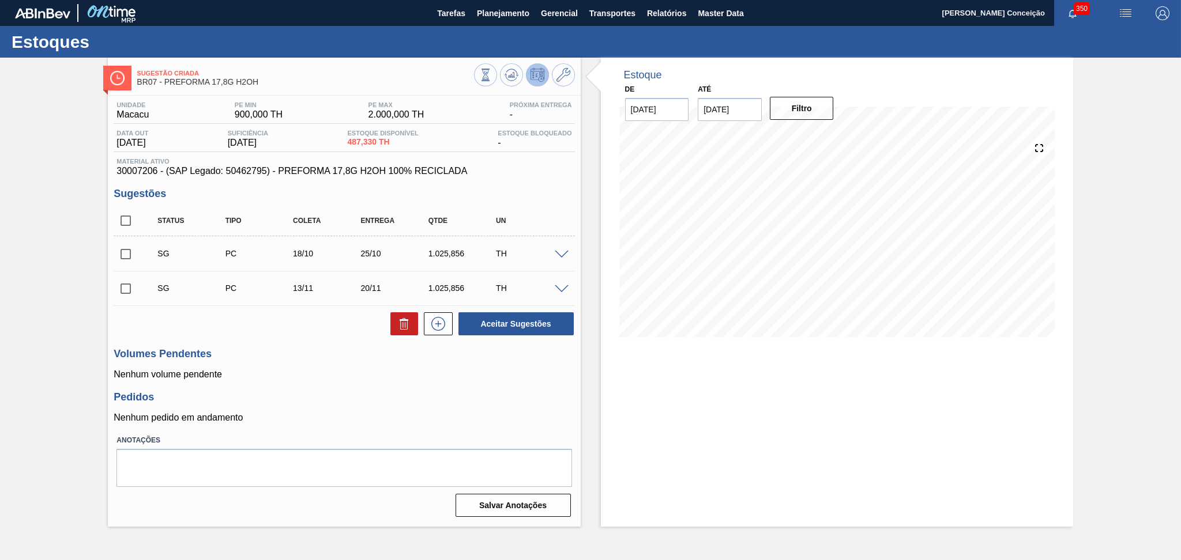
checkbox input "true"
click at [394, 318] on button at bounding box center [404, 323] width 28 height 23
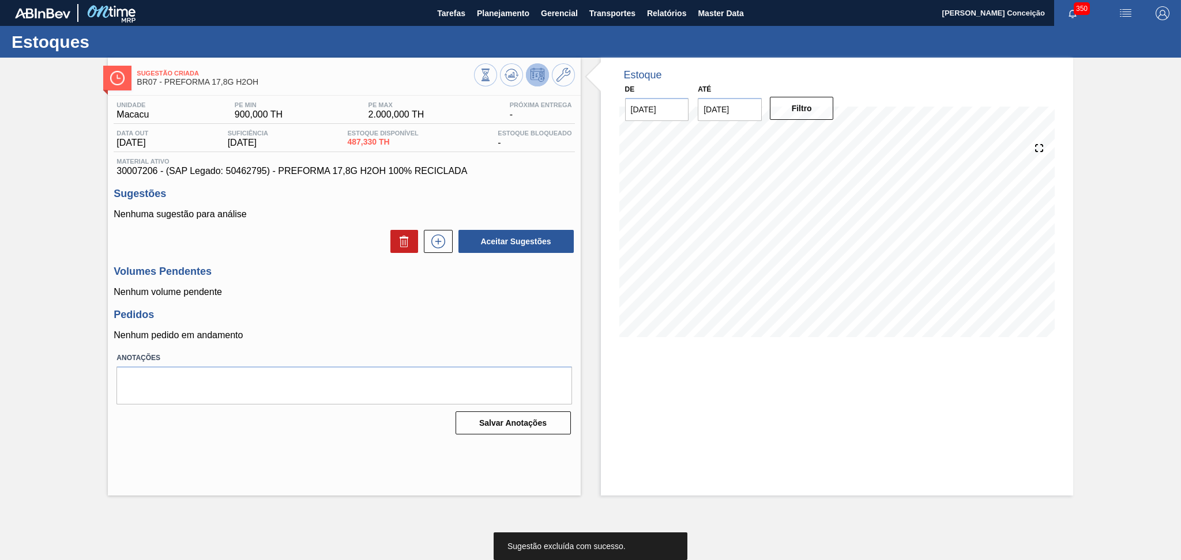
click at [372, 332] on p "Nenhum pedido em andamento" at bounding box center [344, 335] width 461 height 10
click at [570, 76] on button at bounding box center [563, 74] width 23 height 23
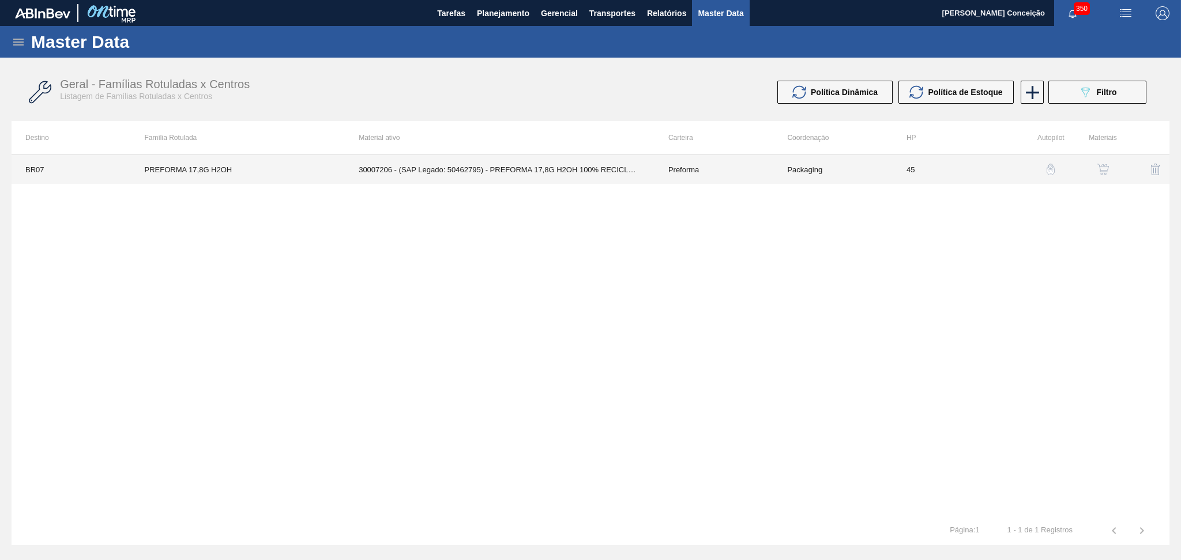
click at [564, 169] on td "30007206 - (SAP Legado: 50462795) - PREFORMA 17,8G H2OH 100% RECICLADA" at bounding box center [500, 169] width 310 height 29
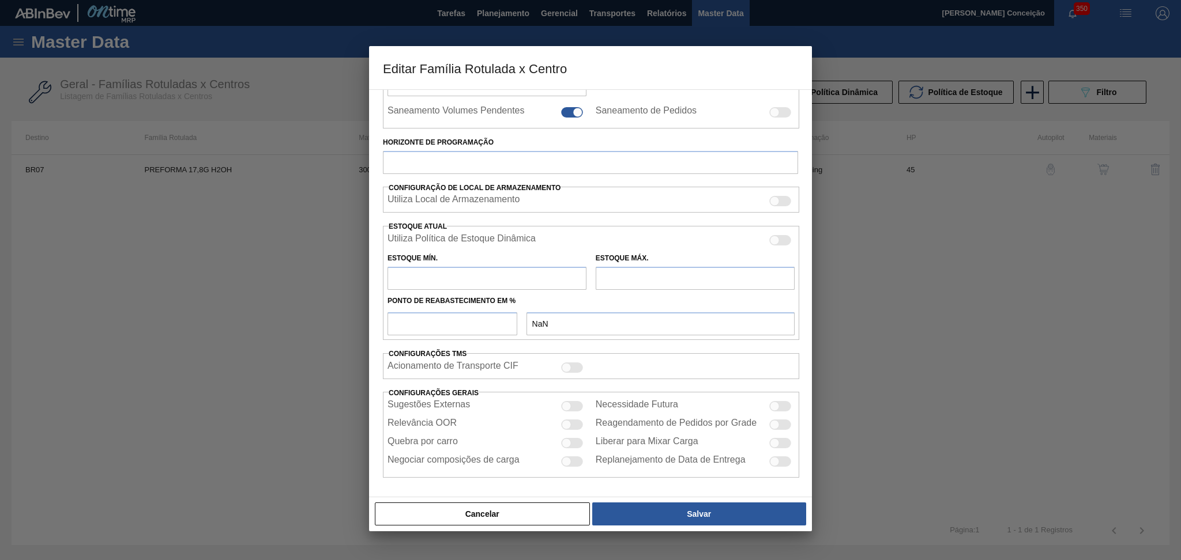
type input "Preforma"
type input "PREFORMA 17,8G H2OH"
type input "BR07 - Macacu"
type input "0"
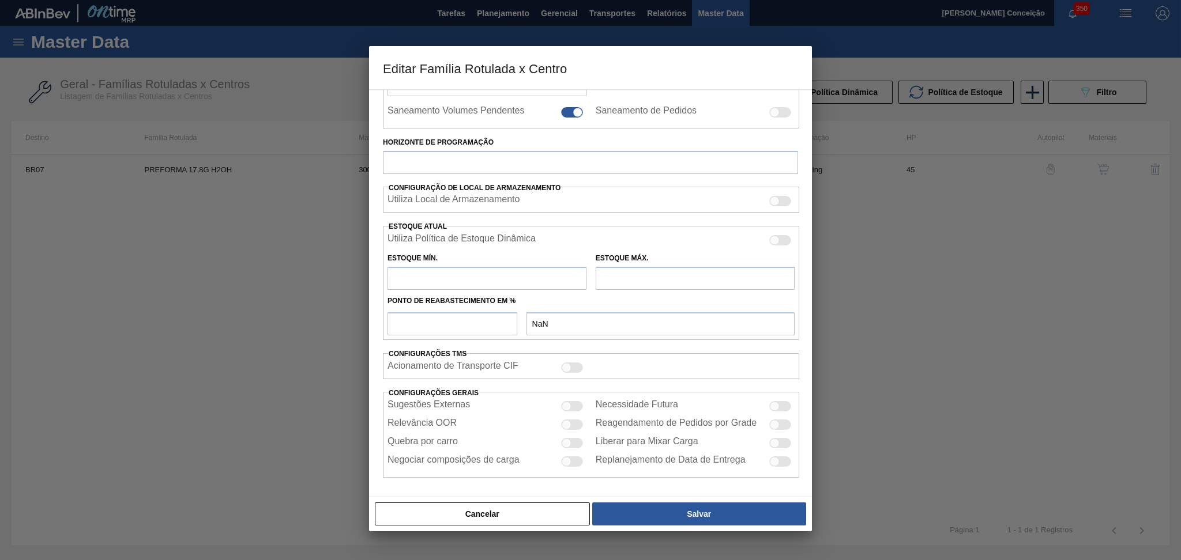
checkbox input "false"
type input "45"
type input "900"
type input "2.000"
type input "50"
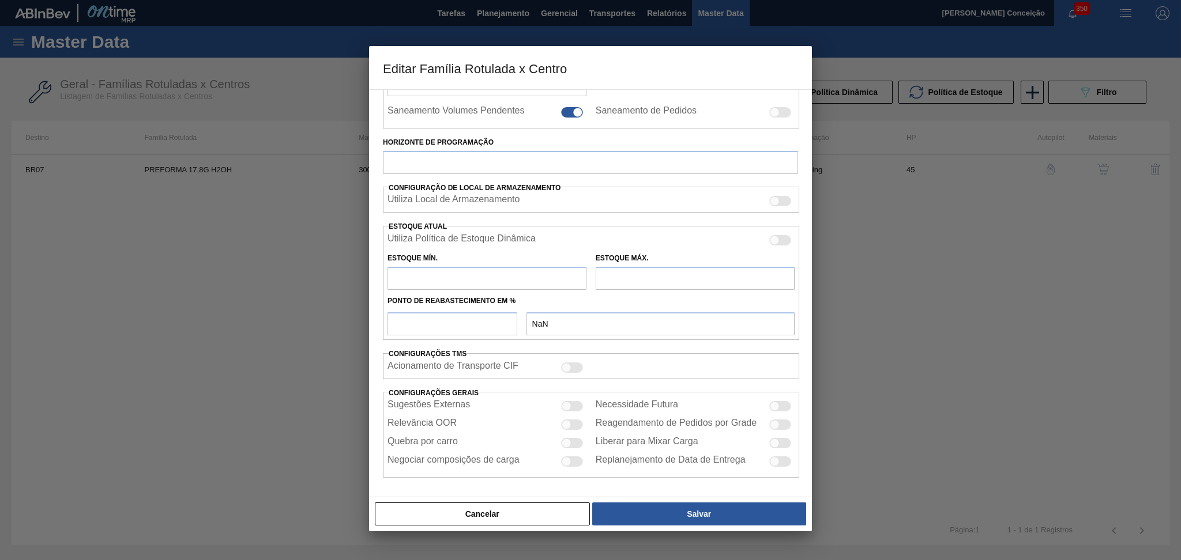
type input "1.450,000"
checkbox input "true"
click at [569, 425] on div at bounding box center [572, 425] width 22 height 10
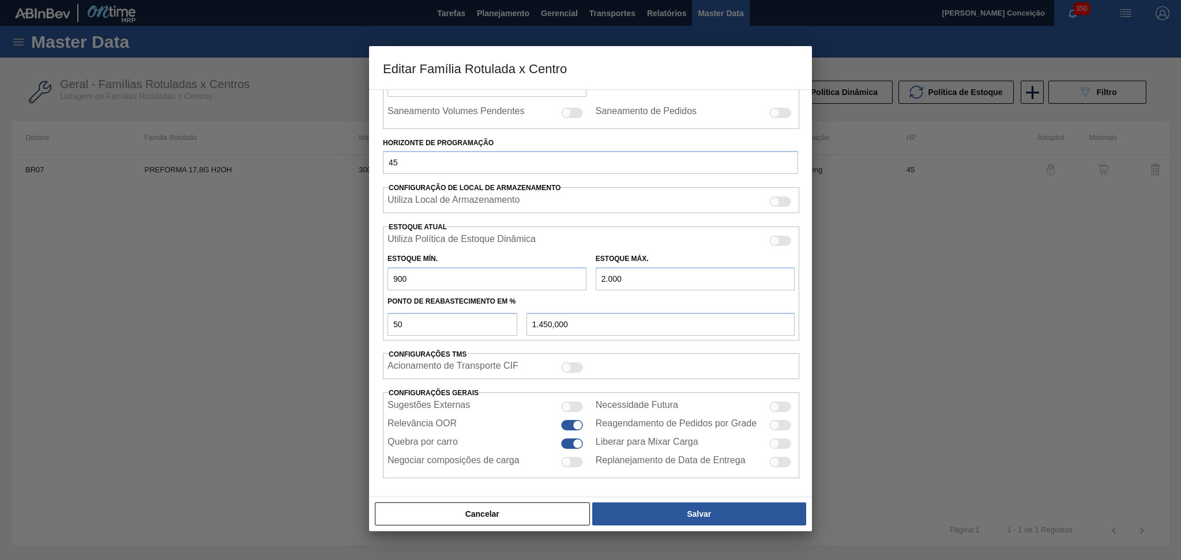
checkbox input "false"
click at [676, 518] on button "Salvar" at bounding box center [699, 514] width 214 height 23
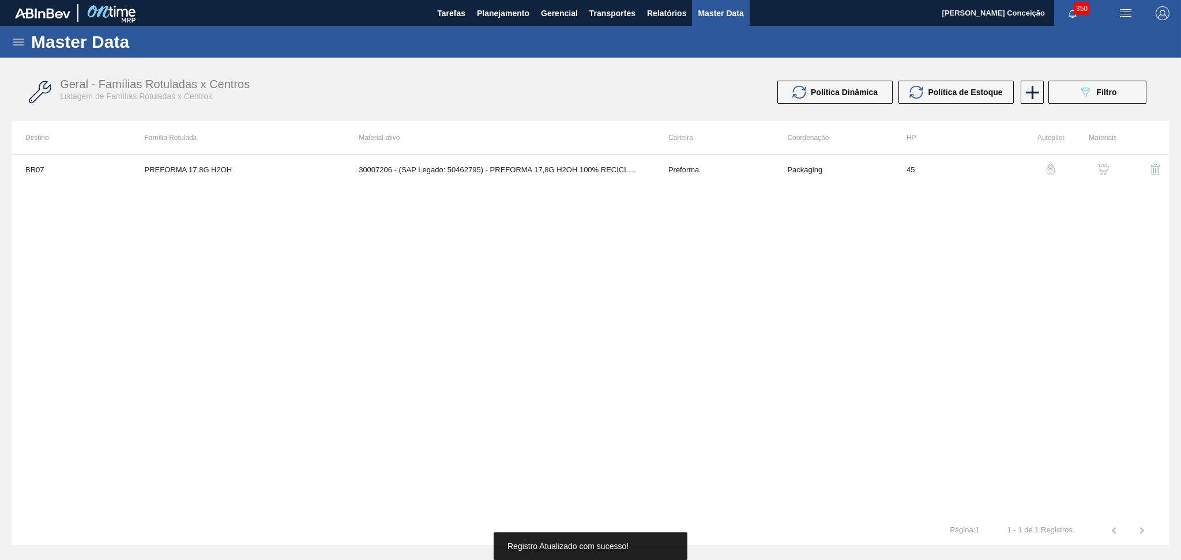
click at [518, 397] on div "BR07 PREFORMA 17,8G H2OH 30007206 - (SAP Legado: 50462795) - PREFORMA 17,8G H2O…" at bounding box center [590, 335] width 1157 height 362
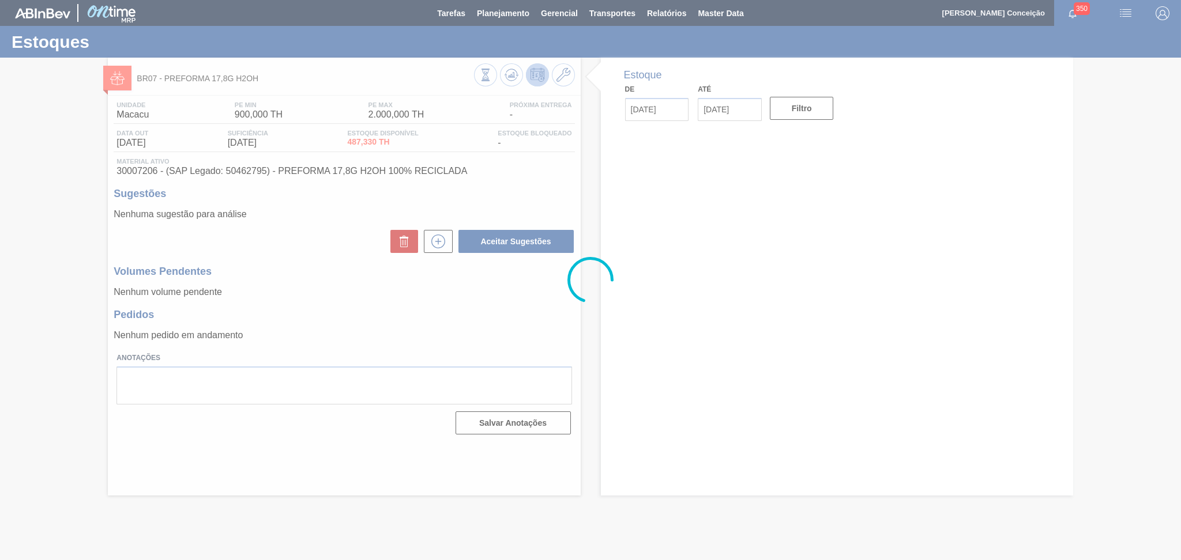
click at [376, 306] on div at bounding box center [590, 280] width 1181 height 560
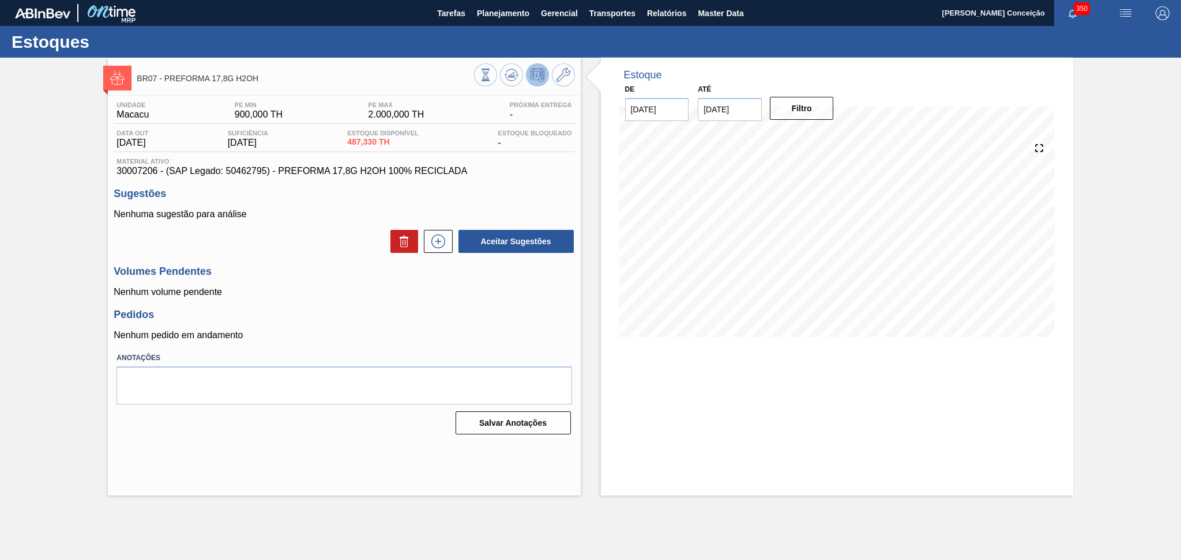
click at [406, 294] on p "Nenhum volume pendente" at bounding box center [344, 292] width 461 height 10
click at [340, 317] on h3 "Pedidos" at bounding box center [344, 315] width 461 height 12
click at [345, 341] on p "Nenhum pedido em andamento" at bounding box center [344, 335] width 461 height 10
click at [443, 332] on p "Nenhum pedido em andamento" at bounding box center [344, 335] width 461 height 10
click at [328, 313] on h3 "Pedidos" at bounding box center [344, 315] width 461 height 12
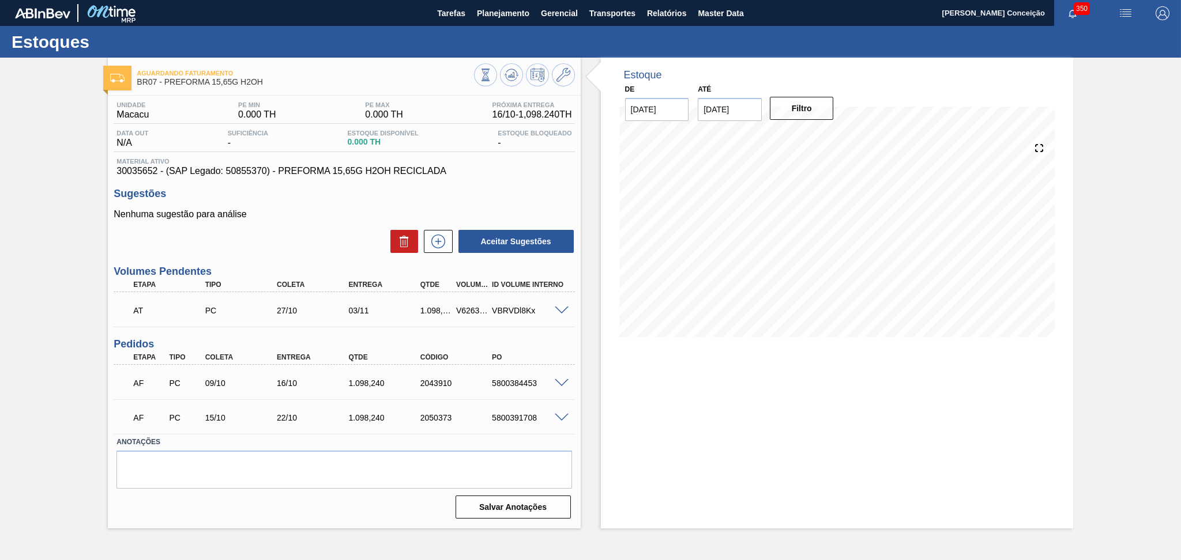
click at [303, 217] on p "Nenhuma sugestão para análise" at bounding box center [344, 214] width 461 height 10
click at [304, 257] on div "Unidade Macacu PE MIN 0.000 TH PE MAX 0.000 TH Próxima Entrega 16/10 - 1,098.24…" at bounding box center [344, 309] width 472 height 427
click at [310, 463] on textarea at bounding box center [343, 470] width 455 height 38
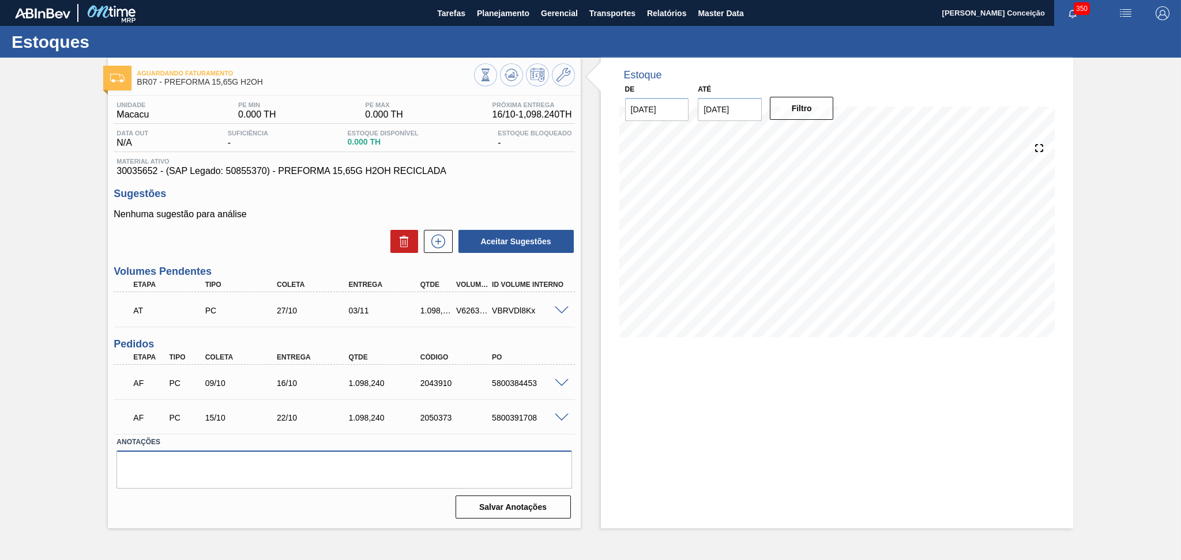
click at [411, 463] on textarea at bounding box center [343, 470] width 455 height 38
click at [618, 408] on div "Estoque De [DATE] Até [DATE] Filtro 22/10 Projeção de Estoque 2,196.48 [DOMAIN_…" at bounding box center [837, 293] width 472 height 471
click at [353, 213] on p "Nenhuma sugestão para análise" at bounding box center [344, 214] width 461 height 10
click at [333, 217] on p "Nenhuma sugestão para análise" at bounding box center [344, 214] width 461 height 10
click at [564, 383] on span at bounding box center [562, 383] width 14 height 9
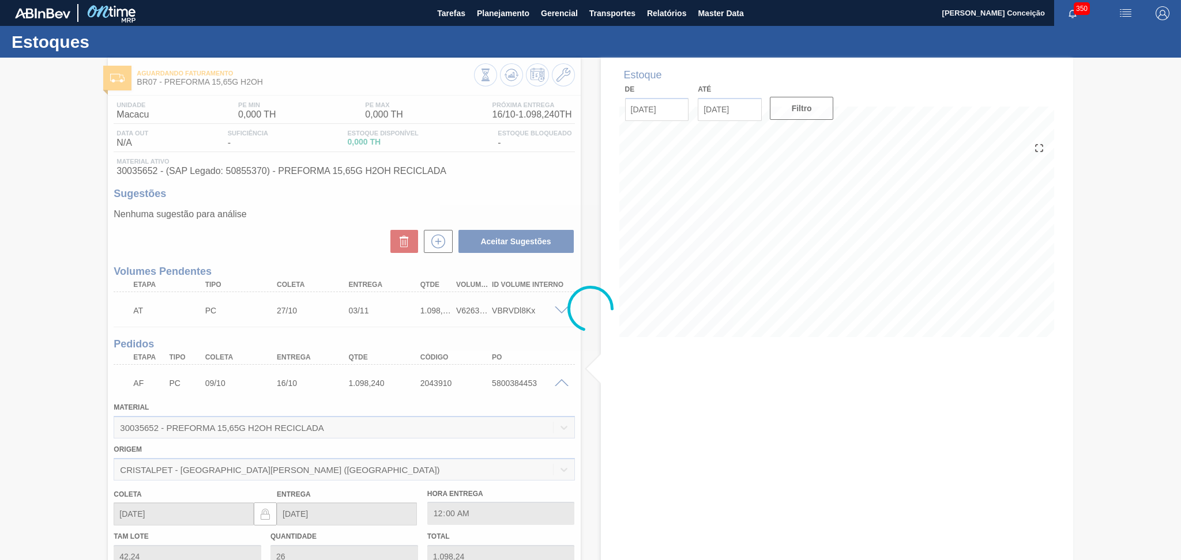
click at [563, 382] on div at bounding box center [590, 309] width 1181 height 503
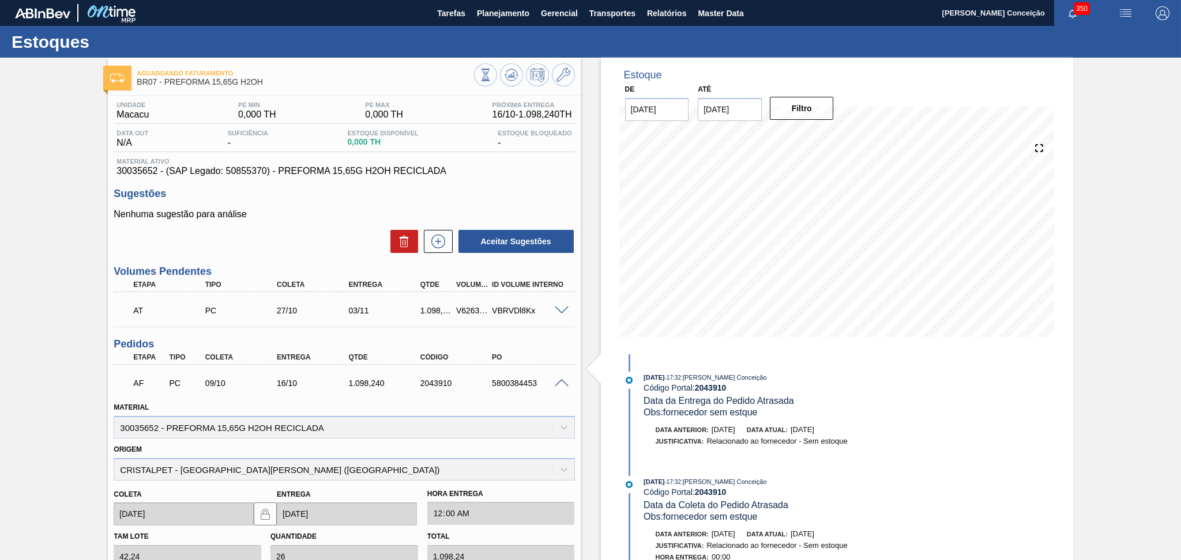
click at [563, 382] on span at bounding box center [562, 383] width 14 height 9
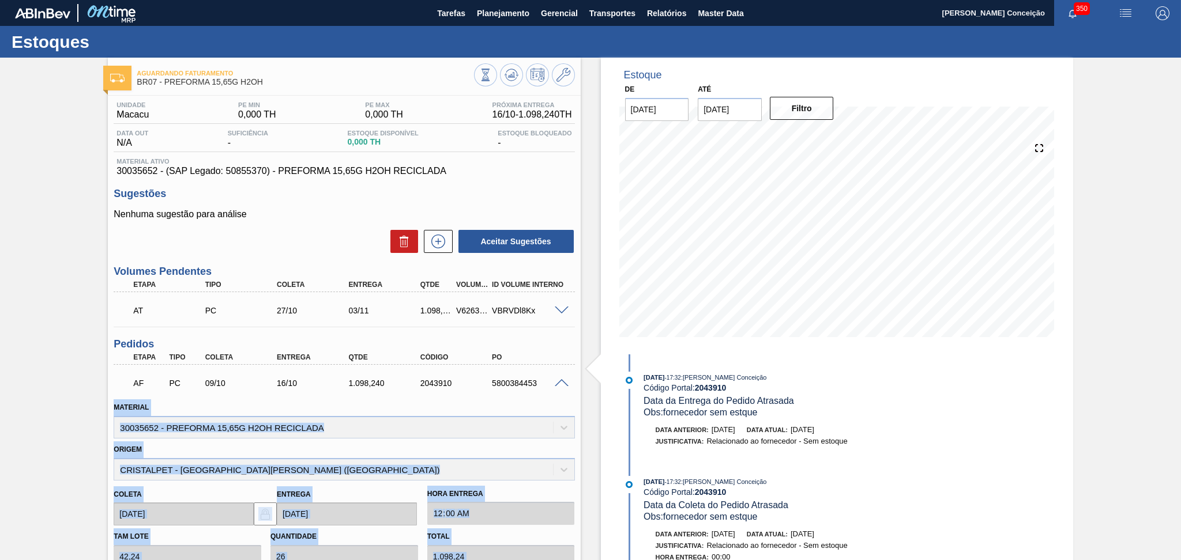
click at [563, 382] on span at bounding box center [562, 383] width 14 height 9
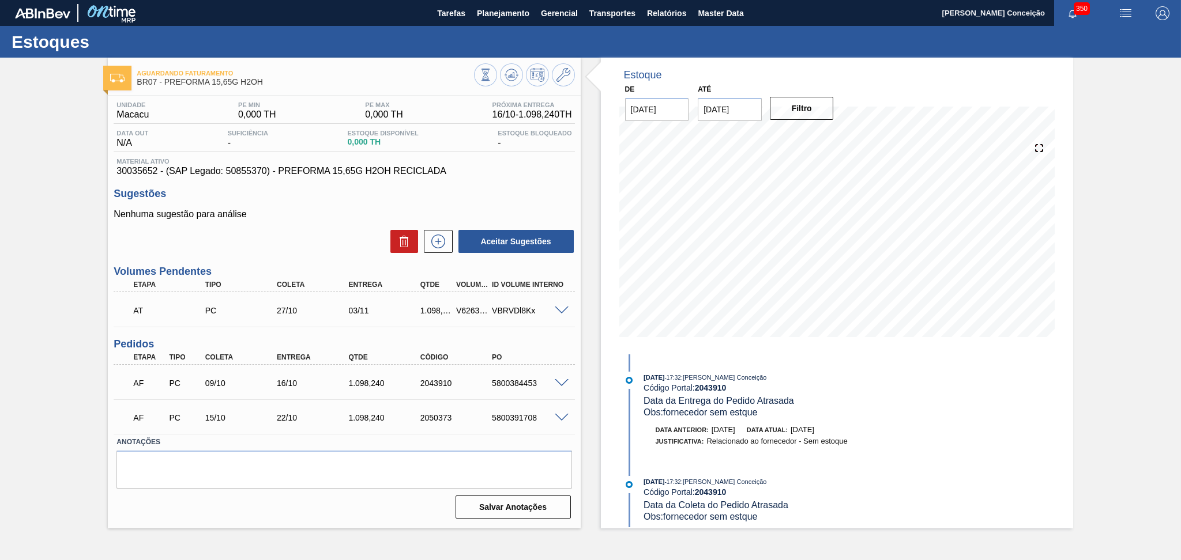
click at [563, 381] on span at bounding box center [562, 383] width 14 height 9
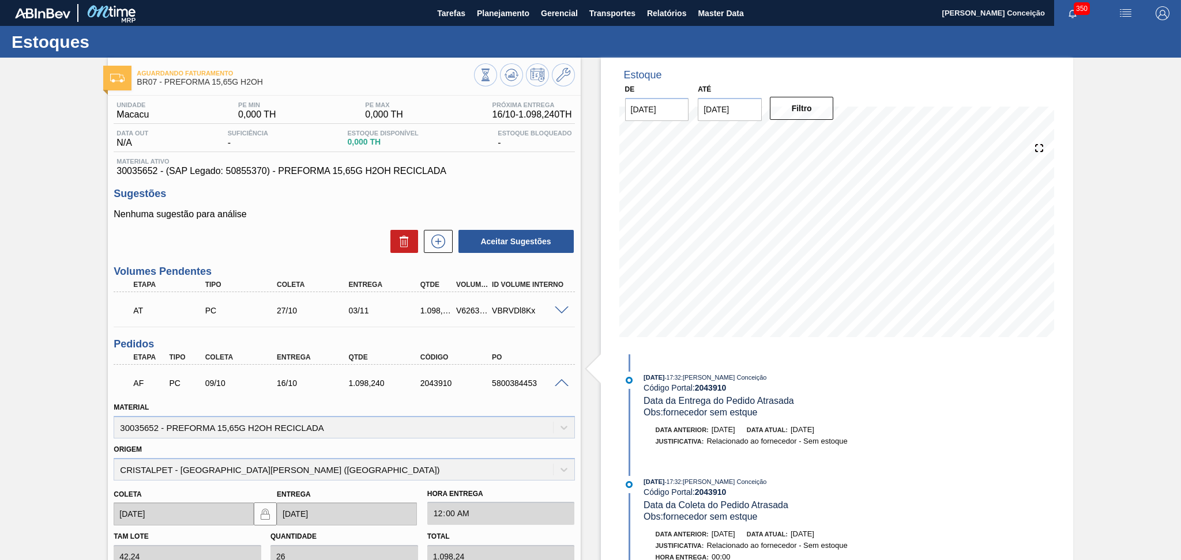
click at [563, 381] on span at bounding box center [562, 383] width 14 height 9
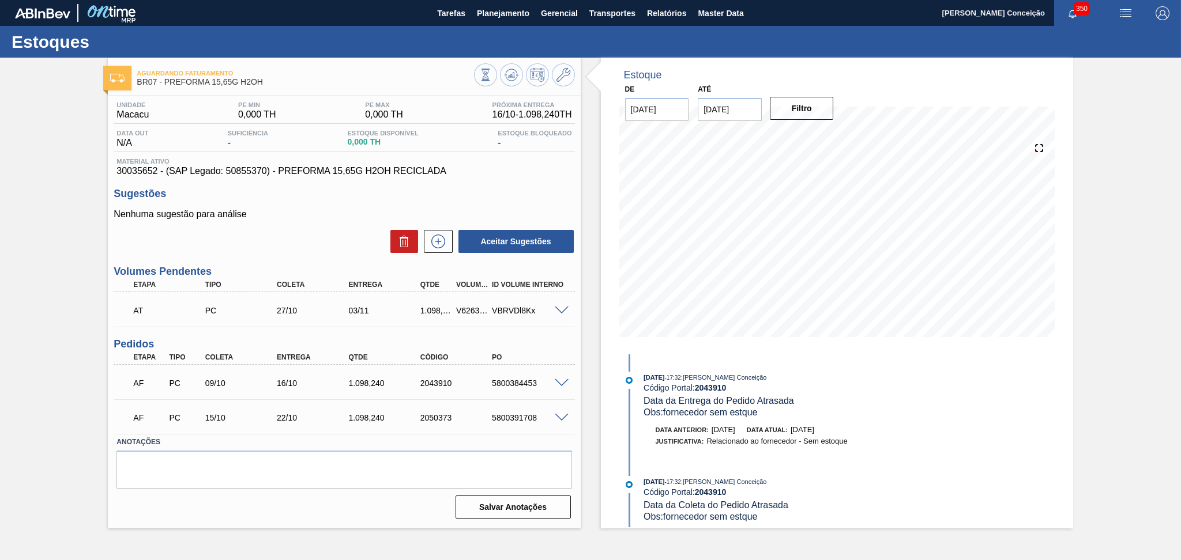
click at [303, 237] on div "Aceitar Sugestões" at bounding box center [344, 241] width 461 height 25
click at [270, 250] on div "Aceitar Sugestões" at bounding box center [344, 241] width 461 height 25
click at [344, 193] on h3 "Sugestões" at bounding box center [344, 194] width 461 height 12
click at [561, 380] on span at bounding box center [562, 383] width 14 height 9
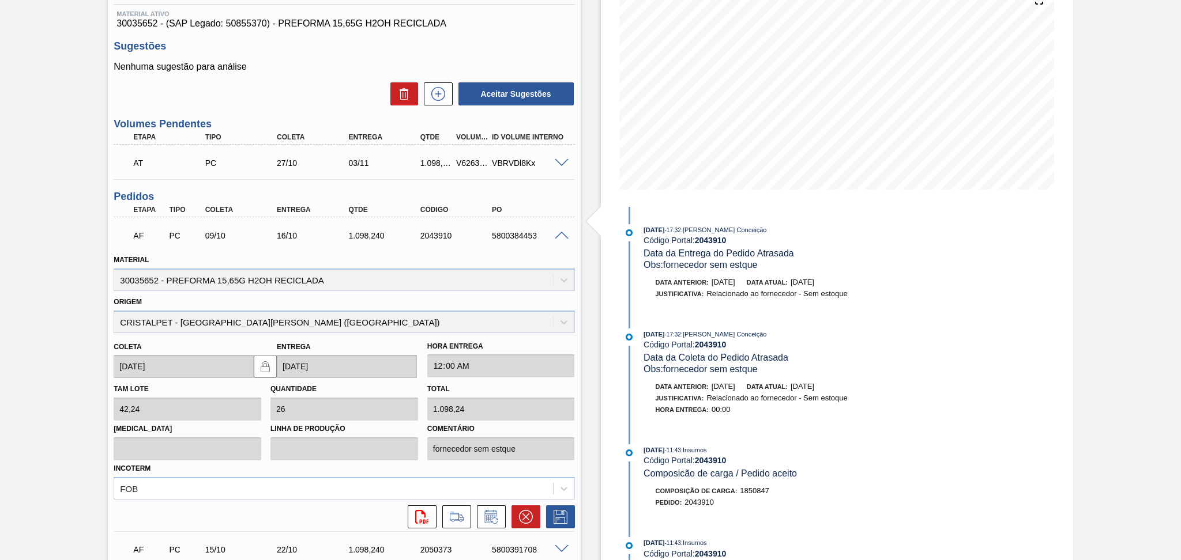
scroll to position [153, 0]
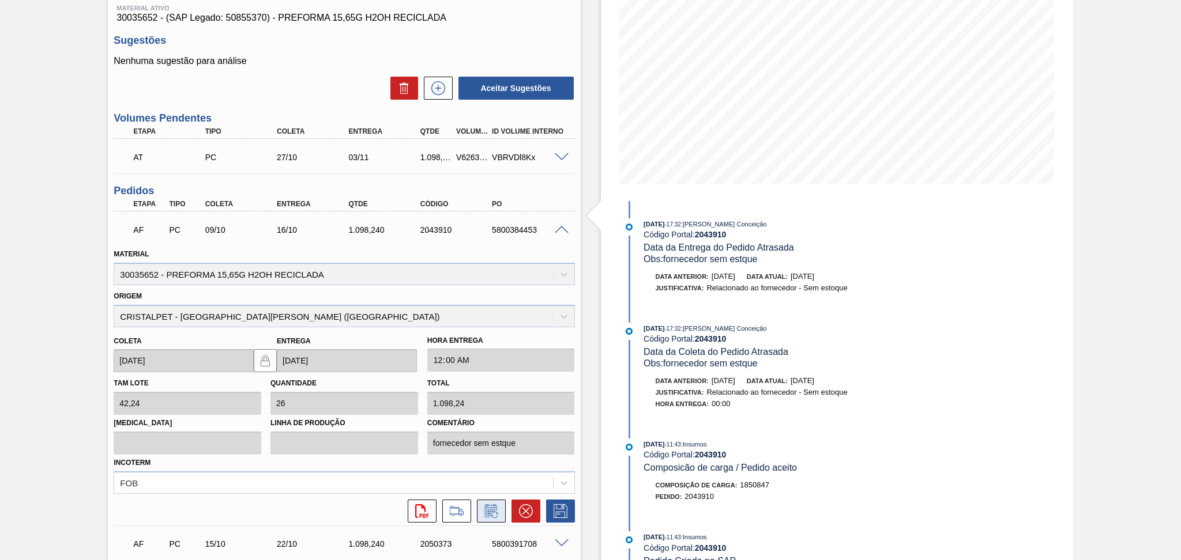
click at [483, 510] on icon at bounding box center [491, 511] width 18 height 14
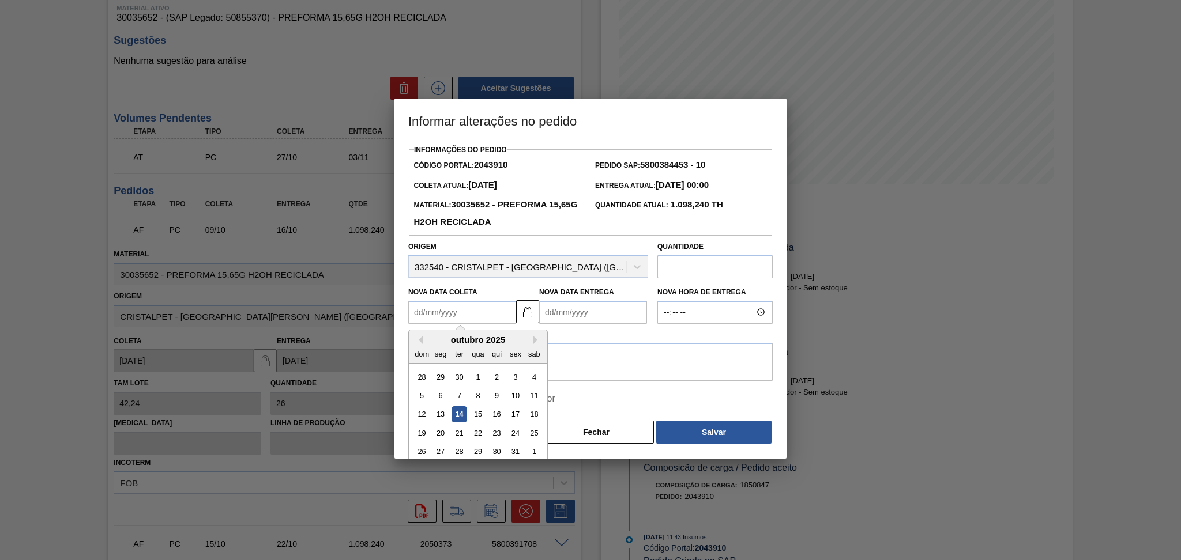
click at [453, 314] on Coleta2043910 "Nova Data Coleta" at bounding box center [462, 312] width 108 height 23
type Coleta2043910 "1"
type Entrega2043910 "08/10/2025"
type Coleta2043910 "14"
type Entrega2043910 "21/10/2025"
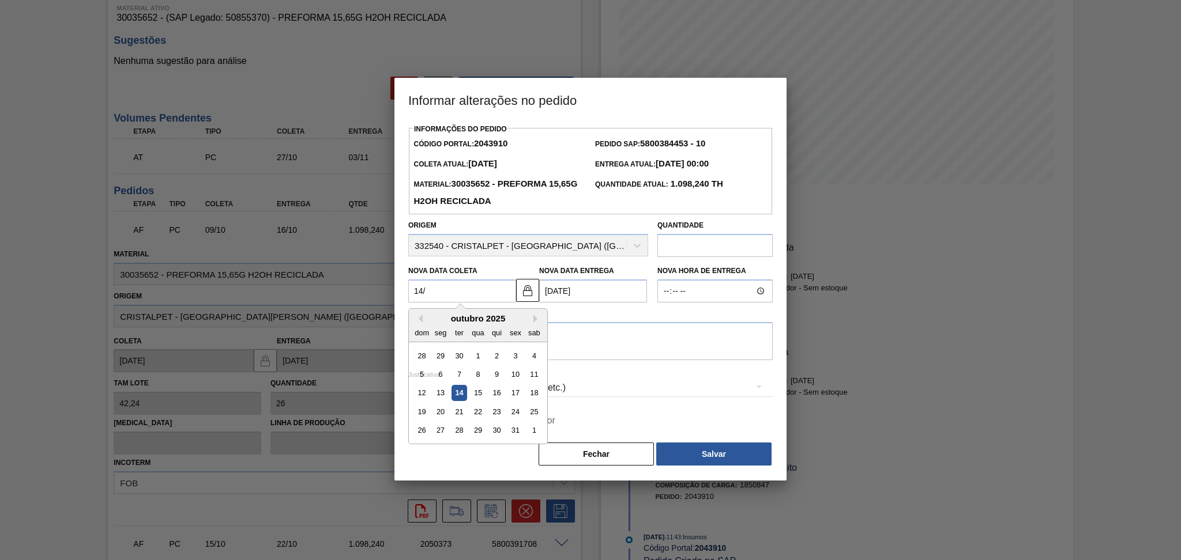
type Coleta2043910 "14/1"
type Entrega2043910 "21/01/2025"
type Coleta2043910 "14/10"
type Entrega2043910 "21/10/2025"
click at [462, 401] on div "14" at bounding box center [459, 394] width 16 height 16
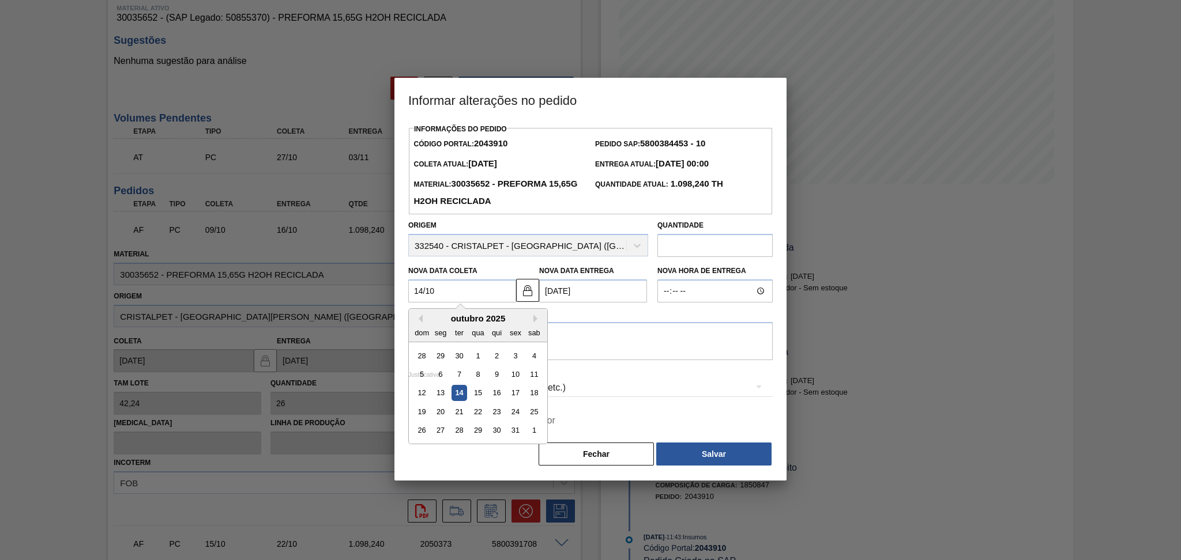
type Coleta2043910 "[DATE]"
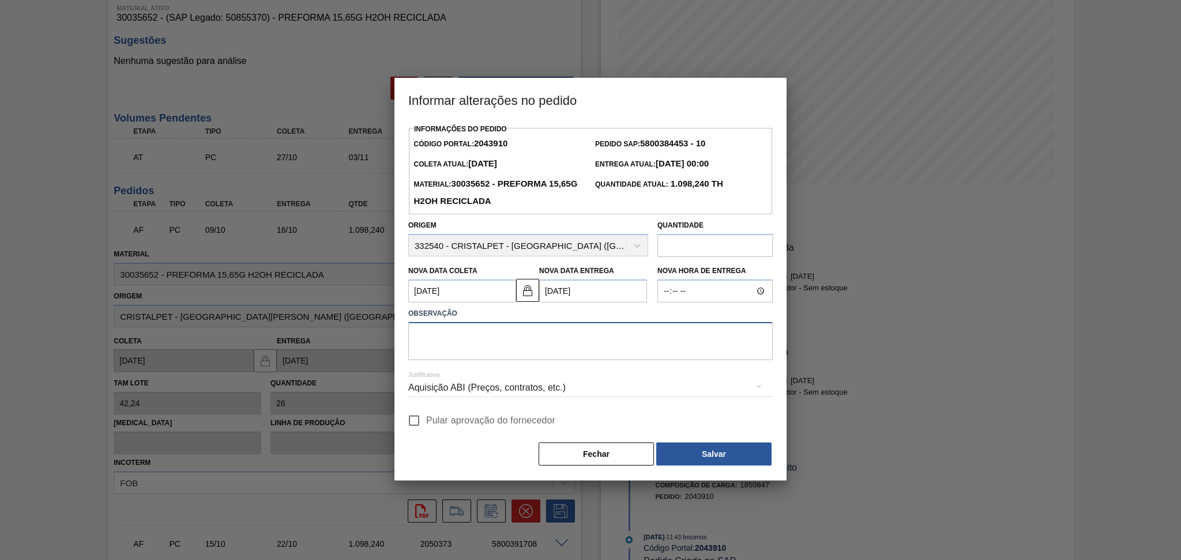
click at [492, 340] on textarea at bounding box center [590, 341] width 364 height 38
type textarea "furo reprogramado"
click at [440, 425] on span "Pular aprovação do fornecedor" at bounding box center [490, 421] width 129 height 14
click at [514, 425] on span "Pular aprovação do fornecedor" at bounding box center [490, 421] width 129 height 14
click at [426, 425] on input "Pular aprovação do fornecedor" at bounding box center [414, 421] width 24 height 24
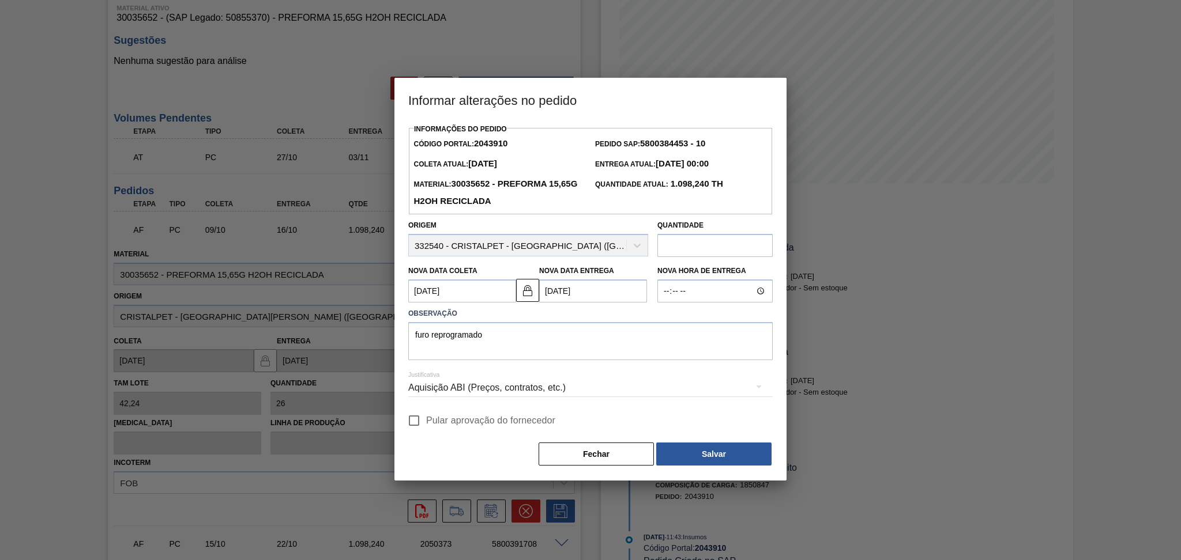
checkbox input "true"
click at [688, 448] on button "Salvar" at bounding box center [713, 454] width 115 height 23
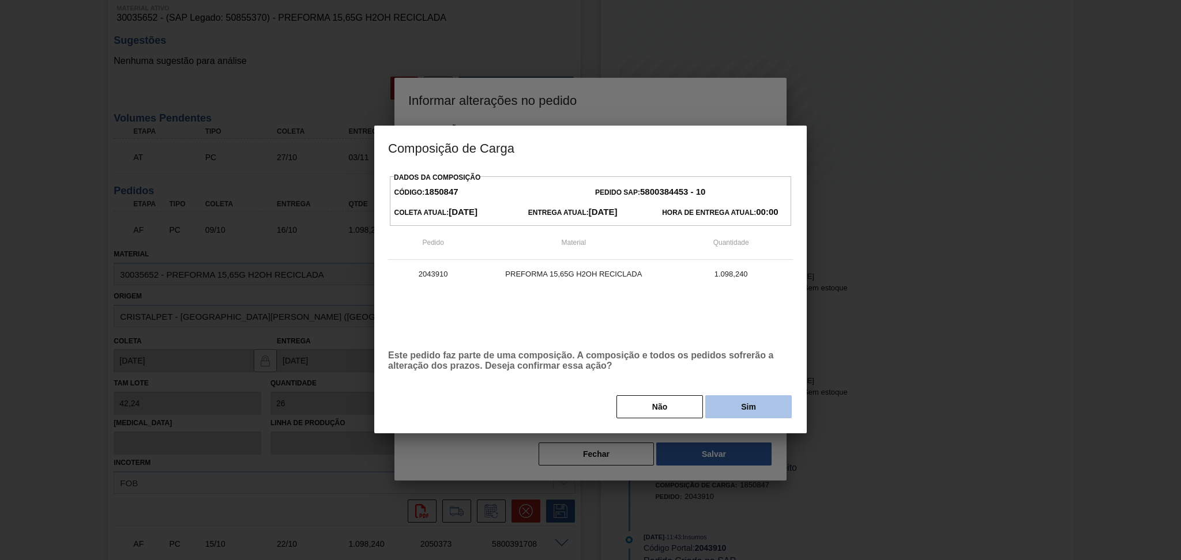
click at [714, 399] on button "Sim" at bounding box center [748, 406] width 86 height 23
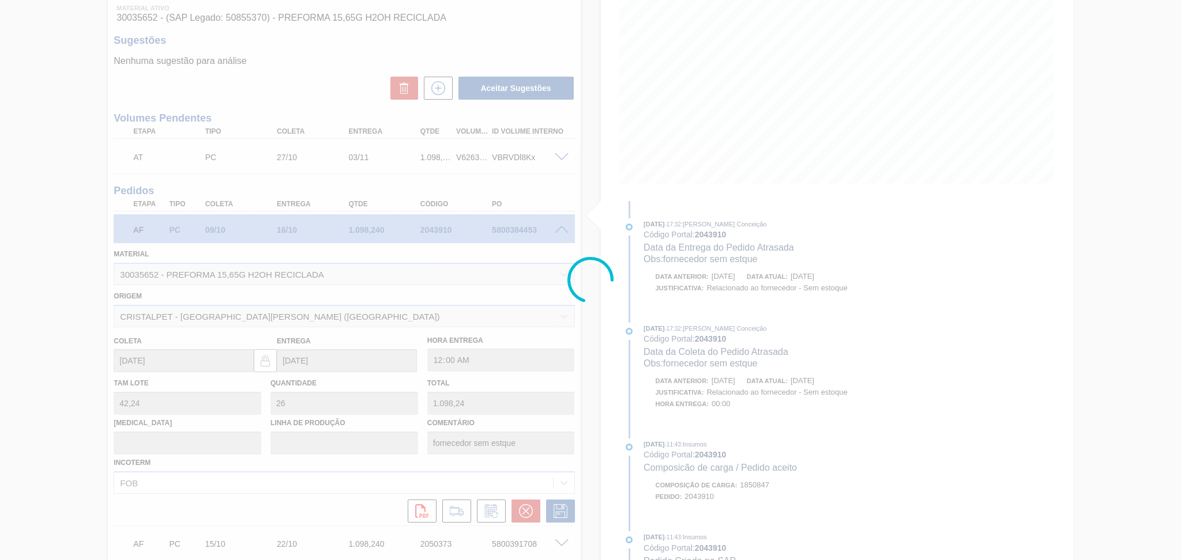
click at [42, 348] on div at bounding box center [590, 280] width 1181 height 560
type input "furo reprogramado"
type input "[DATE]"
type input "21/10/2025"
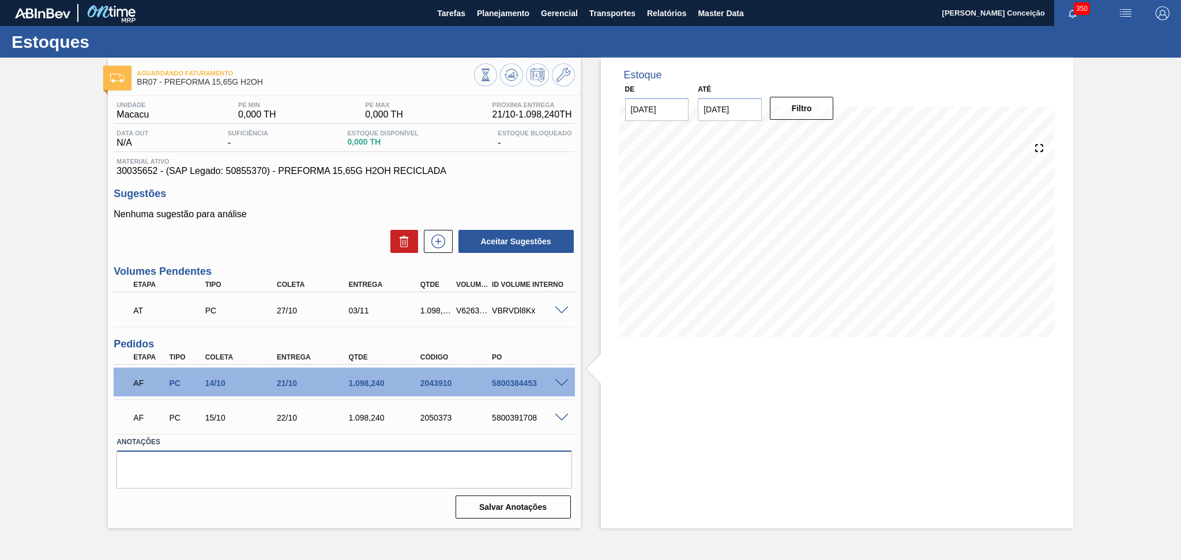
click at [275, 473] on textarea at bounding box center [343, 470] width 455 height 38
click at [323, 478] on textarea at bounding box center [343, 470] width 455 height 38
click at [517, 73] on icon at bounding box center [511, 75] width 14 height 14
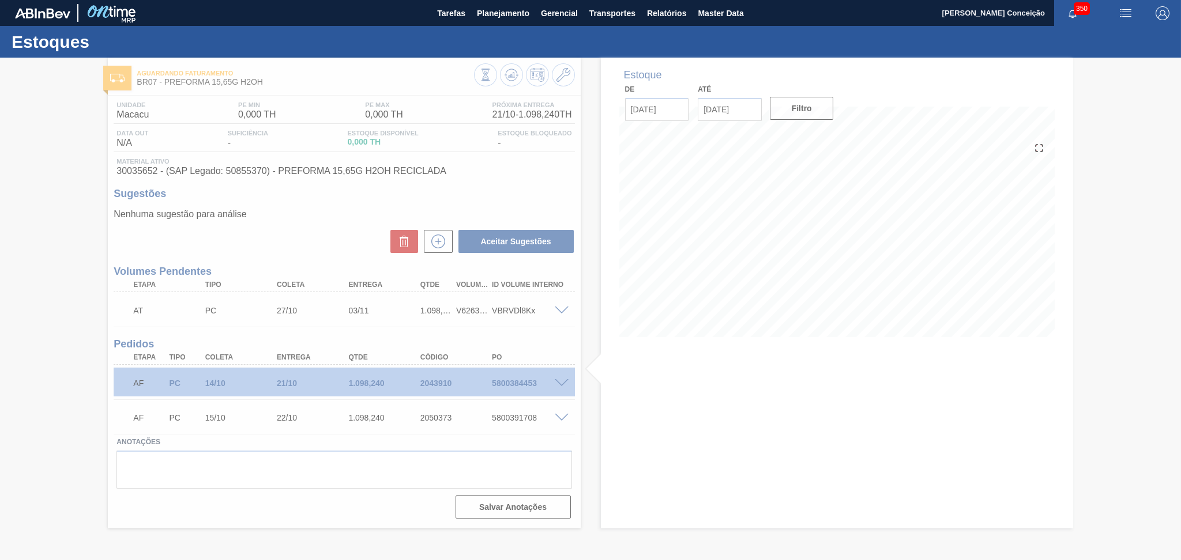
click at [218, 463] on div at bounding box center [590, 309] width 1181 height 503
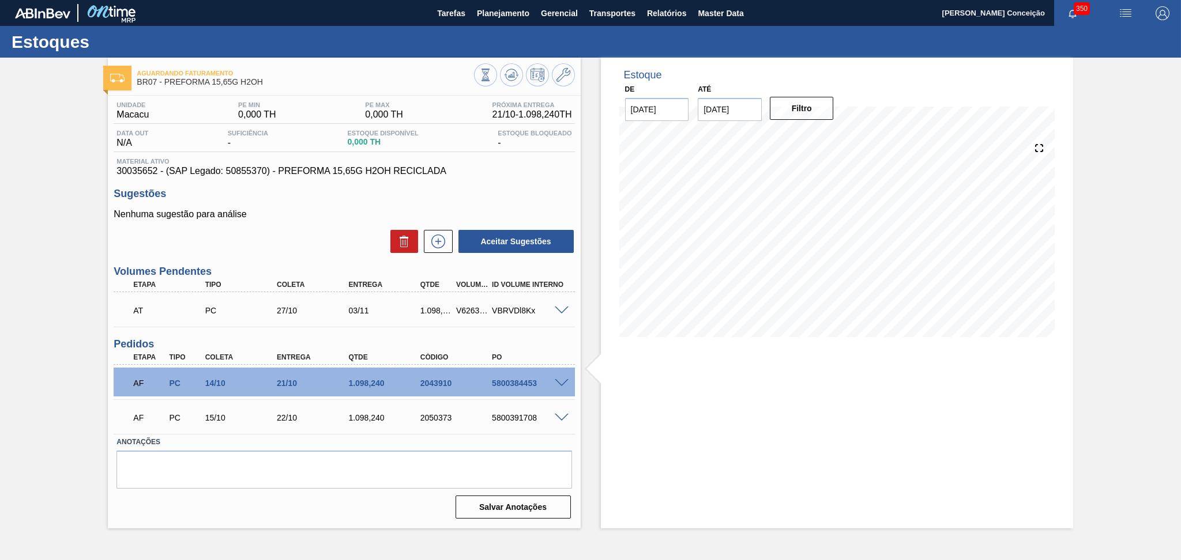
click at [296, 239] on div "Aceitar Sugestões" at bounding box center [344, 241] width 461 height 25
click at [587, 337] on div "Estoque De 14/10/2025 Até 28/10/2025 Filtro" at bounding box center [826, 293] width 492 height 471
click at [604, 316] on div "Estoque De 14/10/2025 Até 28/10/2025 Filtro" at bounding box center [837, 206] width 472 height 297
click at [526, 388] on div "AF PC 14/10 21/10 1.098,240 2043910 5800384453" at bounding box center [341, 382] width 430 height 23
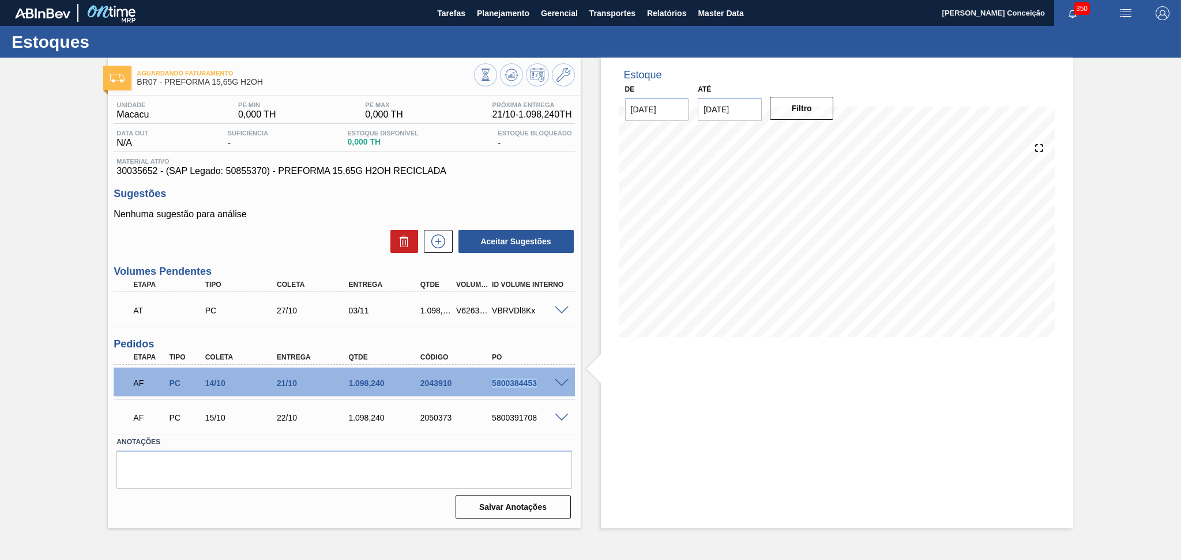
copy div "5800384453"
click at [235, 481] on textarea at bounding box center [343, 470] width 455 height 38
click at [267, 242] on div "Aceitar Sugestões" at bounding box center [344, 241] width 461 height 25
click at [761, 480] on div "Estoque De 14/10/2025 Até 28/10/2025 Filtro 23/10 Projeção de Estoque 2,196.48 …" at bounding box center [837, 293] width 472 height 471
click at [337, 228] on div "Nenhuma sugestão para análise Aceitar Sugestões" at bounding box center [344, 231] width 461 height 45
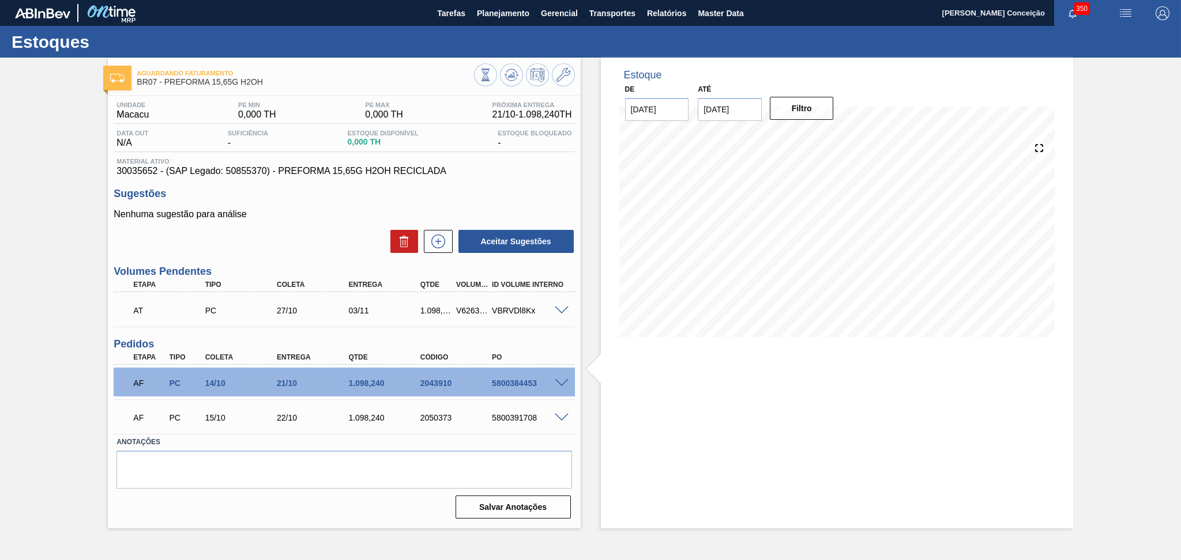
click at [297, 230] on div "Aceitar Sugestões" at bounding box center [344, 241] width 461 height 25
click at [319, 221] on div "Nenhuma sugestão para análise Aceitar Sugestões" at bounding box center [344, 231] width 461 height 45
click at [306, 221] on div "Nenhuma sugestão para análise Aceitar Sugestões" at bounding box center [344, 231] width 461 height 45
click at [270, 222] on div "Nenhuma sugestão para análise Aceitar Sugestões" at bounding box center [344, 231] width 461 height 45
click at [269, 478] on textarea at bounding box center [343, 470] width 455 height 38
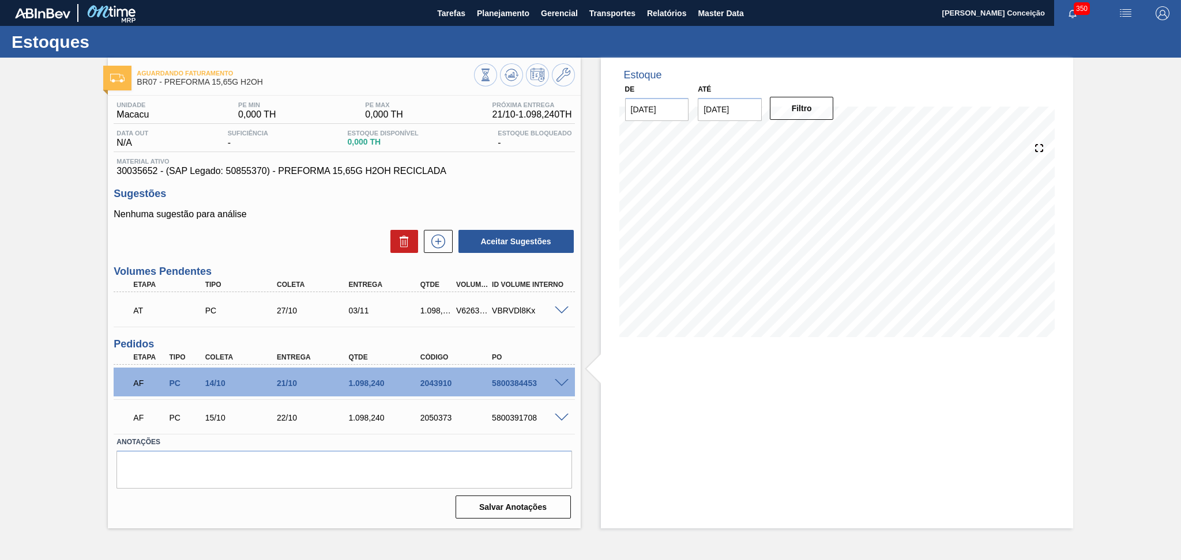
click at [316, 248] on div "Aceitar Sugestões" at bounding box center [344, 241] width 461 height 25
click at [300, 217] on p "Nenhuma sugestão para análise" at bounding box center [344, 214] width 461 height 10
click at [304, 260] on div "Unidade Macacu PE MIN 0,000 TH PE MAX 0,000 TH Próxima Entrega 21/10 - 1.098,24…" at bounding box center [344, 309] width 472 height 427
click at [334, 168] on span "30035652 - (SAP Legado: 50855370) - PREFORMA 15,65G H2OH RECICLADA" at bounding box center [343, 171] width 455 height 10
click at [309, 204] on div "Sugestões Nenhuma sugestão para análise Aceitar Sugestões" at bounding box center [344, 221] width 461 height 66
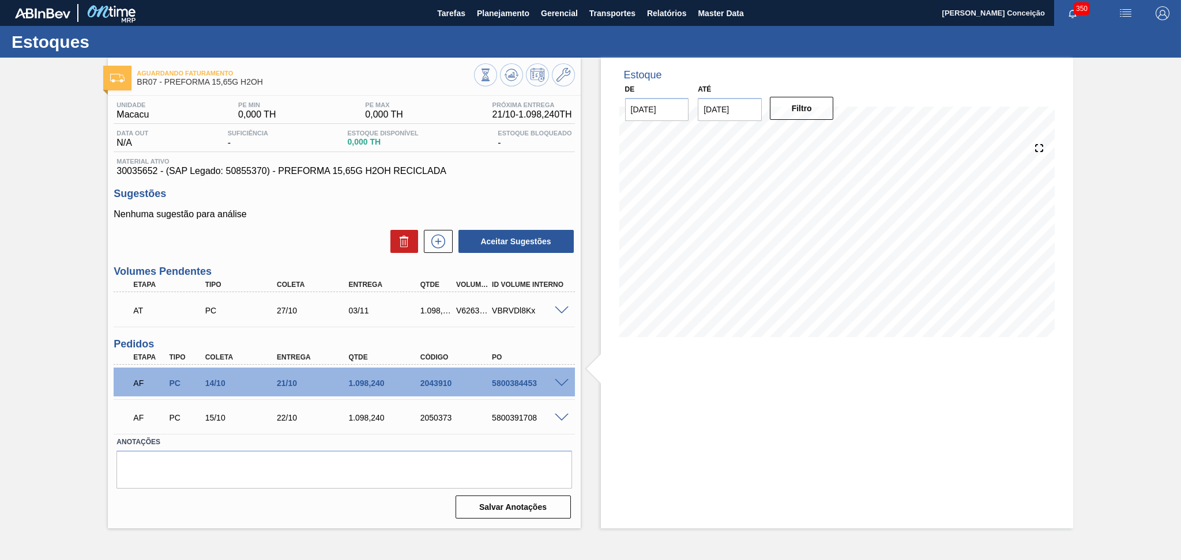
click at [678, 424] on div "Estoque De 14/10/2025 Até 28/10/2025 Filtro 21/10 Projeção de Estoque 1,098.24 …" at bounding box center [837, 293] width 472 height 471
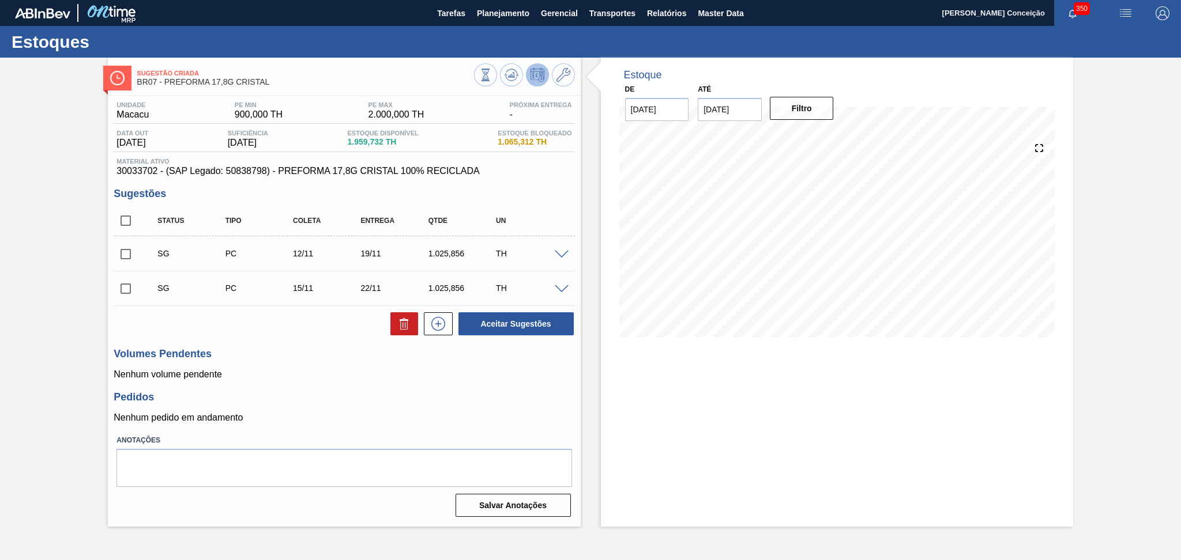
click at [293, 365] on div "Volumes Pendentes Nenhum volume pendente" at bounding box center [344, 364] width 461 height 32
click at [133, 216] on input "checkbox" at bounding box center [126, 221] width 24 height 24
checkbox input "true"
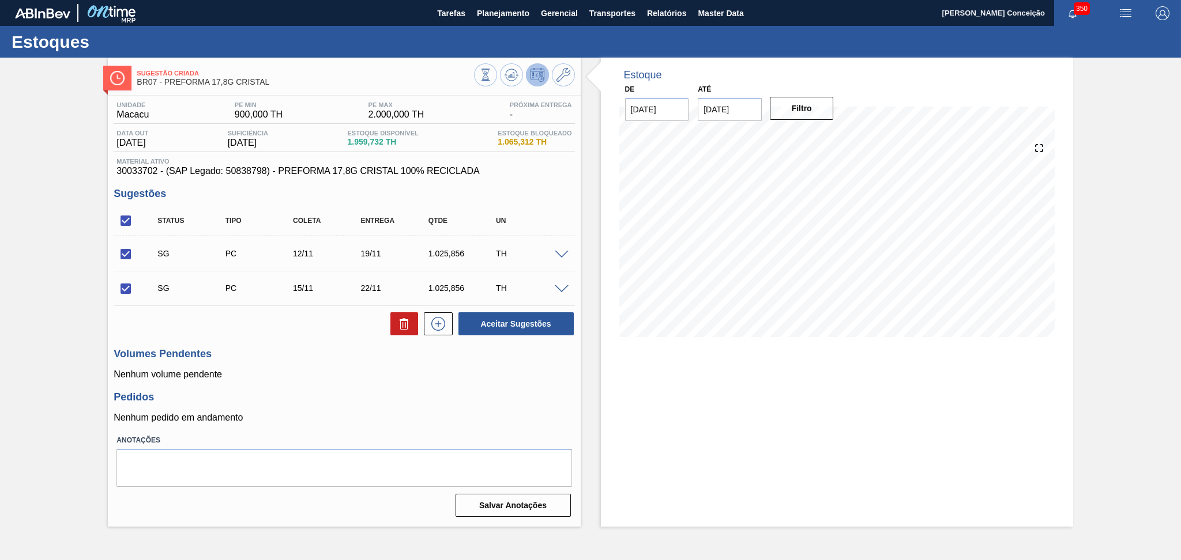
click at [418, 330] on div at bounding box center [435, 323] width 35 height 23
click at [411, 327] on button at bounding box center [404, 323] width 28 height 23
checkbox input "false"
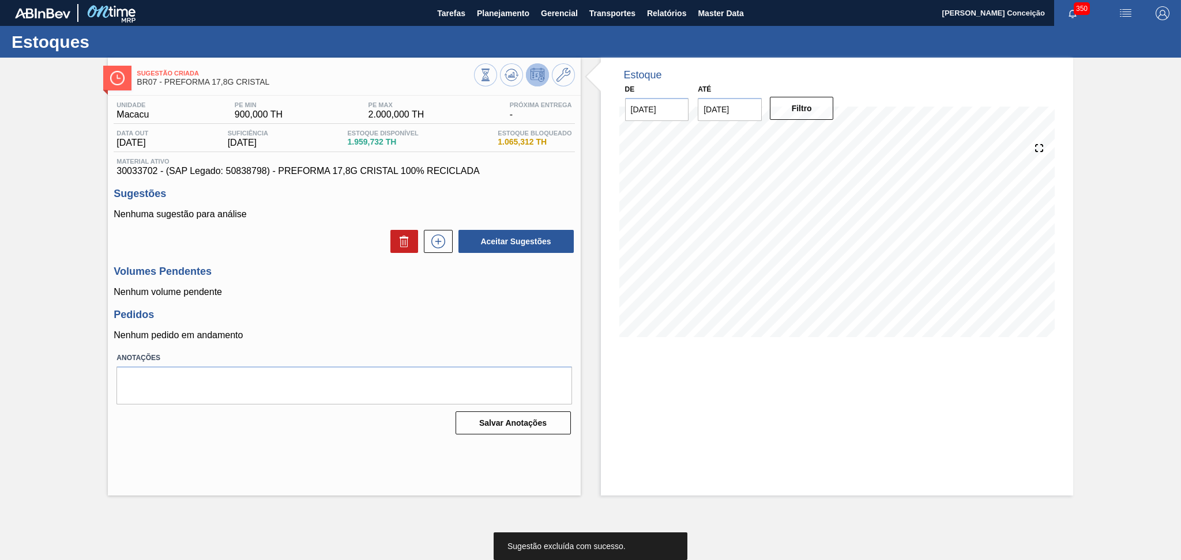
click at [352, 307] on div "Unidade Macacu PE MIN 900,000 TH PE MAX 2.000,000 TH Próxima Entrega - Data out…" at bounding box center [344, 267] width 472 height 343
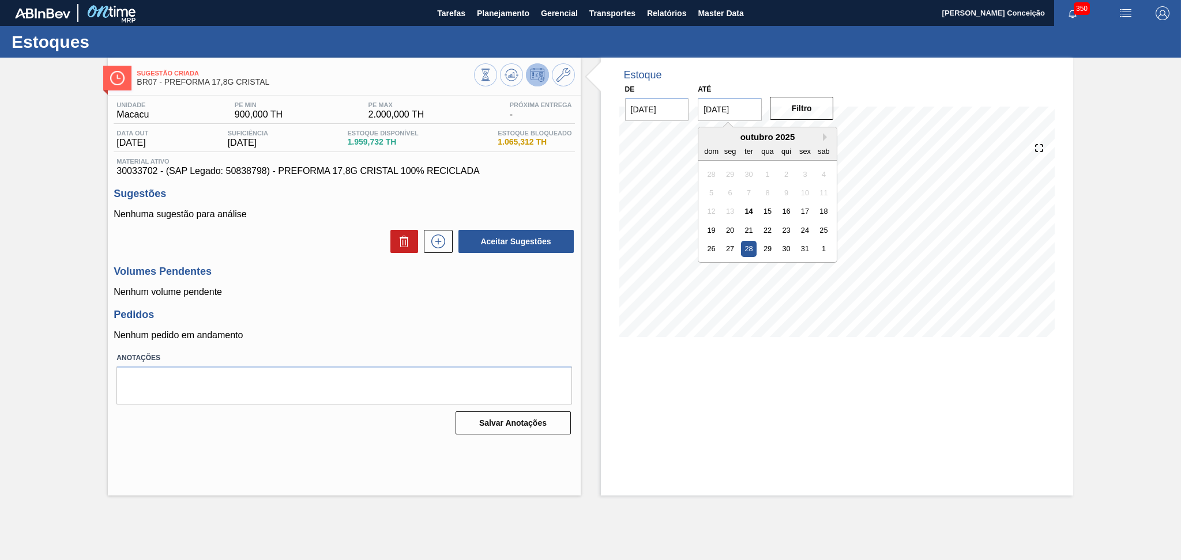
drag, startPoint x: 752, startPoint y: 113, endPoint x: 497, endPoint y: 131, distance: 256.0
click at [564, 122] on div "Sugestão Criada BR07 - PREFORMA 17,8G CRISTAL Unidade Macacu PE MIN 900,000 TH …" at bounding box center [590, 277] width 1181 height 438
type input "[DATE]"
click at [807, 106] on button "Filtro" at bounding box center [802, 108] width 64 height 23
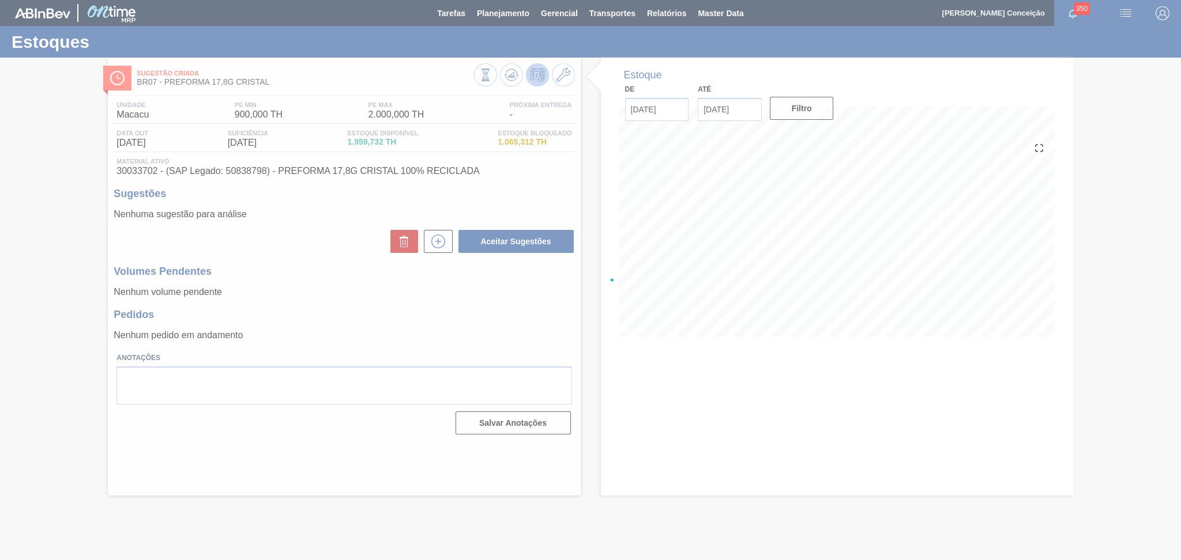
click at [390, 340] on div at bounding box center [590, 280] width 1181 height 560
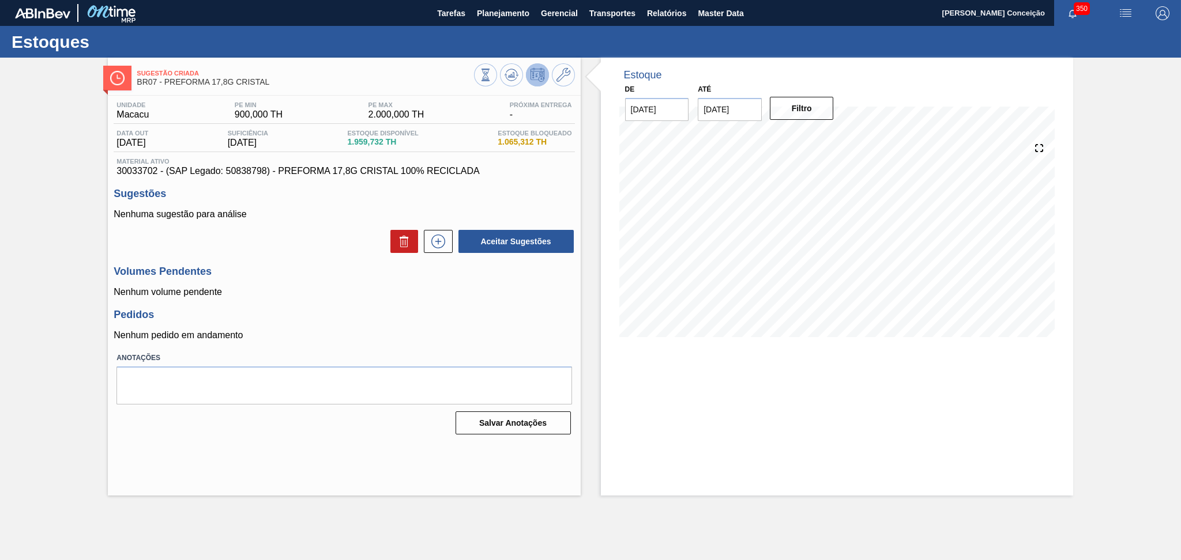
click at [392, 303] on div "Unidade Macacu PE MIN 900,000 TH PE MAX 2.000,000 TH Próxima Entrega - Data out…" at bounding box center [344, 267] width 472 height 343
click at [341, 323] on div "Pedidos Nenhum pedido em andamento" at bounding box center [344, 325] width 461 height 32
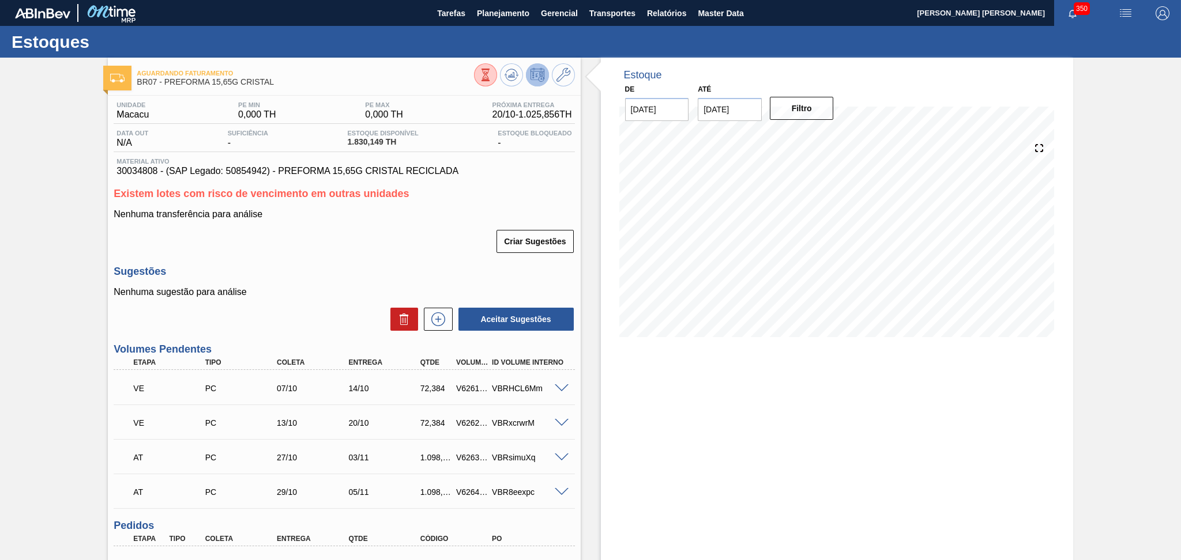
click at [299, 286] on div "Sugestões Nenhuma sugestão para análise Aceitar Sugestões" at bounding box center [344, 299] width 461 height 66
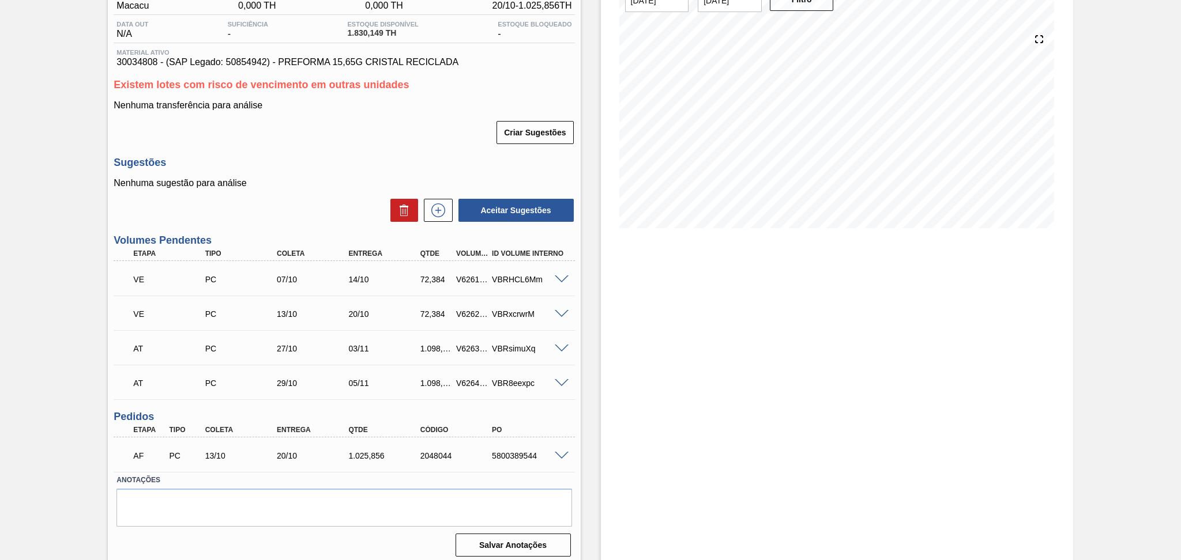
scroll to position [114, 0]
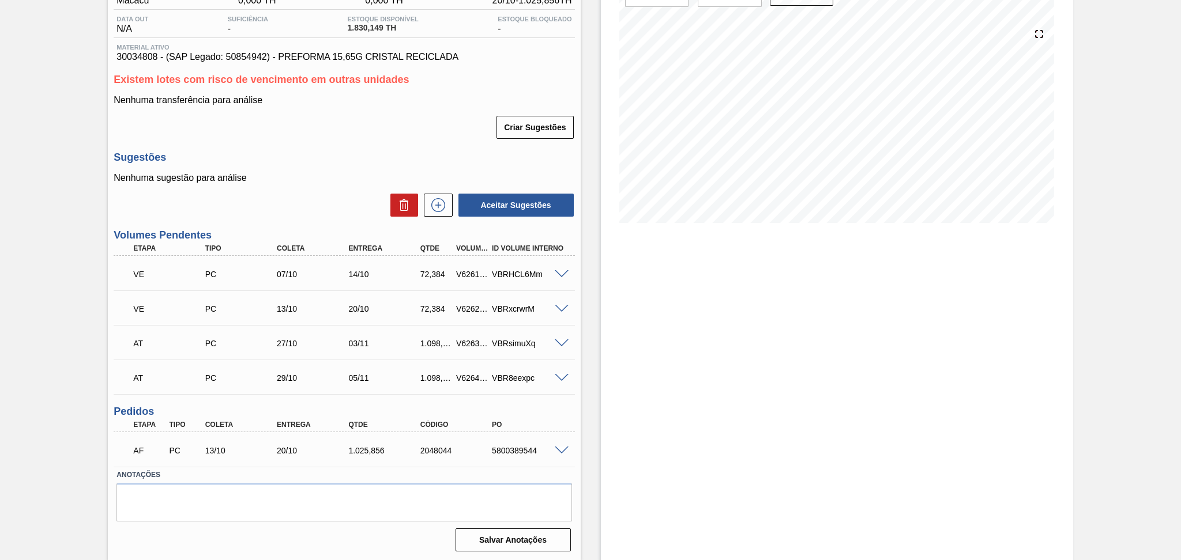
click at [560, 273] on span at bounding box center [562, 274] width 14 height 9
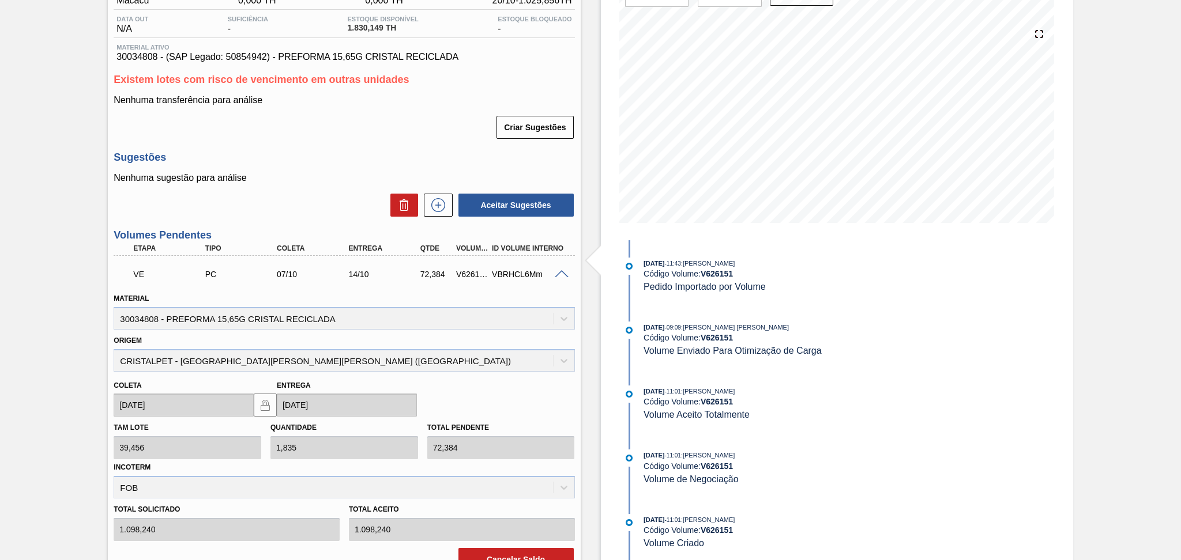
scroll to position [345, 0]
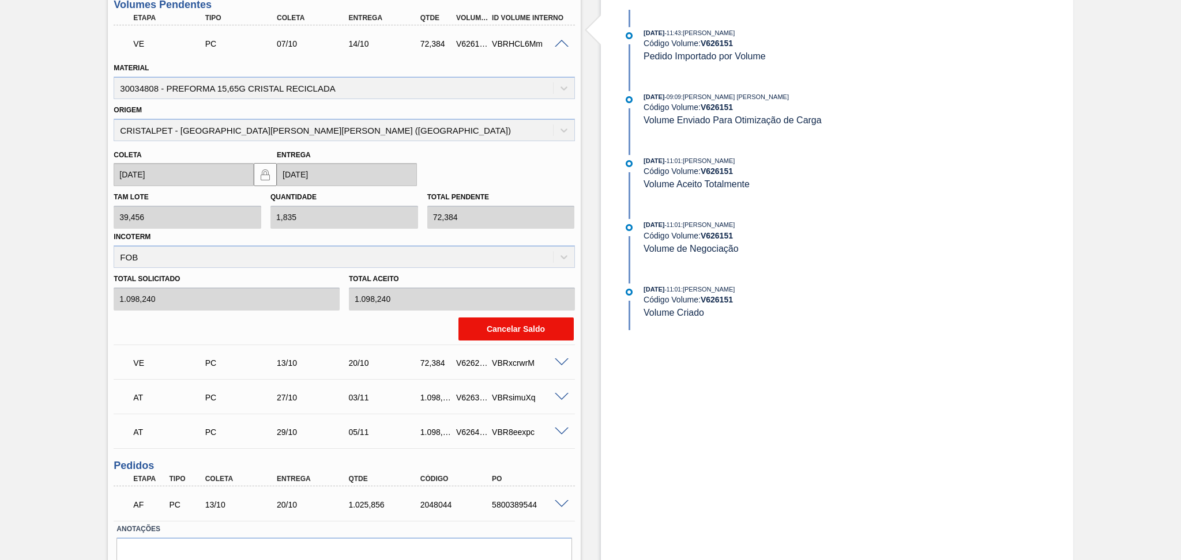
click at [516, 323] on button "Cancelar Saldo" at bounding box center [515, 329] width 115 height 23
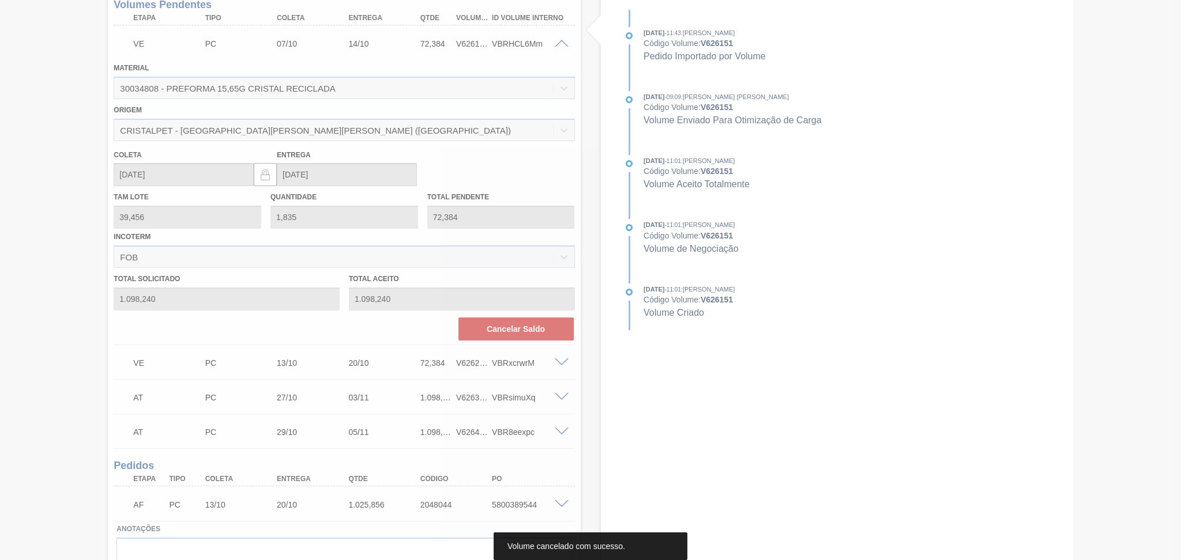
scroll to position [120, 0]
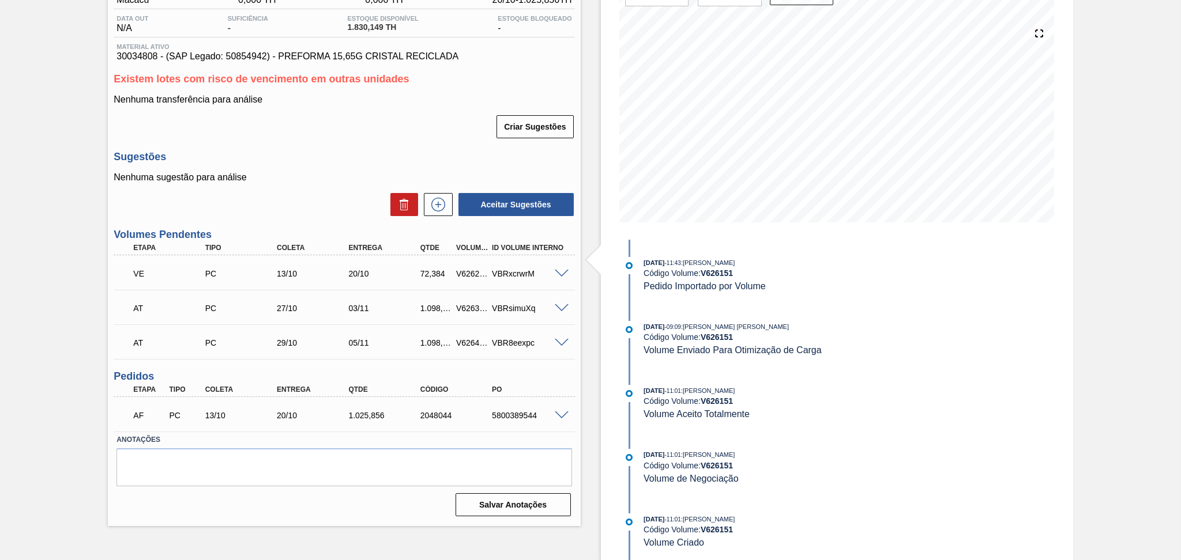
click at [570, 269] on div at bounding box center [563, 273] width 23 height 9
click at [559, 270] on span at bounding box center [562, 274] width 14 height 9
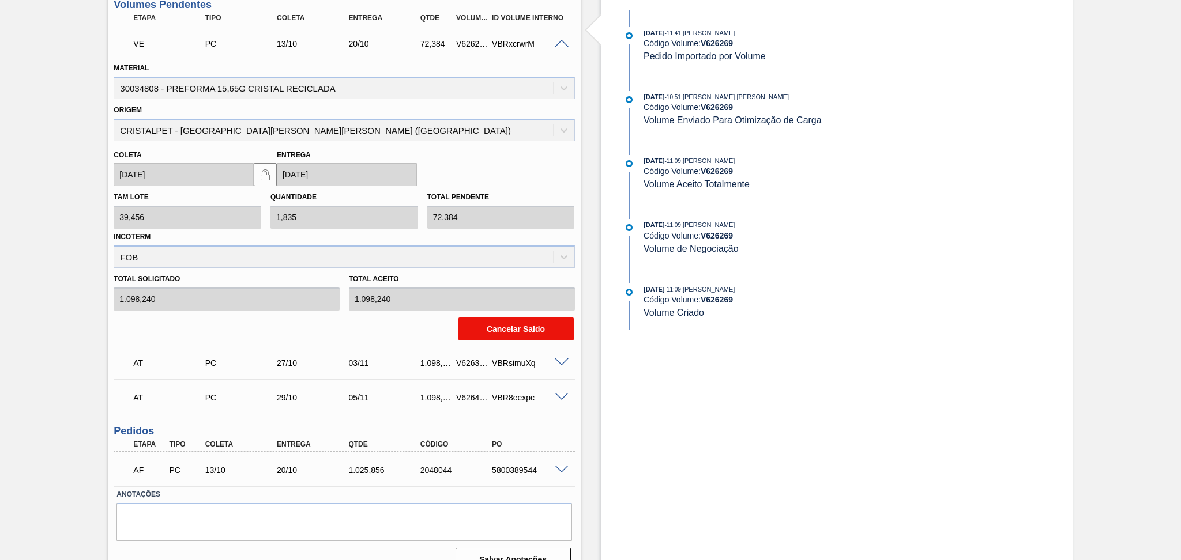
click at [476, 331] on button "Cancelar Saldo" at bounding box center [515, 329] width 115 height 23
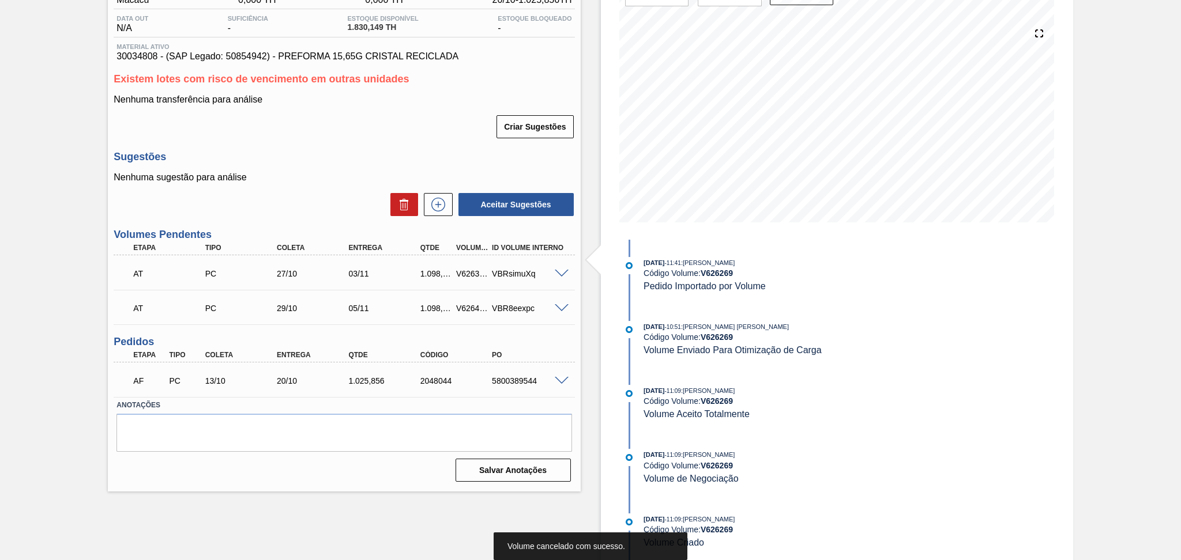
scroll to position [120, 0]
click at [292, 192] on div "Aceitar Sugestões" at bounding box center [344, 204] width 461 height 25
click at [266, 442] on textarea at bounding box center [343, 433] width 455 height 38
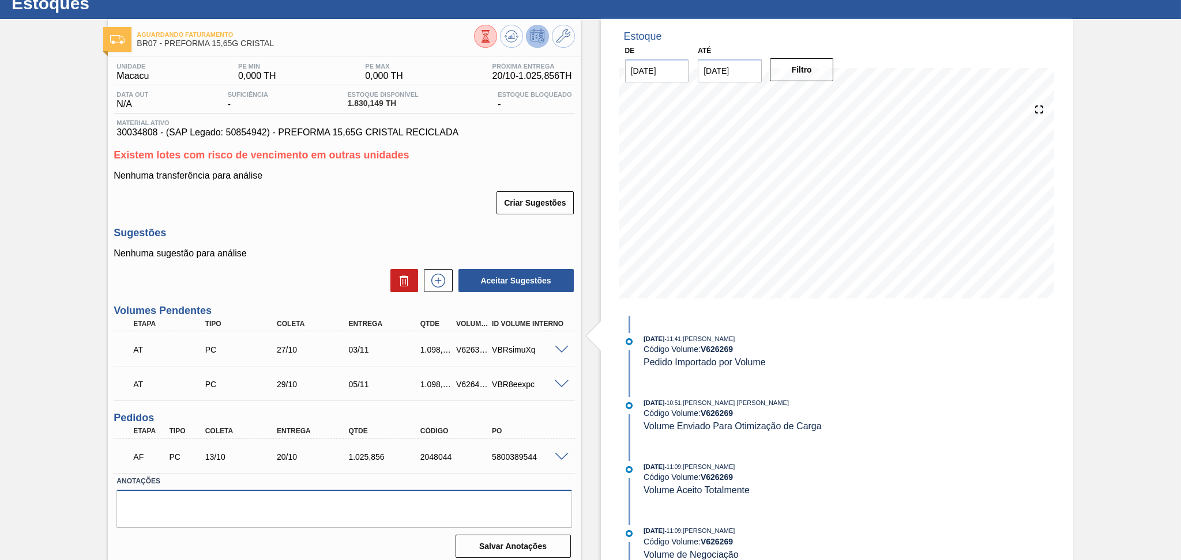
scroll to position [0, 0]
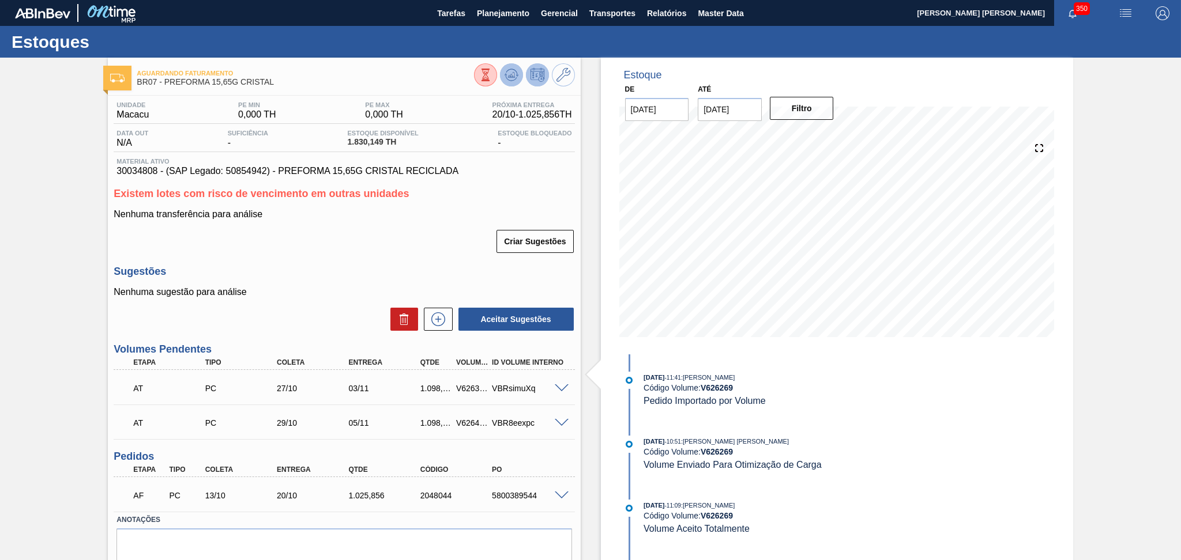
click at [506, 76] on icon at bounding box center [511, 75] width 14 height 14
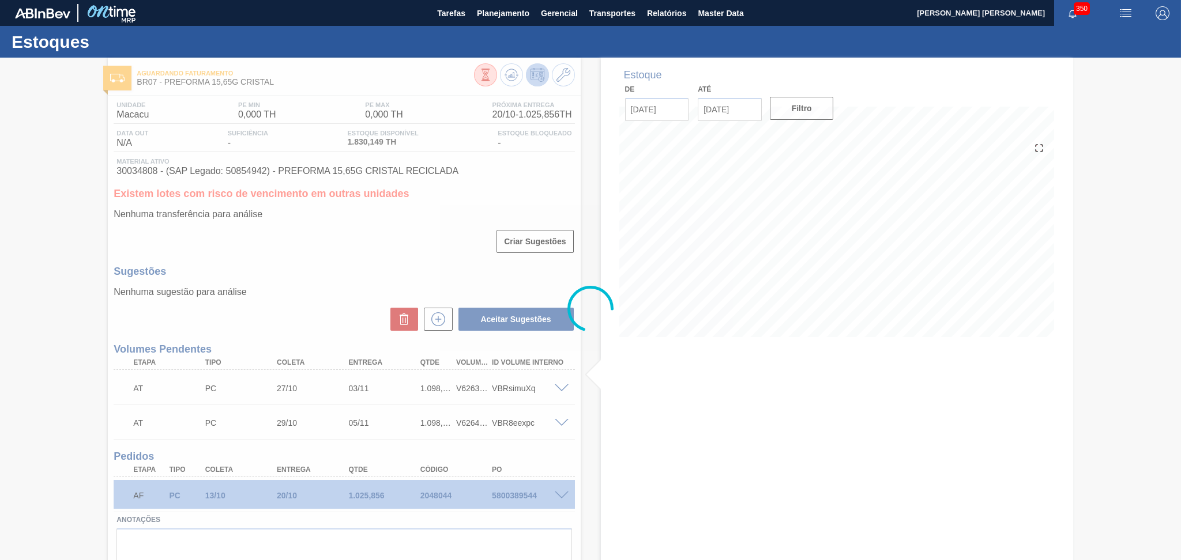
click at [358, 259] on div at bounding box center [590, 309] width 1181 height 503
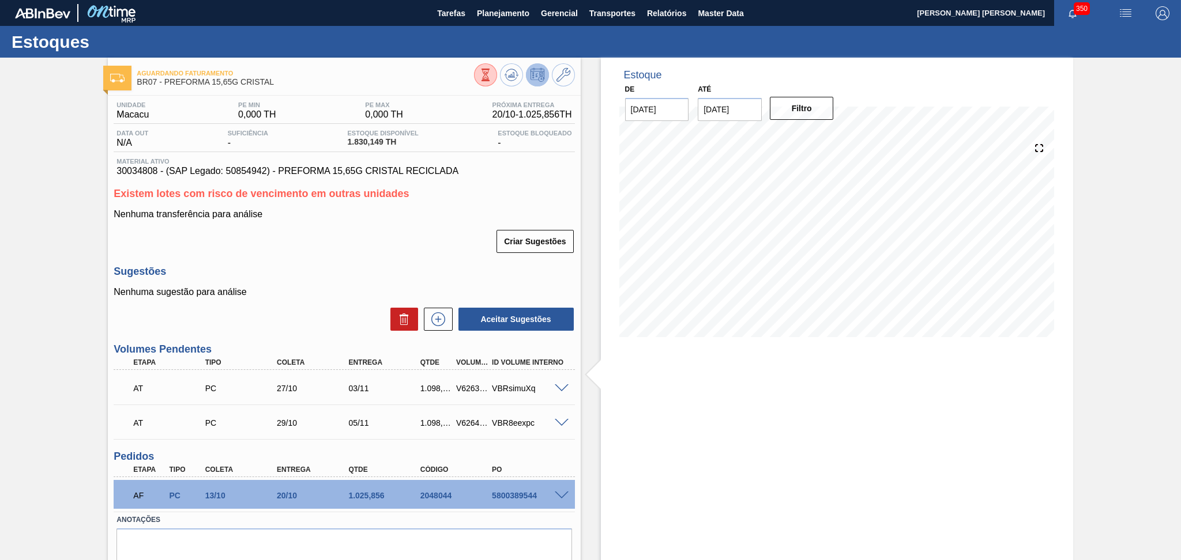
click at [422, 270] on h3 "Sugestões" at bounding box center [344, 272] width 461 height 12
click at [330, 533] on textarea at bounding box center [343, 548] width 455 height 38
click at [342, 253] on div "Criar Sugestões" at bounding box center [344, 241] width 461 height 25
click at [561, 385] on span at bounding box center [562, 388] width 14 height 9
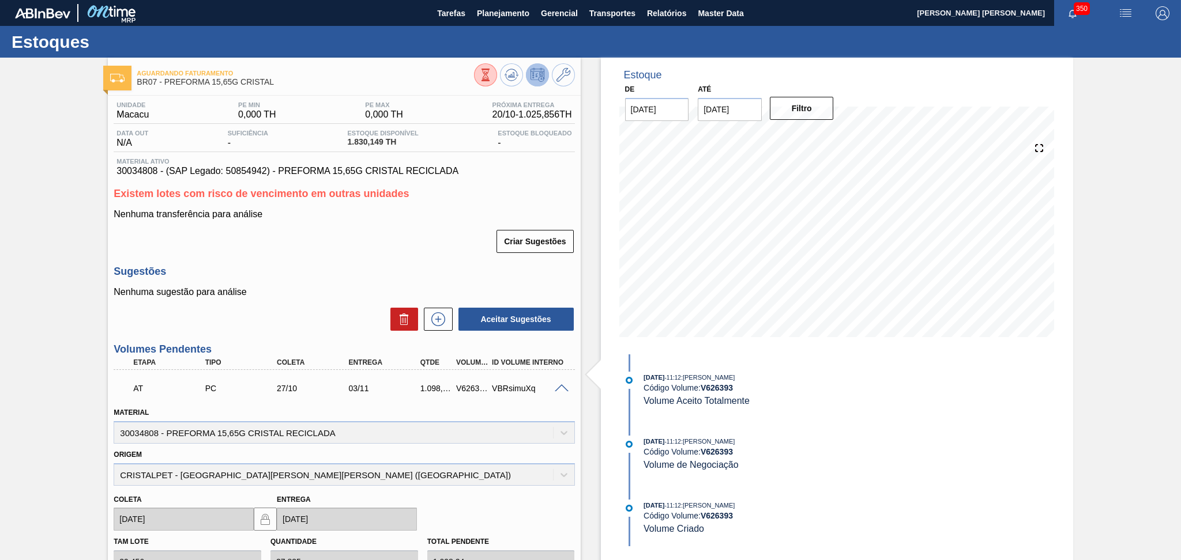
click at [561, 389] on span at bounding box center [562, 388] width 14 height 9
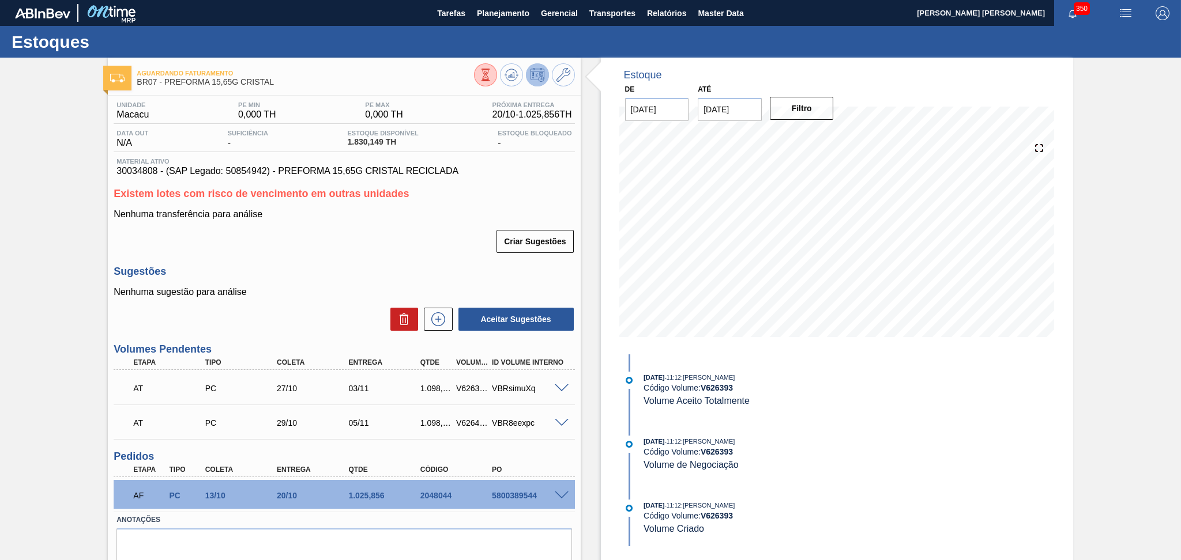
click at [280, 221] on div "Nenhuma transferência para análise Criar Sugestões" at bounding box center [344, 231] width 461 height 45
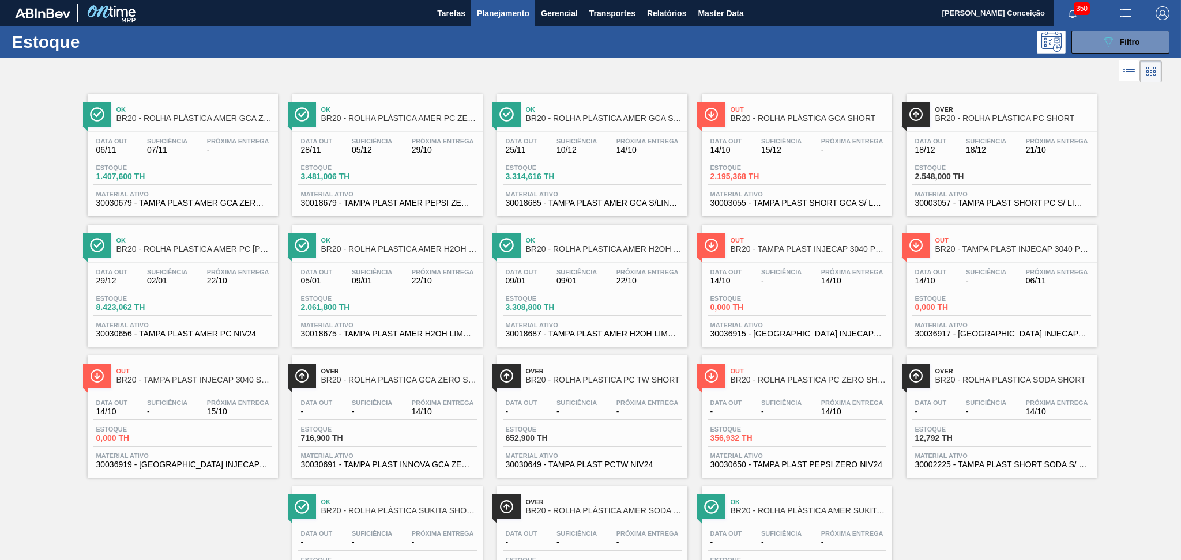
click at [1003, 330] on span "30036917 - [GEOGRAPHIC_DATA] INJECAP 3040 PEPSI S/ LINER" at bounding box center [1001, 334] width 173 height 9
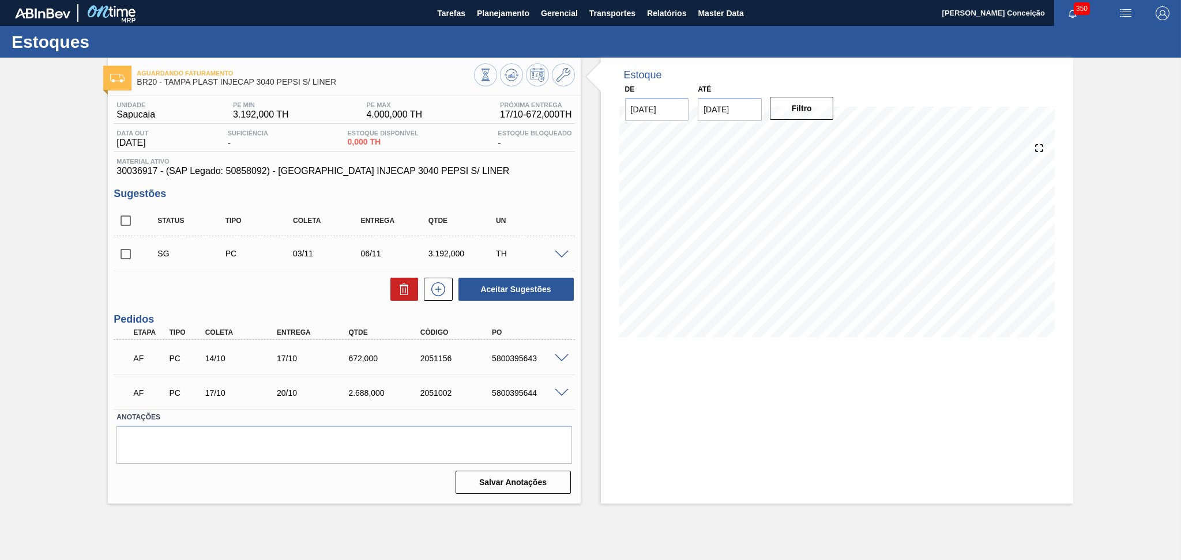
click at [662, 439] on div "Estoque De [DATE] Até [DATE] Filtro" at bounding box center [837, 281] width 472 height 446
click at [267, 290] on div "Aceitar Sugestões" at bounding box center [344, 289] width 461 height 25
click at [380, 397] on div "AF PC 17/10 20/10 2.688,000 2051002 5800395644" at bounding box center [341, 391] width 430 height 23
click at [560, 391] on span at bounding box center [562, 393] width 14 height 9
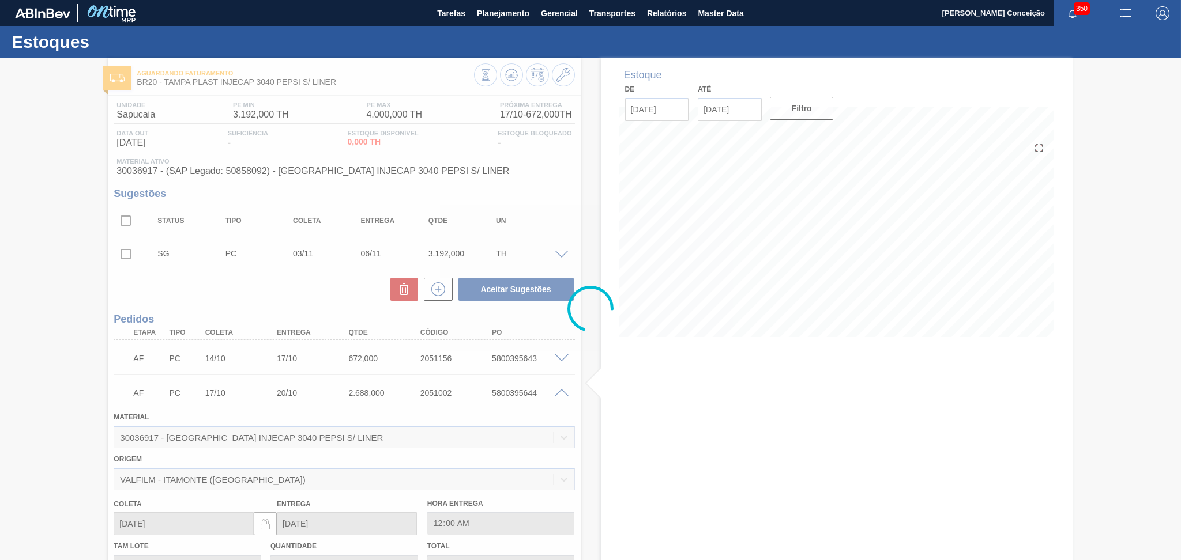
click at [561, 391] on div at bounding box center [590, 309] width 1181 height 503
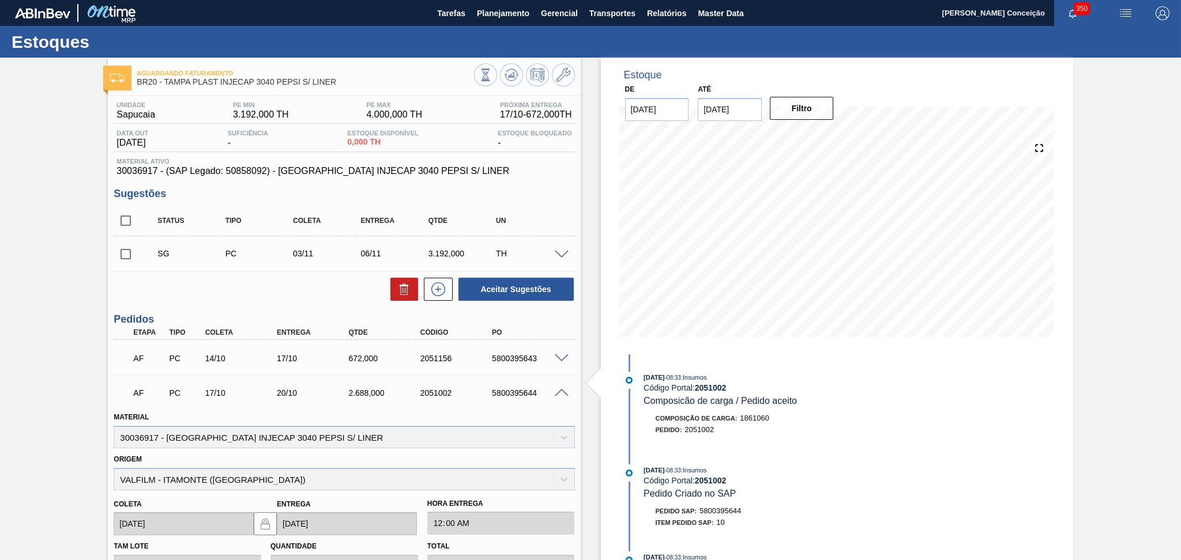
click at [561, 391] on span at bounding box center [562, 393] width 14 height 9
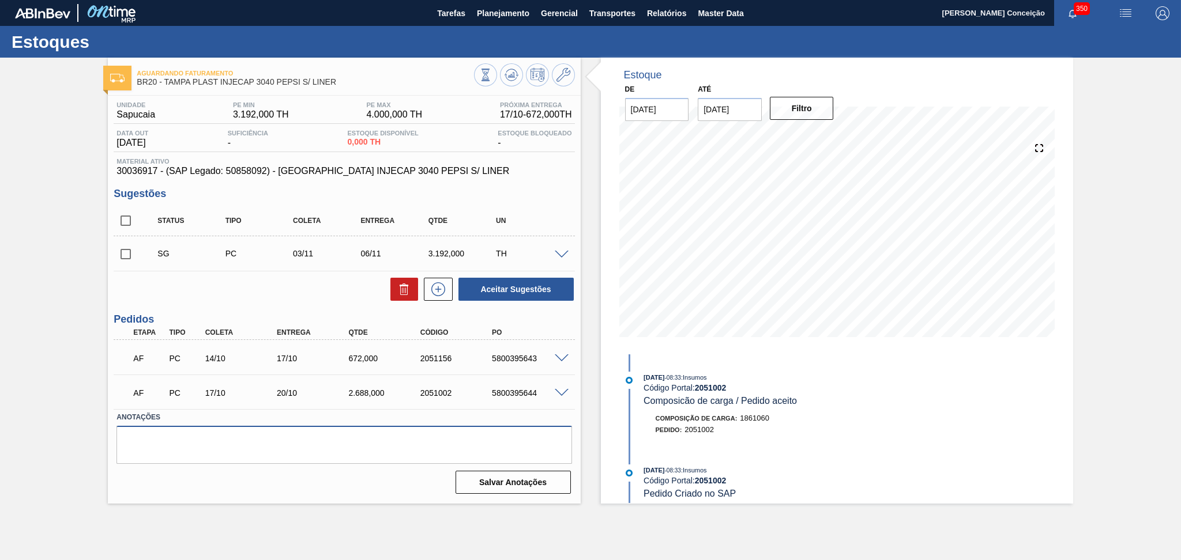
click at [300, 452] on textarea at bounding box center [343, 445] width 455 height 38
click at [564, 351] on div "AF PC 14/10 17/10 672,000 2051156 5800395643" at bounding box center [344, 357] width 461 height 29
click at [561, 353] on div at bounding box center [563, 357] width 23 height 9
click at [560, 358] on span at bounding box center [562, 359] width 14 height 9
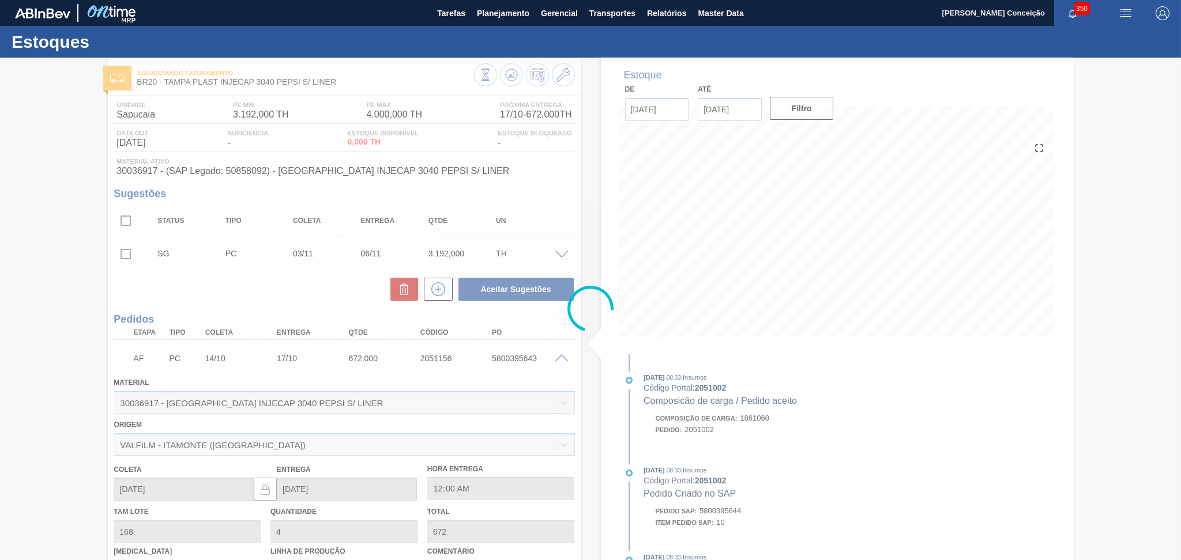
click at [563, 359] on div at bounding box center [590, 309] width 1181 height 503
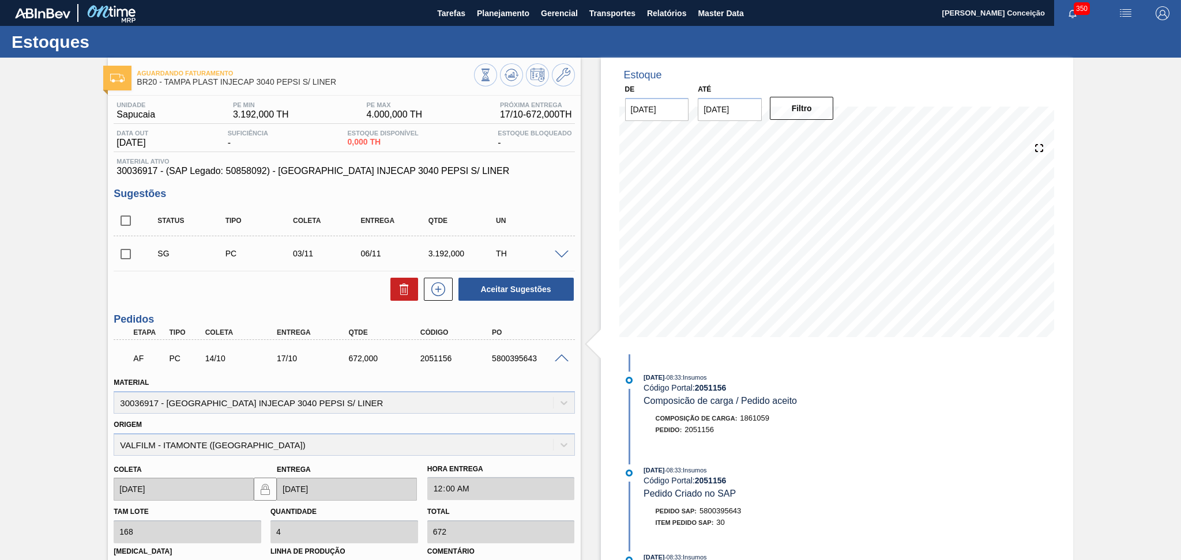
click at [563, 359] on span at bounding box center [562, 359] width 14 height 9
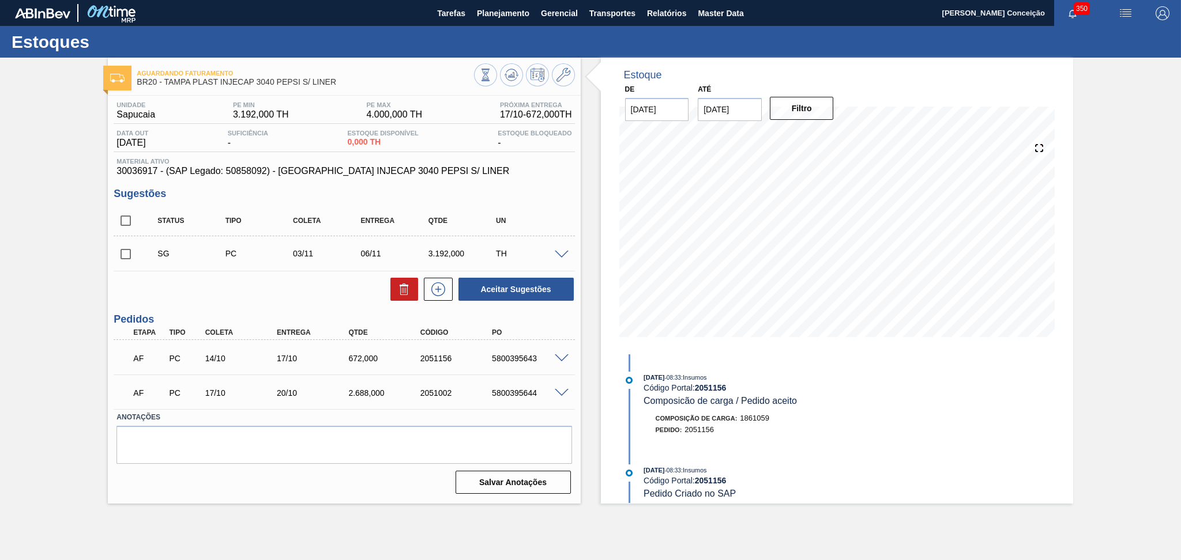
click at [559, 385] on div "AF PC 17/10 20/10 2.688,000 2051002 5800395644" at bounding box center [344, 392] width 461 height 29
click at [559, 391] on span at bounding box center [562, 393] width 14 height 9
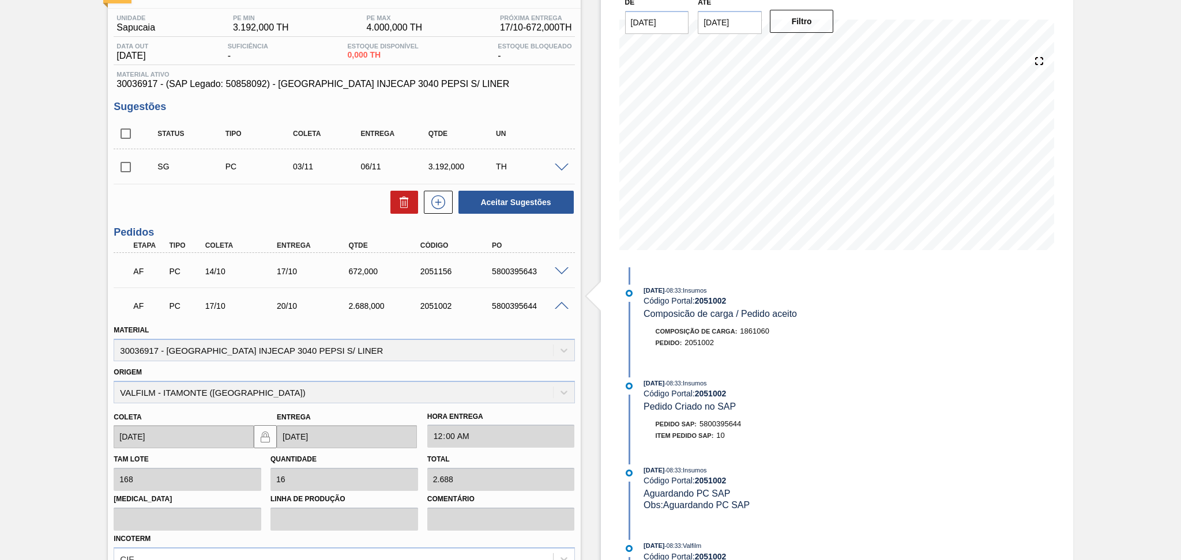
scroll to position [153, 0]
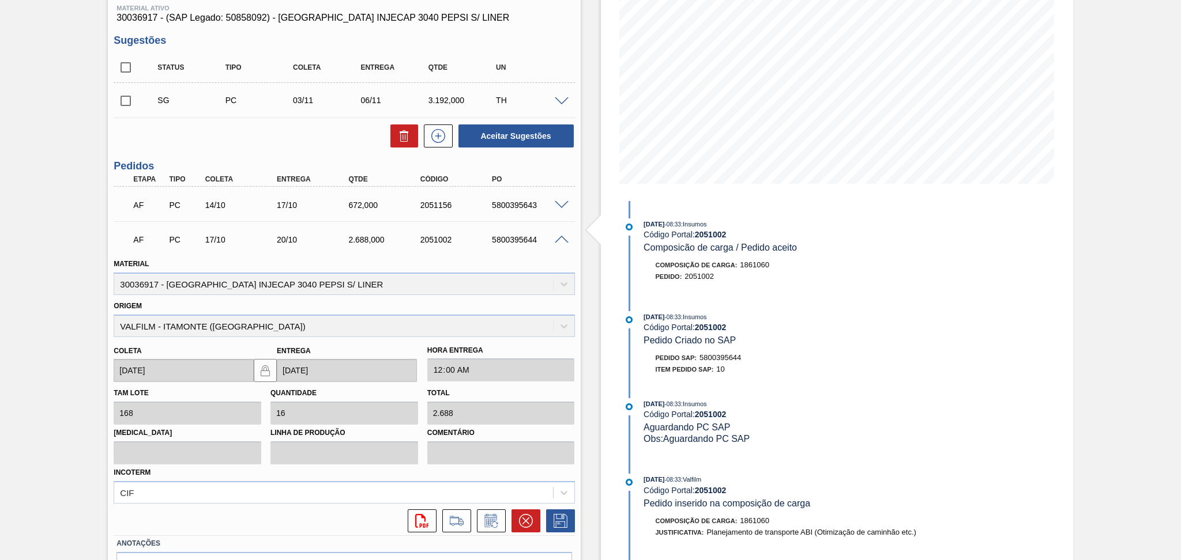
click at [558, 243] on div "5800395644" at bounding box center [529, 239] width 81 height 9
click at [561, 239] on span at bounding box center [562, 240] width 14 height 9
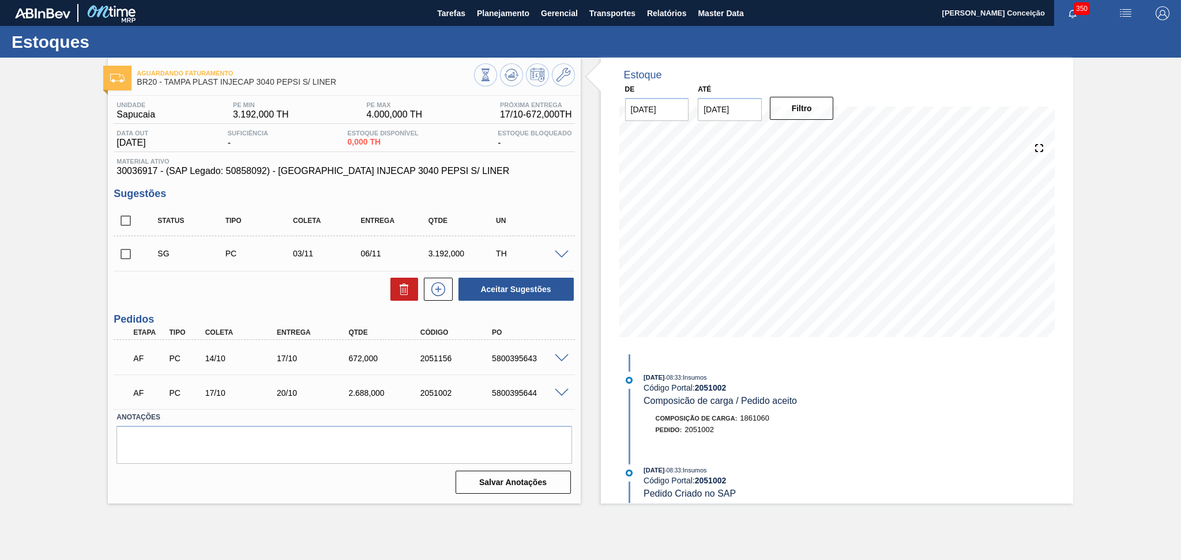
click at [338, 297] on div "Aceitar Sugestões" at bounding box center [344, 289] width 461 height 25
click at [582, 430] on div "Estoque De 14/10/2025 Até 30/11/2025 Filtro 14/10/2025 - 08:33 : Insumos Código…" at bounding box center [826, 281] width 492 height 446
click at [291, 288] on div "Aceitar Sugestões" at bounding box center [344, 289] width 461 height 25
click at [292, 281] on div "Aceitar Sugestões" at bounding box center [344, 289] width 461 height 25
click at [585, 386] on div "Estoque De 14/10/2025 Até 30/11/2025 Filtro 14/10/2025 - 08:33 : Insumos Código…" at bounding box center [826, 281] width 492 height 446
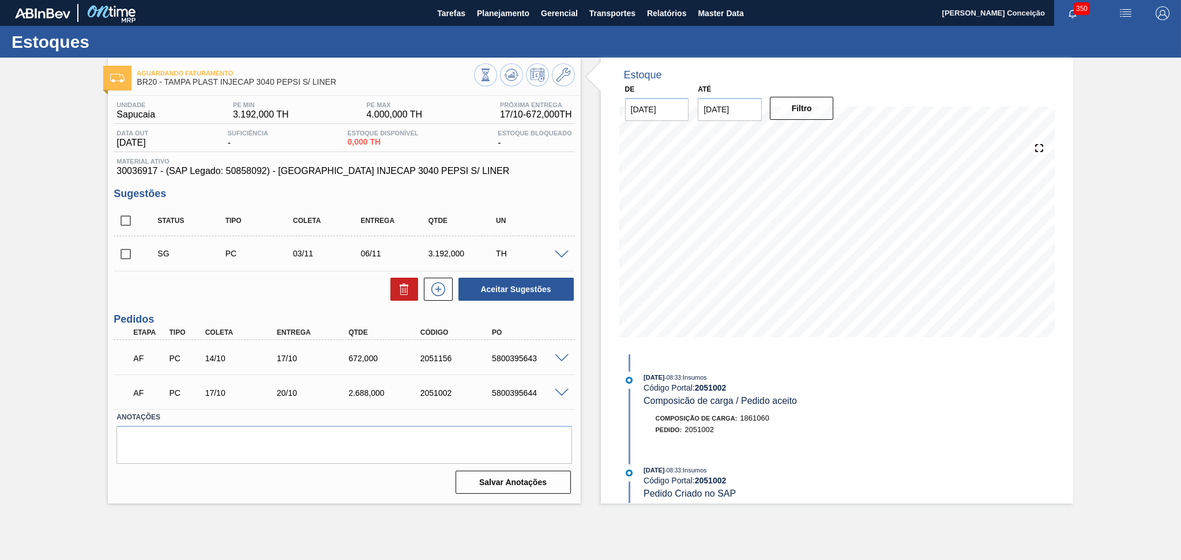
click at [561, 356] on span at bounding box center [562, 359] width 14 height 9
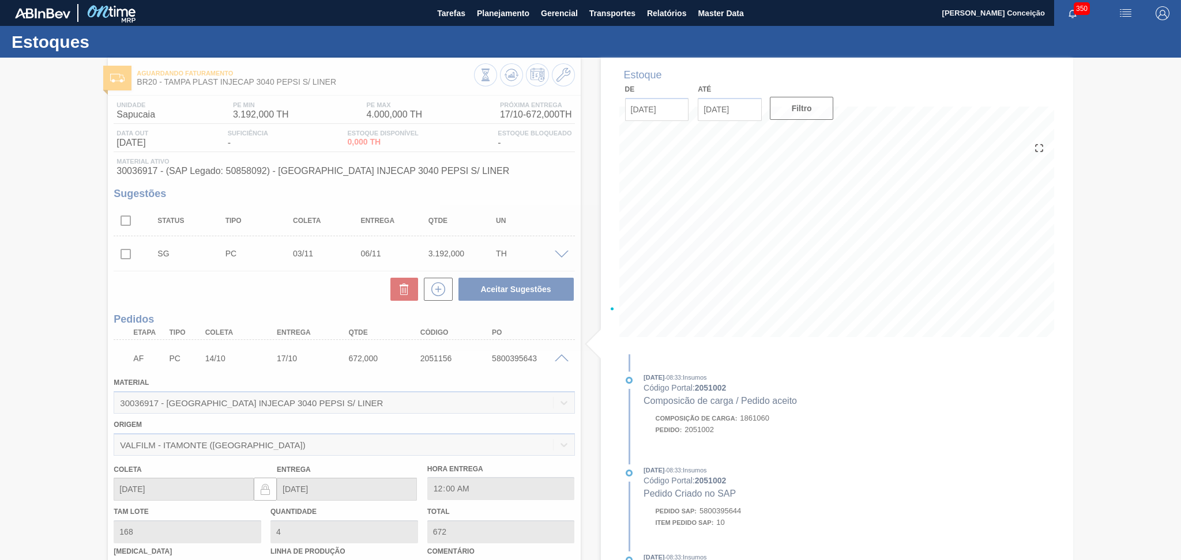
click at [561, 356] on div at bounding box center [590, 309] width 1181 height 503
click at [564, 358] on div at bounding box center [590, 309] width 1181 height 503
click at [561, 359] on div at bounding box center [590, 309] width 1181 height 503
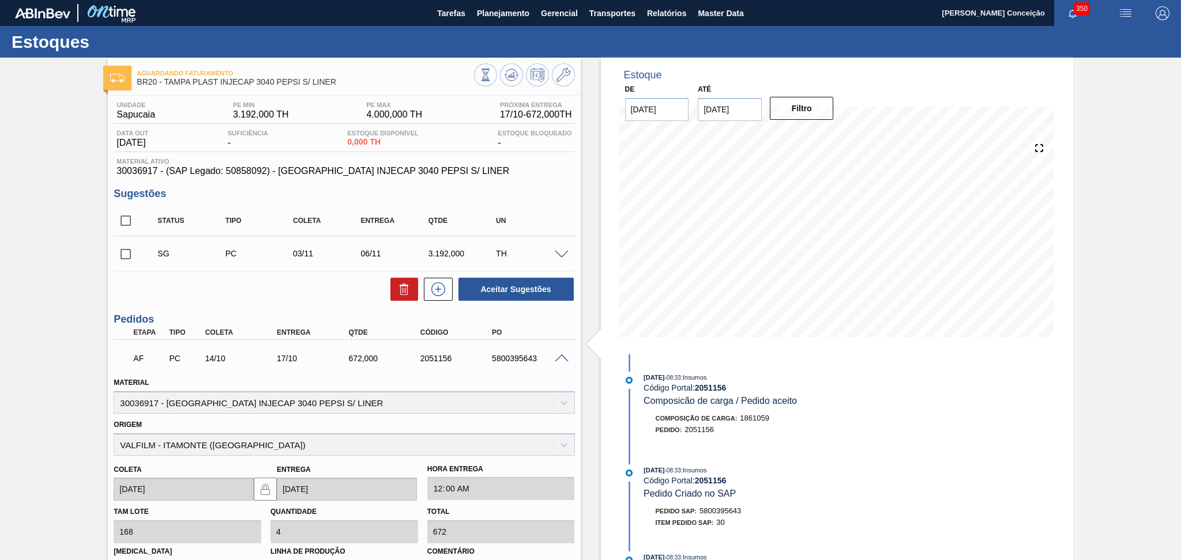
click at [561, 357] on span at bounding box center [562, 359] width 14 height 9
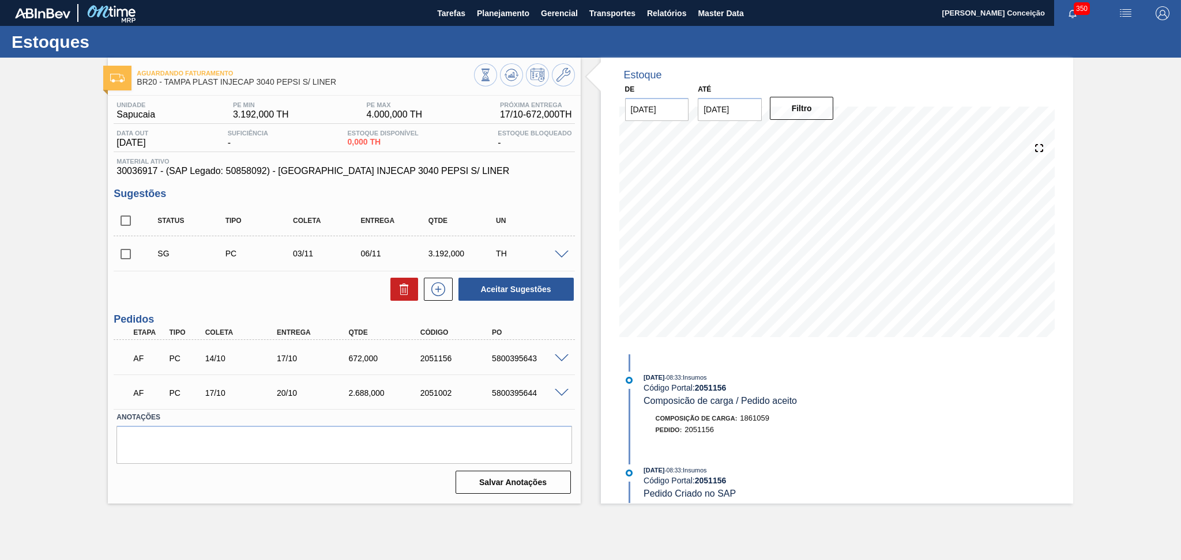
click at [561, 357] on span at bounding box center [562, 359] width 14 height 9
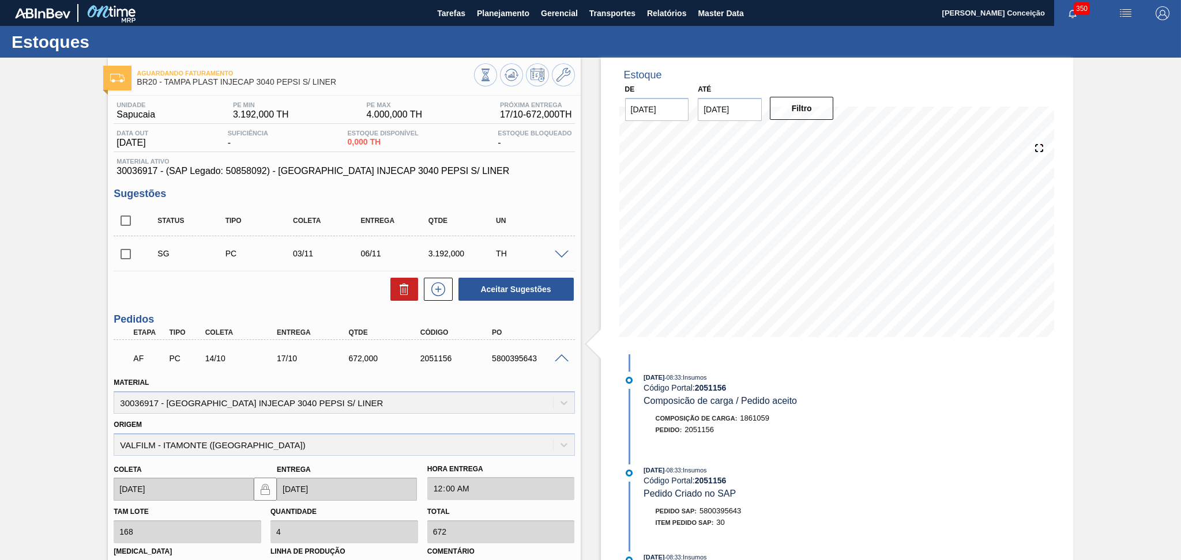
click at [561, 357] on span at bounding box center [562, 359] width 14 height 9
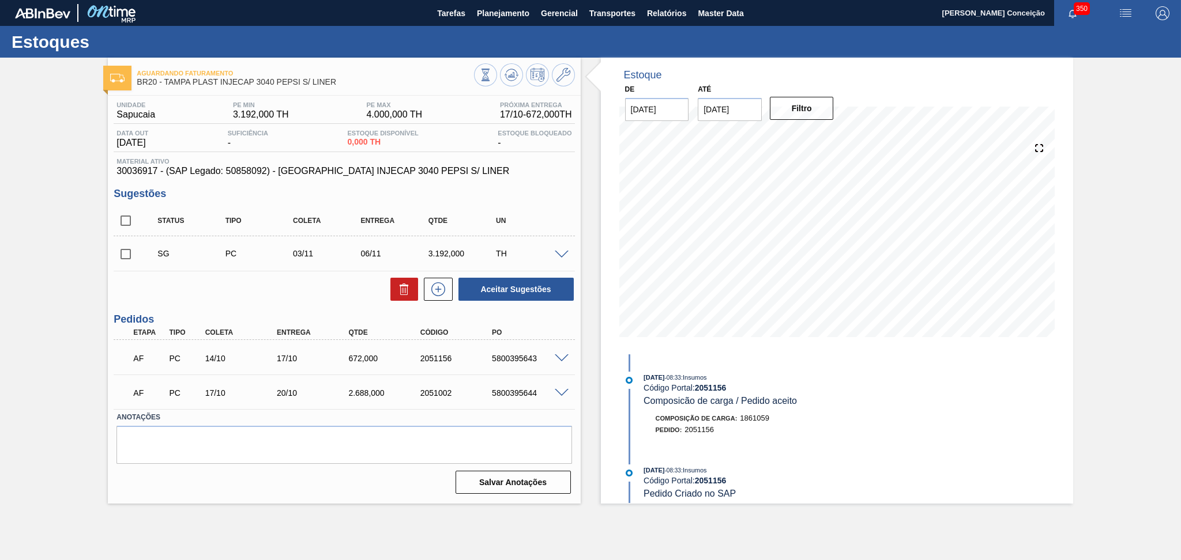
click at [558, 390] on span at bounding box center [562, 393] width 14 height 9
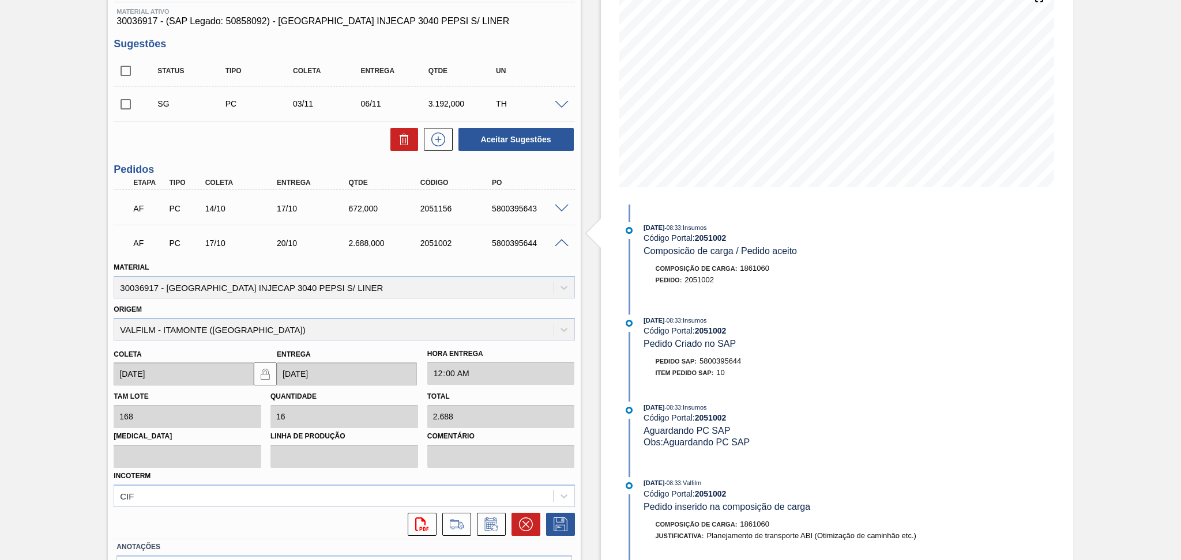
scroll to position [153, 0]
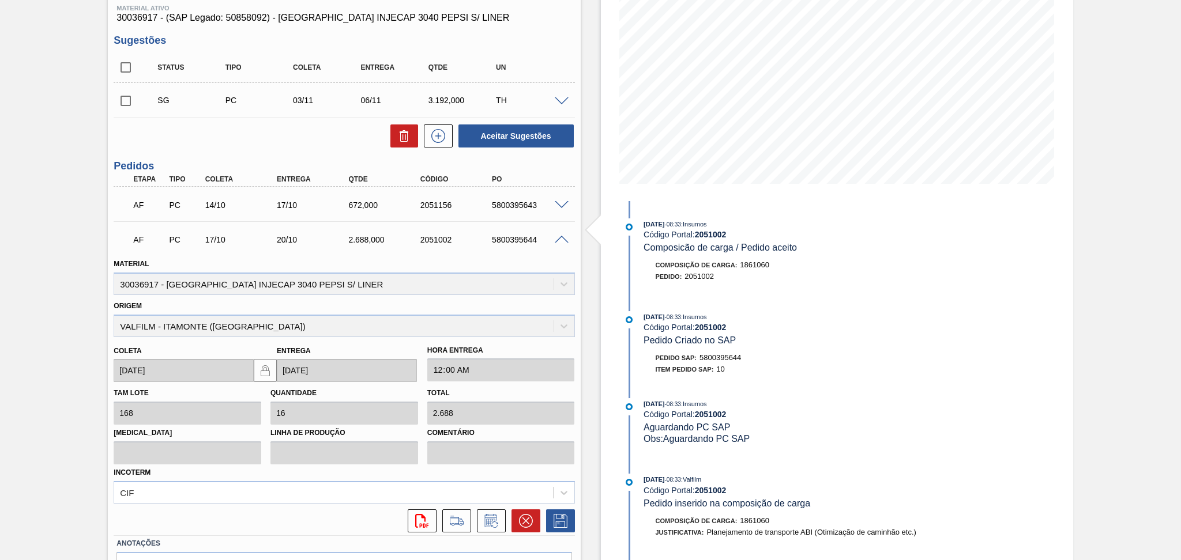
click at [563, 236] on span at bounding box center [562, 240] width 14 height 9
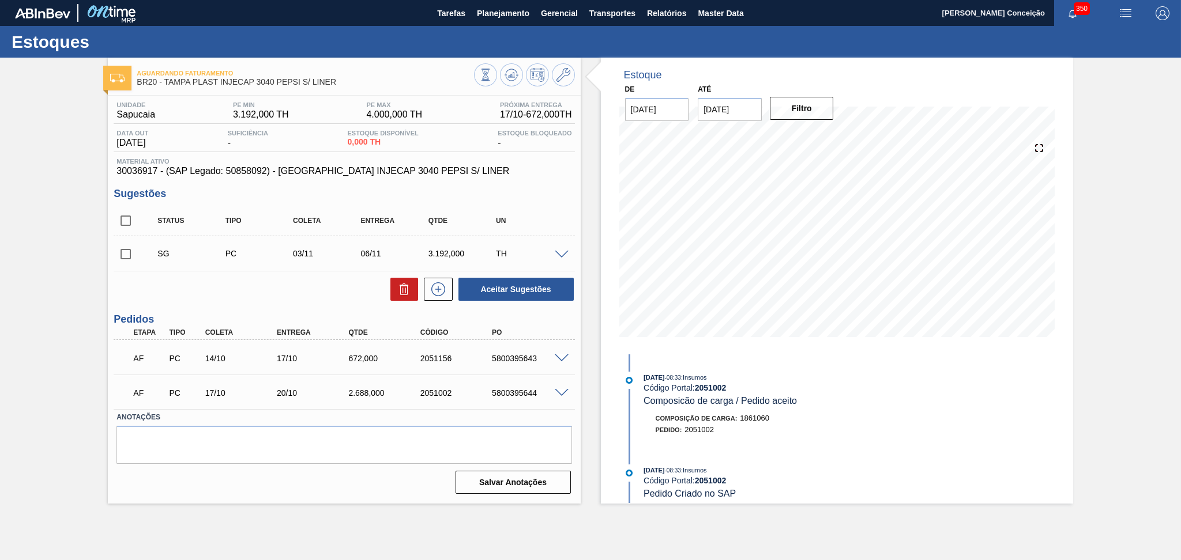
click at [563, 350] on div "AF PC 14/10 17/10 672,000 2051156 5800395643" at bounding box center [344, 357] width 461 height 29
click at [563, 356] on span at bounding box center [562, 359] width 14 height 9
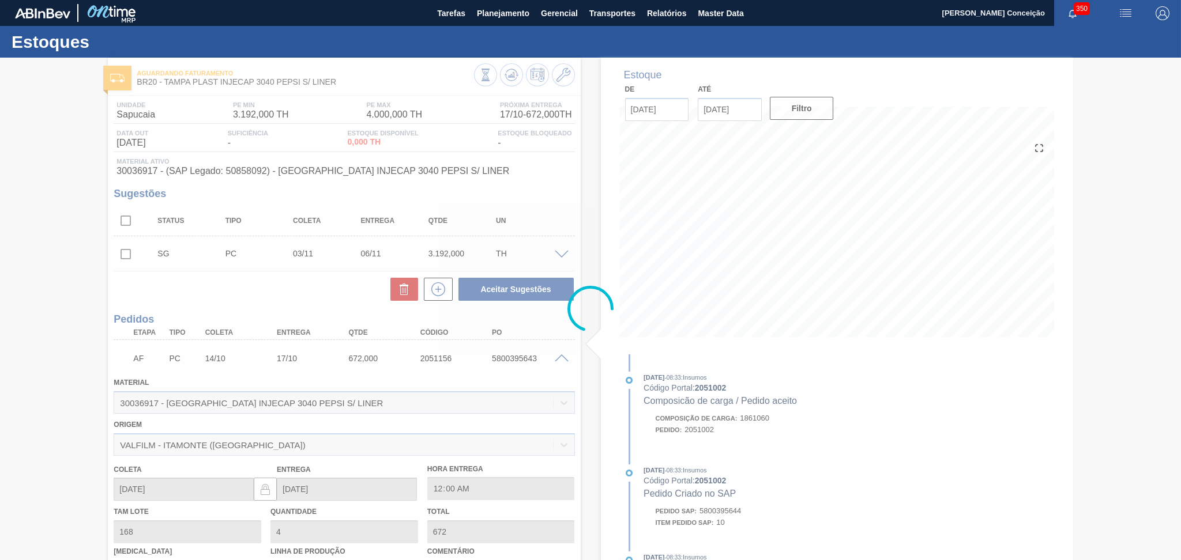
click at [561, 356] on div at bounding box center [590, 309] width 1181 height 503
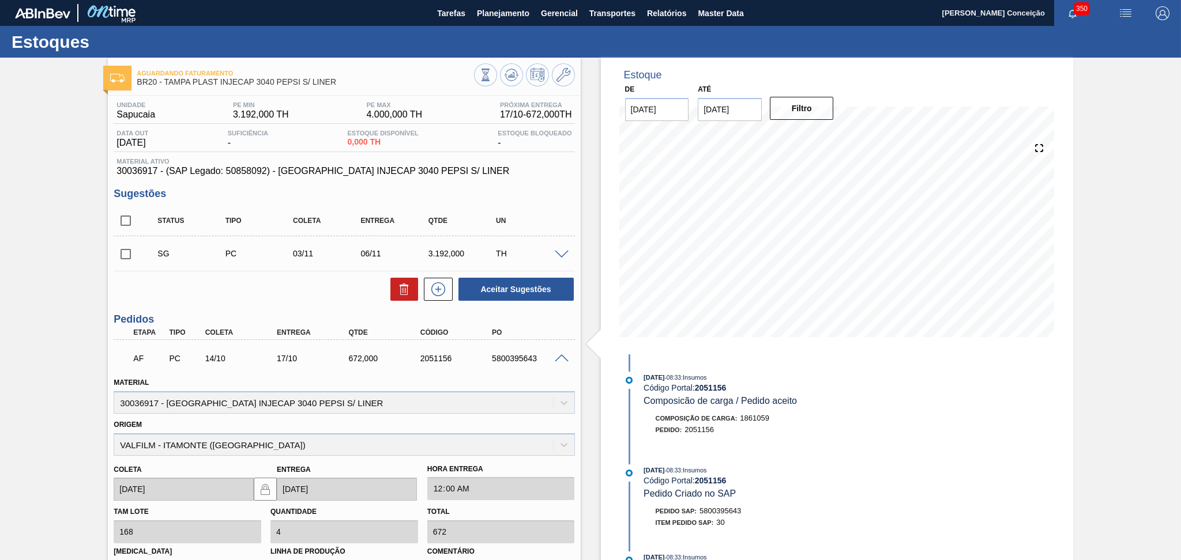
click at [561, 356] on span at bounding box center [562, 359] width 14 height 9
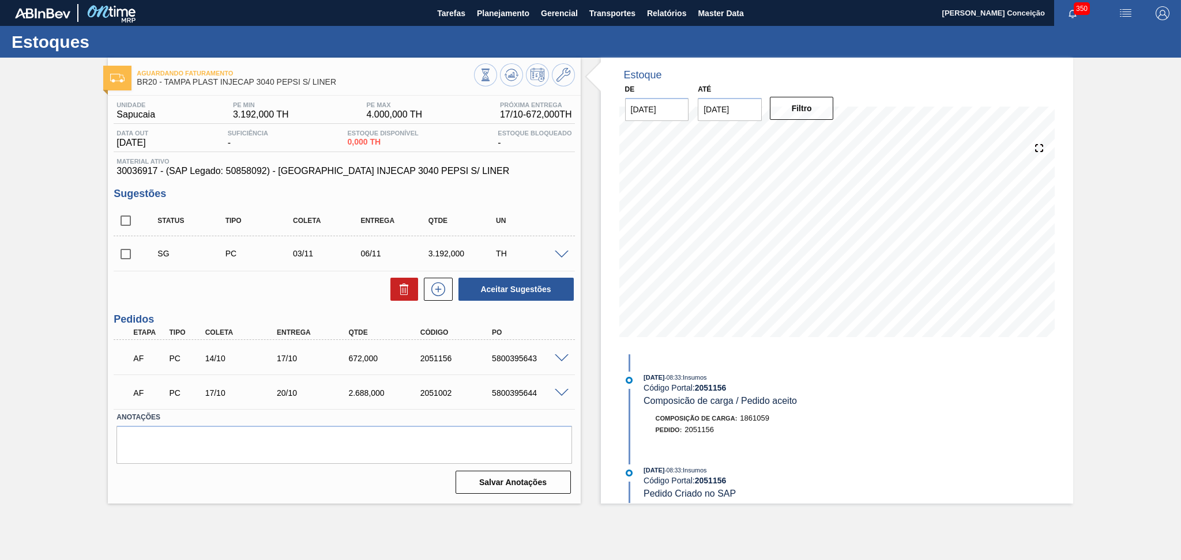
click at [292, 301] on div "Aceitar Sugestões" at bounding box center [344, 289] width 461 height 25
click at [311, 279] on div "Aceitar Sugestões" at bounding box center [344, 289] width 461 height 25
click at [289, 295] on div "Aceitar Sugestões" at bounding box center [344, 289] width 461 height 25
click at [284, 448] on textarea at bounding box center [343, 445] width 455 height 38
click at [257, 439] on textarea at bounding box center [343, 445] width 455 height 38
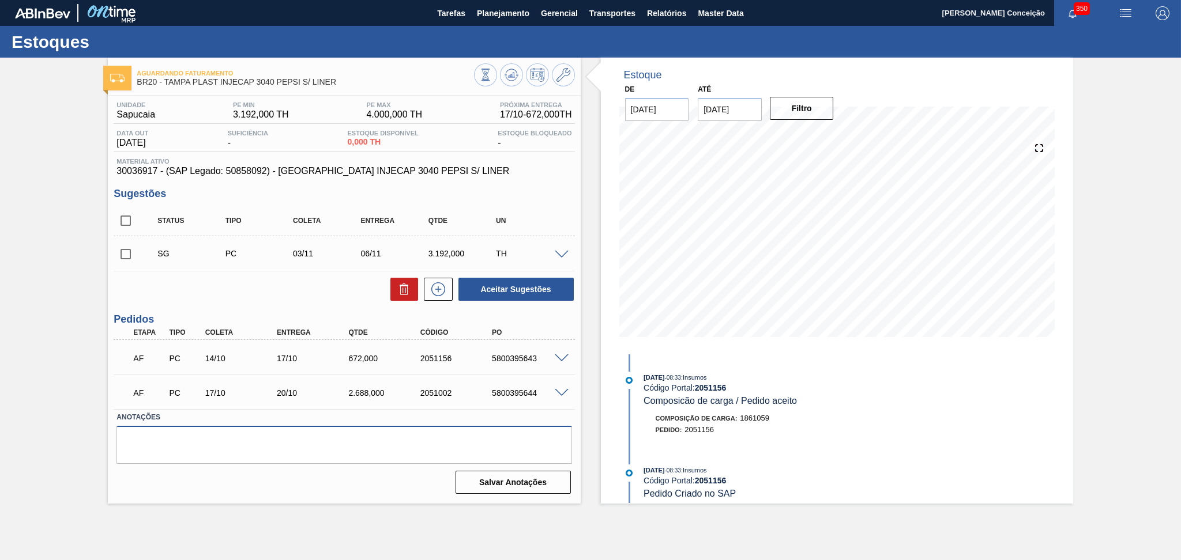
click at [302, 442] on textarea at bounding box center [343, 445] width 455 height 38
click at [207, 308] on div "Unidade Sapucaia PE MIN 3.192,000 TH PE MAX 4.000,000 TH Próxima Entrega 17/10 …" at bounding box center [344, 297] width 472 height 402
click at [257, 285] on div "Aceitar Sugestões" at bounding box center [344, 289] width 461 height 25
click at [190, 431] on textarea at bounding box center [343, 445] width 455 height 38
click at [218, 299] on div "Aceitar Sugestões" at bounding box center [344, 289] width 461 height 25
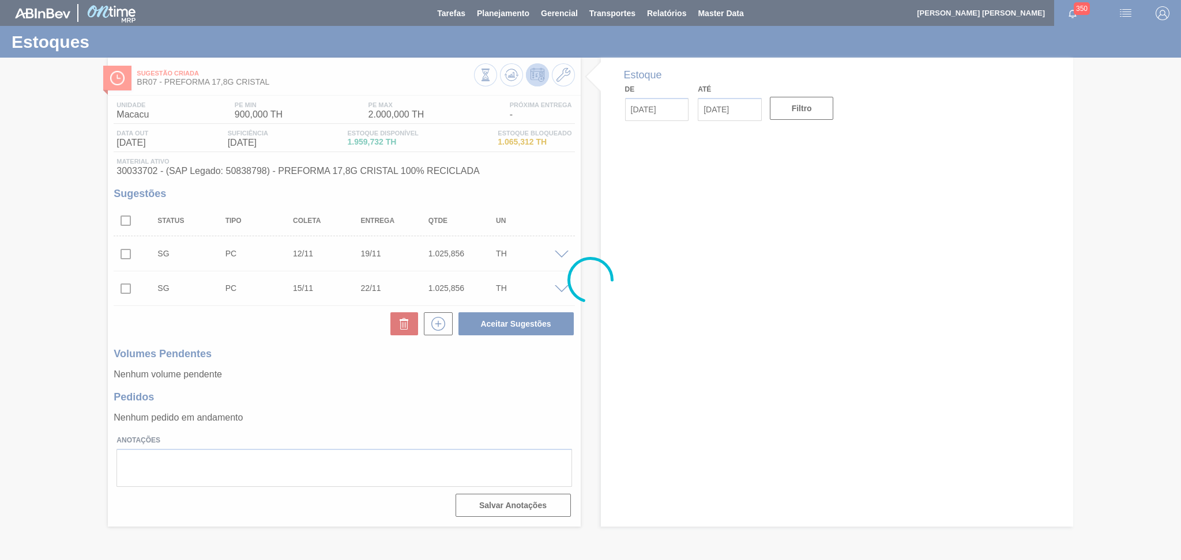
click at [338, 384] on div at bounding box center [590, 280] width 1181 height 560
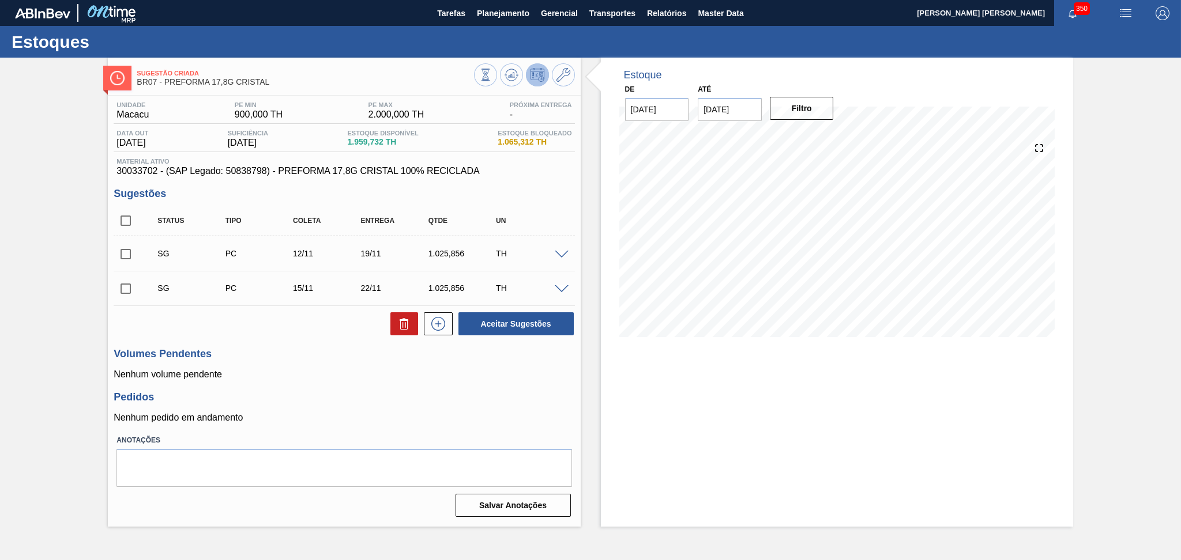
click at [125, 215] on input "checkbox" at bounding box center [126, 221] width 24 height 24
checkbox input "true"
click at [412, 327] on button at bounding box center [404, 323] width 28 height 23
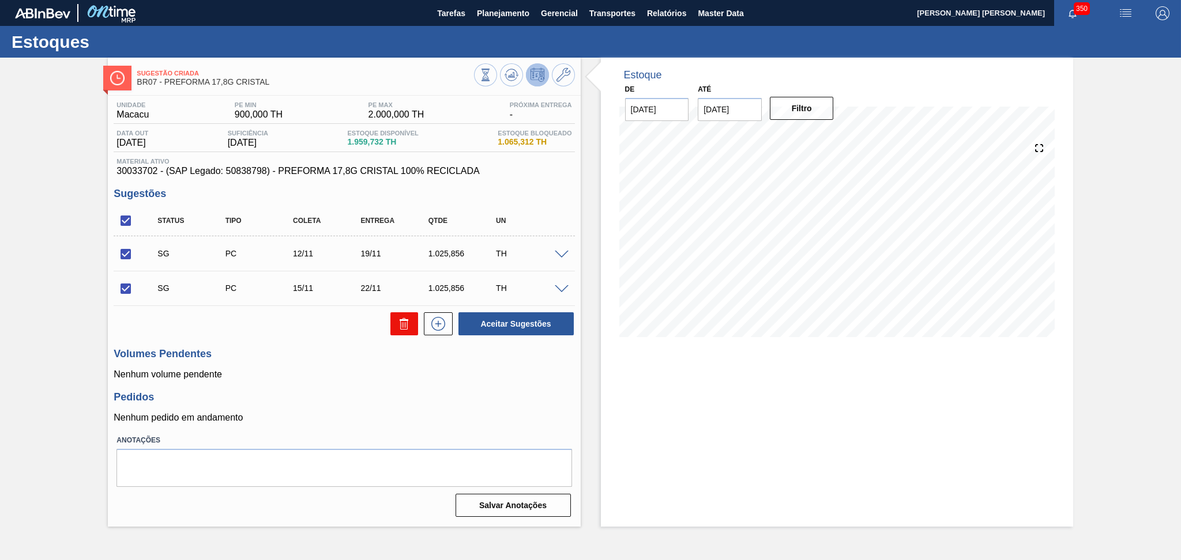
checkbox input "false"
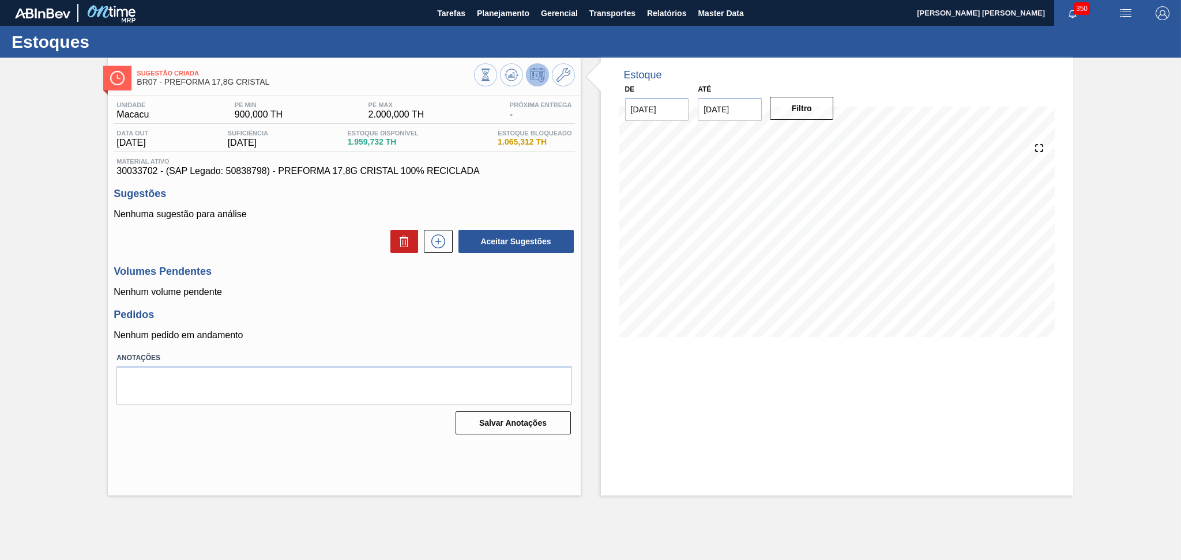
click at [499, 309] on h3 "Pedidos" at bounding box center [344, 315] width 461 height 12
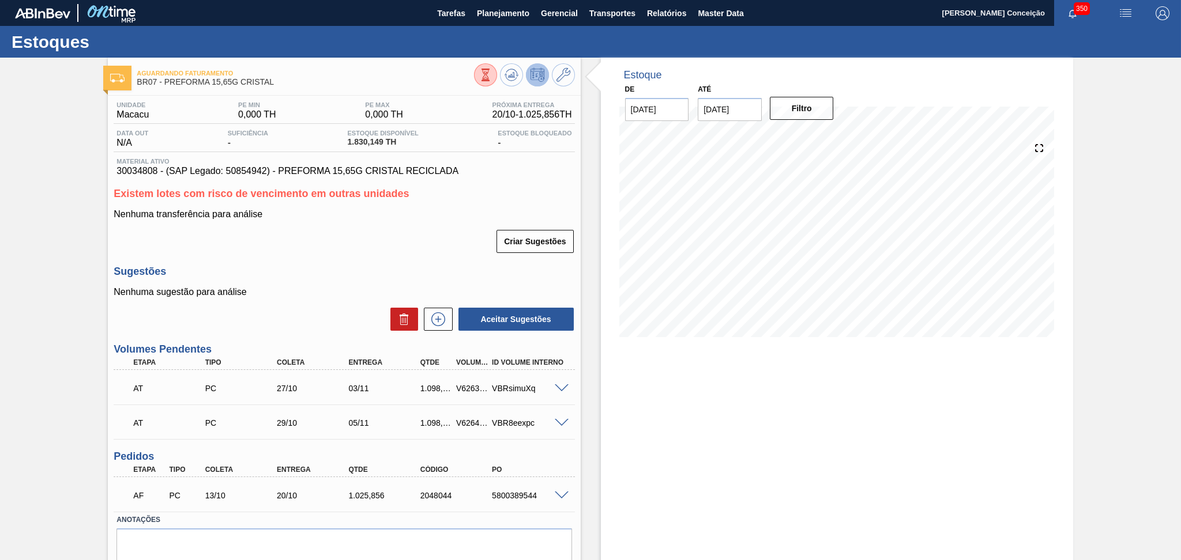
click at [343, 297] on p "Nenhuma sugestão para análise" at bounding box center [344, 292] width 461 height 10
click at [350, 286] on div "Sugestões Nenhuma sugestão para análise Aceitar Sugestões" at bounding box center [344, 299] width 461 height 66
click at [559, 492] on span at bounding box center [562, 496] width 14 height 9
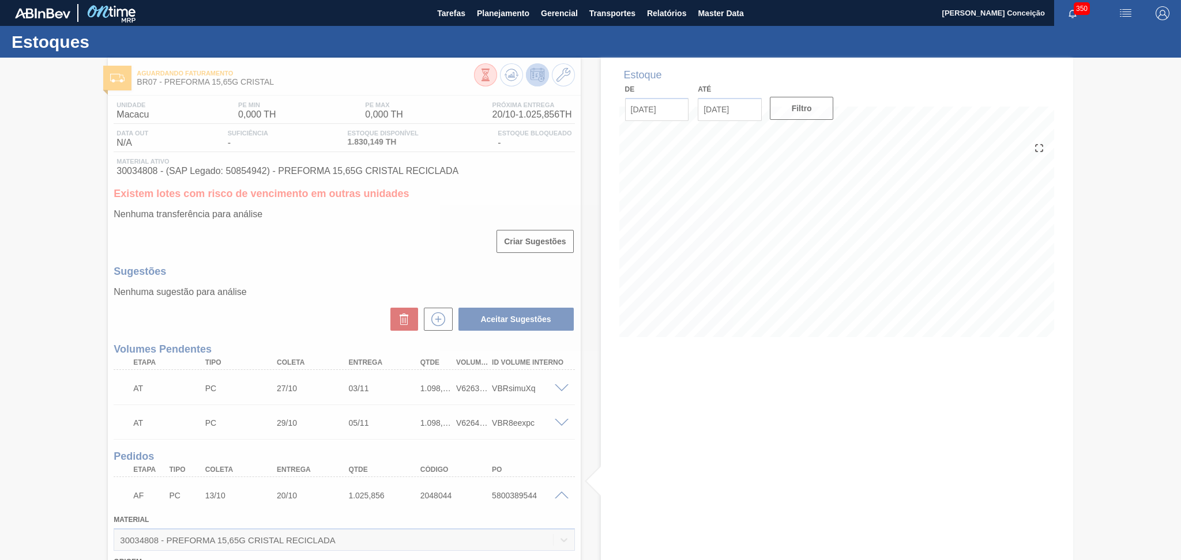
click at [612, 446] on div at bounding box center [590, 309] width 1181 height 503
click at [601, 450] on div at bounding box center [590, 309] width 1181 height 503
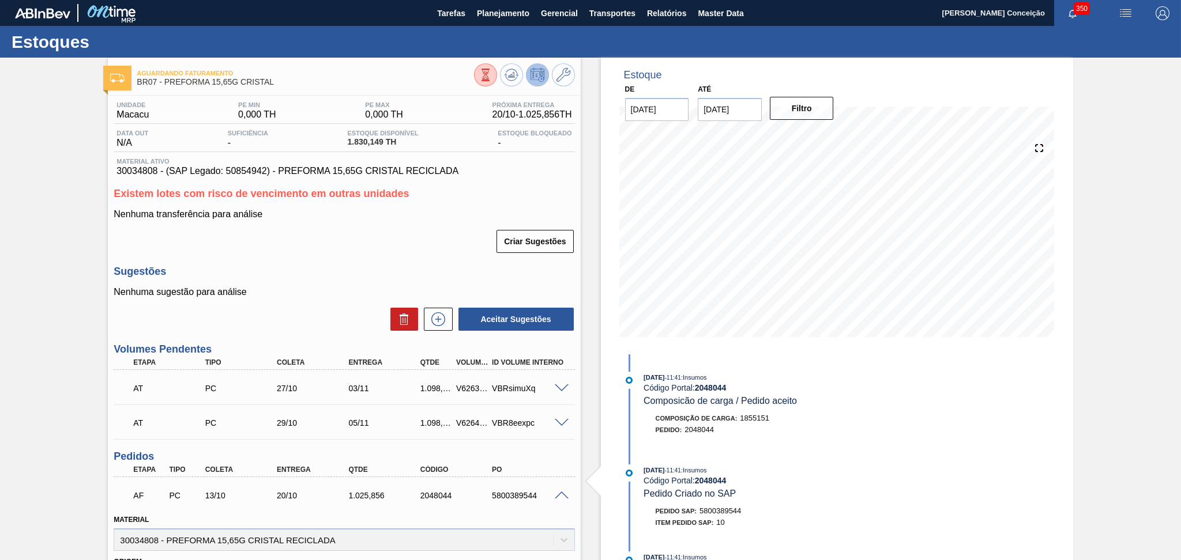
click at [330, 274] on h3 "Sugestões" at bounding box center [344, 272] width 461 height 12
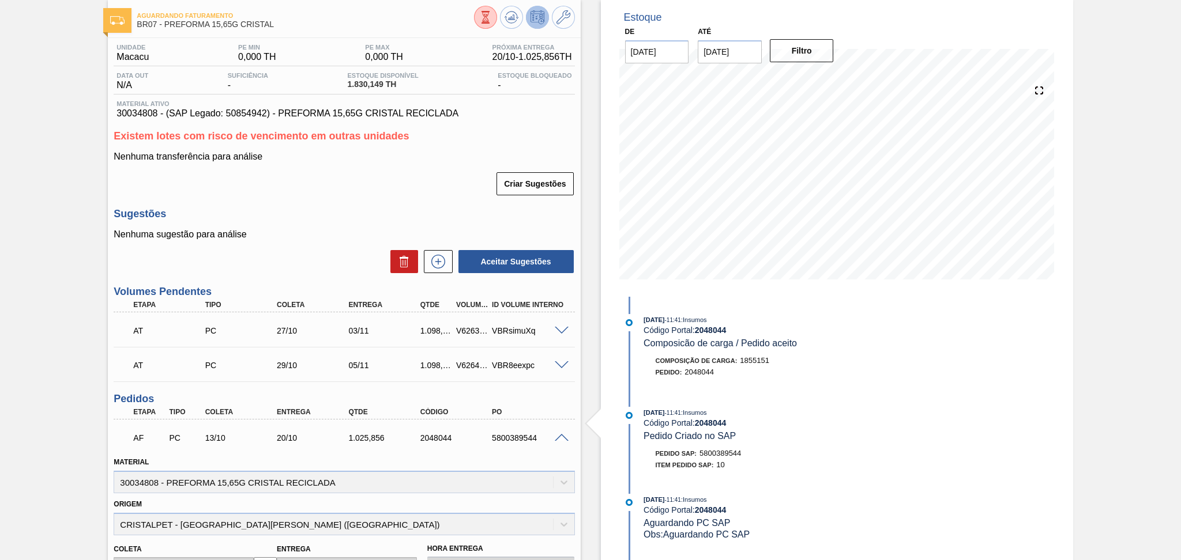
scroll to position [323, 0]
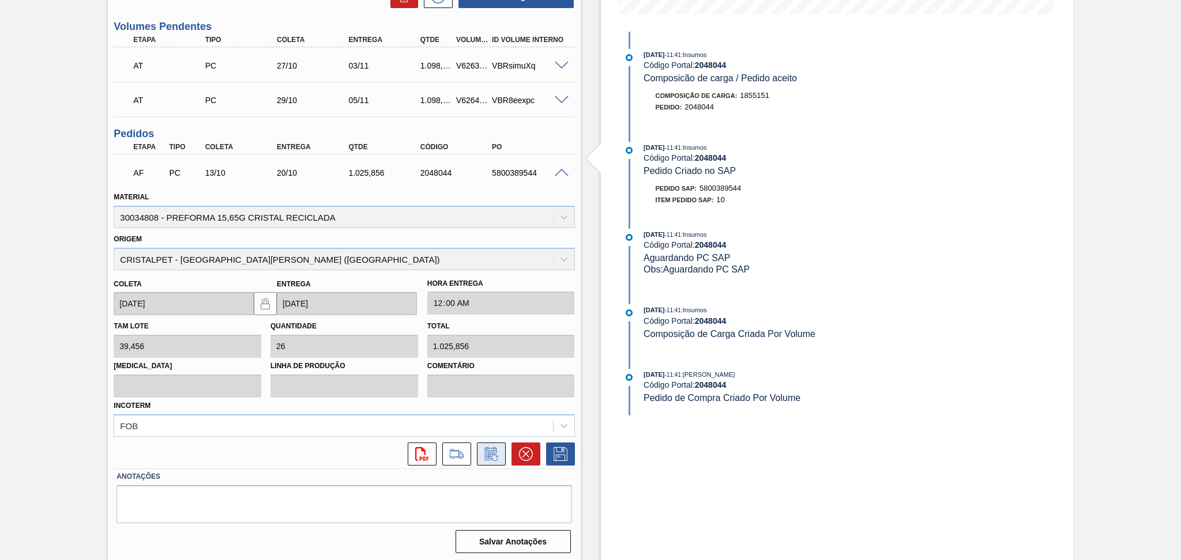
click at [487, 452] on icon at bounding box center [491, 454] width 18 height 14
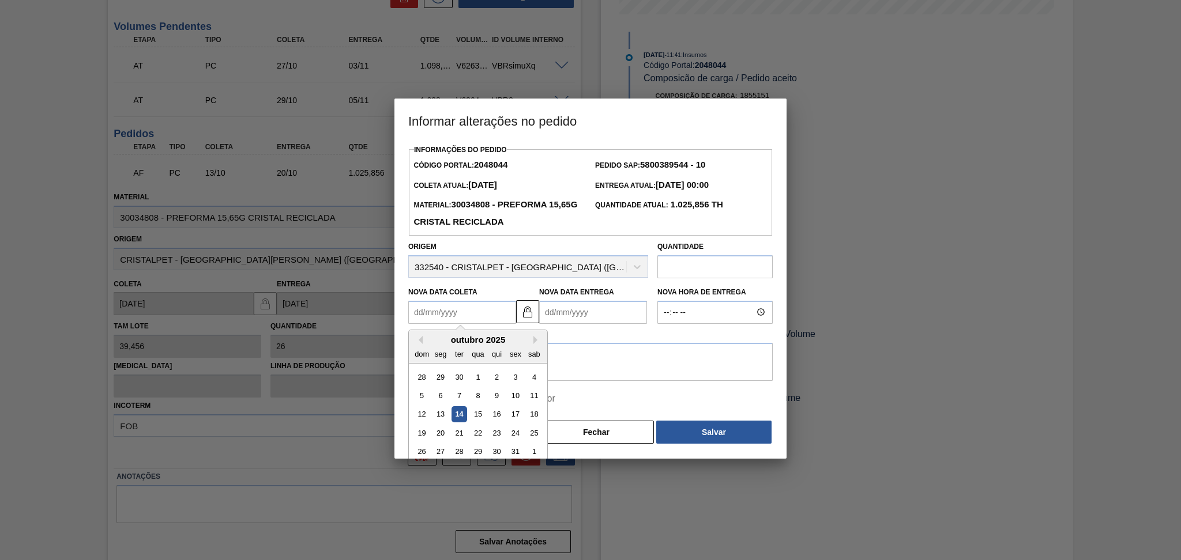
click at [478, 305] on Coleta2048044 "Nova Data Coleta" at bounding box center [462, 312] width 108 height 23
type Coleta2048044 "1"
type Entrega2048044 "08/10/2025"
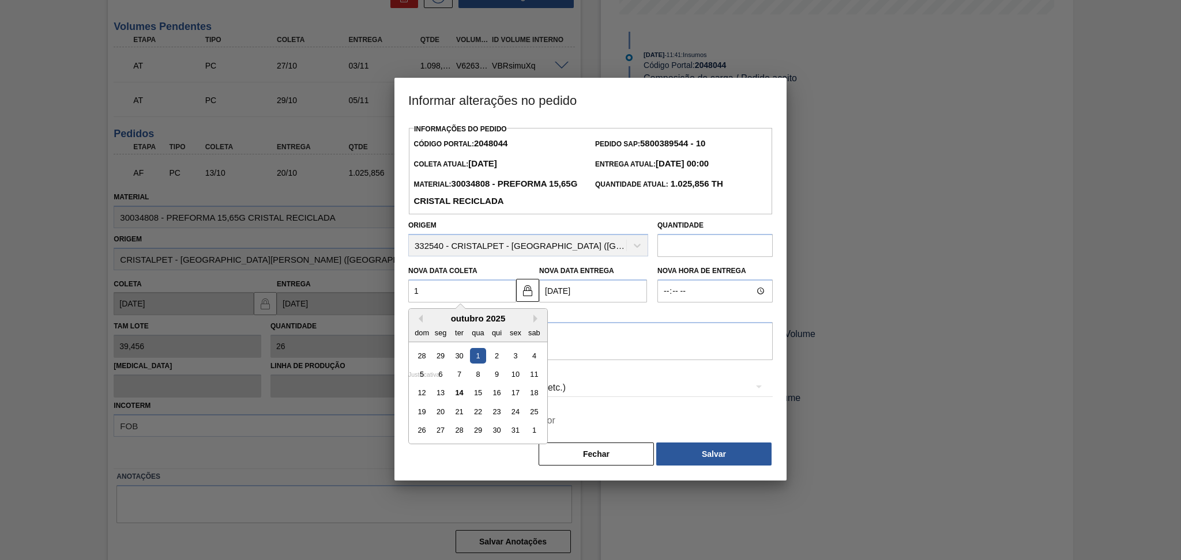
type Coleta2048044 "14"
type Entrega2048044 "21/10/2025"
click at [457, 393] on div "14" at bounding box center [459, 394] width 16 height 16
type Coleta2048044 "[DATE]"
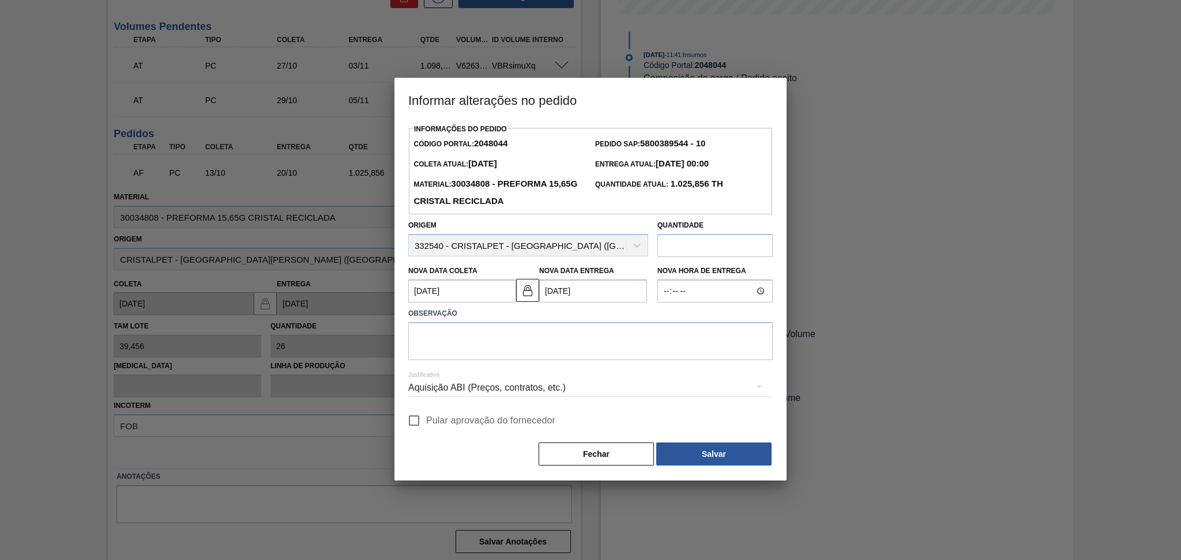
click at [466, 417] on span "Pular aprovação do fornecedor" at bounding box center [490, 421] width 129 height 14
click at [426, 417] on input "Pular aprovação do fornecedor" at bounding box center [414, 421] width 24 height 24
checkbox input "true"
click at [517, 367] on div "Justificativa Aquisição ABI (Preços, contratos, etc.)" at bounding box center [590, 381] width 364 height 42
click at [521, 343] on textarea at bounding box center [590, 341] width 364 height 38
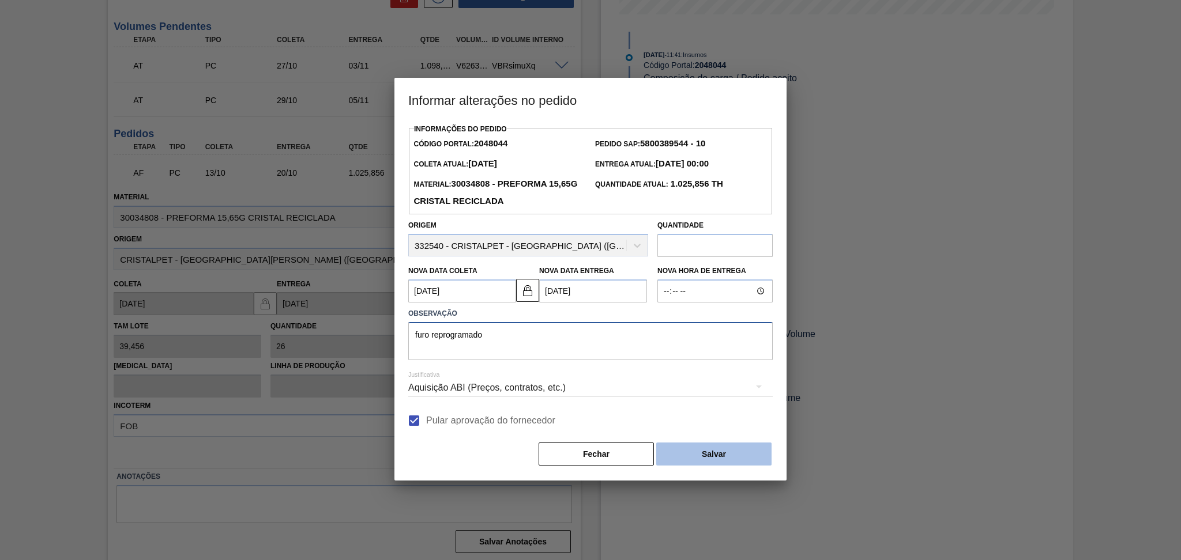
type textarea "furo reprogramado"
click at [685, 454] on button "Salvar" at bounding box center [713, 454] width 115 height 23
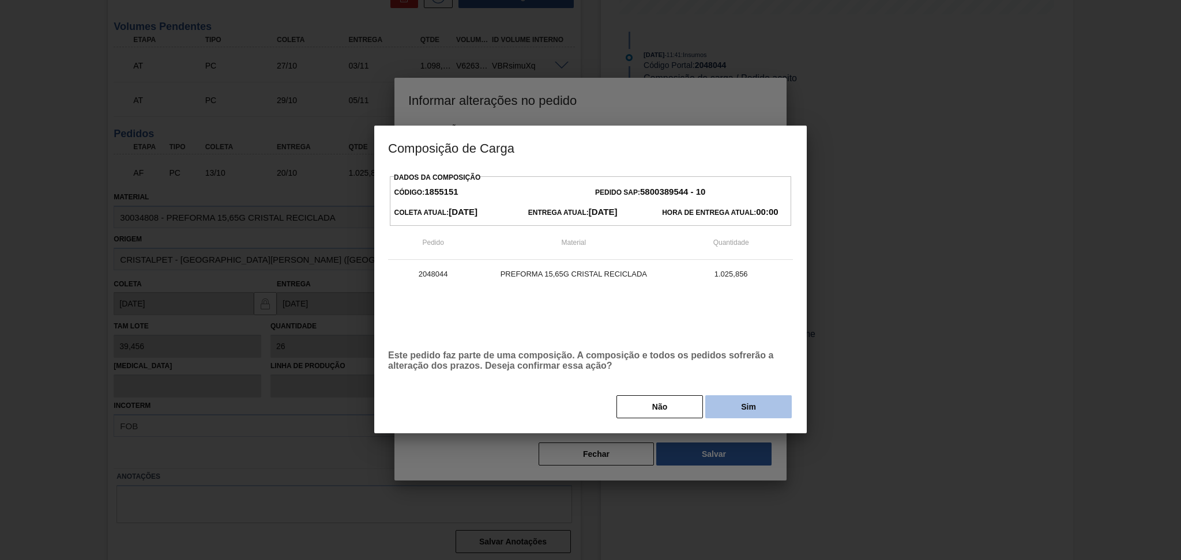
click at [767, 410] on button "Sim" at bounding box center [748, 406] width 86 height 23
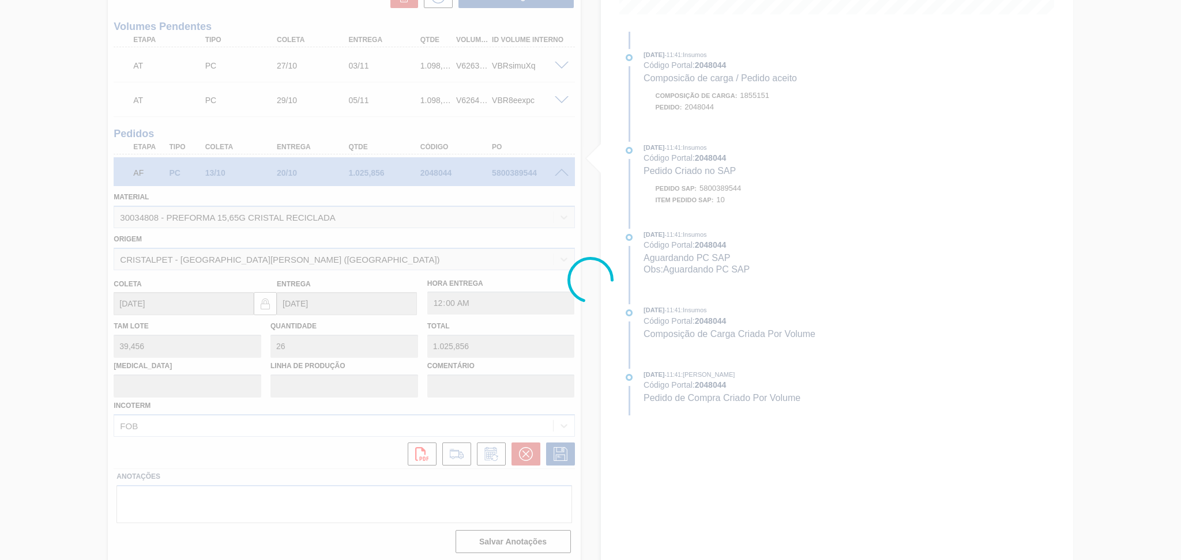
type input "furo reprogramado"
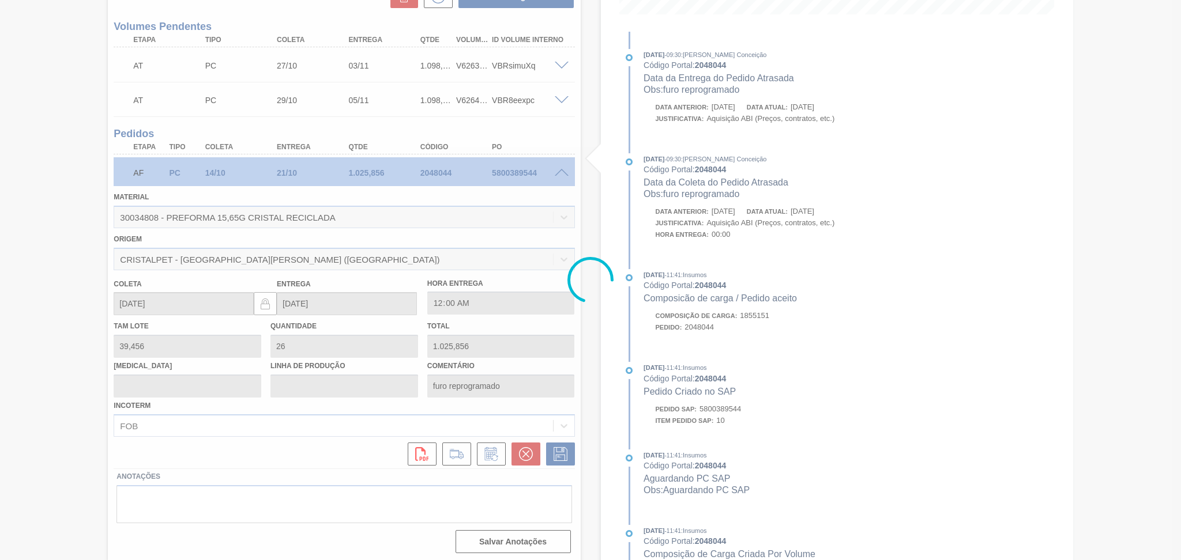
type input "[DATE]"
type input "21/10/2025"
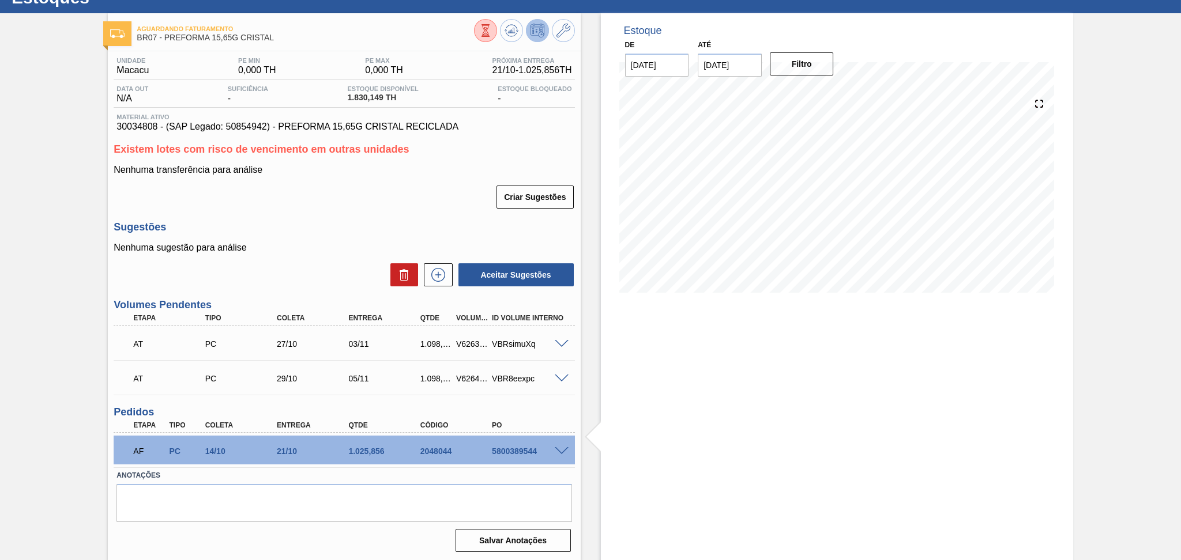
click at [321, 267] on div "Aceitar Sugestões" at bounding box center [344, 274] width 461 height 25
click at [474, 180] on div "Nenhuma transferência para análise Criar Sugestões" at bounding box center [344, 187] width 461 height 45
click at [516, 25] on icon at bounding box center [511, 31] width 14 height 14
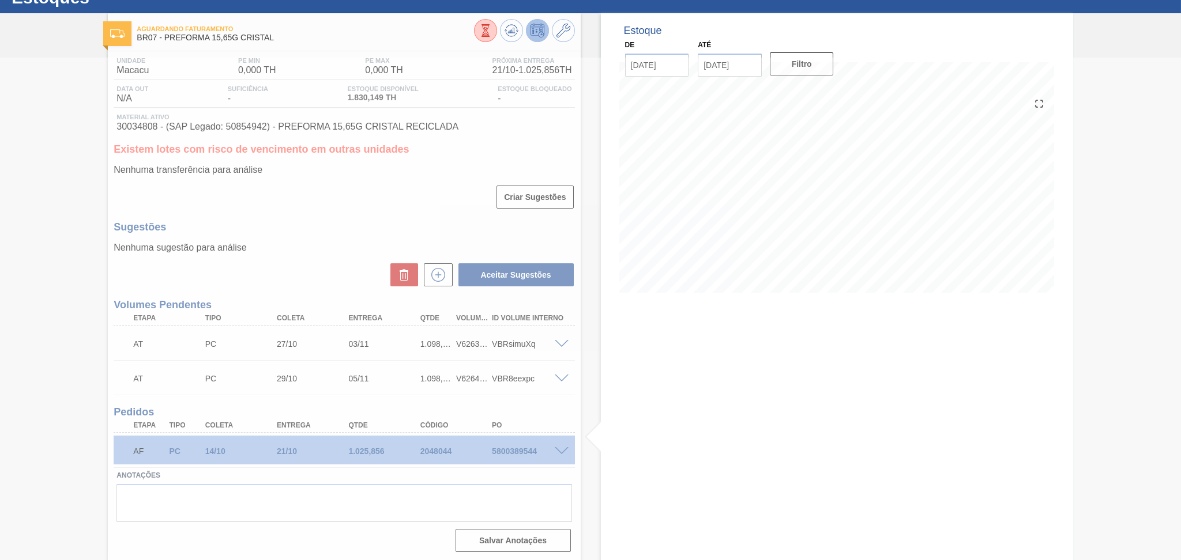
click at [261, 195] on div at bounding box center [590, 309] width 1181 height 503
click at [336, 201] on div at bounding box center [590, 309] width 1181 height 503
click at [391, 206] on div at bounding box center [590, 309] width 1181 height 503
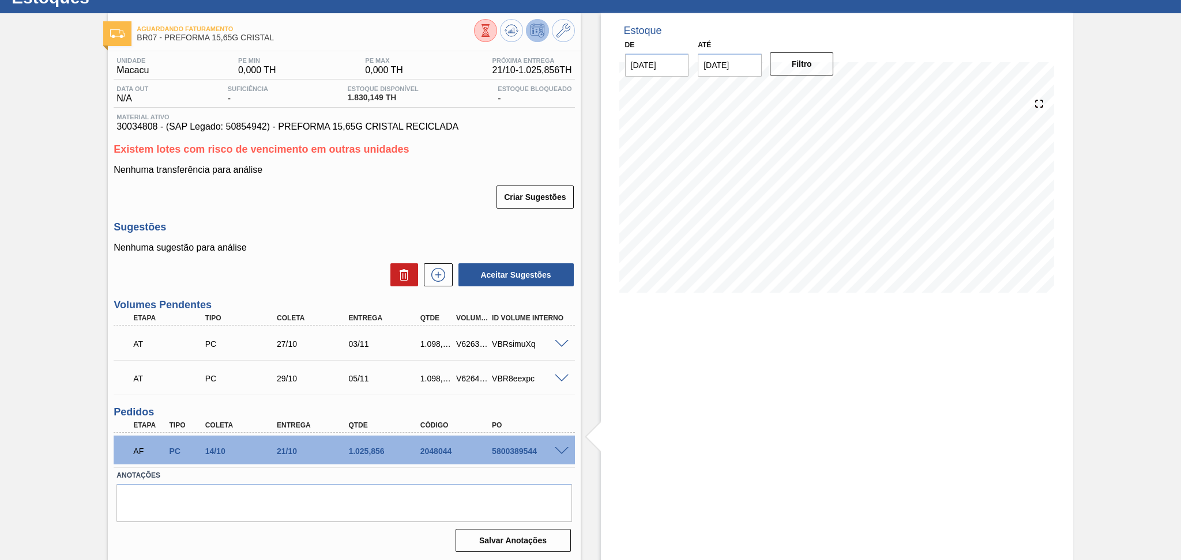
click at [323, 197] on div "Criar Sugestões" at bounding box center [344, 196] width 461 height 25
click at [385, 229] on h3 "Sugestões" at bounding box center [344, 227] width 461 height 12
click at [650, 472] on div "Estoque De 14/10/2025 Até 30/11/2025 Filtro 25/10 Projeção de Estoque 2,856.005…" at bounding box center [837, 287] width 472 height 549
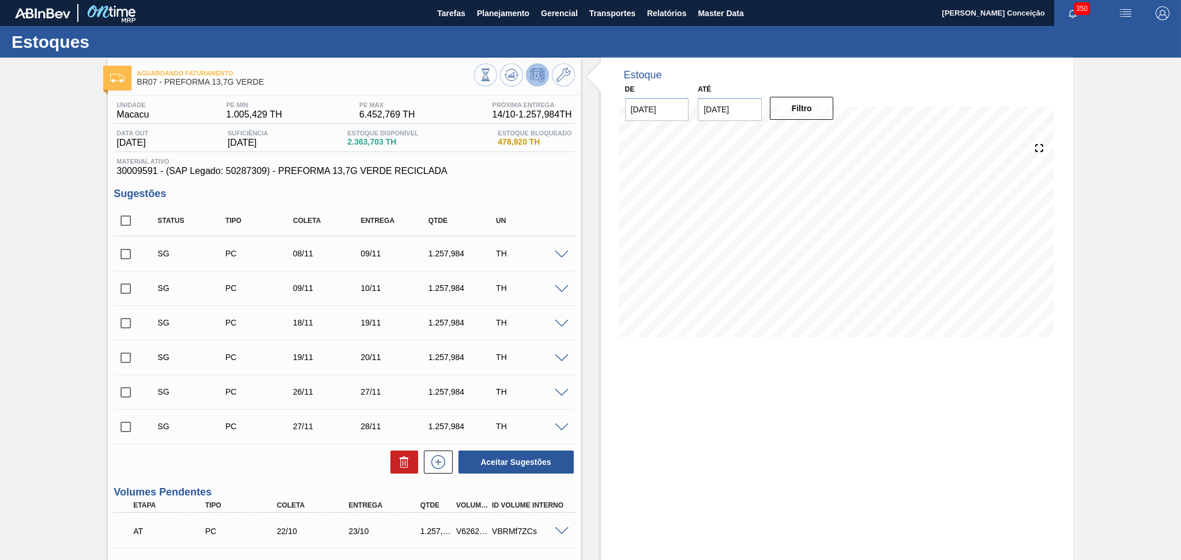
click at [124, 224] on input "checkbox" at bounding box center [126, 221] width 24 height 24
checkbox input "true"
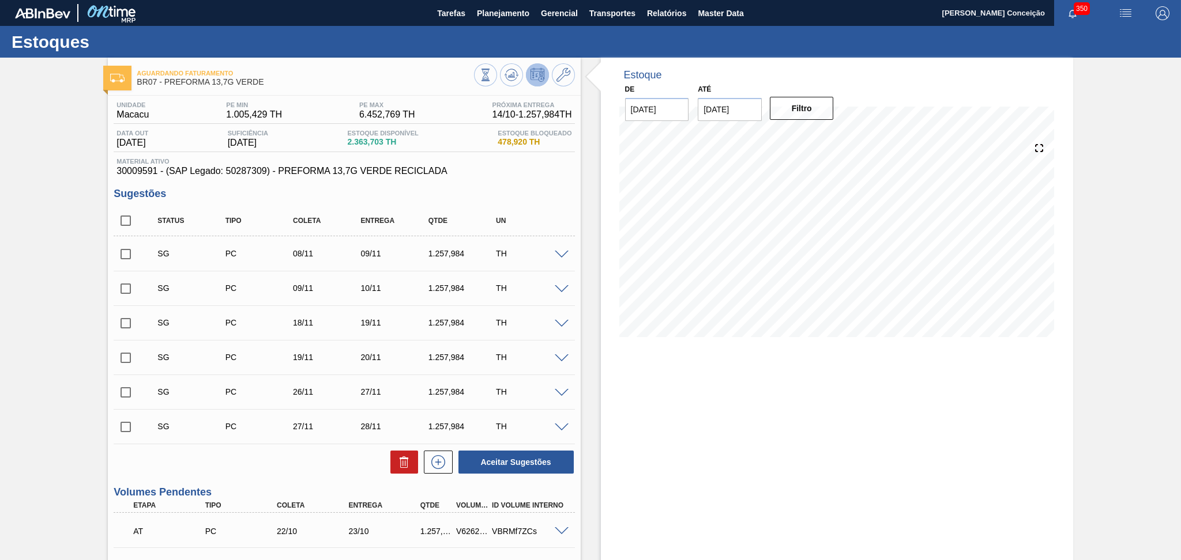
checkbox input "true"
click at [407, 461] on icon at bounding box center [404, 462] width 14 height 14
checkbox input "false"
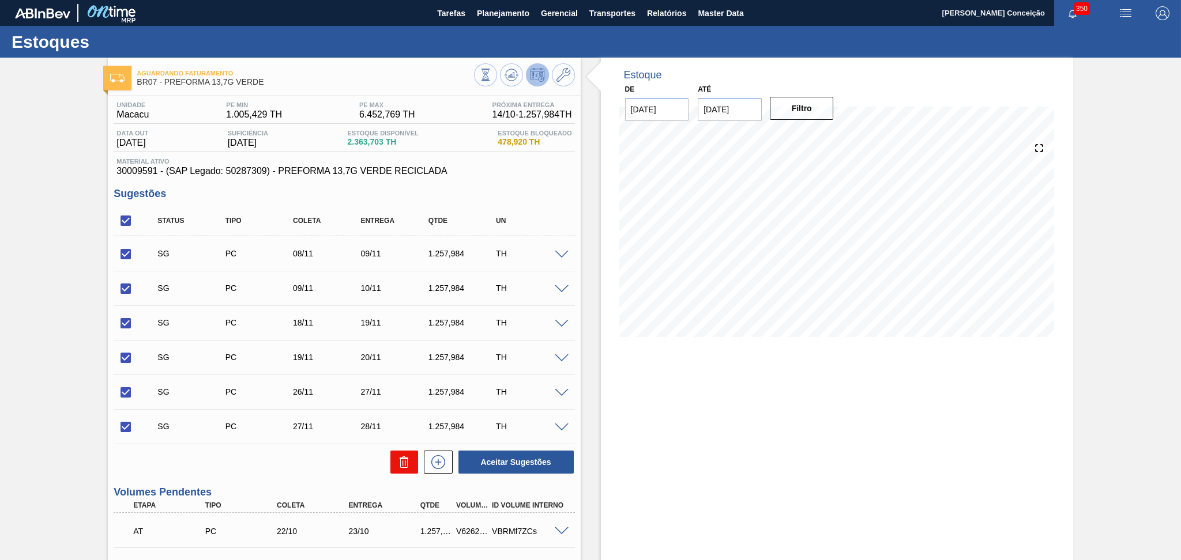
checkbox input "false"
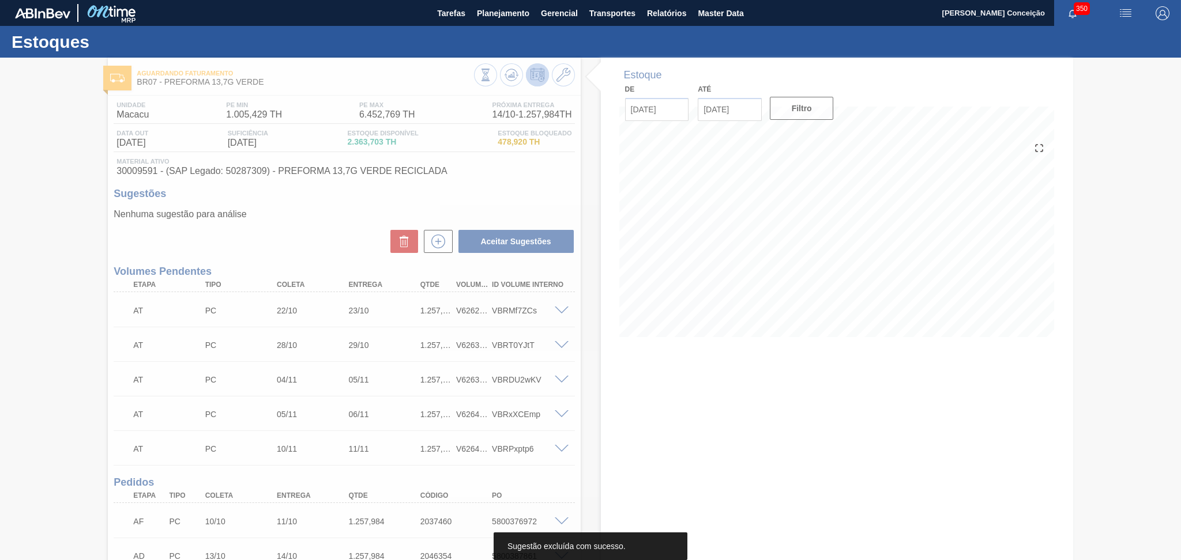
click at [307, 232] on div at bounding box center [590, 309] width 1181 height 503
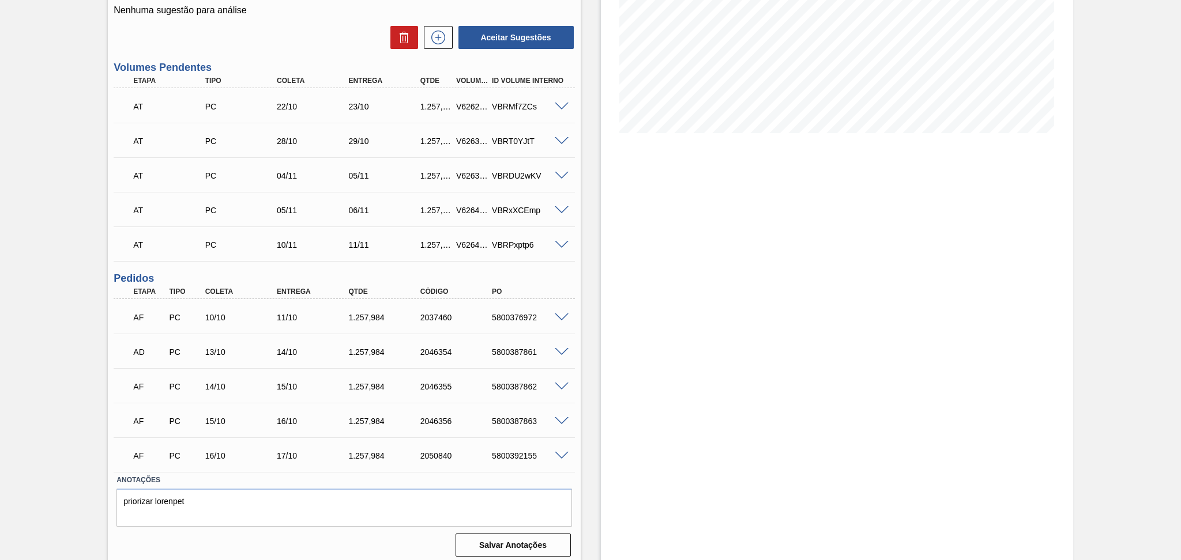
scroll to position [209, 0]
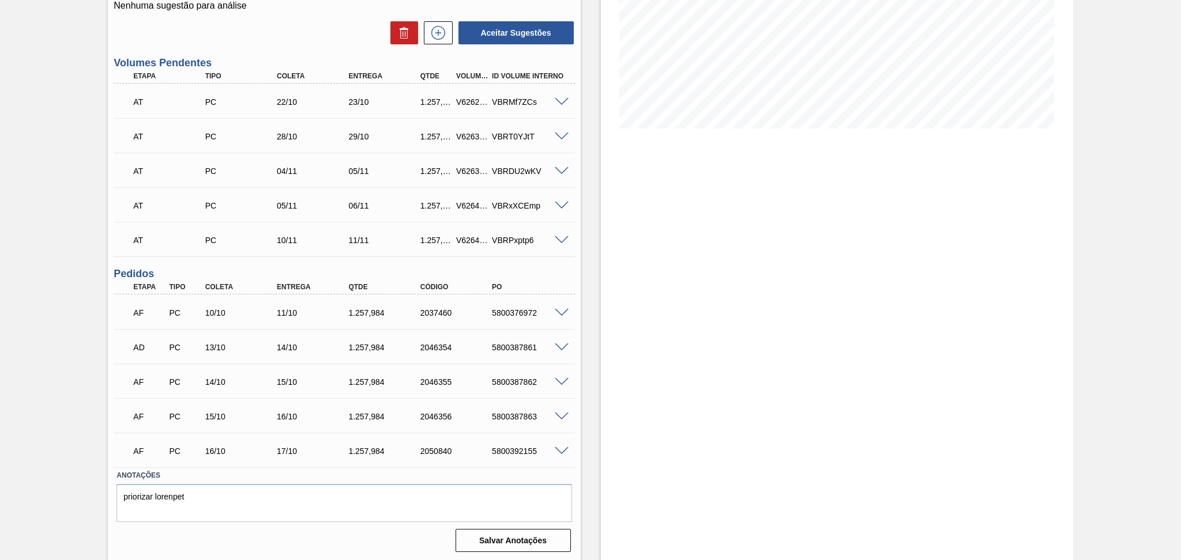
click at [237, 308] on div "10/10" at bounding box center [242, 312] width 81 height 9
click at [564, 309] on span at bounding box center [562, 313] width 14 height 9
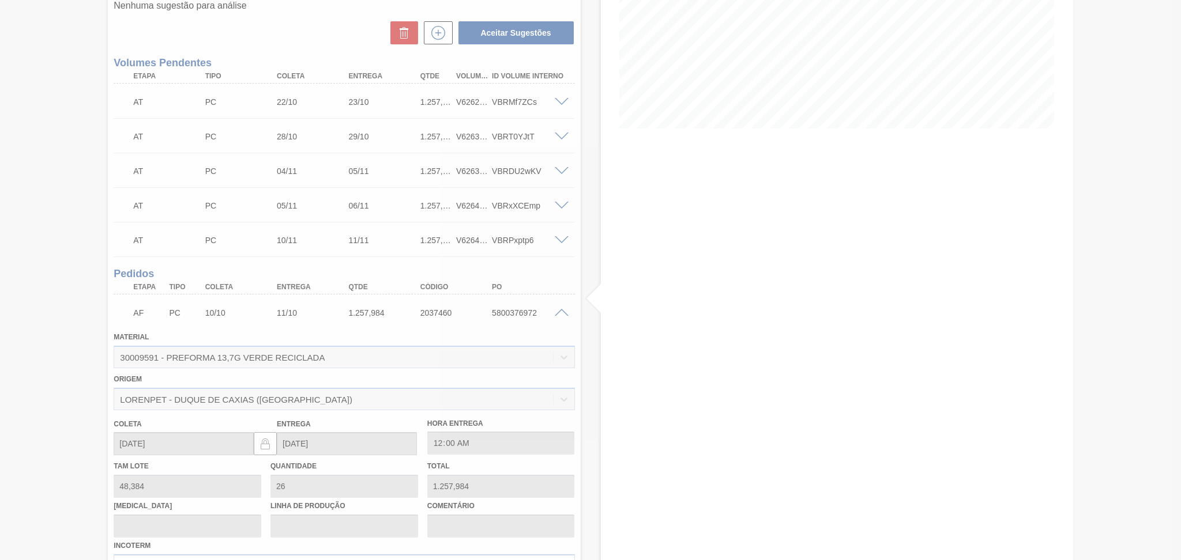
click at [561, 314] on div at bounding box center [590, 280] width 1181 height 560
click at [561, 312] on div at bounding box center [590, 280] width 1181 height 560
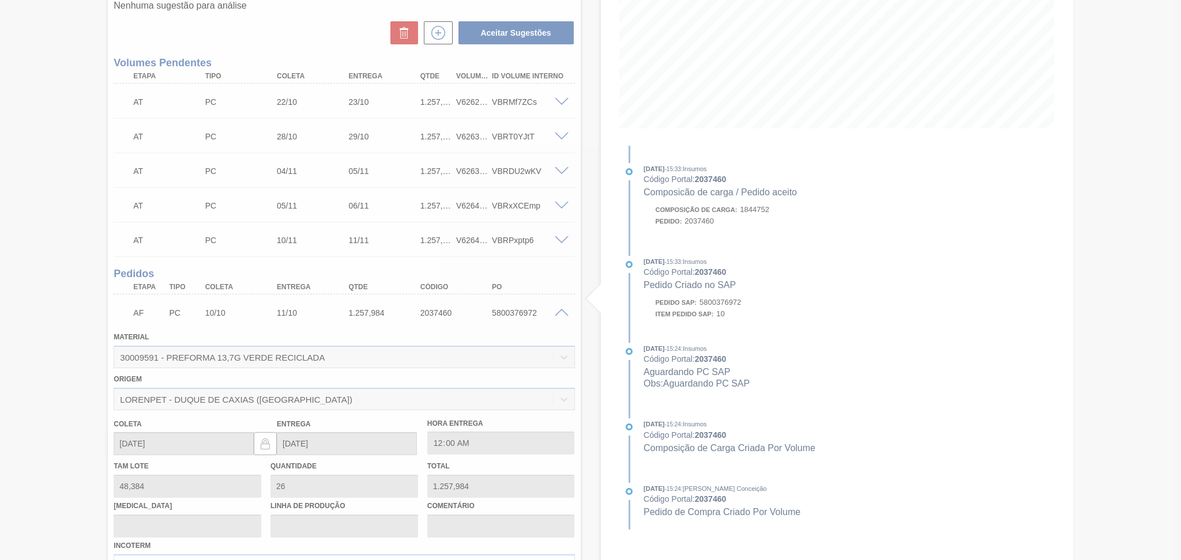
click at [561, 312] on div at bounding box center [590, 280] width 1181 height 560
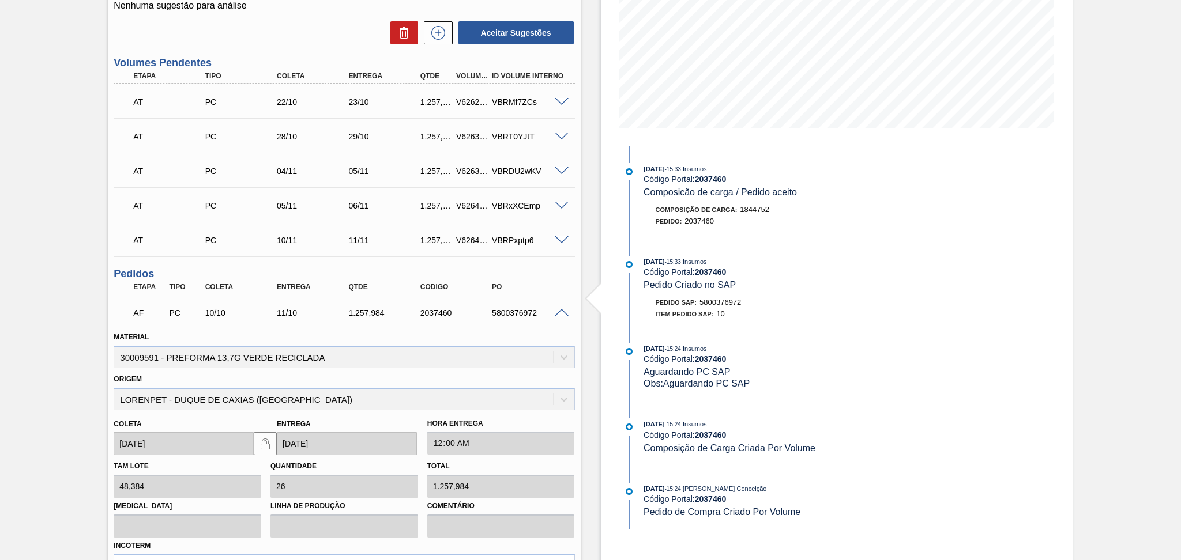
click at [12, 344] on div "Aguardando Faturamento BR07 - PREFORMA 13,7G VERDE Unidade Macacu PE MIN 1.005,…" at bounding box center [590, 345] width 1181 height 993
click at [564, 310] on span at bounding box center [562, 313] width 14 height 9
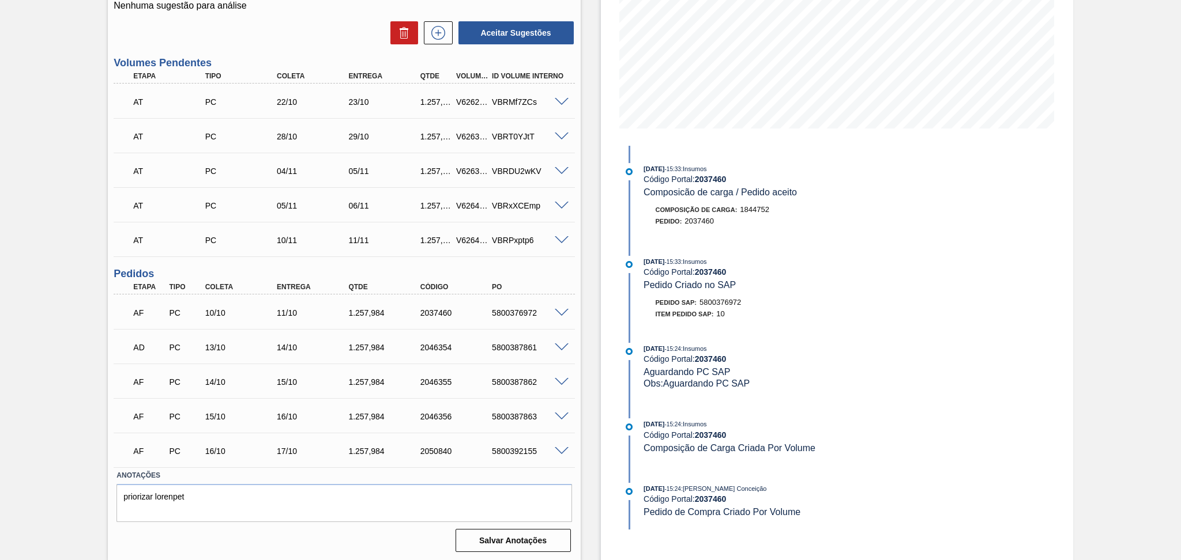
click at [251, 534] on div "Salvar Anotações" at bounding box center [343, 540] width 455 height 25
click at [293, 491] on textarea "priorizar lorenpet" at bounding box center [343, 503] width 455 height 38
click at [213, 509] on textarea "priorizar lorenpet" at bounding box center [343, 503] width 455 height 38
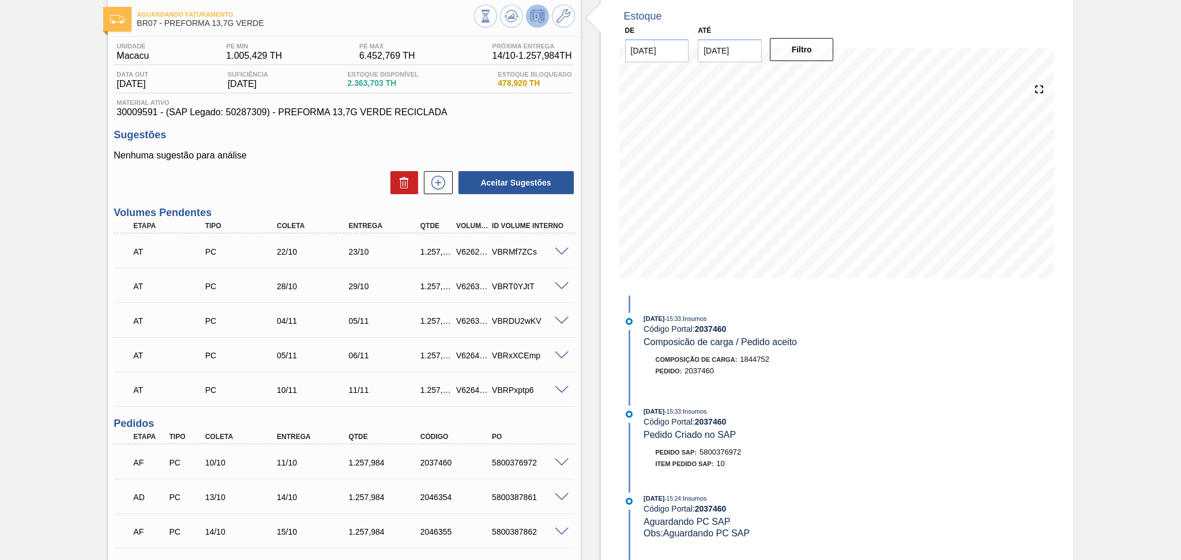
scroll to position [0, 0]
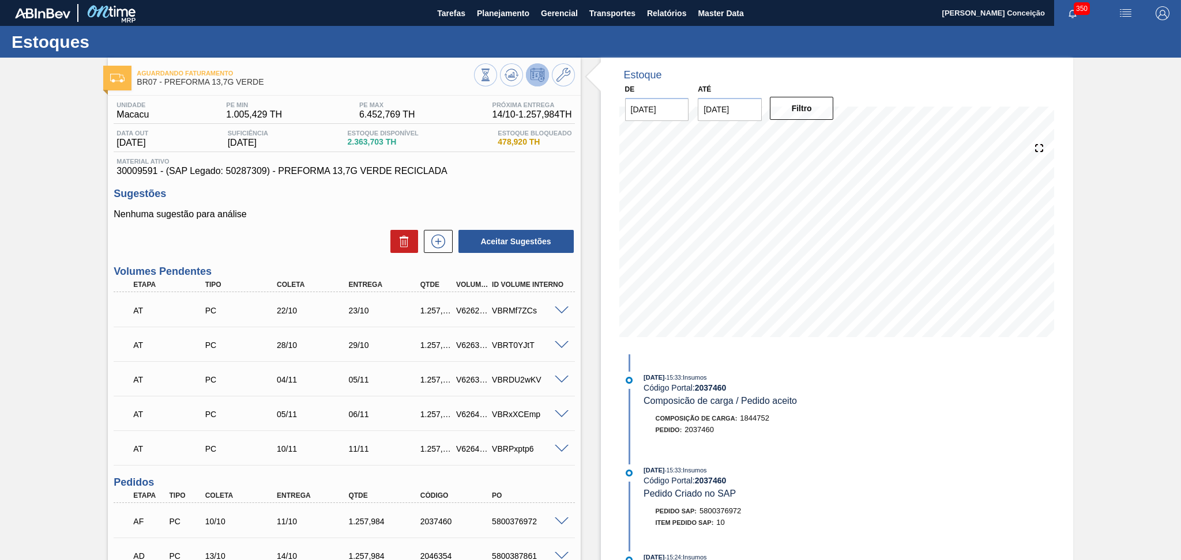
click at [273, 206] on div "Sugestões Nenhuma sugestão para análise Aceitar Sugestões" at bounding box center [344, 221] width 461 height 66
click at [277, 248] on div "Aceitar Sugestões" at bounding box center [344, 241] width 461 height 25
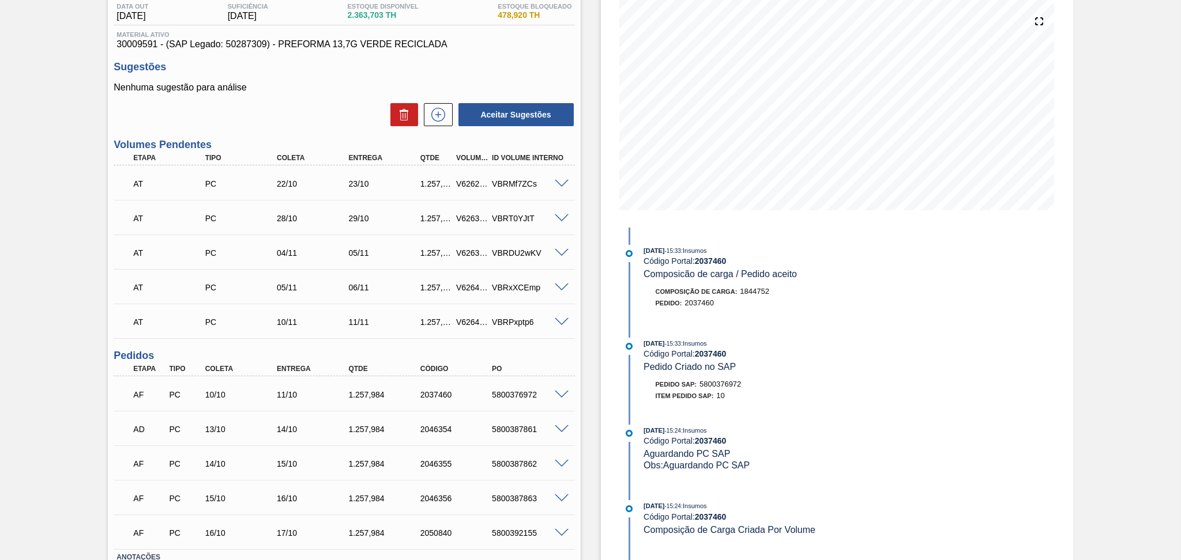
scroll to position [209, 0]
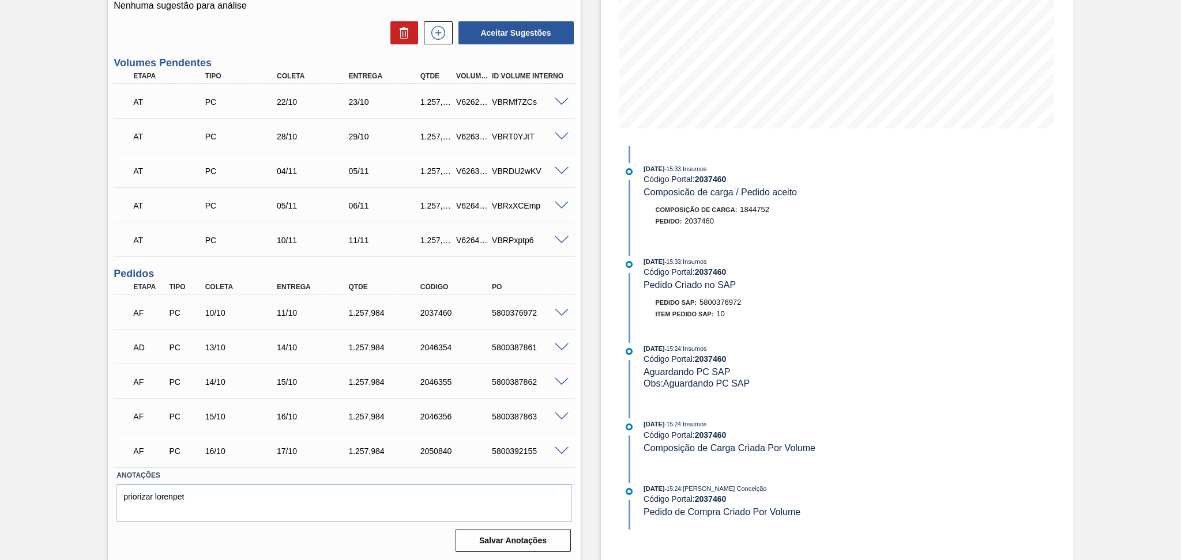
click at [558, 312] on span at bounding box center [562, 313] width 14 height 9
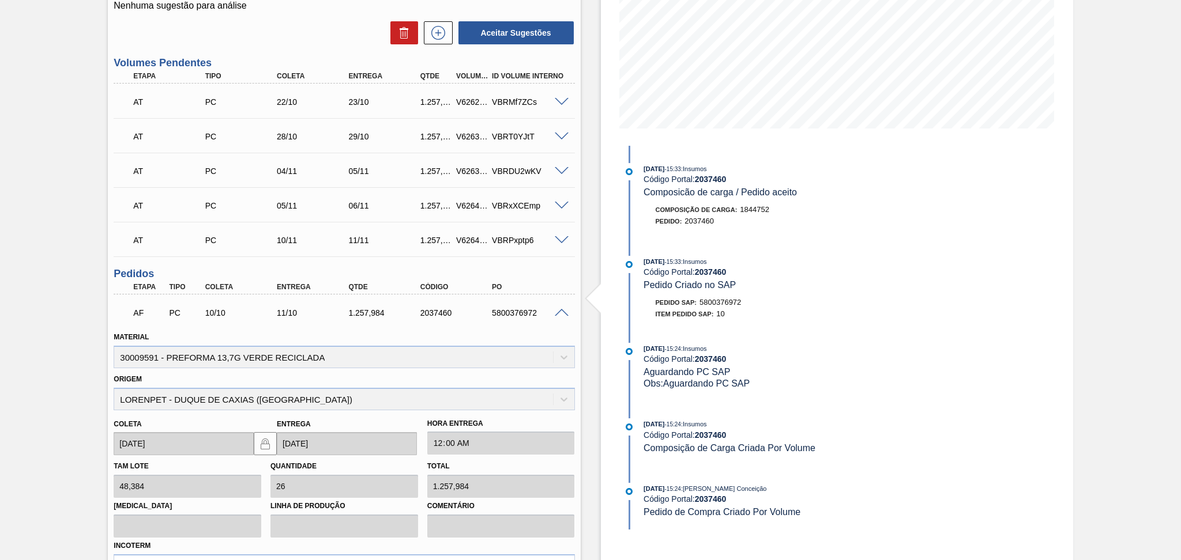
click at [560, 314] on span at bounding box center [562, 313] width 14 height 9
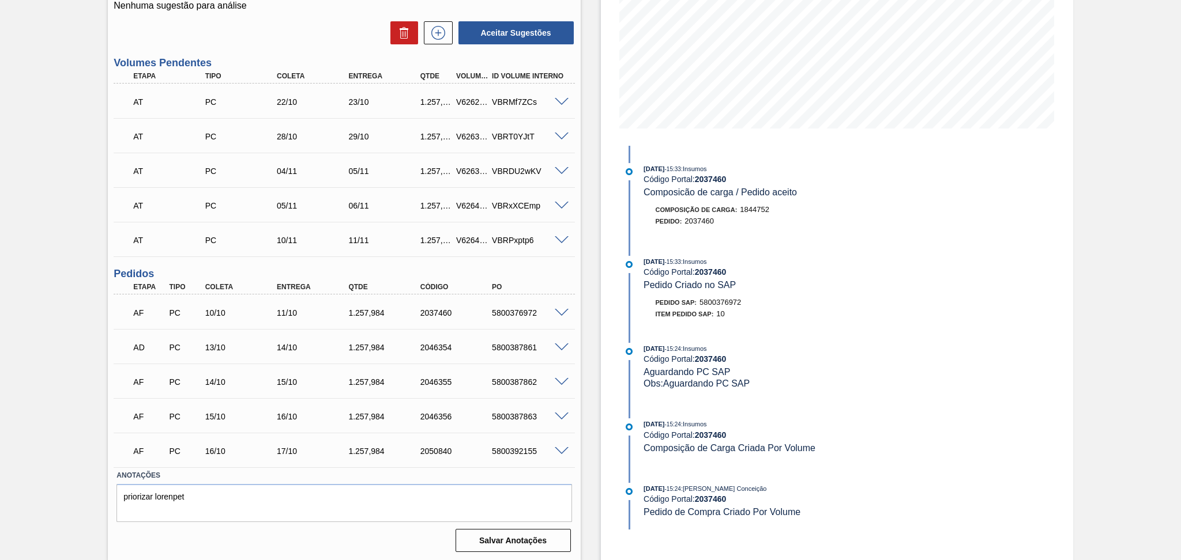
click at [559, 312] on span at bounding box center [562, 313] width 14 height 9
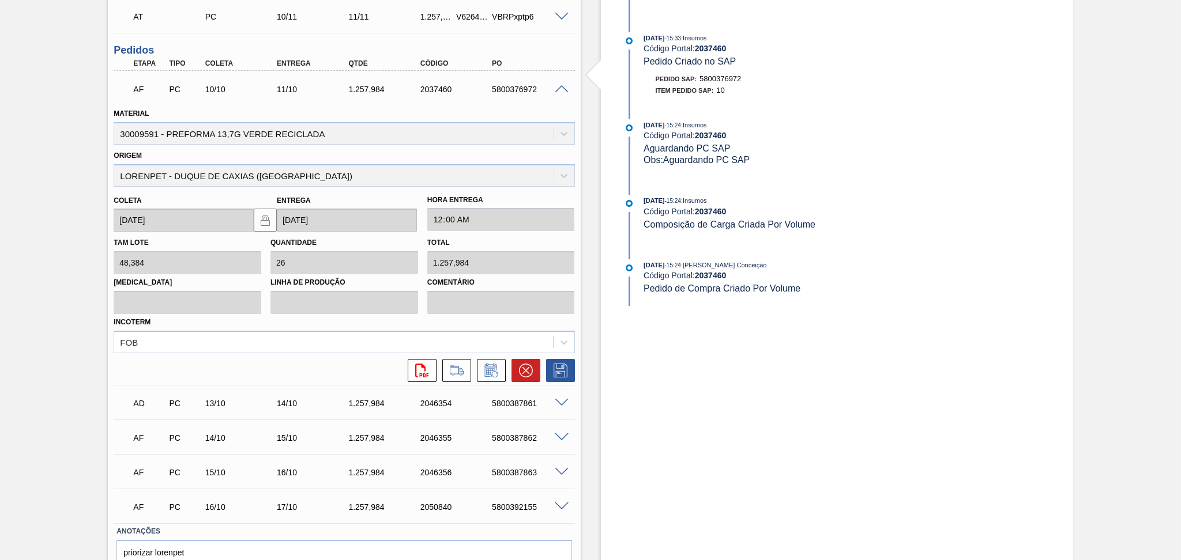
scroll to position [439, 0]
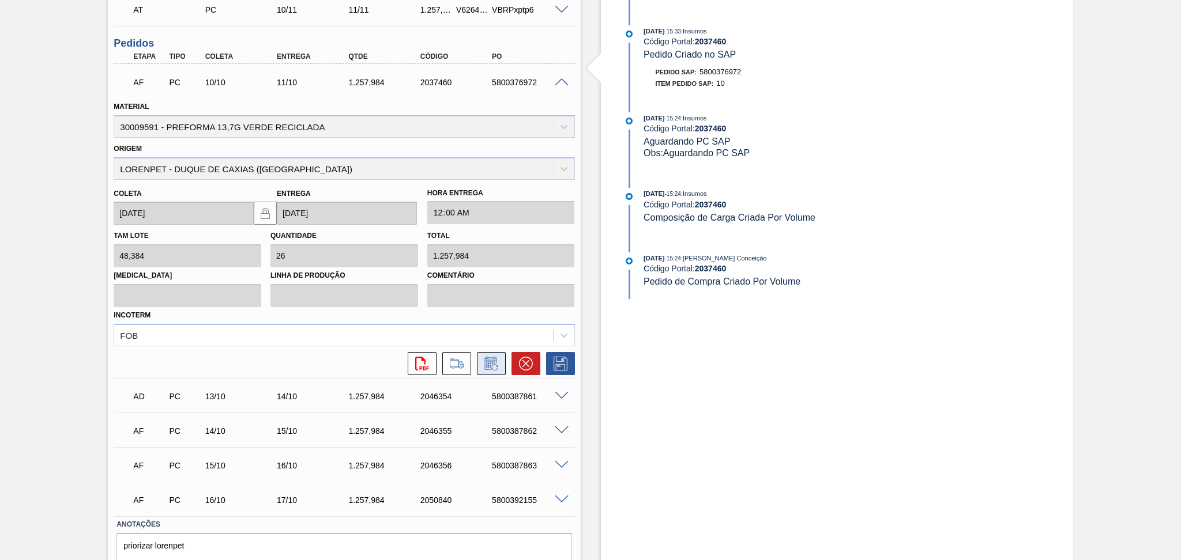
click at [500, 357] on button at bounding box center [491, 363] width 29 height 23
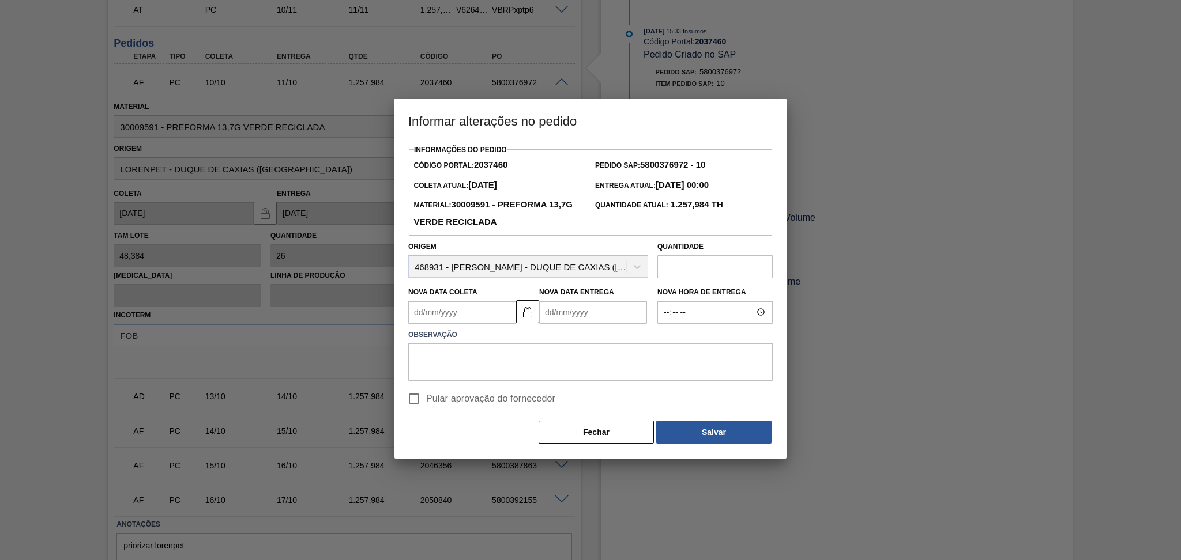
click at [455, 319] on Coleta2037460 "Nova Data Coleta" at bounding box center [462, 312] width 108 height 23
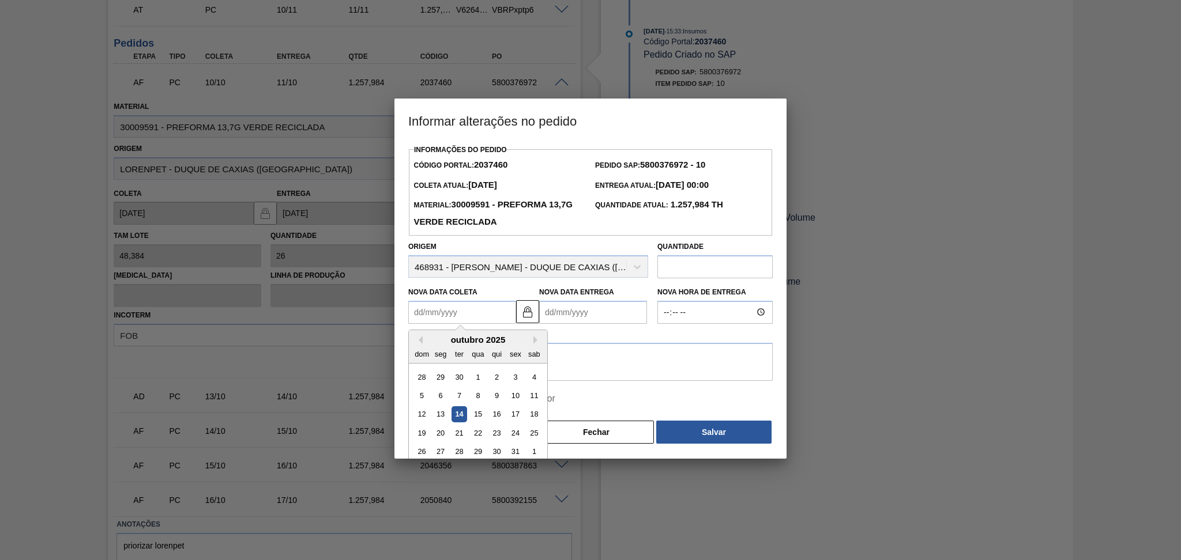
type Coleta2037460 "1"
type Entrega2037460 "02/10/2025"
type Coleta2037460 "14"
type Entrega2037460 "[DATE]"
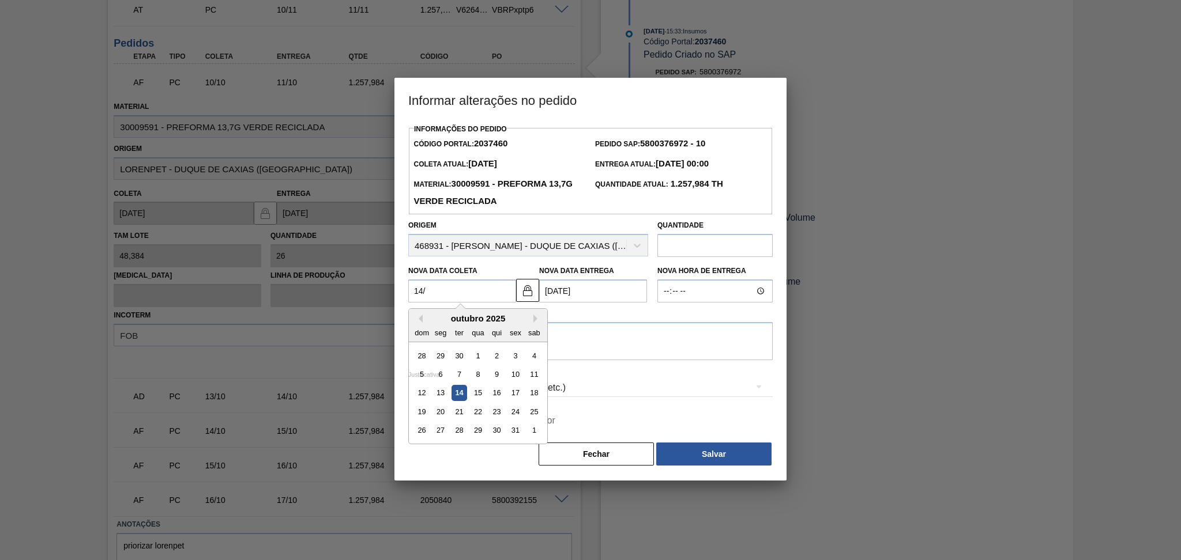
type Coleta2037460 "14/1"
type Entrega2037460 "15/01/2025"
type Coleta2037460 "14/10"
type Entrega2037460 "[DATE]"
click at [457, 396] on div "14" at bounding box center [459, 394] width 16 height 16
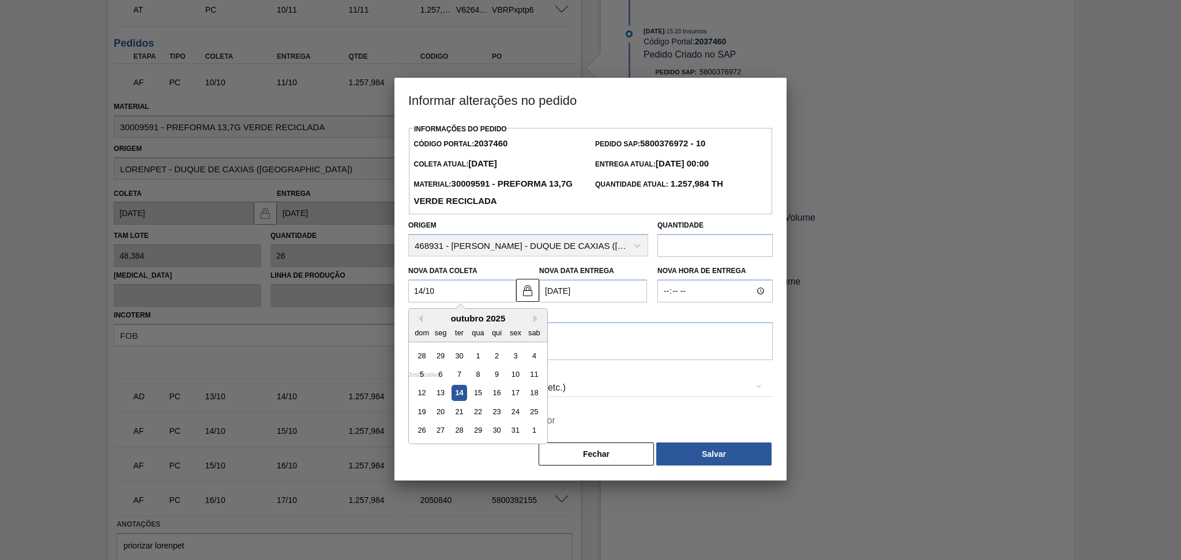
type Coleta2037460 "[DATE]"
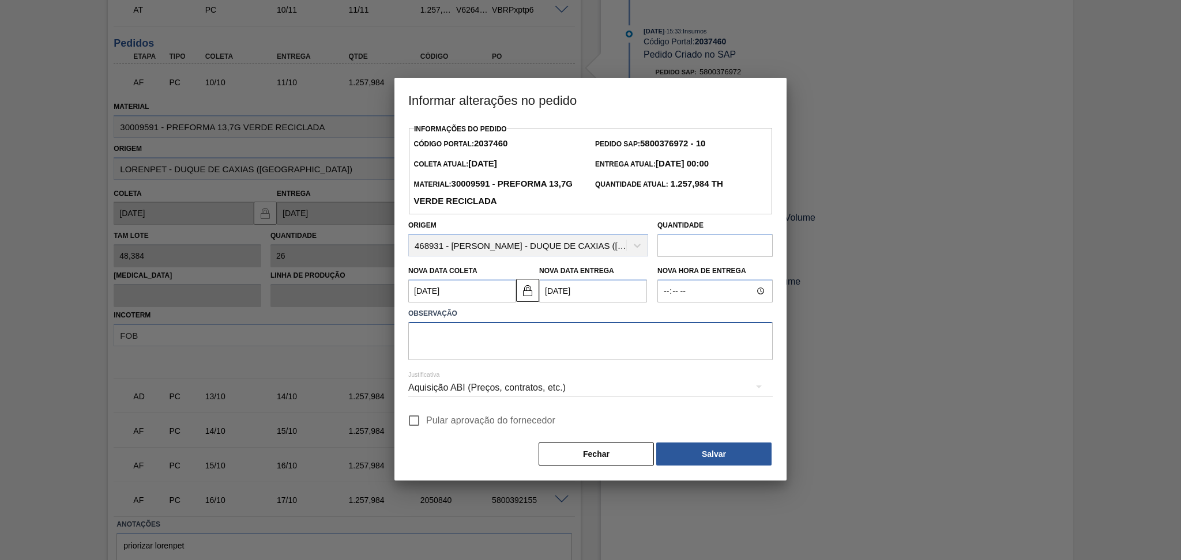
click at [478, 349] on textarea at bounding box center [590, 341] width 364 height 38
type textarea "furo reprogramado"
click at [476, 416] on span "Pular aprovação do fornecedor" at bounding box center [490, 421] width 129 height 14
click at [426, 416] on input "Pular aprovação do fornecedor" at bounding box center [414, 421] width 24 height 24
checkbox input "true"
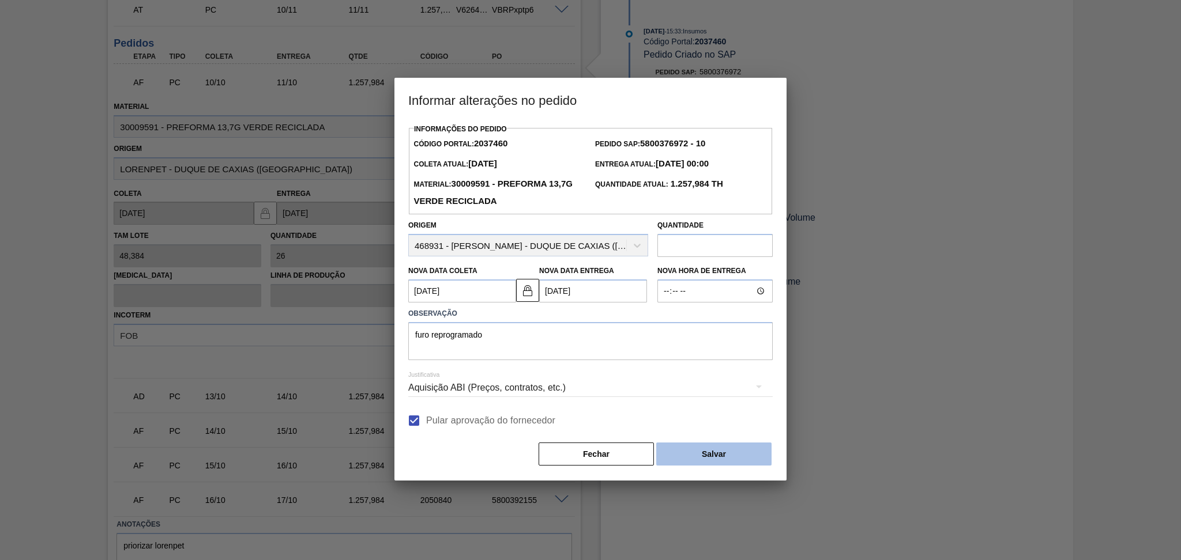
click at [708, 455] on button "Salvar" at bounding box center [713, 454] width 115 height 23
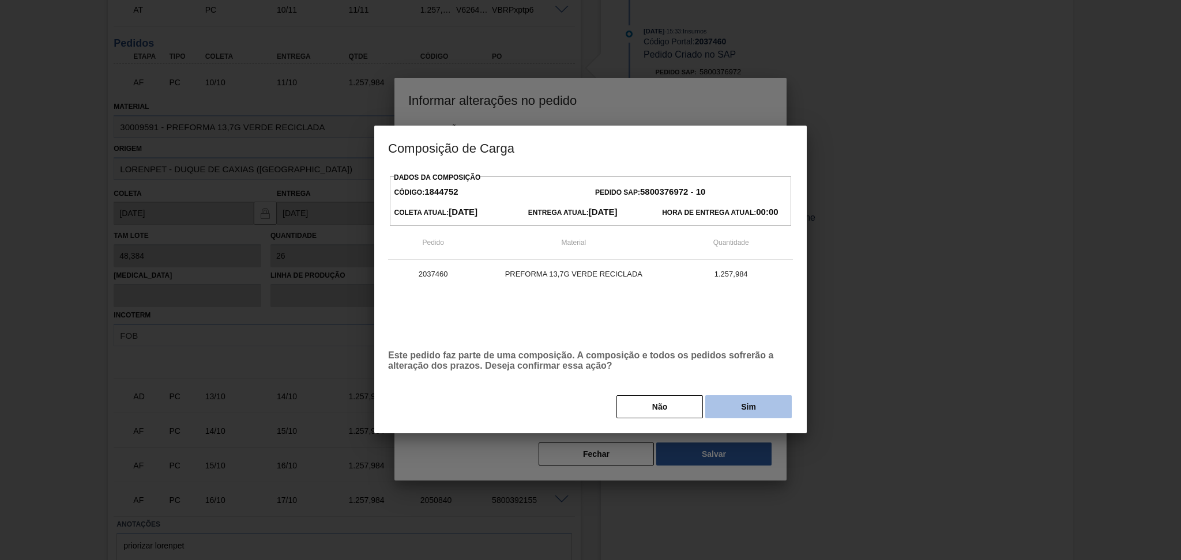
click at [734, 417] on button "Sim" at bounding box center [748, 406] width 86 height 23
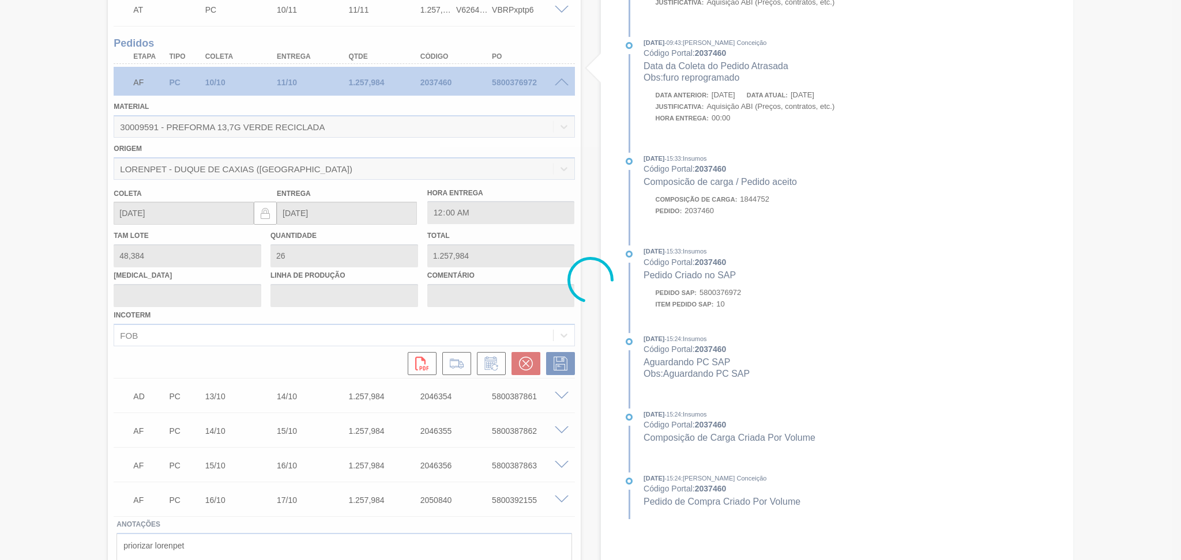
type input "furo reprogramado"
type input "[DATE]"
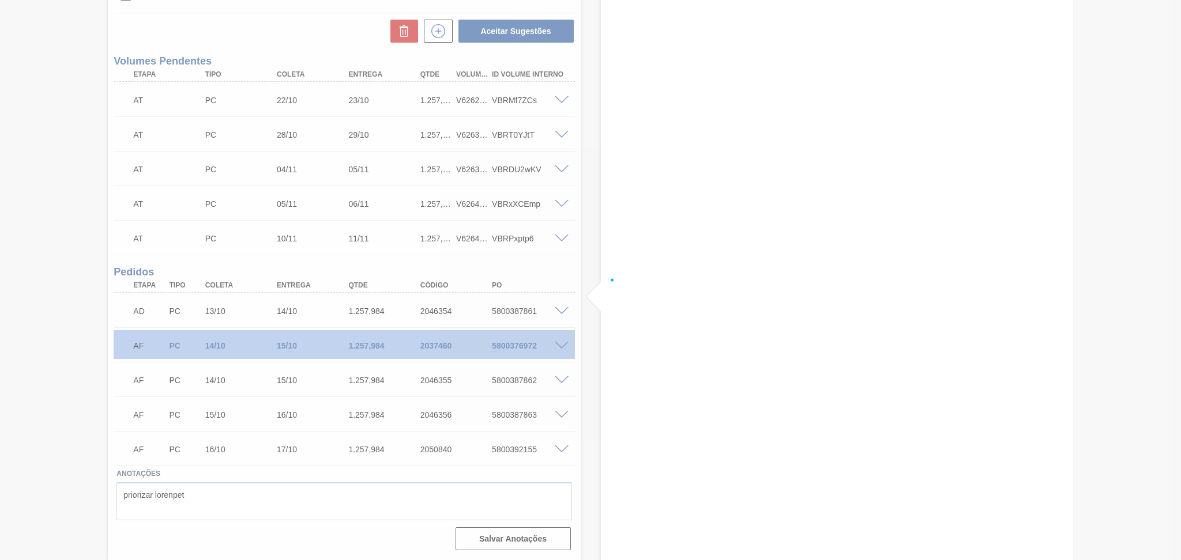
scroll to position [429, 0]
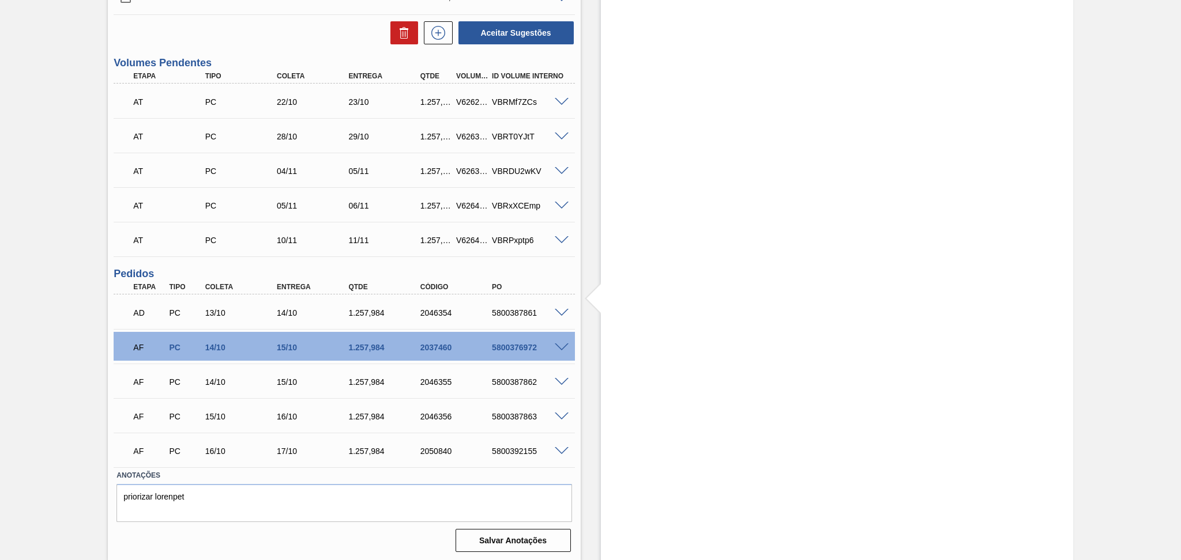
click at [49, 377] on div "Aguardando Descarga BR07 - PREFORMA 13,7G VERDE Unidade Macacu PE MIN 1.005,429…" at bounding box center [590, 95] width 1181 height 934
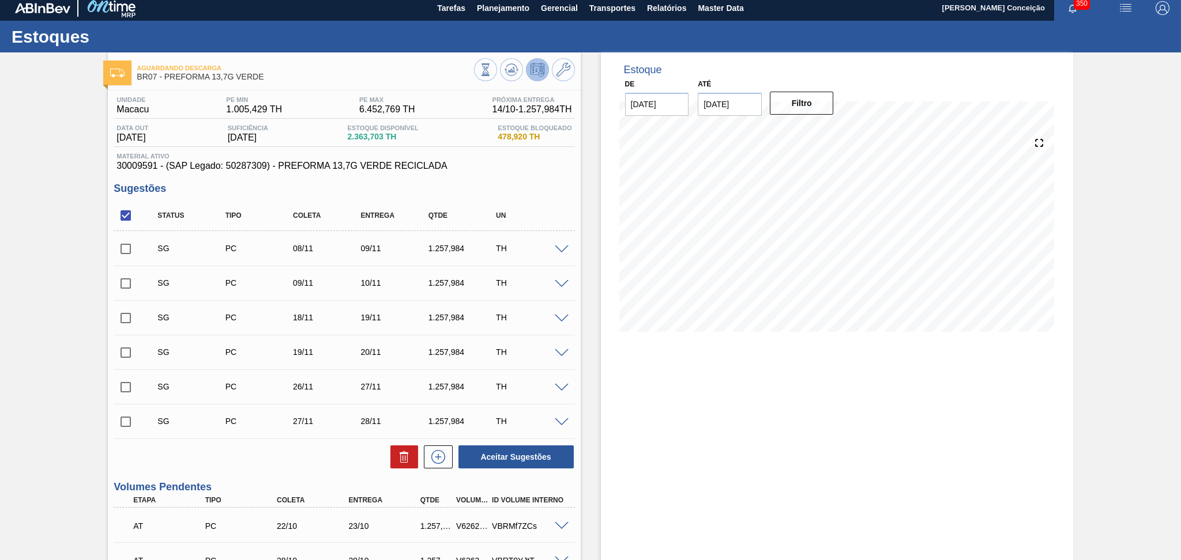
scroll to position [0, 0]
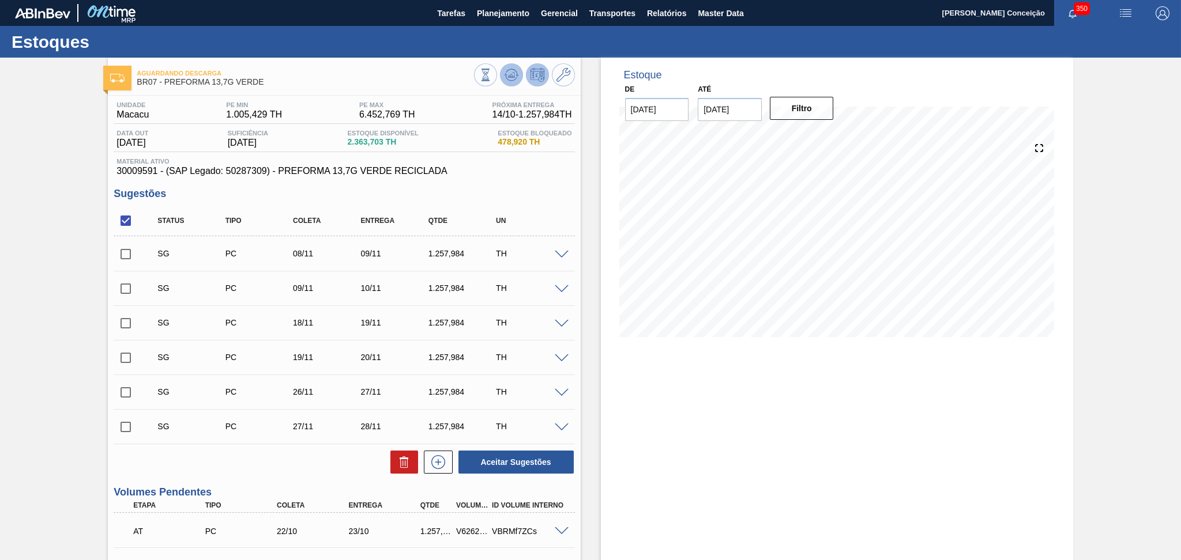
click at [507, 81] on icon at bounding box center [511, 75] width 14 height 14
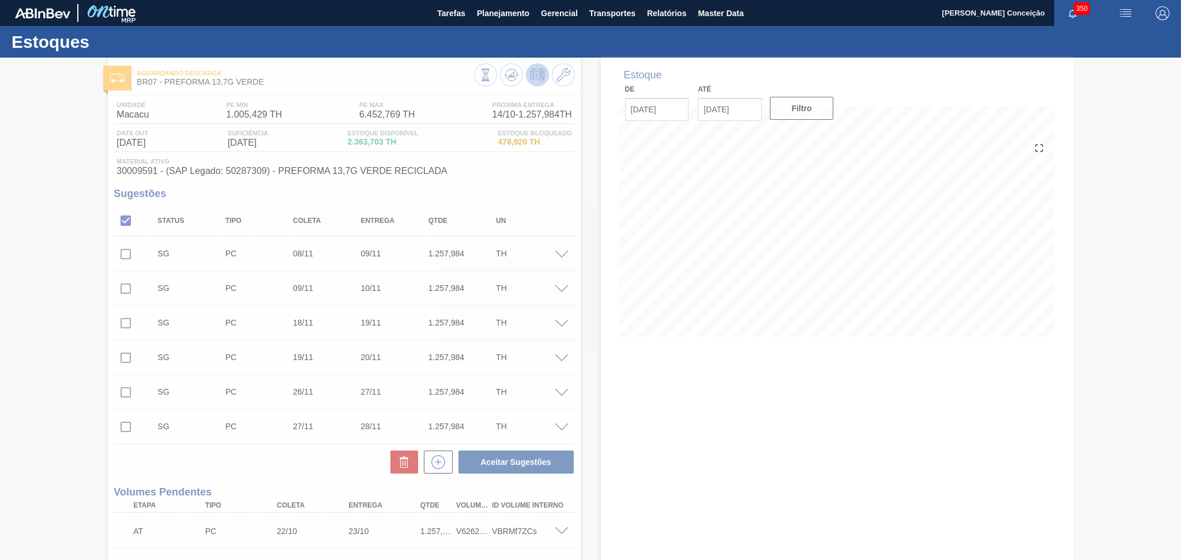
click at [649, 406] on div at bounding box center [590, 309] width 1181 height 503
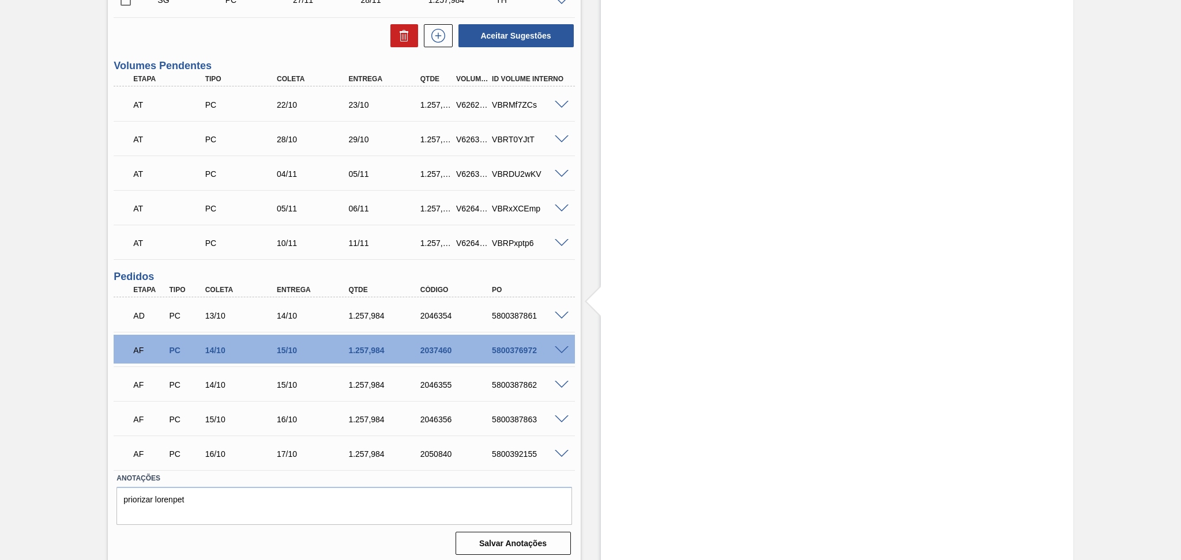
scroll to position [429, 0]
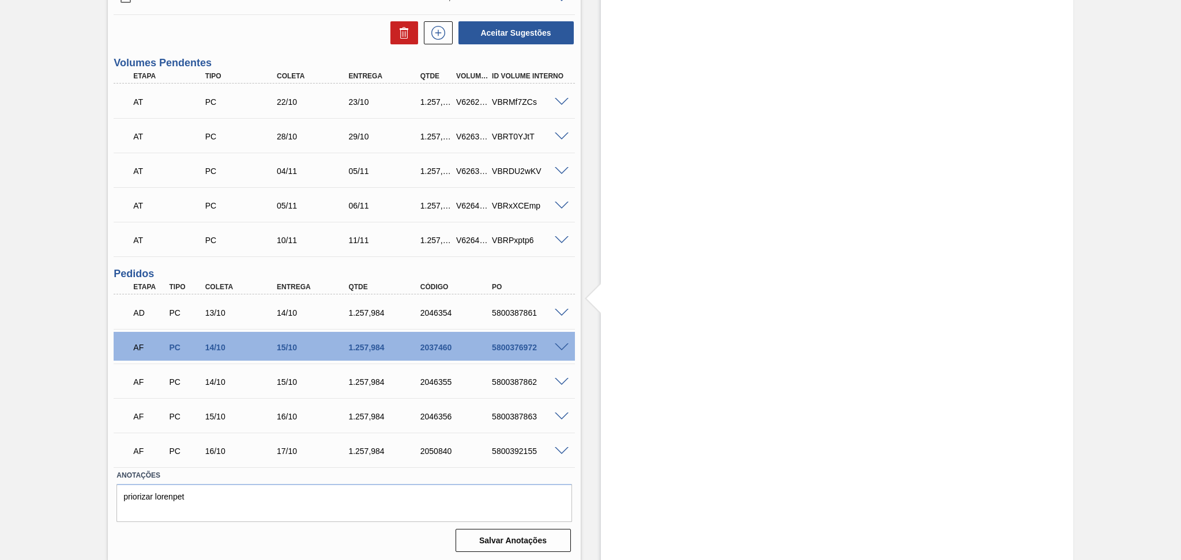
click at [586, 414] on div "Estoque De 14/10/2025 Até 30/11/2025 Filtro 17/10 Projeção de Estoque 7,103.619…" at bounding box center [826, 95] width 492 height 934
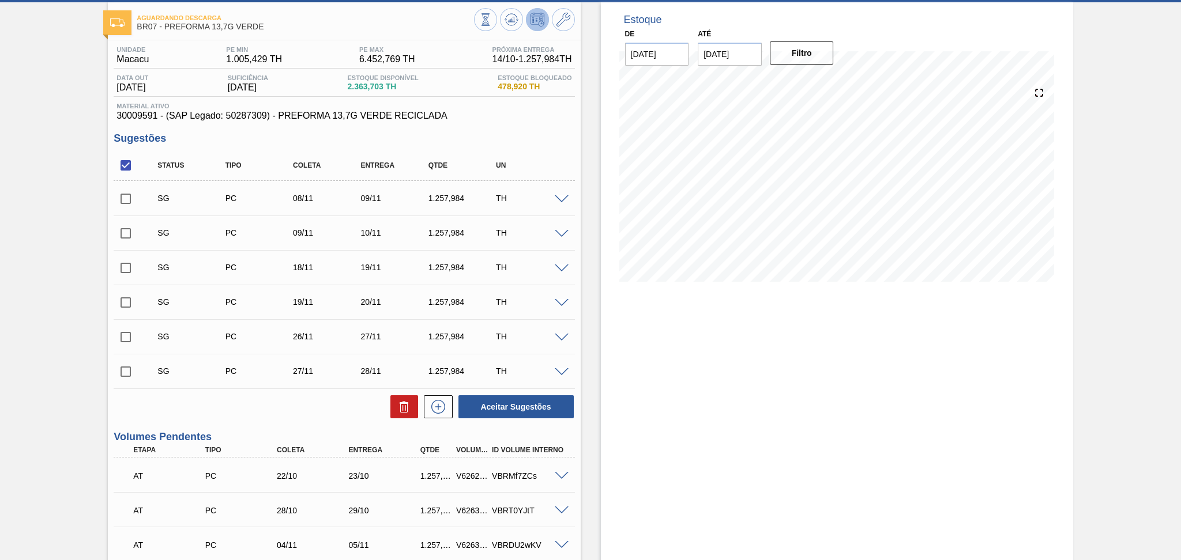
scroll to position [45, 0]
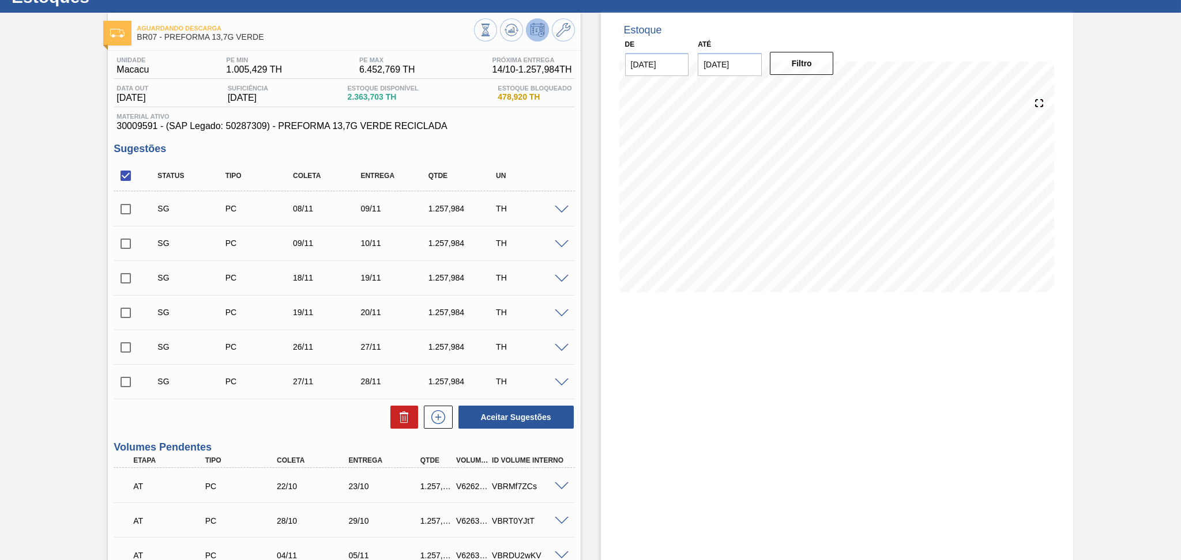
click at [741, 405] on div "Estoque De 14/10/2025 Até 30/11/2025 Filtro 21/10 Projeção de Estoque 4,503.627…" at bounding box center [837, 480] width 472 height 934
click at [552, 147] on h3 "Sugestões" at bounding box center [344, 149] width 461 height 12
click at [542, 161] on div "Status Tipo Coleta Entrega Qtde UN" at bounding box center [344, 176] width 461 height 31
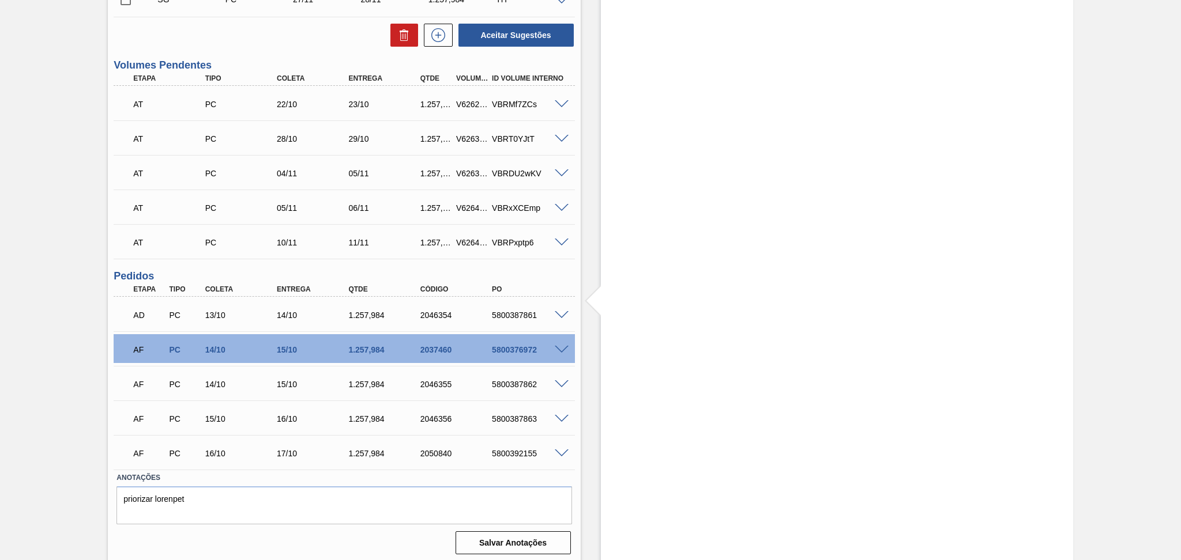
scroll to position [429, 0]
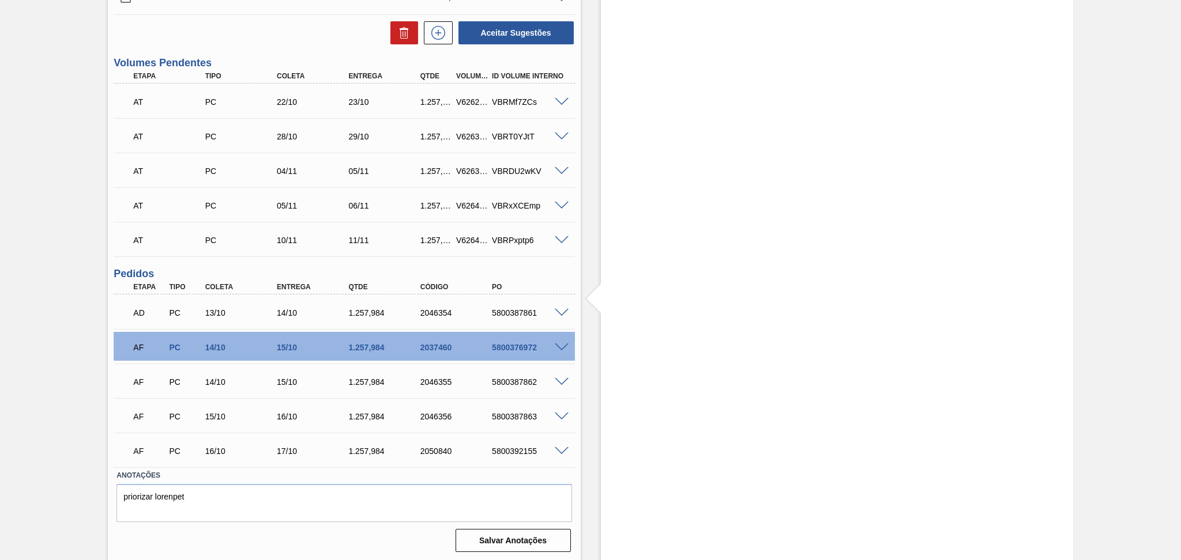
click at [563, 344] on span at bounding box center [562, 348] width 14 height 9
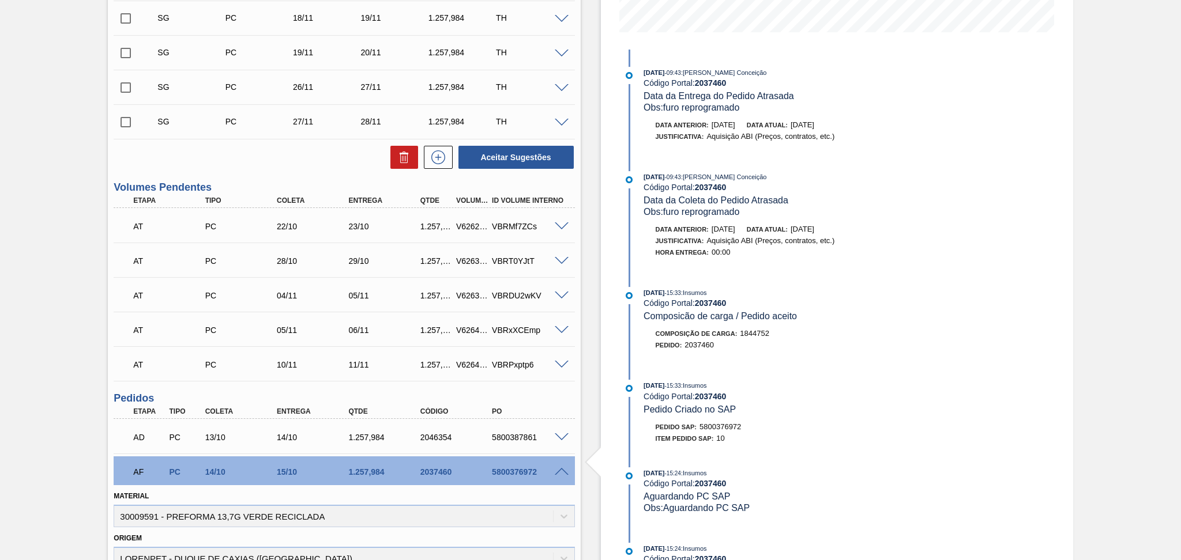
scroll to position [276, 0]
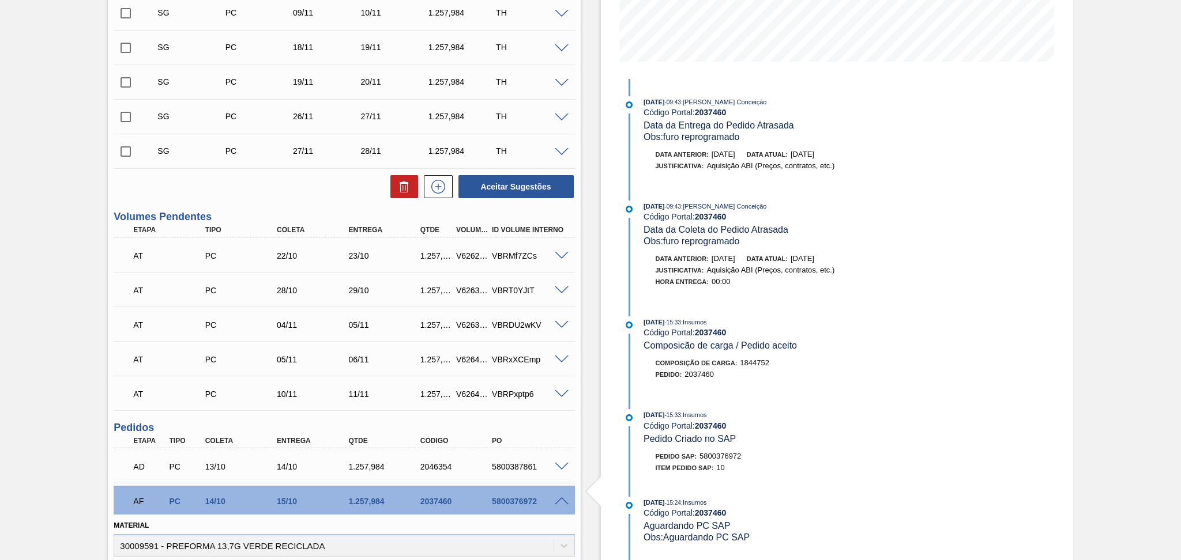
click at [561, 499] on span at bounding box center [562, 501] width 14 height 9
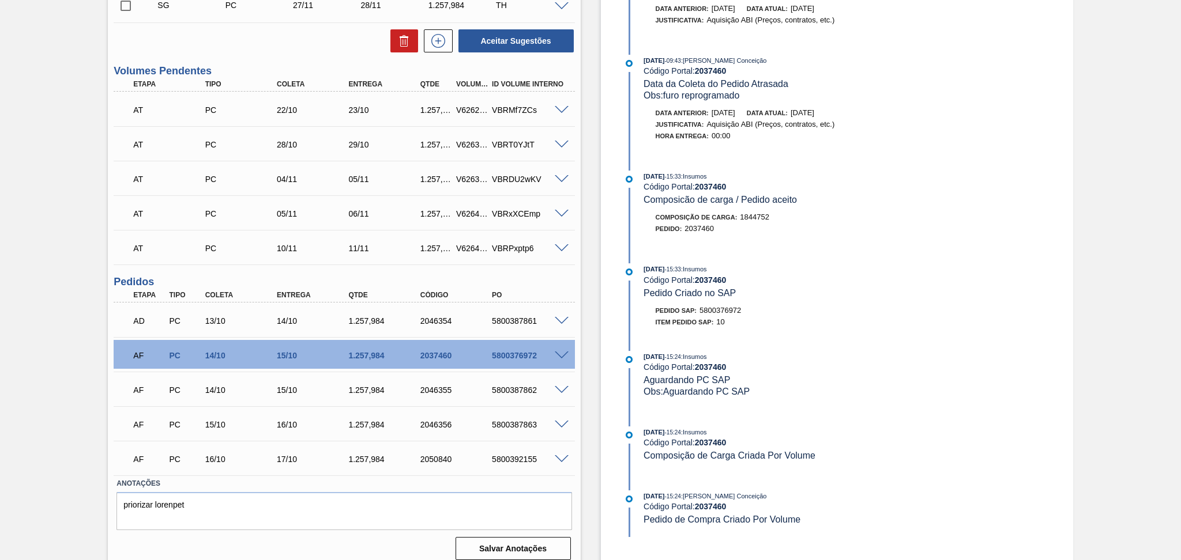
scroll to position [429, 0]
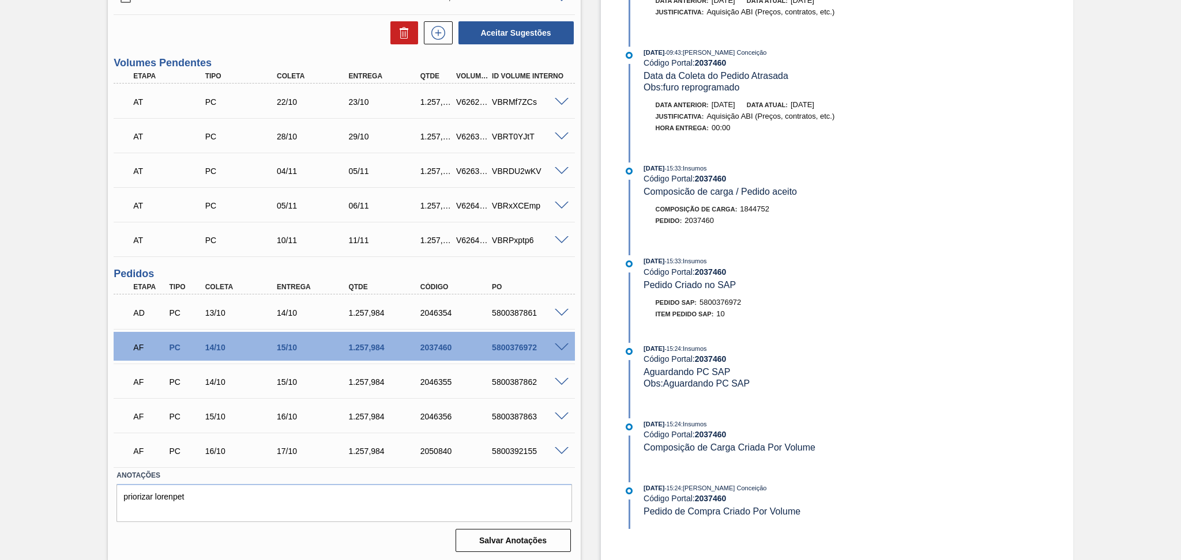
click at [528, 346] on div "5800376972" at bounding box center [529, 347] width 81 height 9
copy div "5800376972"
click at [38, 342] on div "Aguardando Descarga BR07 - PREFORMA 13,7G VERDE Unidade Macacu PE MIN 1.005,429…" at bounding box center [590, 95] width 1181 height 934
click at [21, 436] on div "Aguardando Descarga BR07 - PREFORMA 13,7G VERDE Unidade Macacu PE MIN 1.005,429…" at bounding box center [590, 95] width 1181 height 934
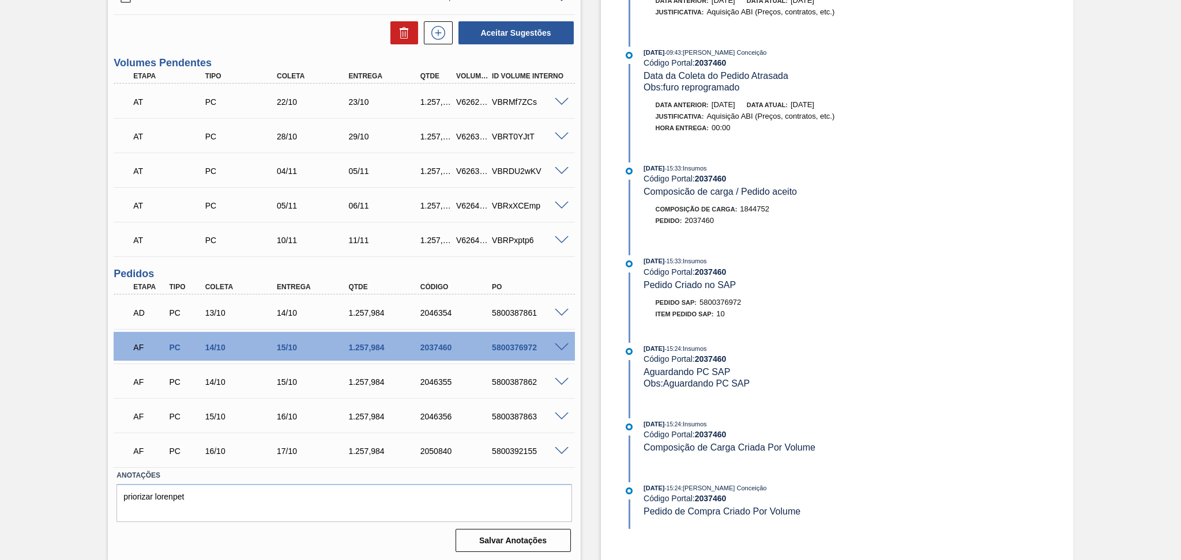
click at [590, 350] on div "Estoque De 14/10/2025 Até 30/11/2025 Filtro 21/10 Projeção de Estoque 4,503.627…" at bounding box center [826, 95] width 492 height 934
click at [585, 327] on div "Estoque De 14/10/2025 Até 30/11/2025 Filtro 21/10 Projeção de Estoque 4,503.627…" at bounding box center [826, 95] width 492 height 934
click at [347, 513] on textarea "priorizar lorenpet" at bounding box center [343, 503] width 455 height 38
click at [521, 347] on div "5800376972" at bounding box center [529, 347] width 81 height 9
click at [521, 346] on div "5800376972" at bounding box center [529, 347] width 81 height 9
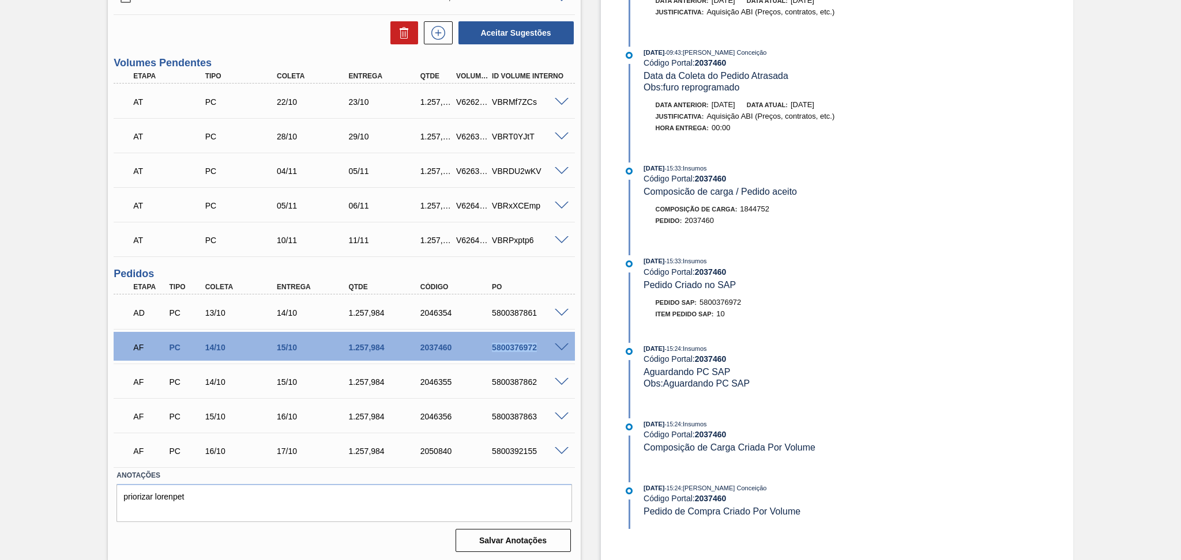
copy div "5800376972"
click at [80, 359] on div "Aguardando Descarga BR07 - PREFORMA 13,7G VERDE Unidade Macacu PE MIN 1.005,429…" at bounding box center [590, 95] width 1181 height 934
click at [501, 355] on div "AF PC 14/10 15/10 1.257,984 2037460 5800376972" at bounding box center [341, 346] width 430 height 23
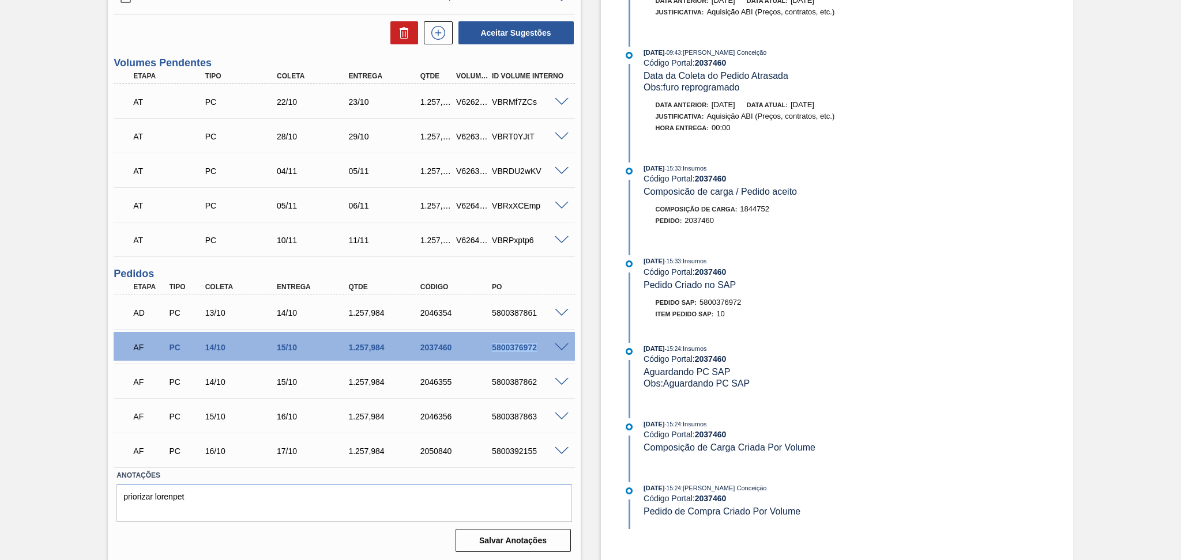
copy div "5800376972"
click at [69, 222] on div "Aguardando Descarga BR07 - PREFORMA 13,7G VERDE Unidade Macacu PE MIN 1.005,429…" at bounding box center [590, 95] width 1181 height 934
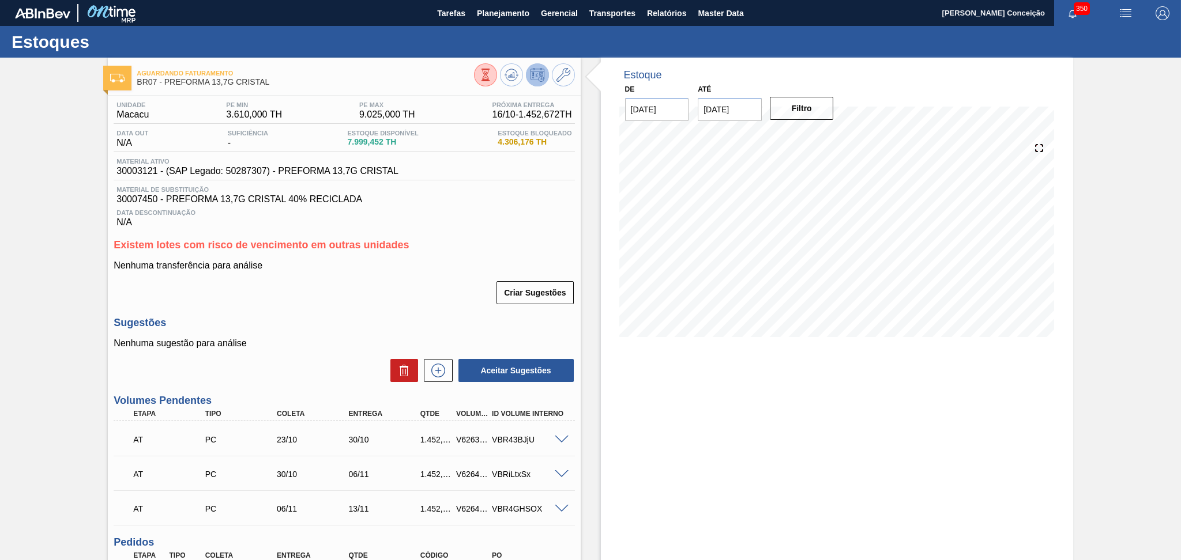
click at [359, 297] on div "Criar Sugestões" at bounding box center [344, 292] width 461 height 25
click at [428, 257] on div "Existem lotes com risco de vencimento em outras unidades Nenhuma transferência …" at bounding box center [344, 272] width 461 height 66
click at [391, 291] on div "Criar Sugestões" at bounding box center [344, 292] width 461 height 25
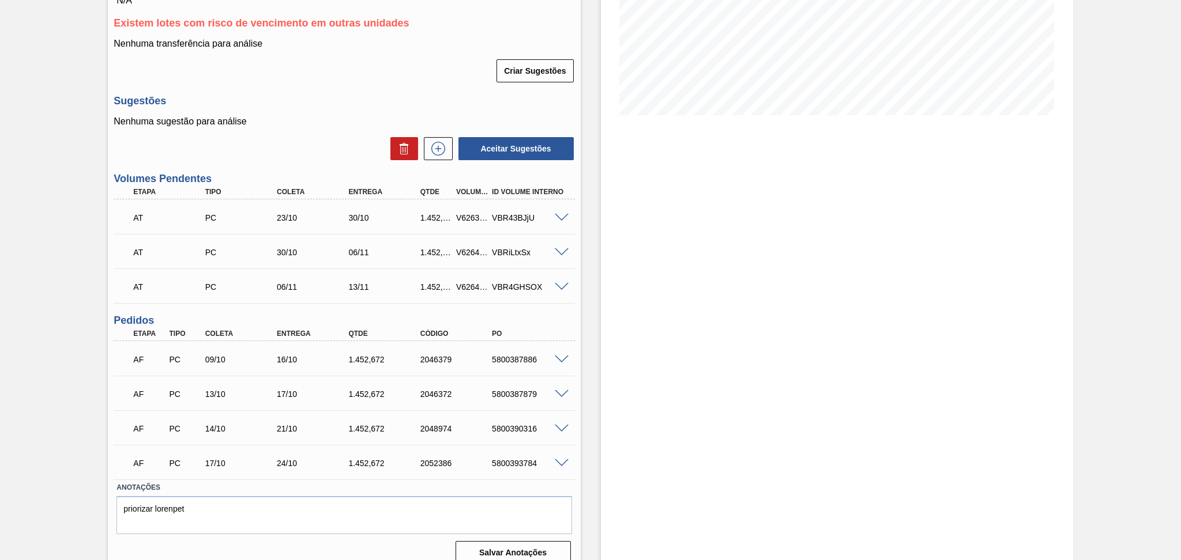
scroll to position [234, 0]
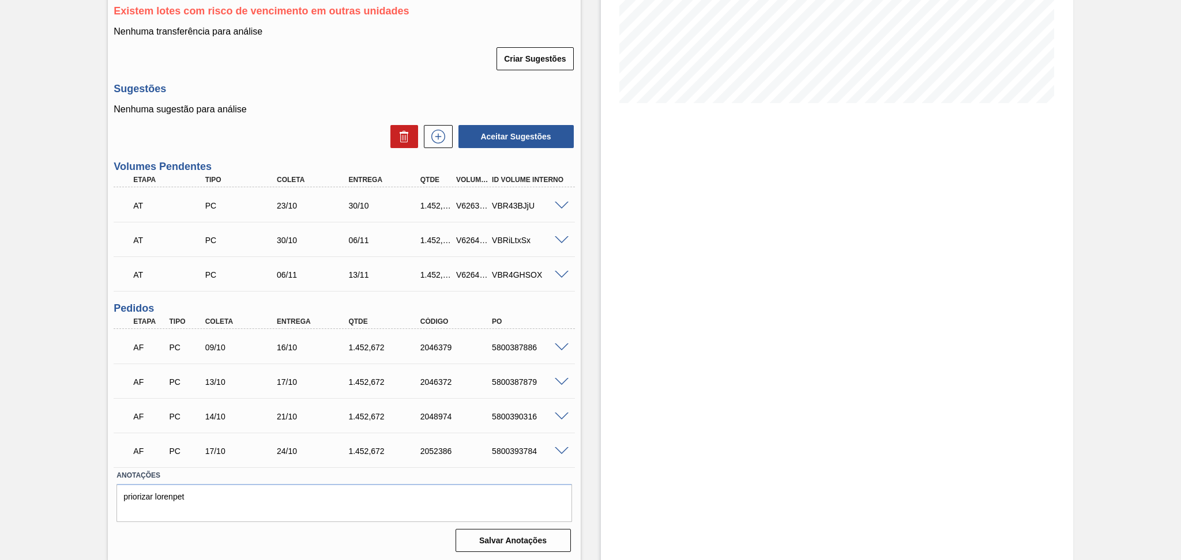
click at [868, 386] on div "Estoque De [DATE] Até [DATE] Filtro 22/11 Projeção de Estoque 7,018.068 [DOMAIN…" at bounding box center [837, 193] width 472 height 738
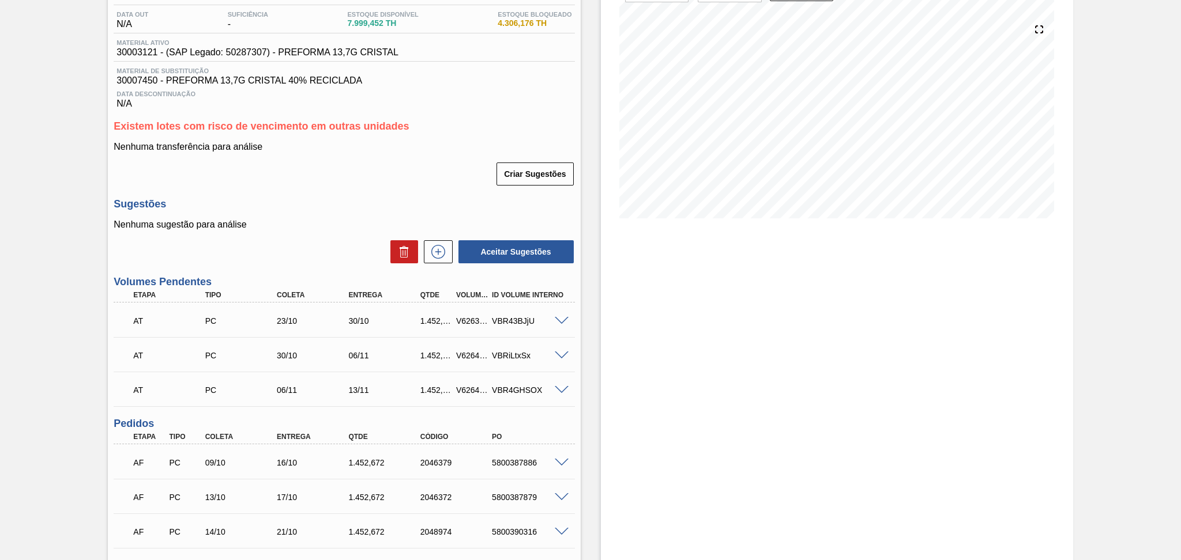
scroll to position [0, 0]
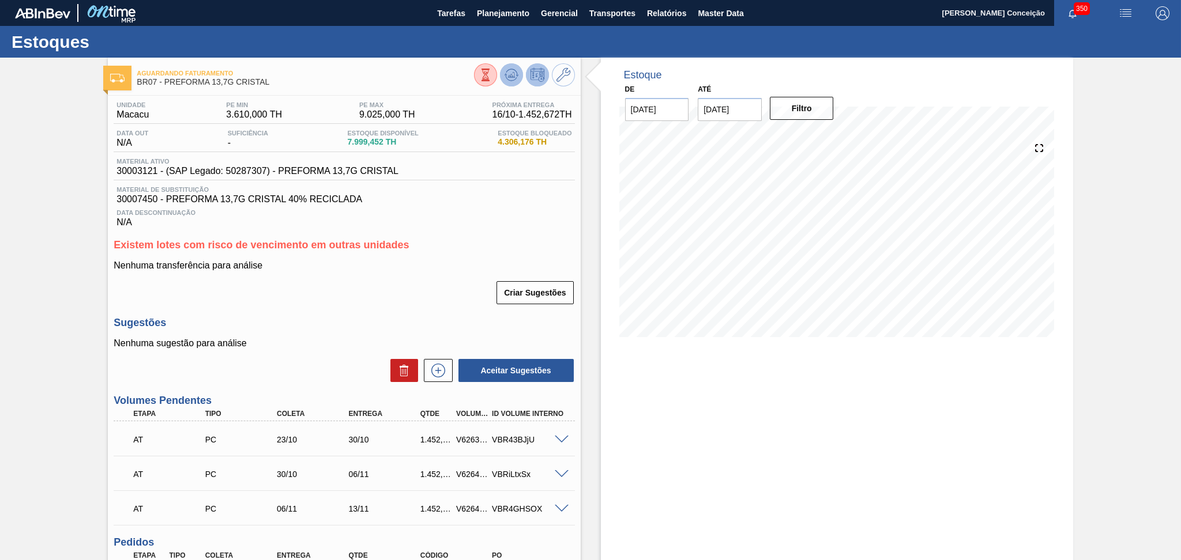
click at [504, 73] on icon at bounding box center [511, 75] width 14 height 14
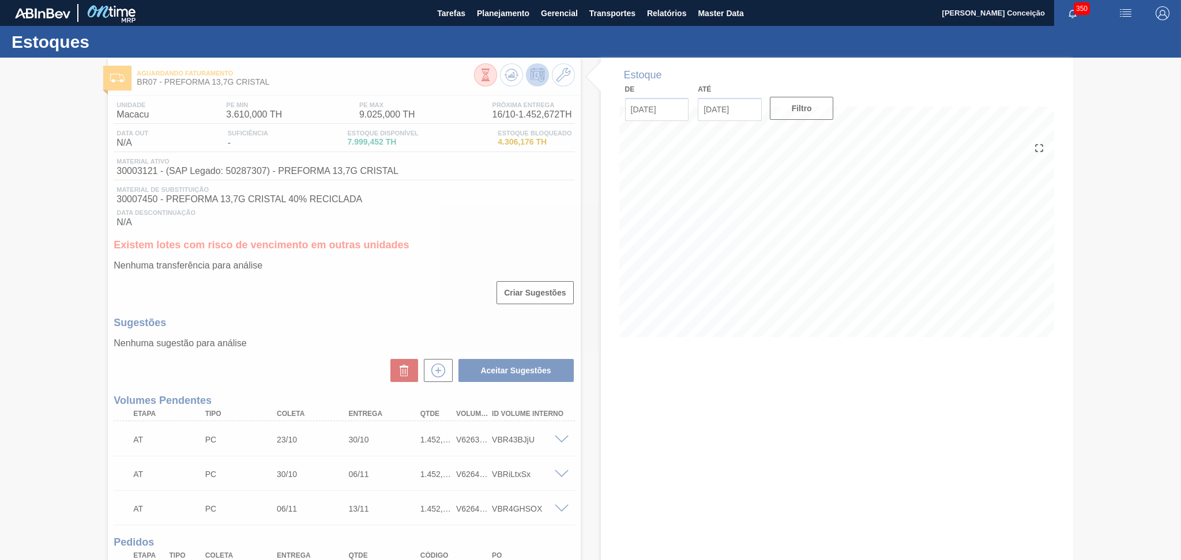
click at [359, 331] on div at bounding box center [590, 309] width 1181 height 503
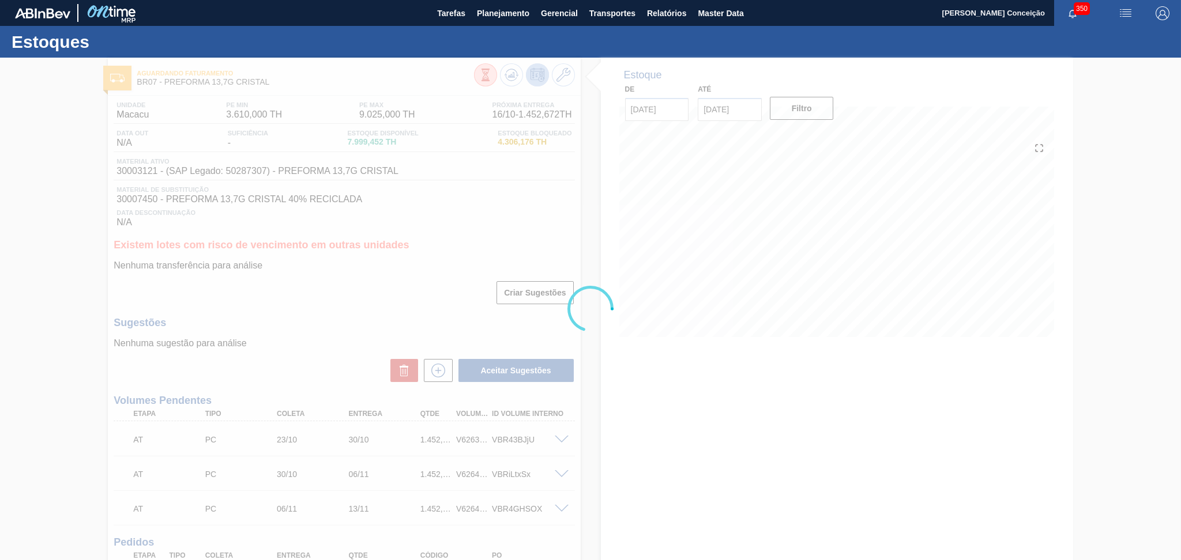
click at [340, 349] on div "Estoques Aguardando Faturamento BR07 - PREFORMA 13,7G CRISTAL Unidade Macacu PE…" at bounding box center [590, 411] width 1181 height 770
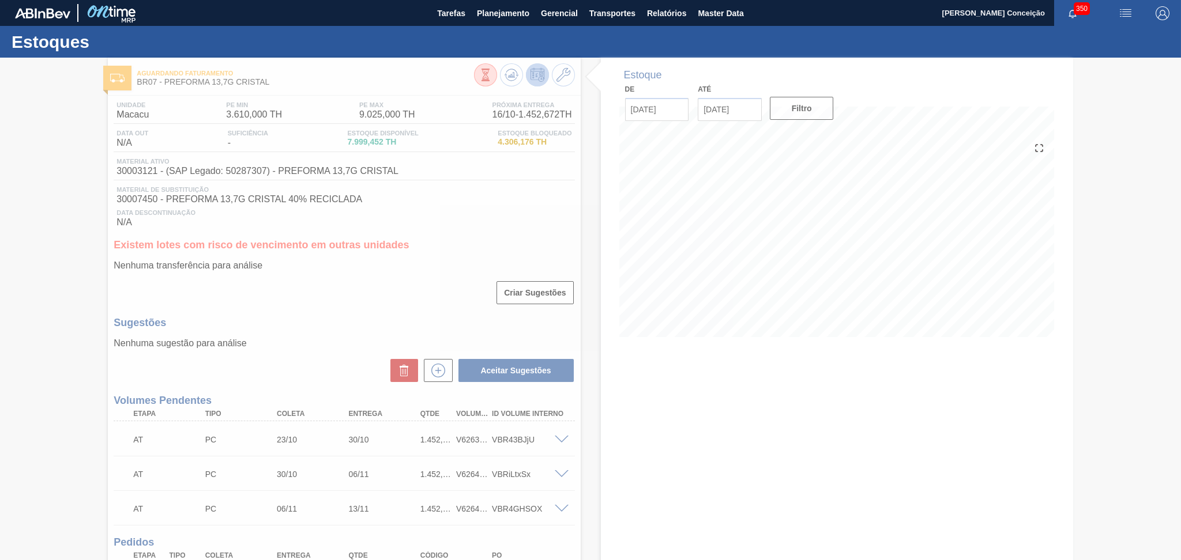
click at [340, 349] on div at bounding box center [590, 309] width 1181 height 503
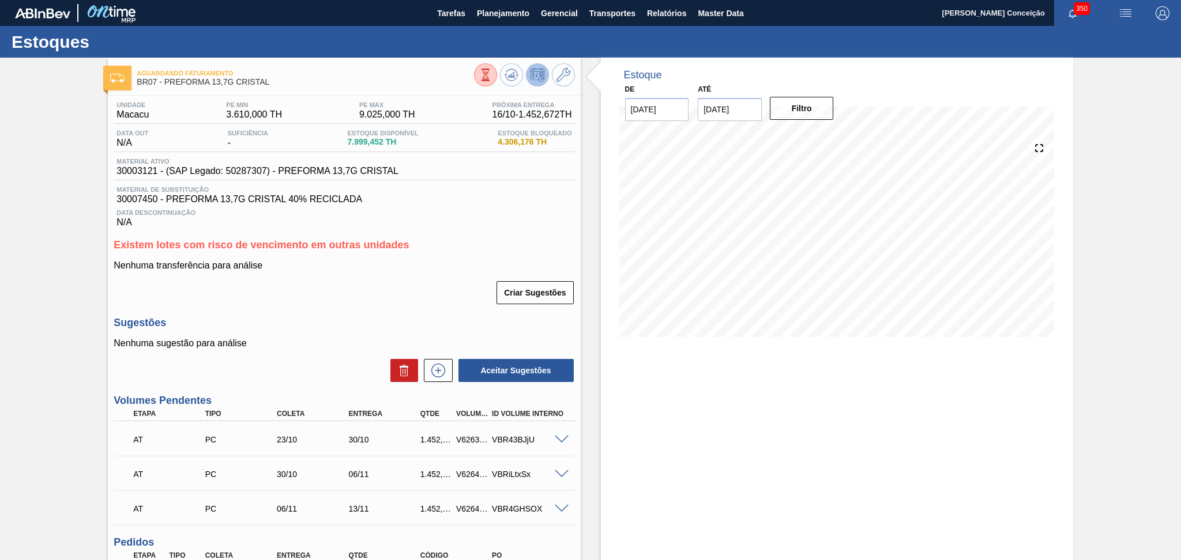
scroll to position [234, 0]
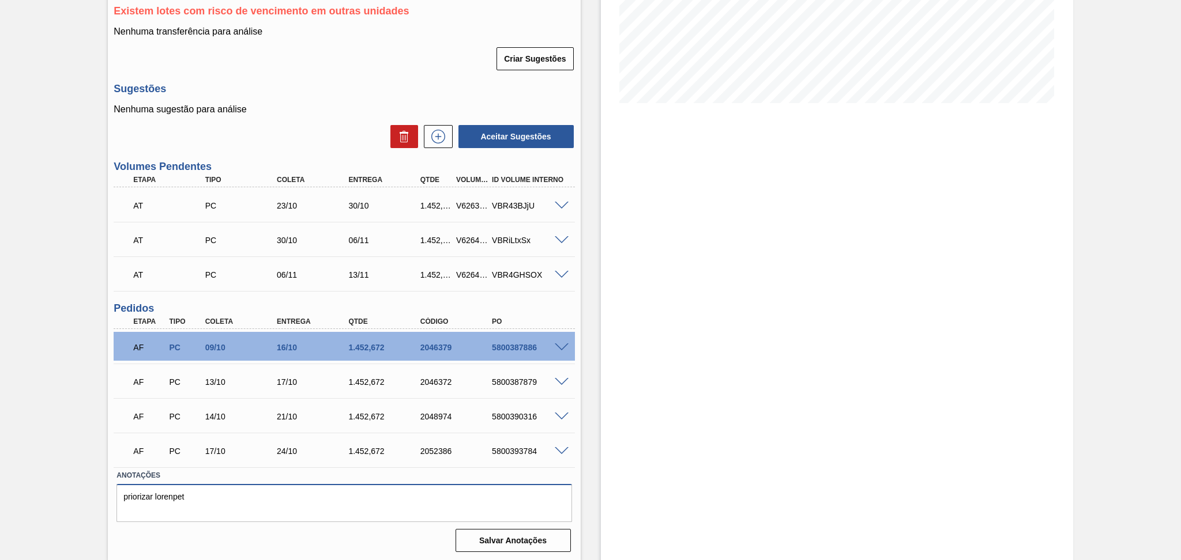
click at [229, 501] on textarea "priorizar lorenpet" at bounding box center [343, 503] width 455 height 38
click at [560, 346] on span at bounding box center [562, 348] width 14 height 9
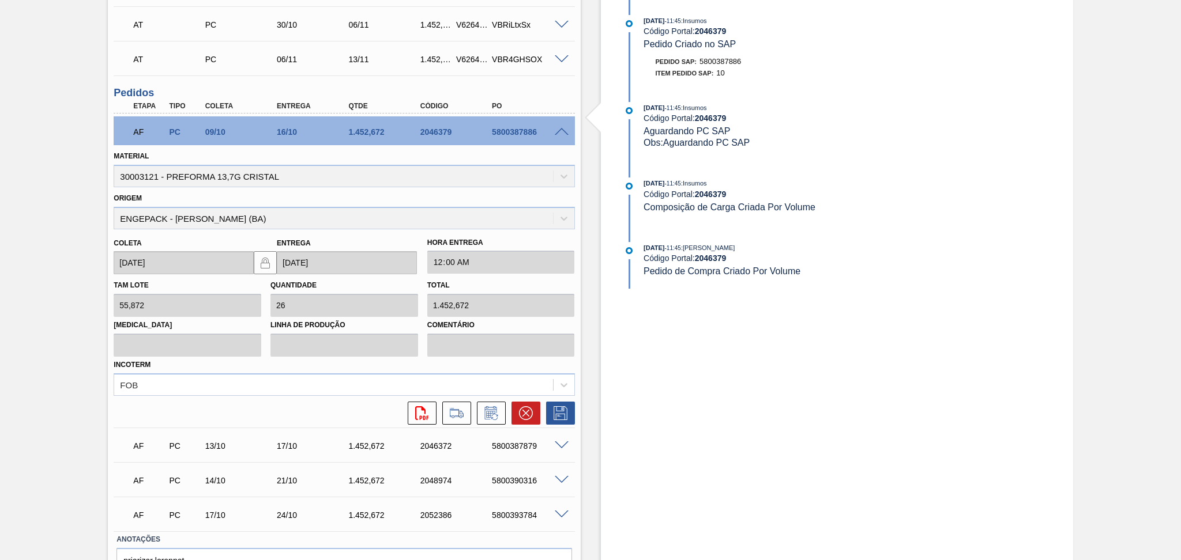
scroll to position [512, 0]
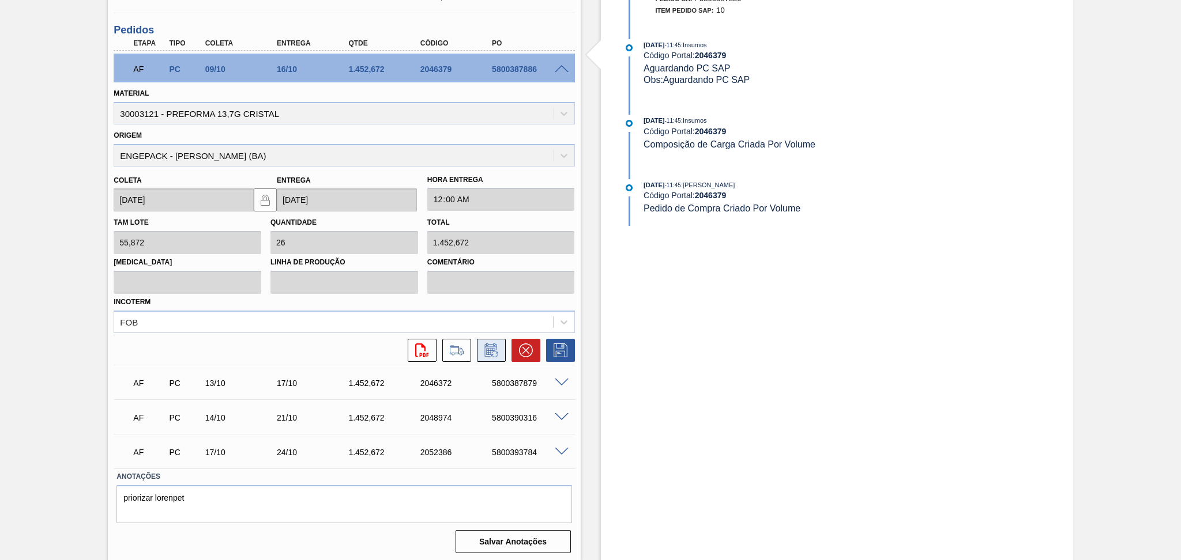
click at [489, 351] on icon at bounding box center [491, 351] width 18 height 14
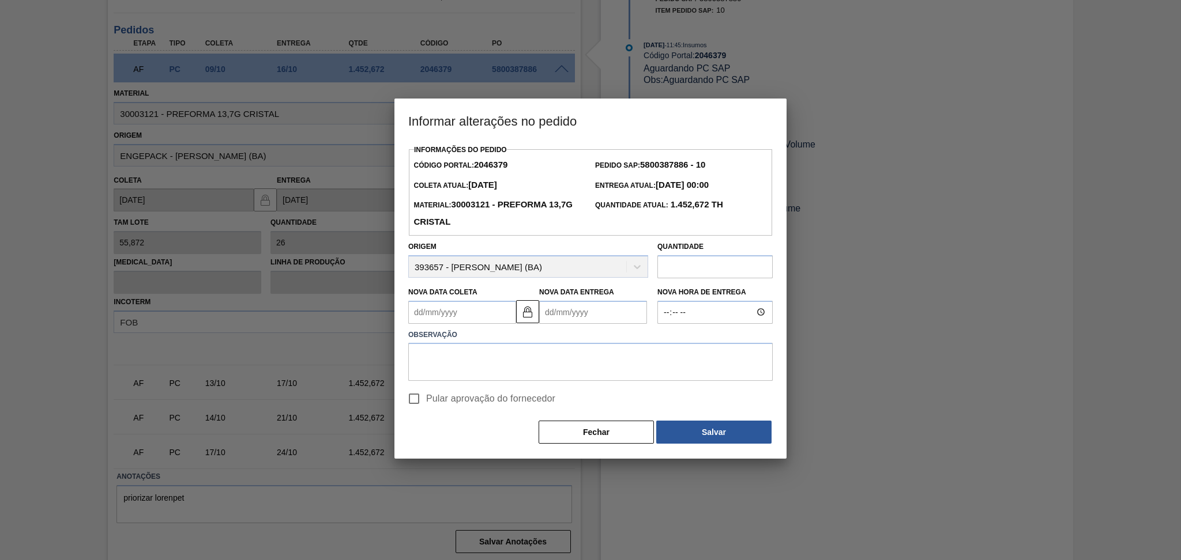
click at [490, 319] on Coleta2046379 "Nova Data Coleta" at bounding box center [462, 312] width 108 height 23
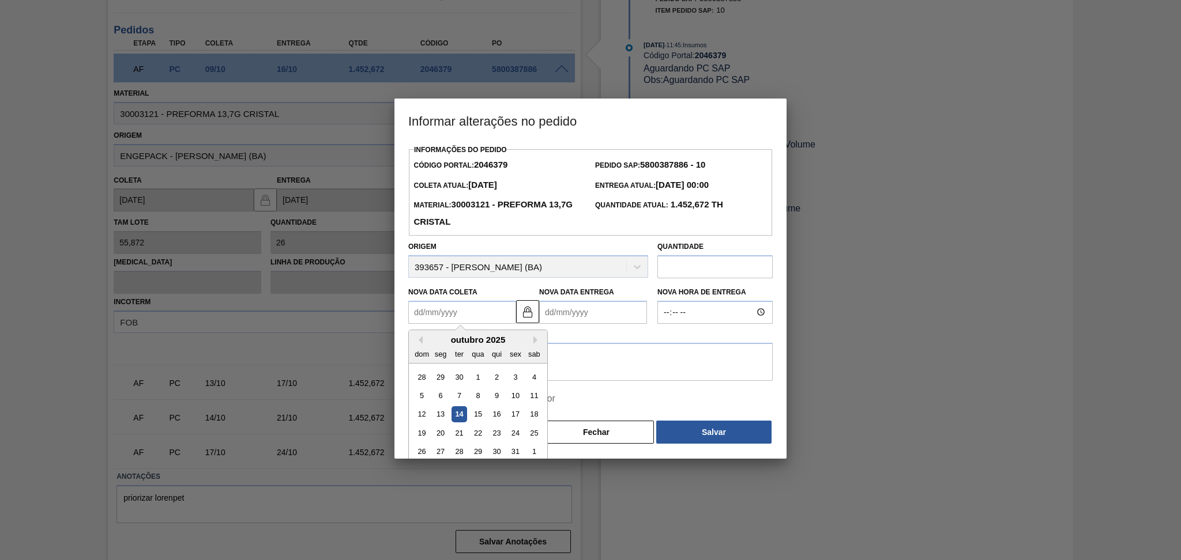
type Coleta2046379 "1"
type Entrega2046379 "[DATE]"
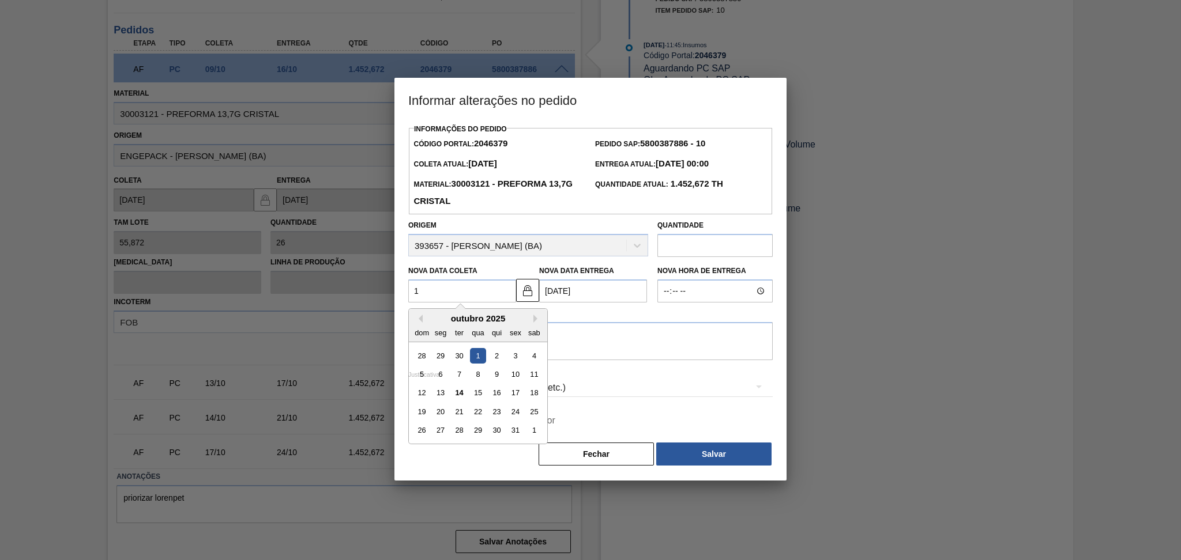
type Coleta2046379 "15"
type Entrega2046379 "[DATE]"
type Coleta2046379 "15/1"
type Entrega2046379 "[DATE]"
type Coleta2046379 "15/10"
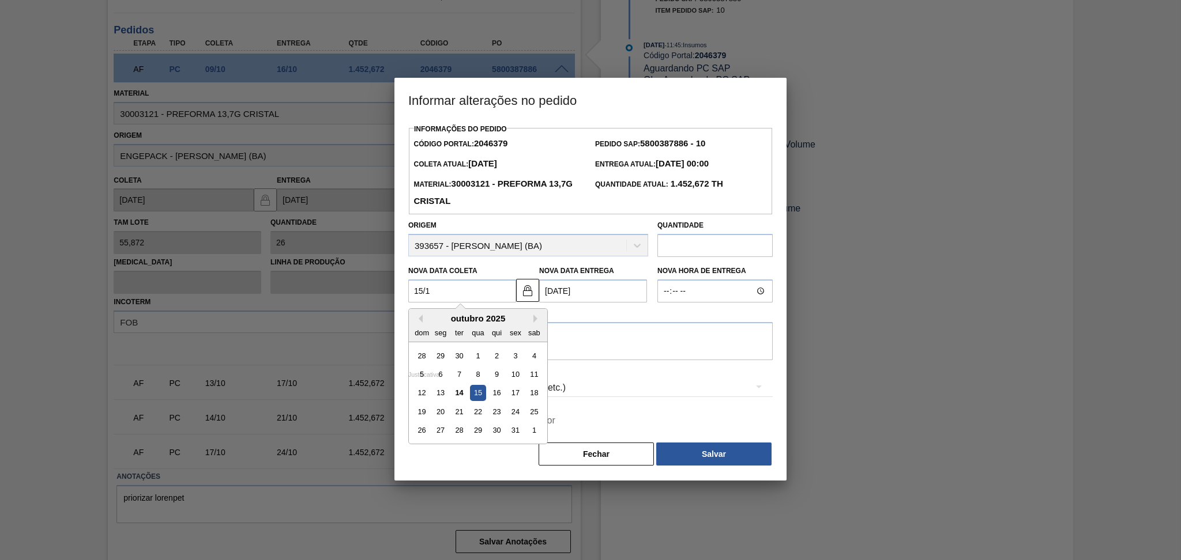
type Entrega2046379 "[DATE]"
click at [482, 398] on div "15" at bounding box center [478, 394] width 16 height 16
type Coleta2046379 "[DATE]"
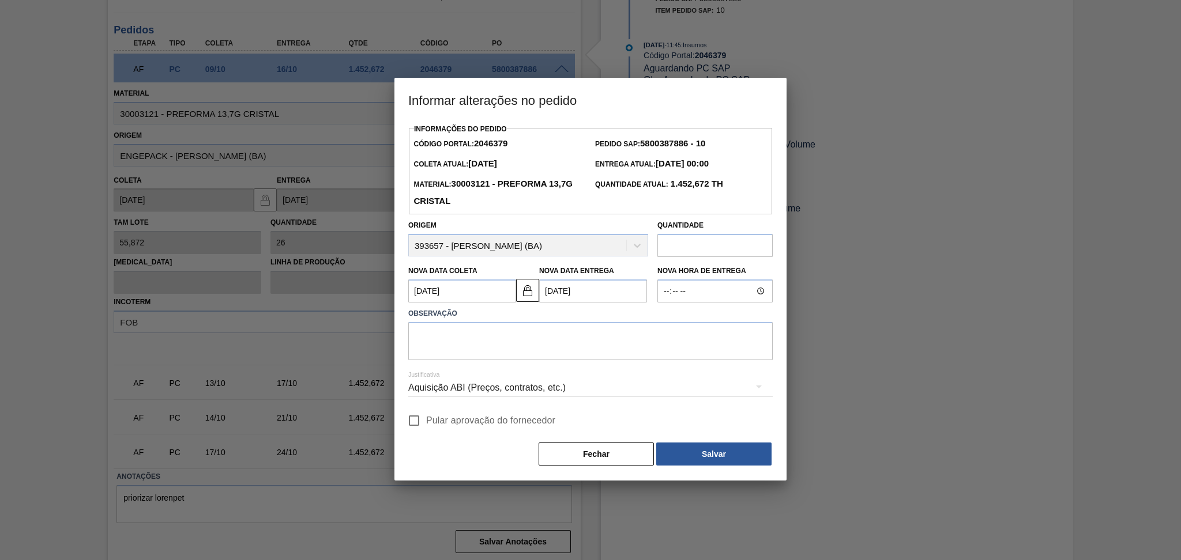
click at [423, 427] on input "Pular aprovação do fornecedor" at bounding box center [414, 421] width 24 height 24
checkbox input "true"
click at [549, 346] on textarea at bounding box center [590, 341] width 364 height 38
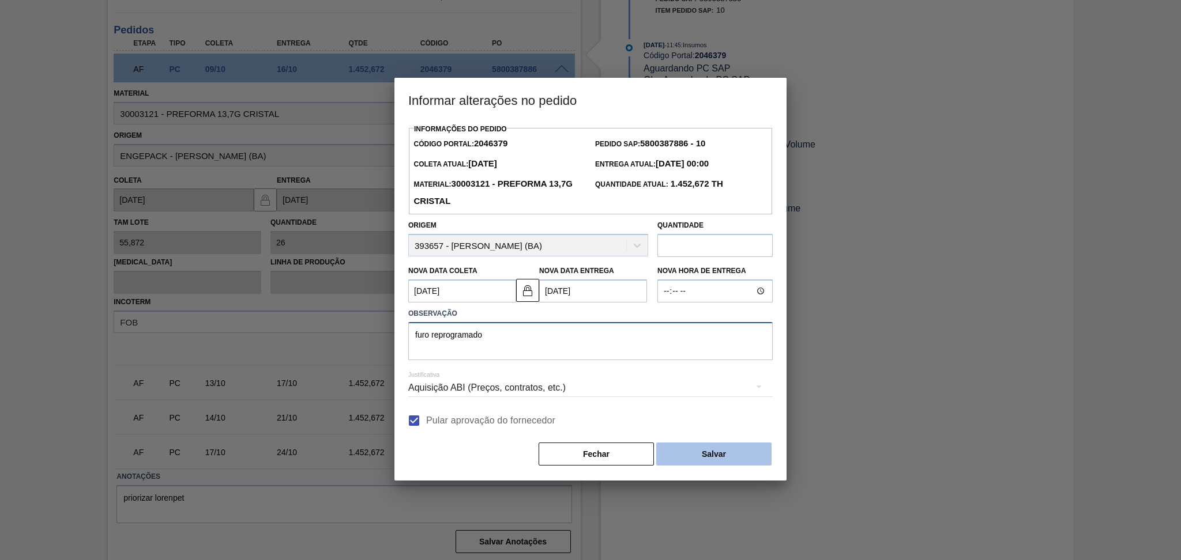
type textarea "furo reprogramado"
click at [697, 455] on button "Salvar" at bounding box center [713, 454] width 115 height 23
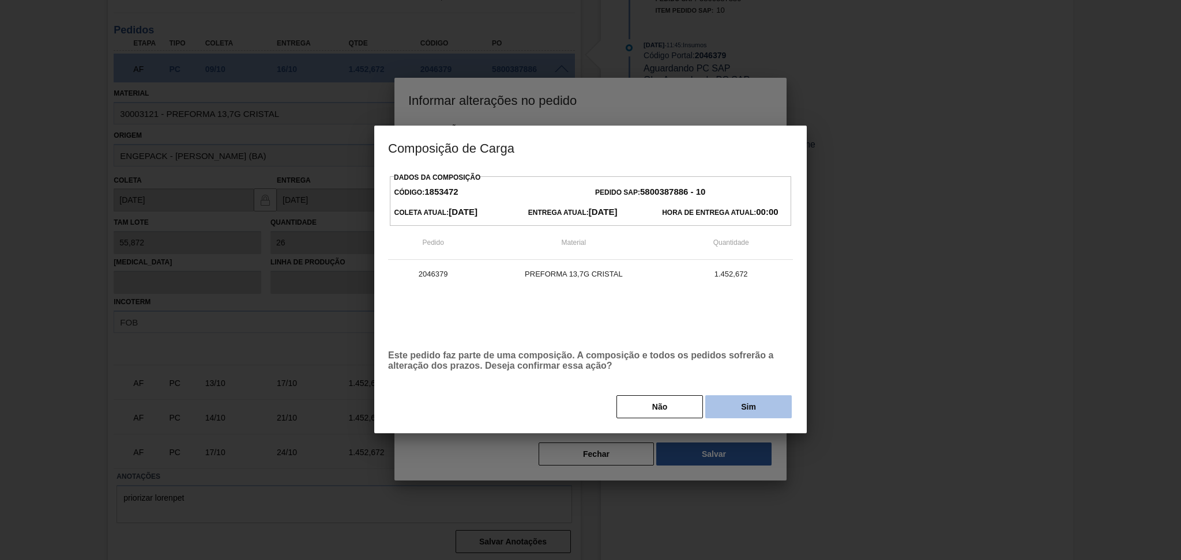
click at [722, 406] on button "Sim" at bounding box center [748, 406] width 86 height 23
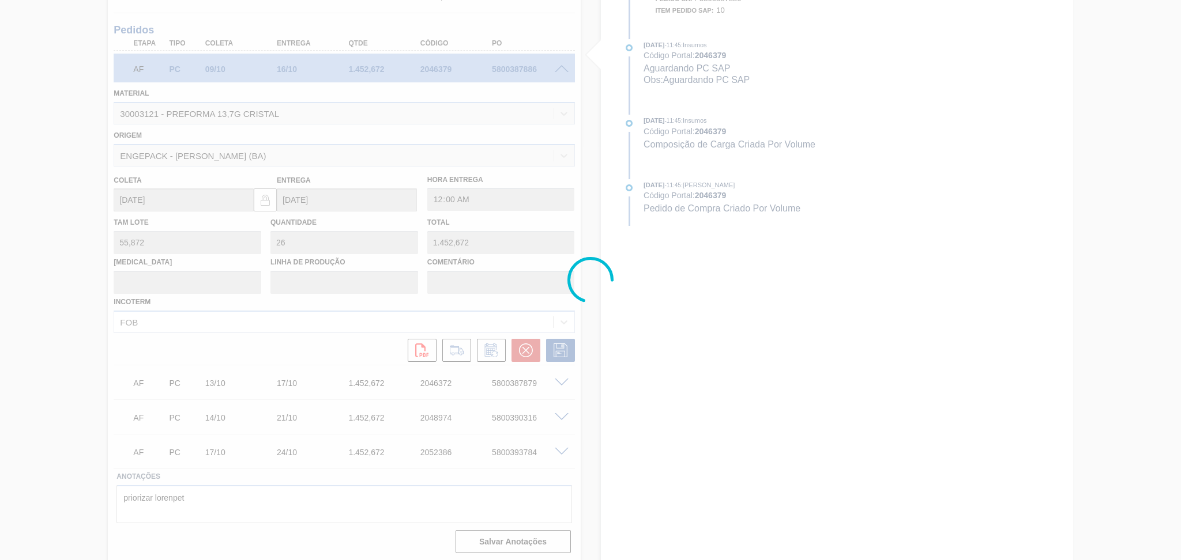
click at [135, 354] on div at bounding box center [590, 280] width 1181 height 560
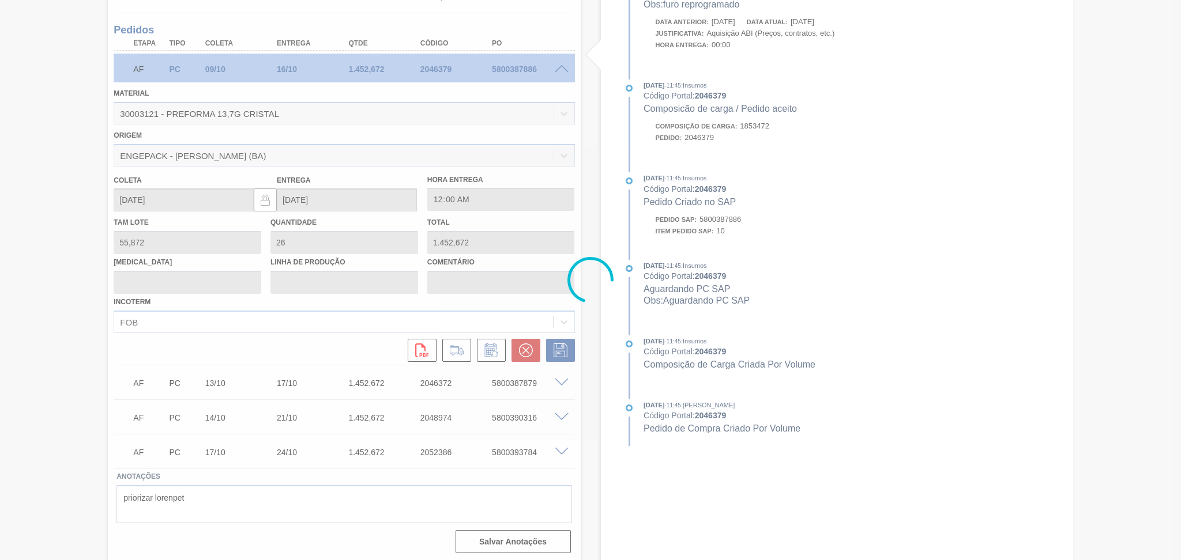
type input "furo reprogramado"
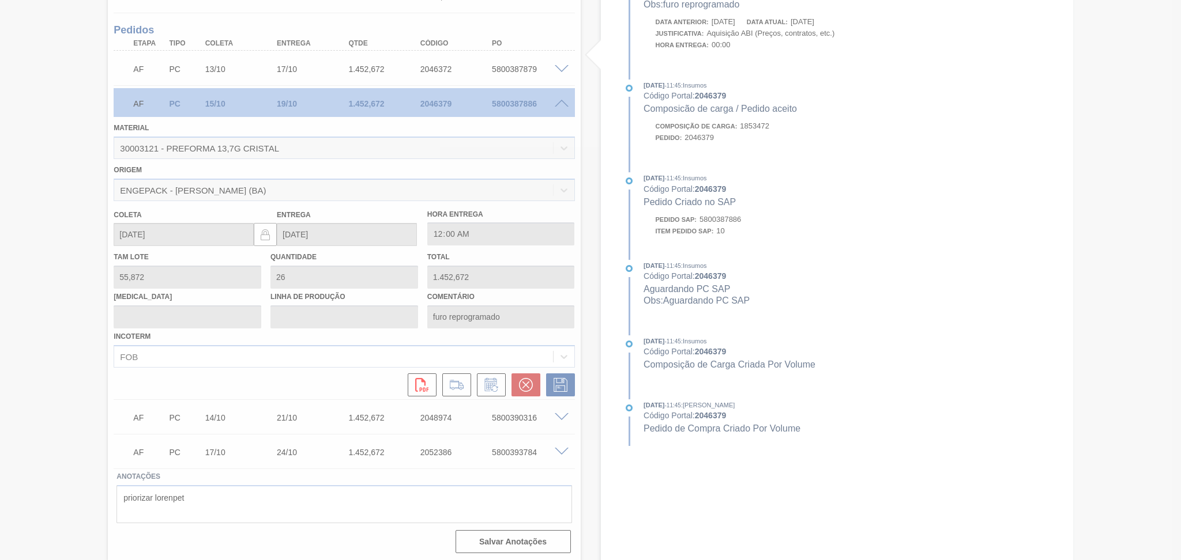
scroll to position [234, 0]
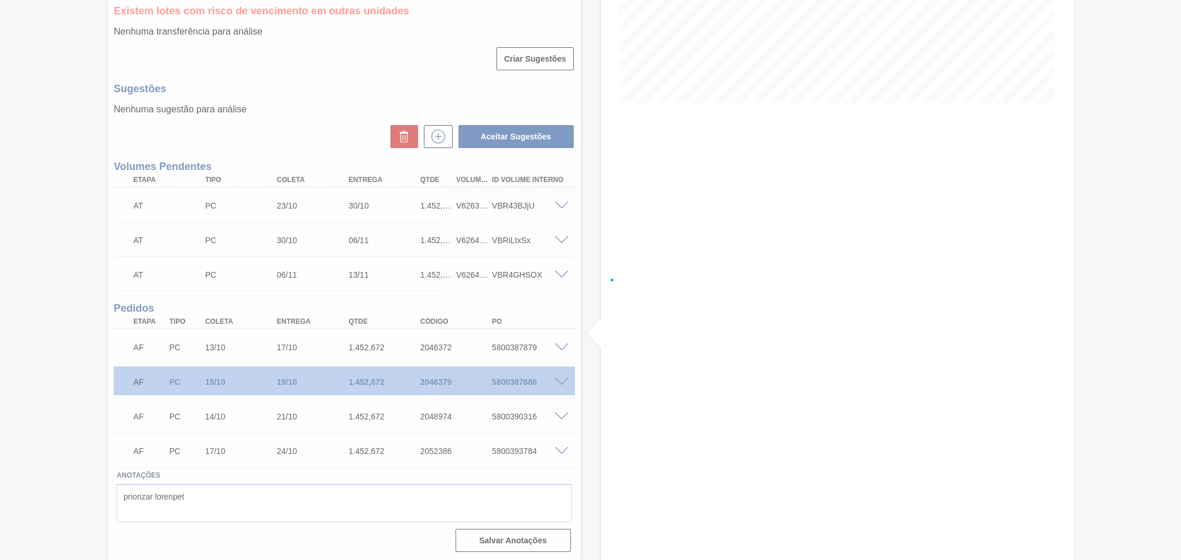
click at [590, 332] on div at bounding box center [590, 280] width 1181 height 560
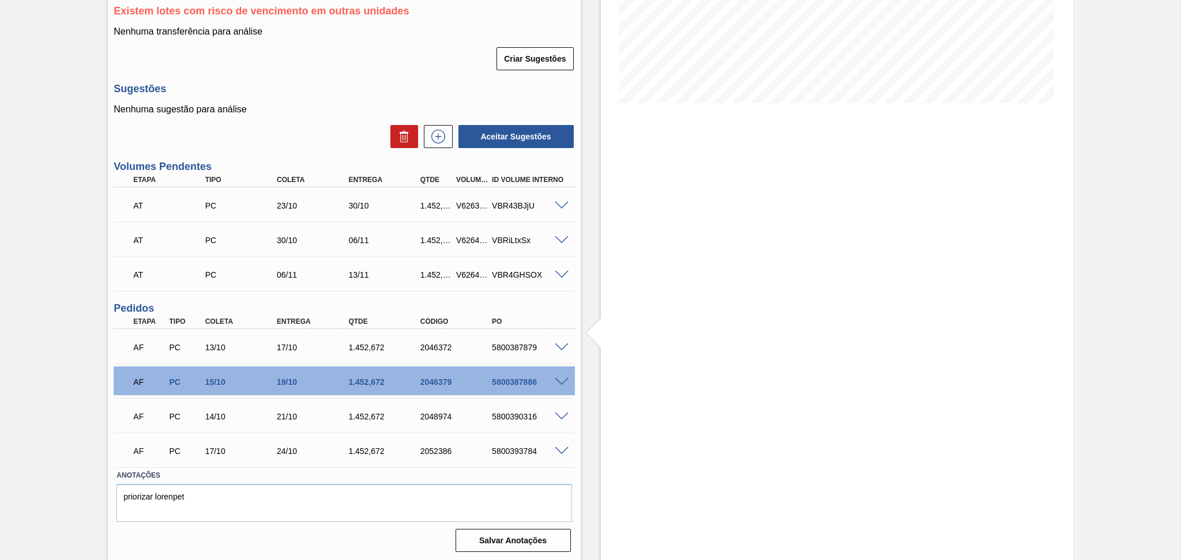
click at [587, 356] on div "Estoque De [DATE] Até [DATE] Filtro 22/11 Projeção de Estoque 7,018.068 [DOMAIN…" at bounding box center [826, 193] width 492 height 738
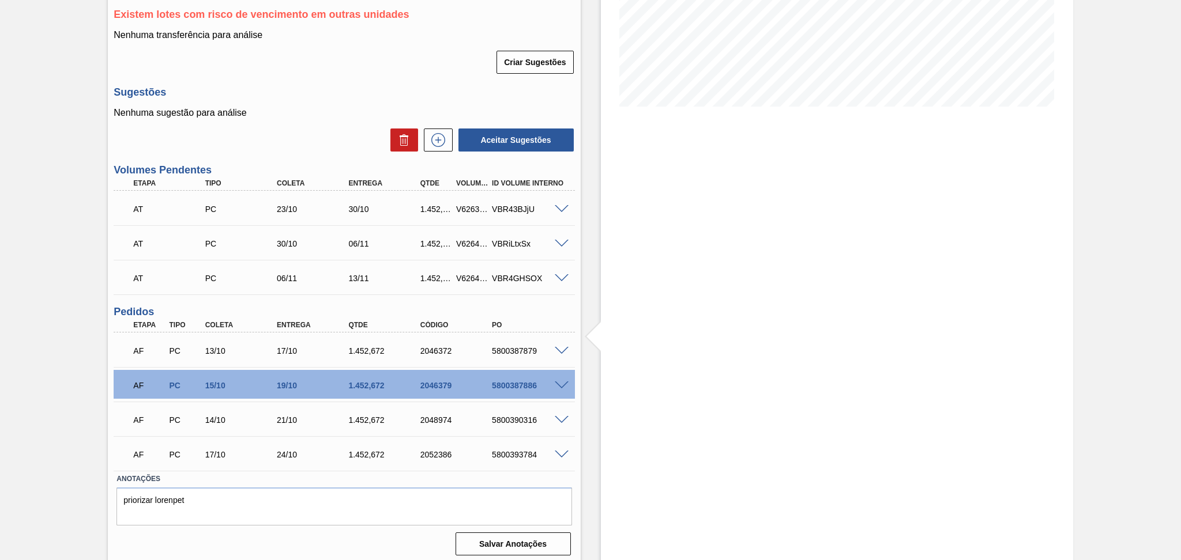
scroll to position [77, 0]
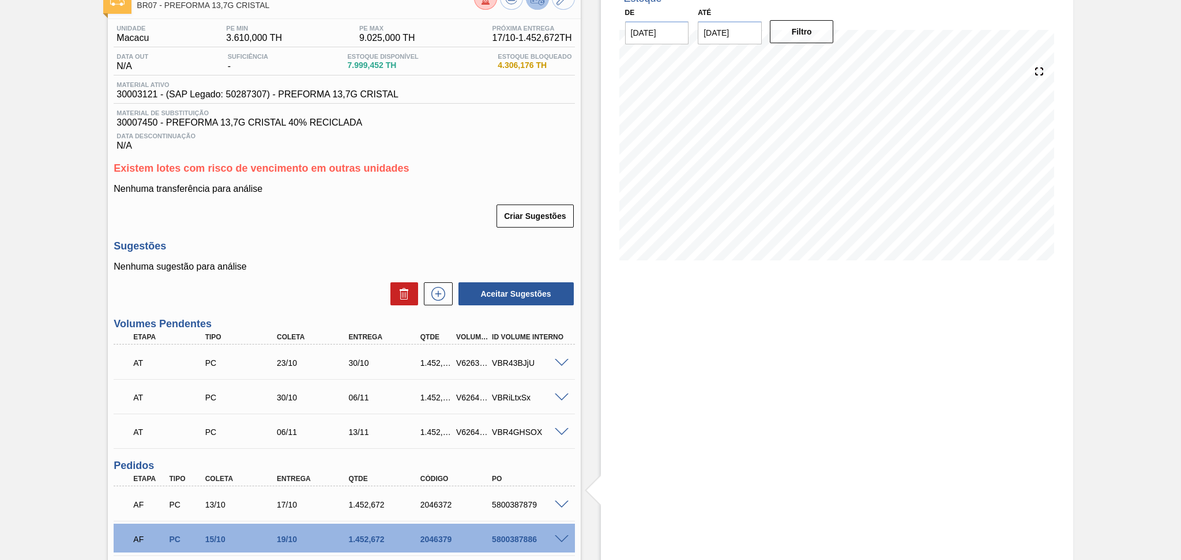
click at [355, 261] on div "Sugestões Nenhuma sugestão para análise Aceitar Sugestões" at bounding box center [344, 273] width 461 height 66
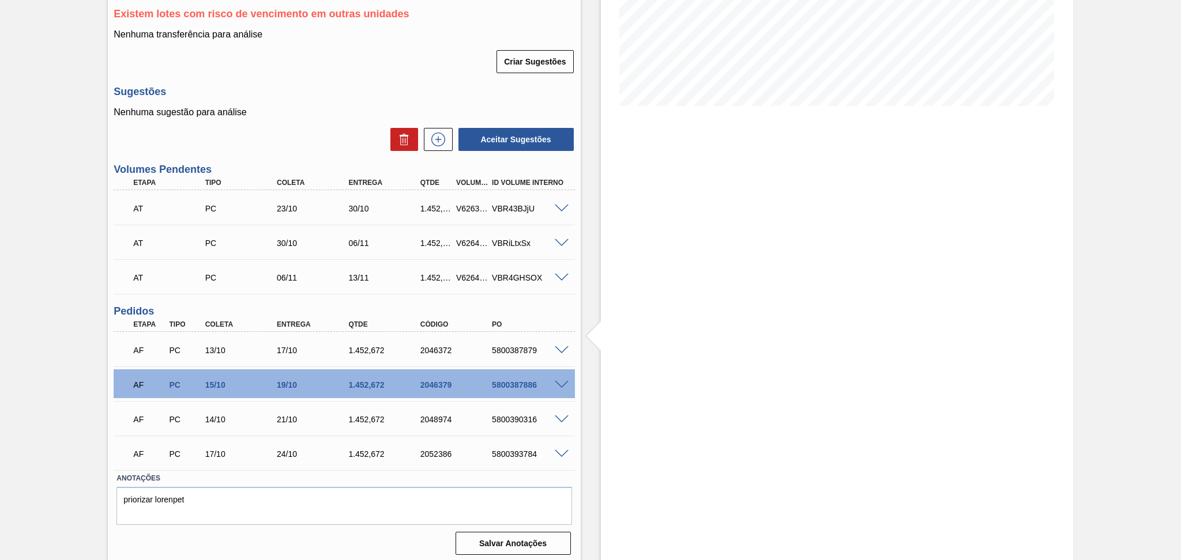
scroll to position [234, 0]
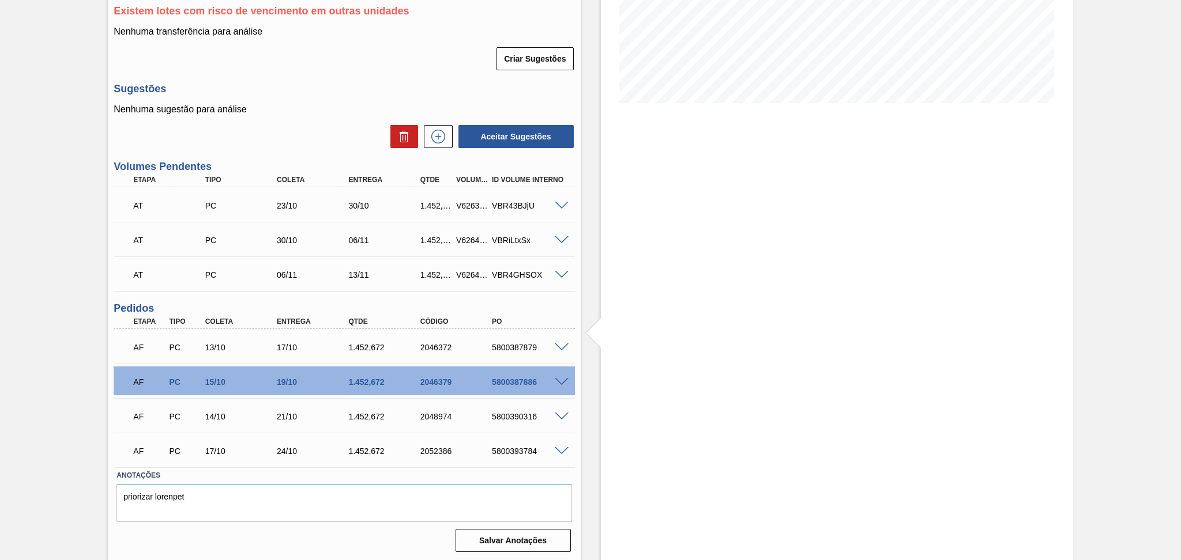
click at [556, 349] on span at bounding box center [562, 348] width 14 height 9
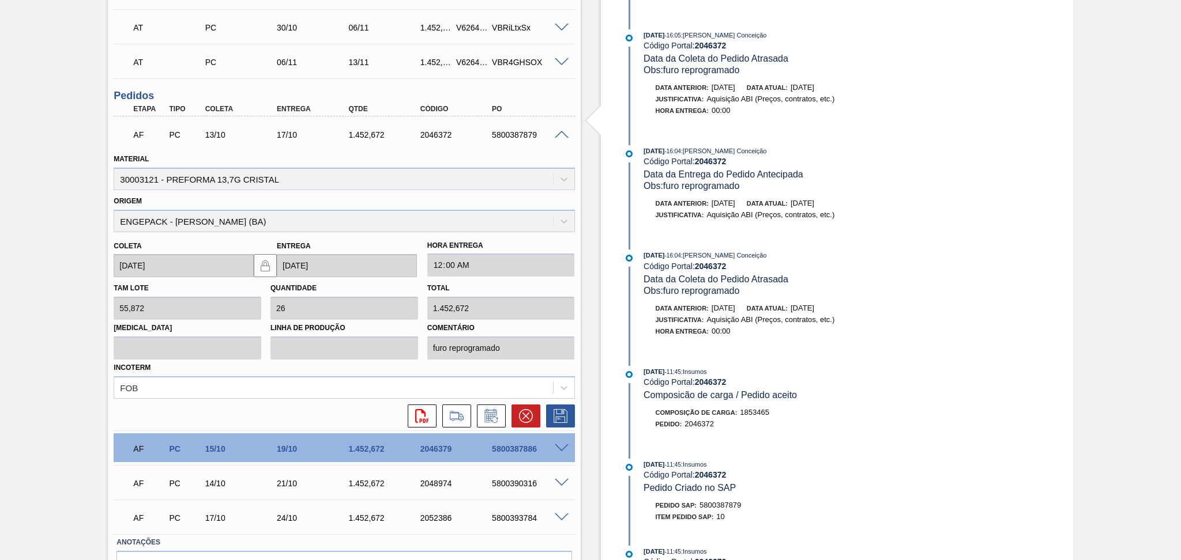
scroll to position [512, 0]
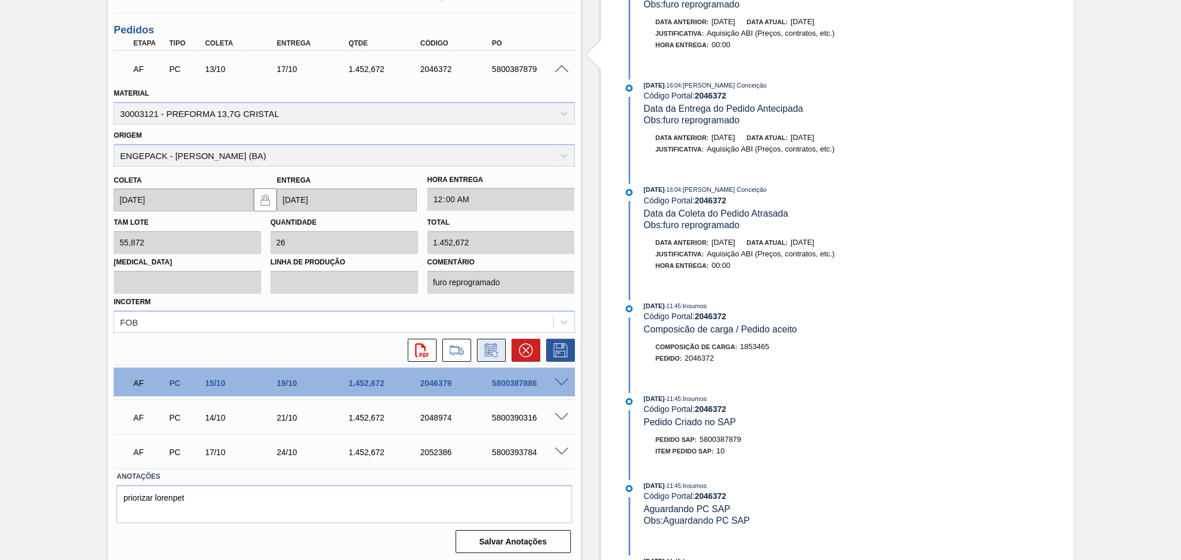
click at [493, 350] on icon at bounding box center [491, 351] width 18 height 14
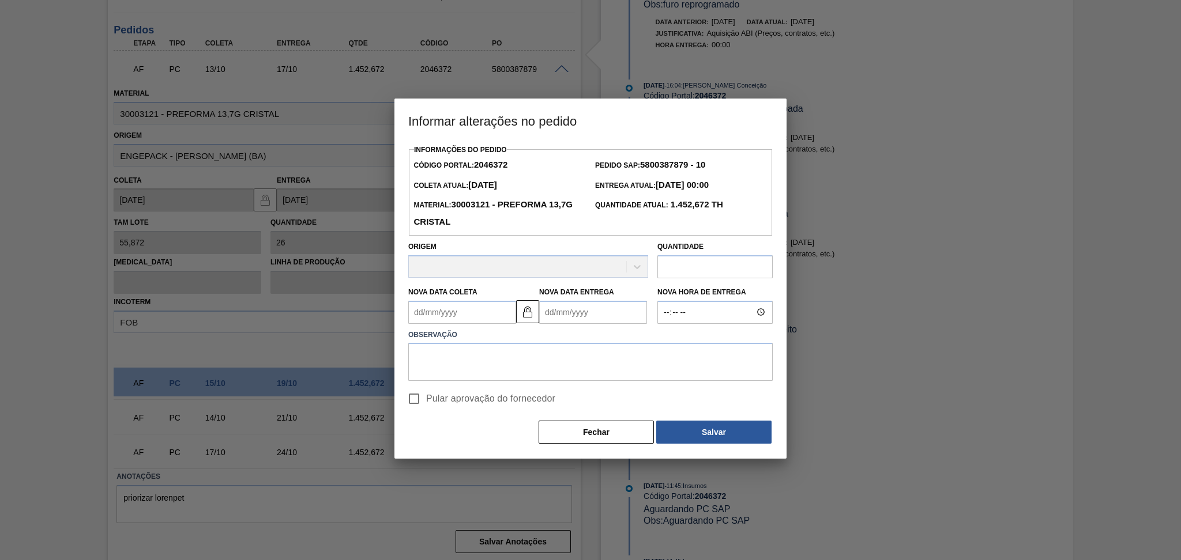
click at [471, 310] on Coleta2046372 "Nova Data Coleta" at bounding box center [462, 312] width 108 height 23
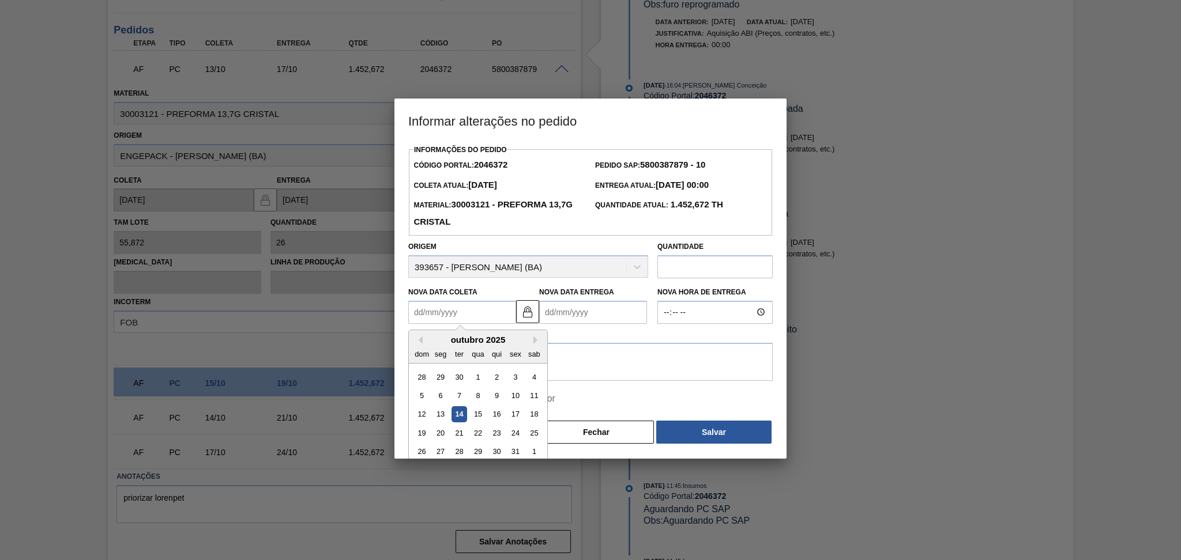
type Coleta2046372 "1"
type Entrega2046372 "[DATE]"
type Coleta2046372 "16"
type Entrega2046372 "[DATE]"
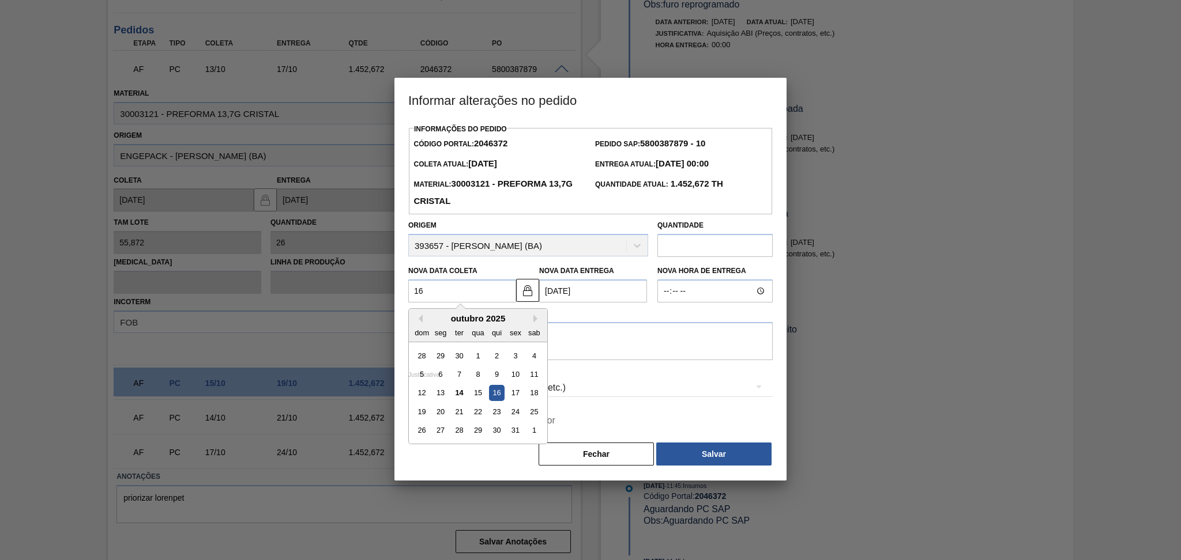
click at [493, 397] on div "16" at bounding box center [497, 394] width 16 height 16
type Coleta2046372 "[DATE]"
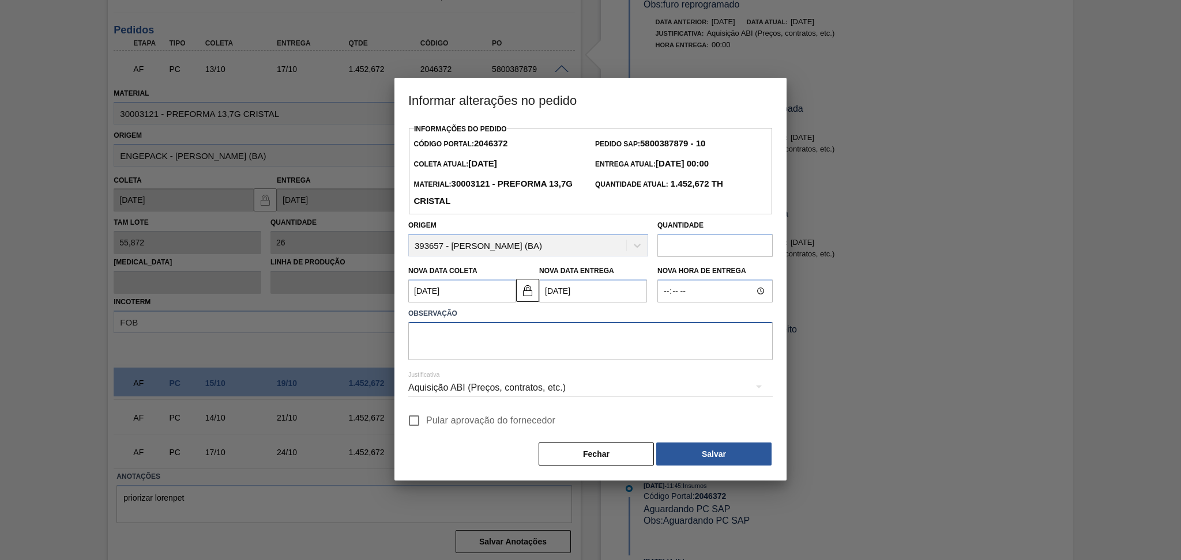
click at [500, 351] on textarea at bounding box center [590, 341] width 364 height 38
click at [446, 338] on textarea "furo reporgamado" at bounding box center [590, 341] width 364 height 38
click at [456, 339] on textarea "furo reprogamado" at bounding box center [590, 341] width 364 height 38
click at [545, 335] on textarea "furo reprogramado" at bounding box center [590, 341] width 364 height 38
type textarea "furo reprogramado"
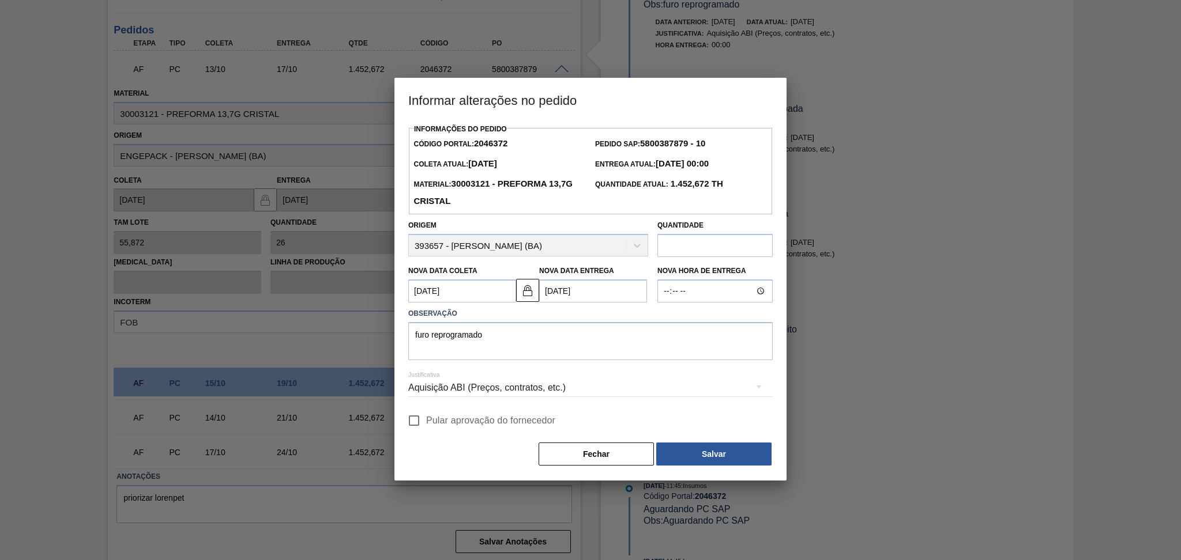
click at [439, 426] on span "Pular aprovação do fornecedor" at bounding box center [490, 421] width 129 height 14
click at [426, 426] on input "Pular aprovação do fornecedor" at bounding box center [414, 421] width 24 height 24
checkbox input "true"
click at [707, 450] on button "Salvar" at bounding box center [713, 454] width 115 height 23
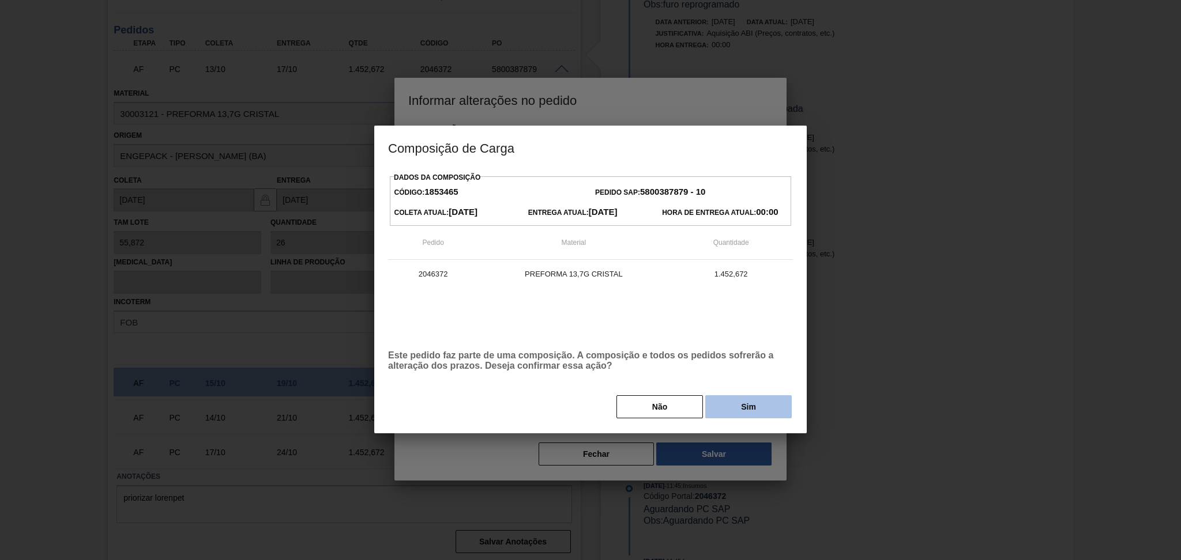
click at [750, 405] on button "Sim" at bounding box center [748, 406] width 86 height 23
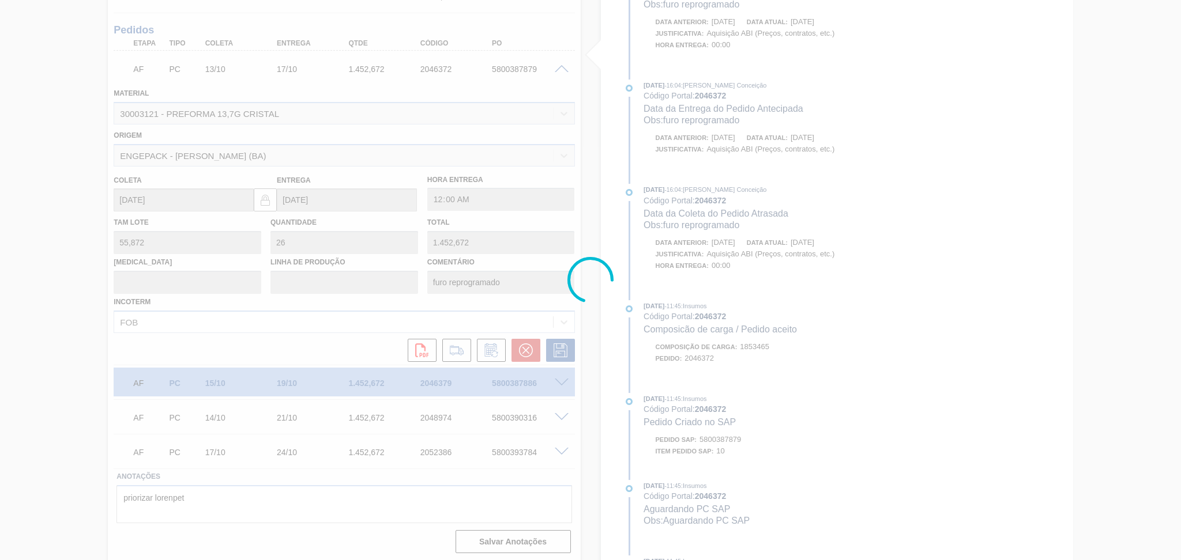
click at [51, 399] on div at bounding box center [590, 280] width 1181 height 560
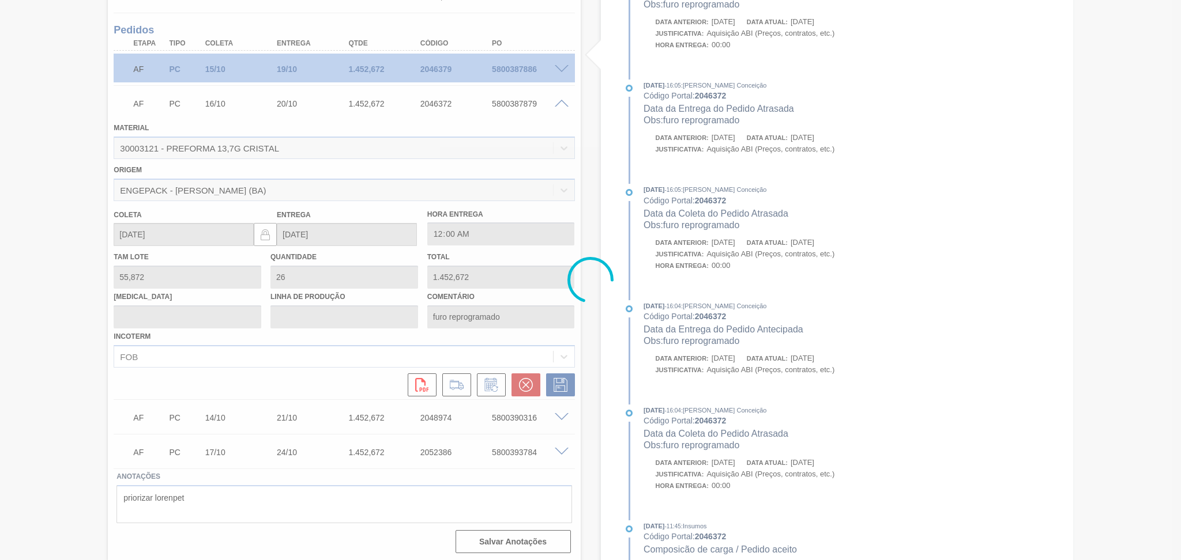
scroll to position [234, 0]
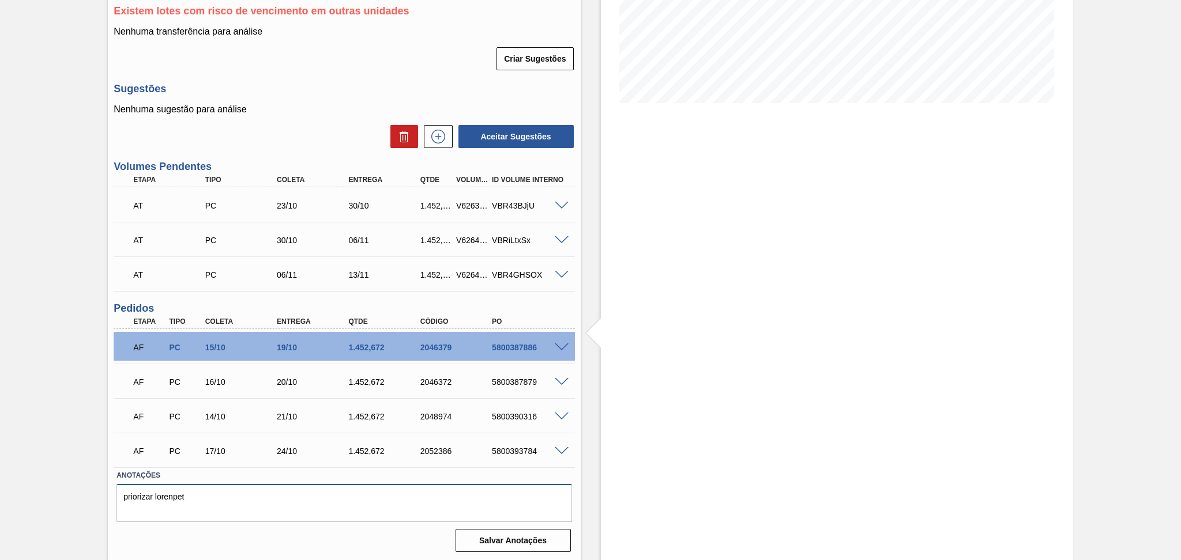
click at [324, 515] on textarea "priorizar lorenpet" at bounding box center [343, 503] width 455 height 38
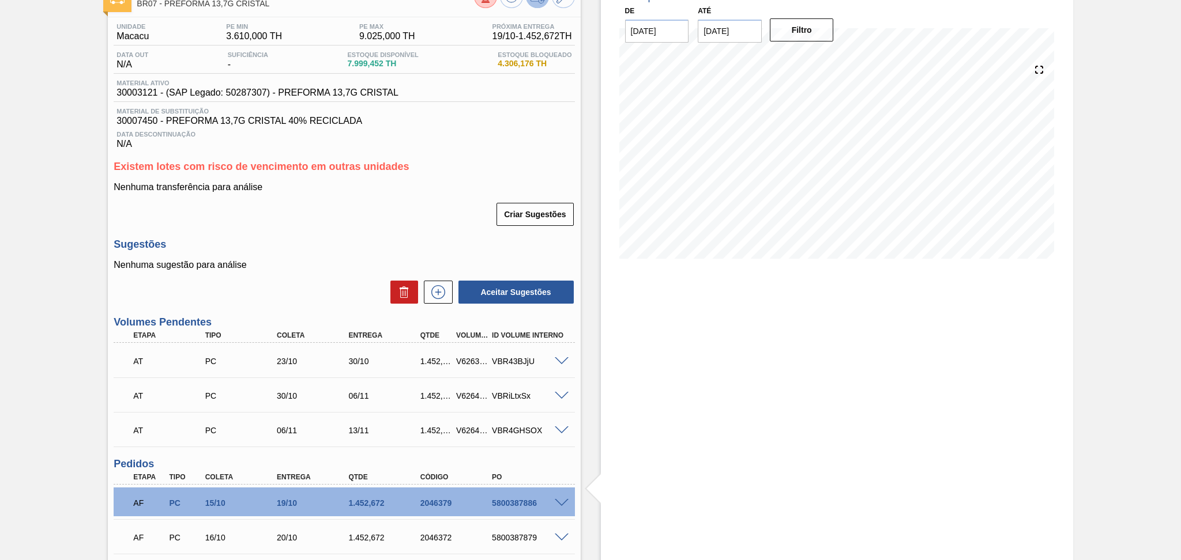
scroll to position [0, 0]
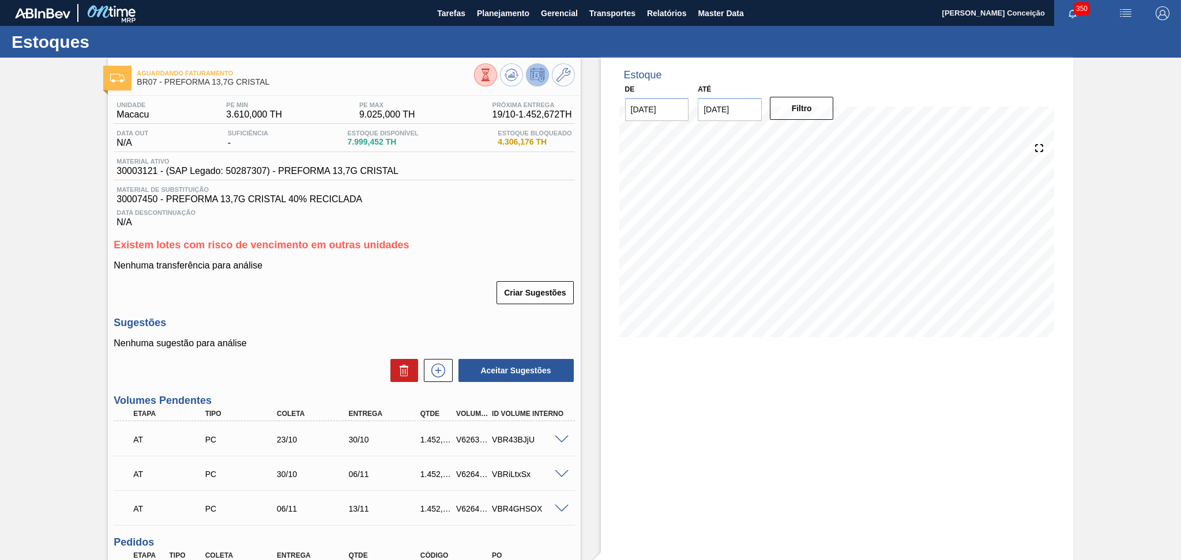
click at [515, 86] on div at bounding box center [524, 76] width 101 height 26
click at [514, 81] on icon at bounding box center [511, 75] width 14 height 14
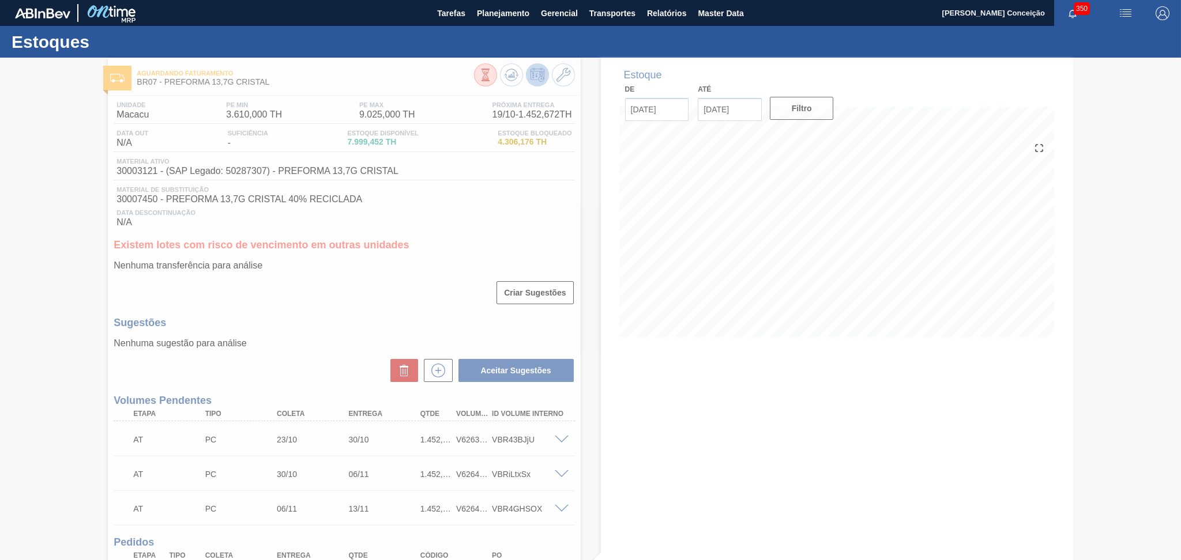
click at [763, 416] on div at bounding box center [590, 309] width 1181 height 503
click at [384, 316] on div at bounding box center [590, 309] width 1181 height 503
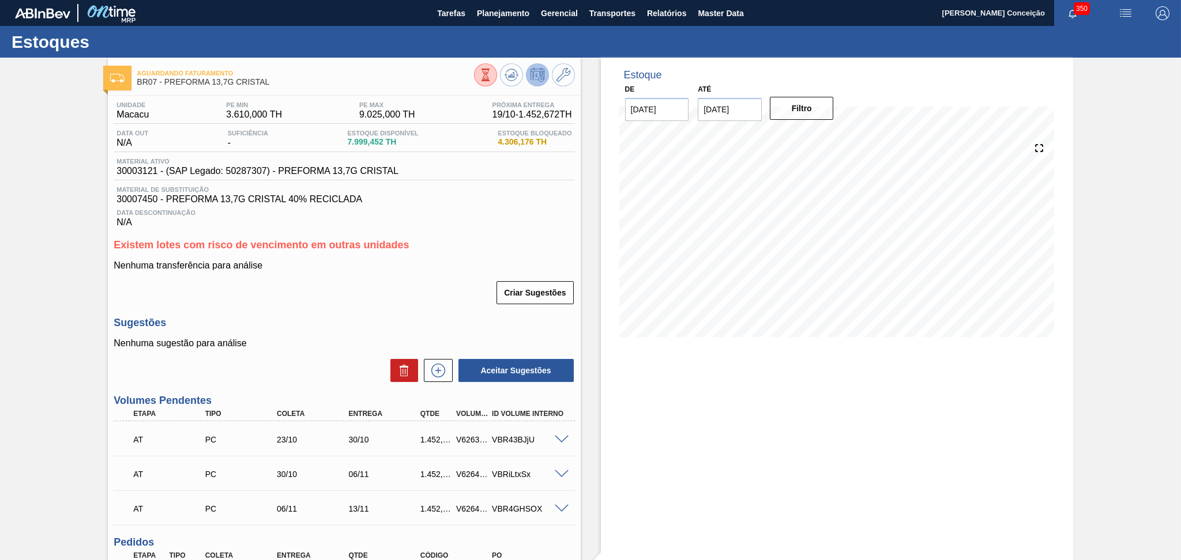
click at [332, 347] on p "Nenhuma sugestão para análise" at bounding box center [344, 343] width 461 height 10
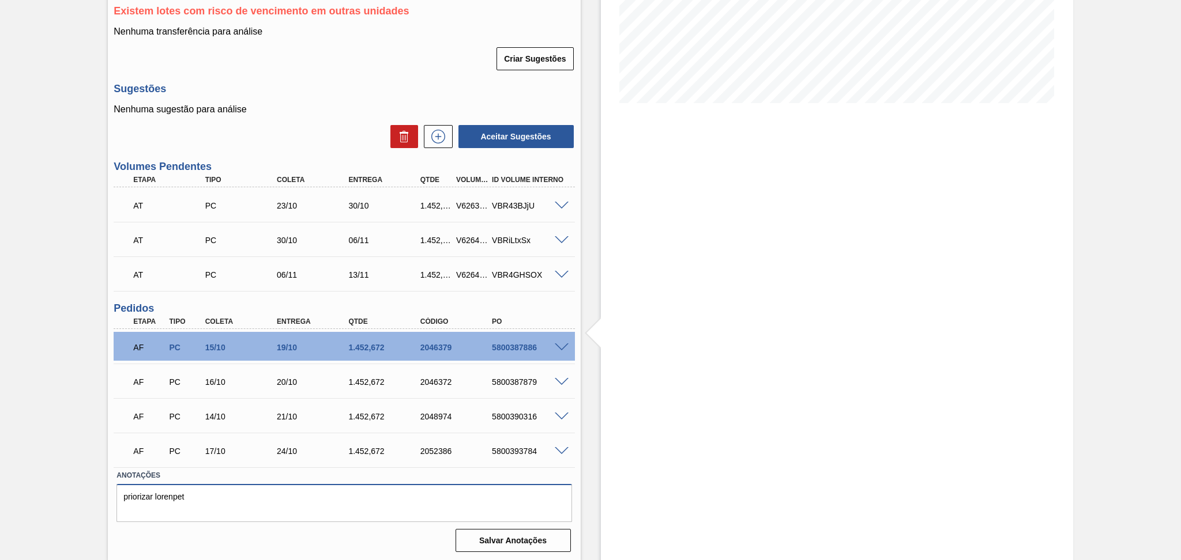
click at [229, 508] on textarea "priorizar lorenpet" at bounding box center [343, 503] width 455 height 38
click at [244, 511] on textarea "priorizar lorenpet" at bounding box center [343, 503] width 455 height 38
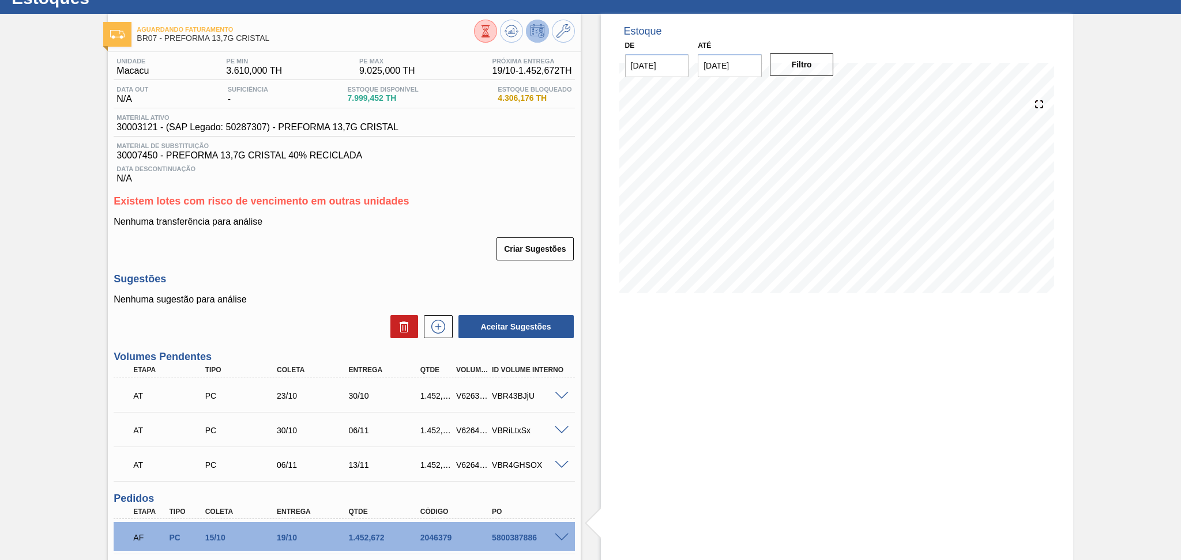
scroll to position [3, 0]
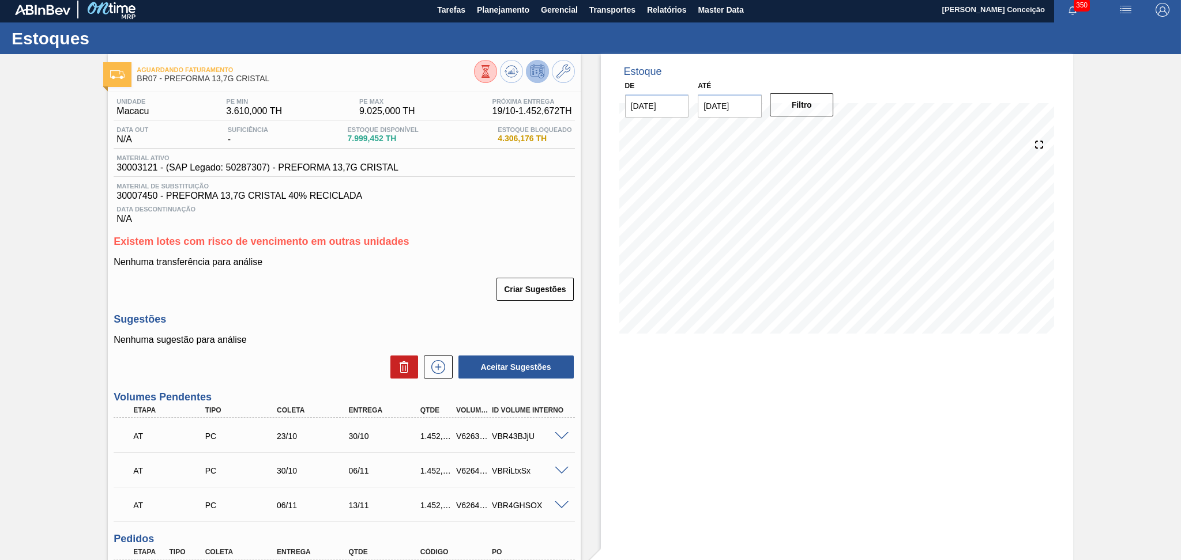
click at [326, 361] on div "Aceitar Sugestões" at bounding box center [344, 367] width 461 height 25
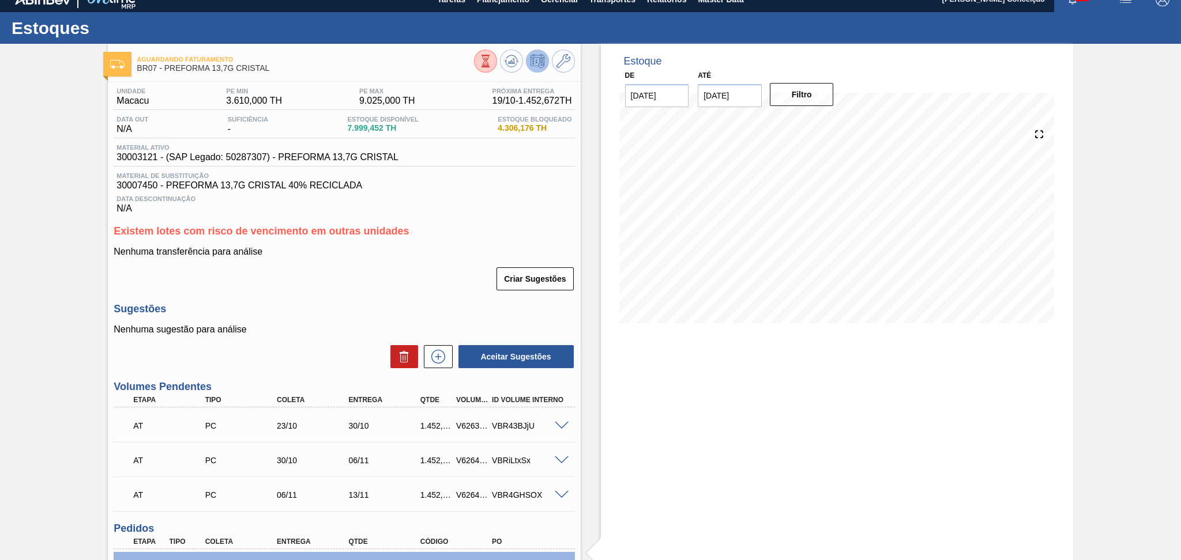
scroll to position [0, 0]
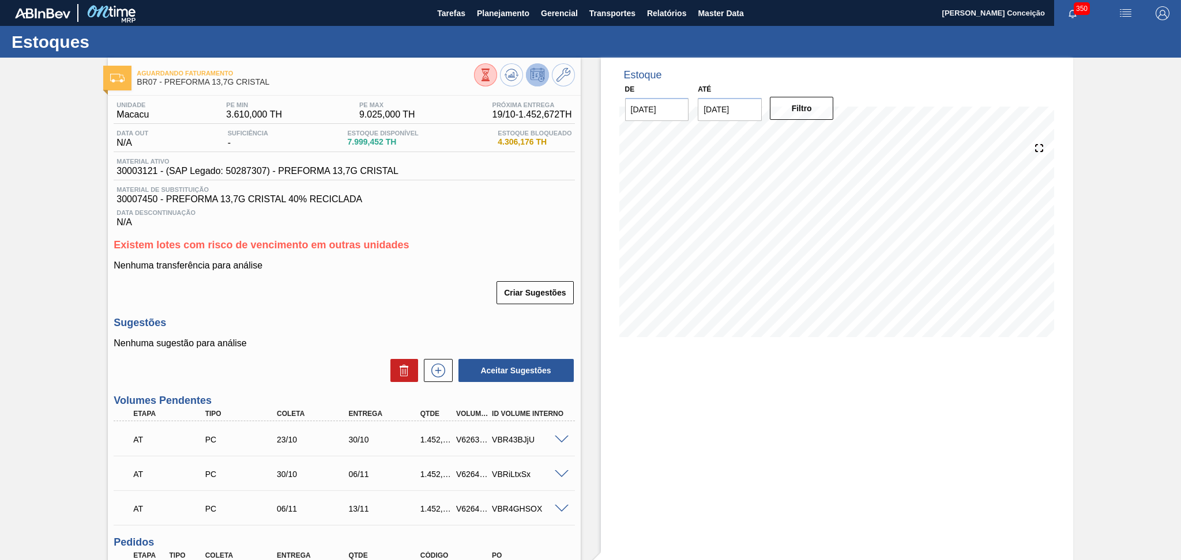
click at [405, 290] on div "Criar Sugestões" at bounding box center [344, 292] width 461 height 25
